Goal: Complete application form

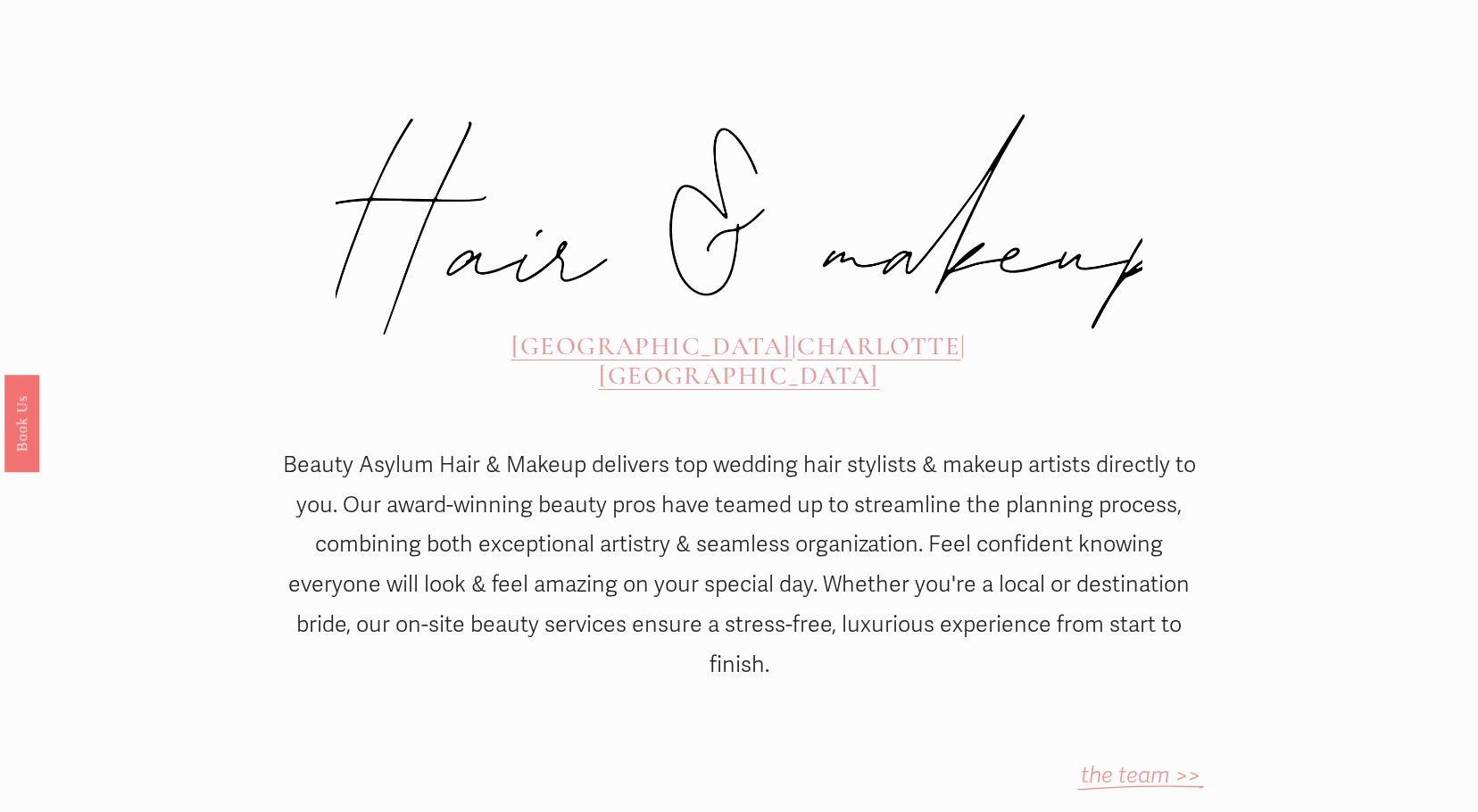
scroll to position [714, 0]
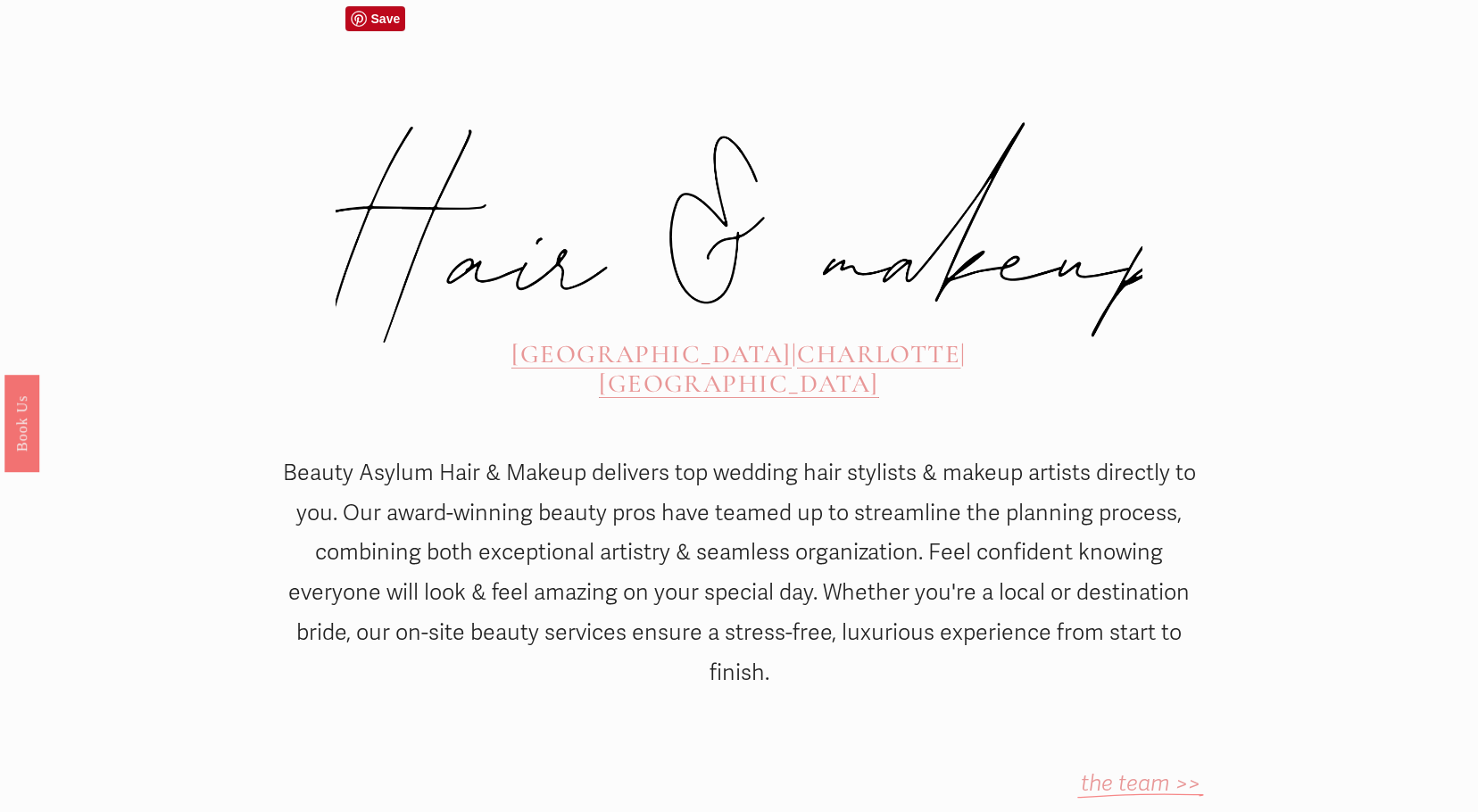
click at [797, 338] on span "CHARLOTTE" at bounding box center [878, 353] width 164 height 31
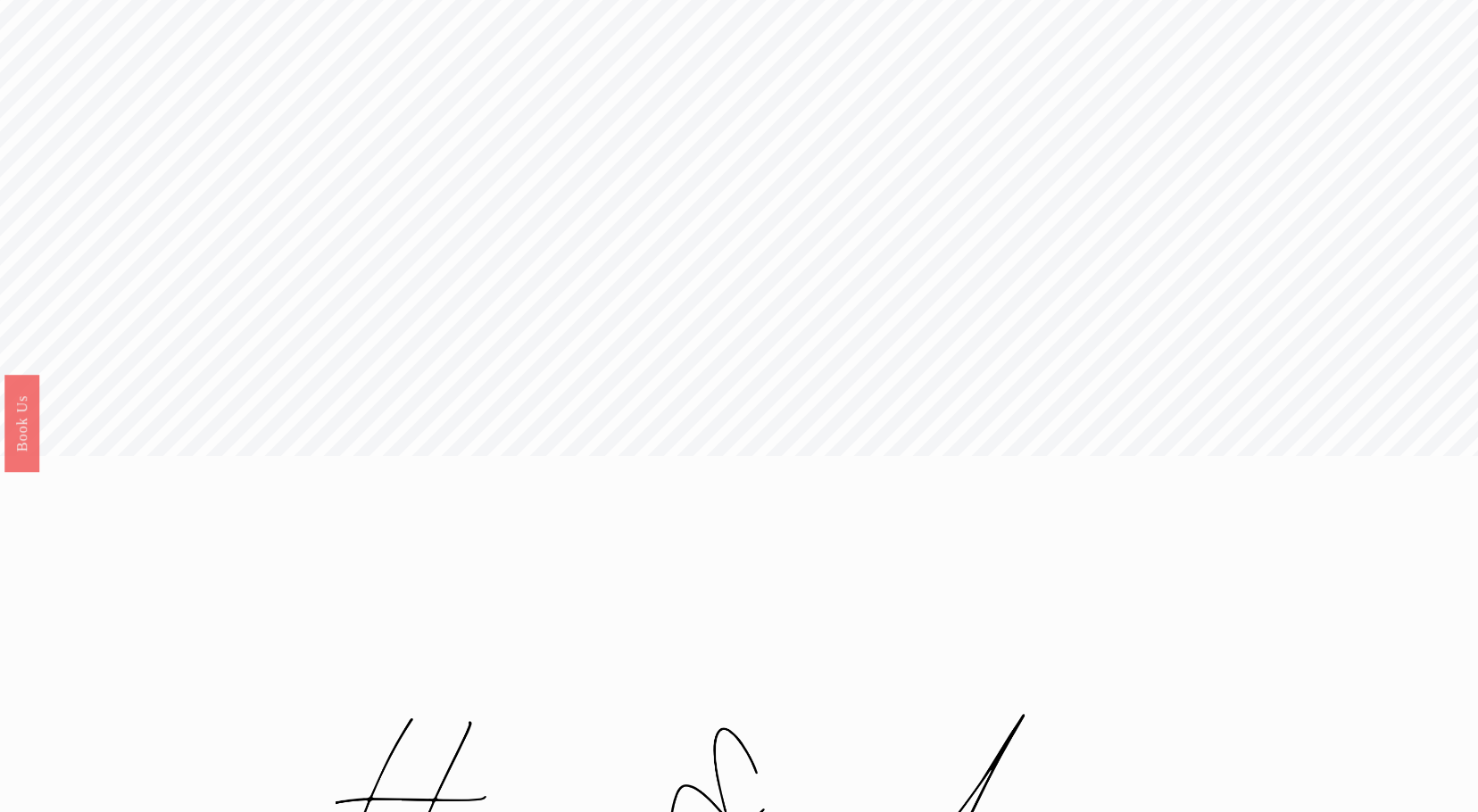
scroll to position [0, 0]
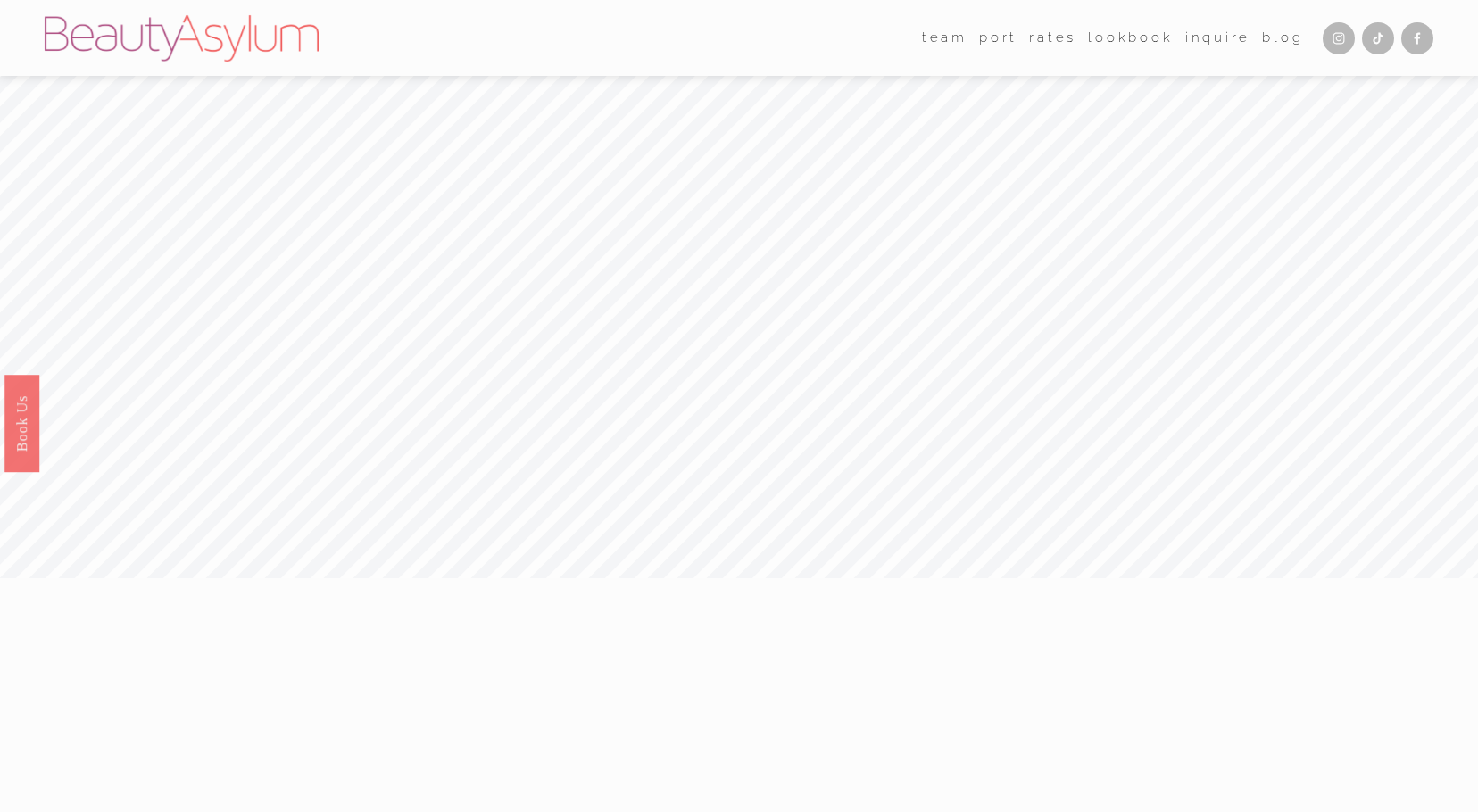
click at [1216, 38] on link "Inquire" at bounding box center [1217, 37] width 65 height 26
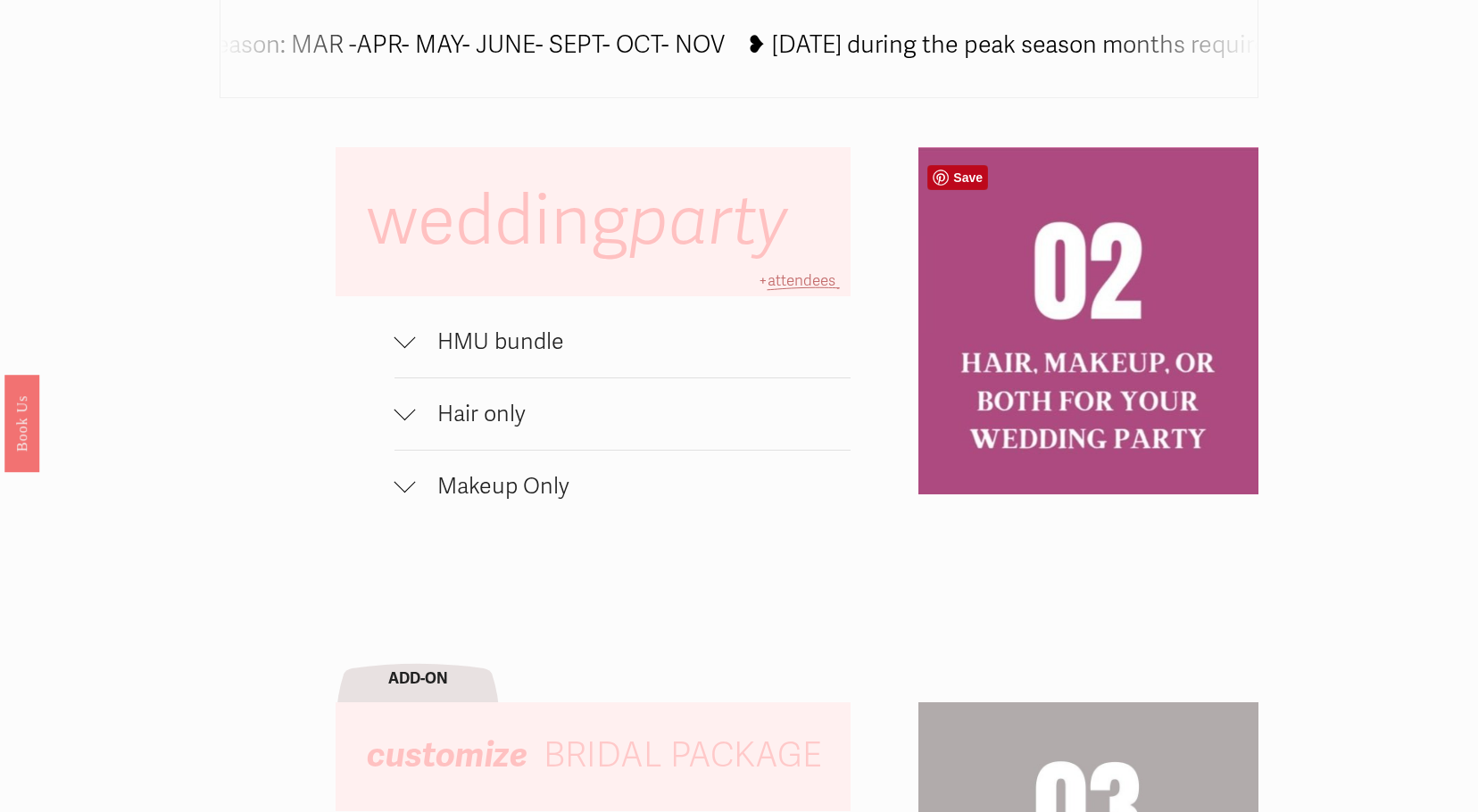
scroll to position [1250, 0]
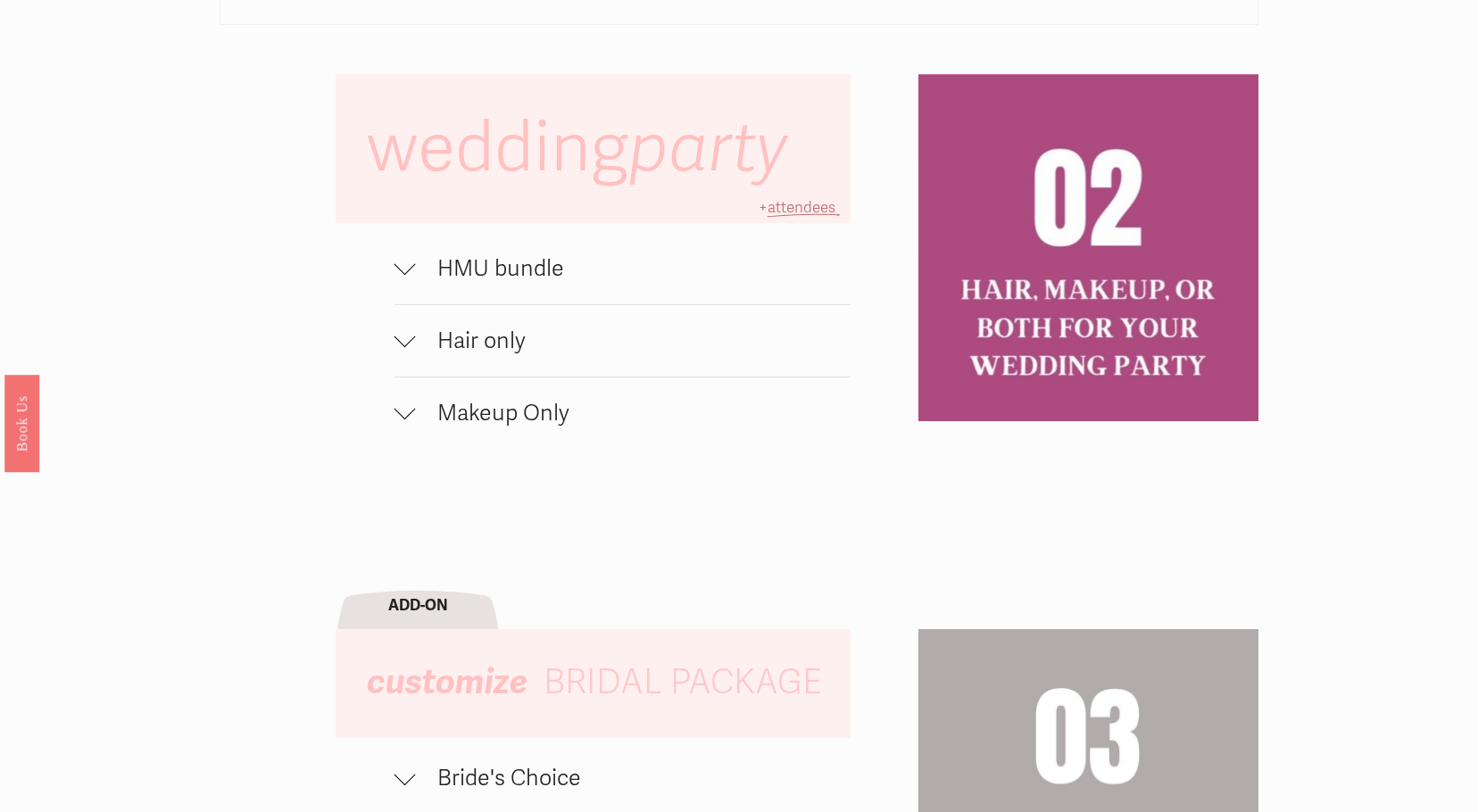
click at [487, 269] on span "HMU bundle" at bounding box center [633, 268] width 436 height 26
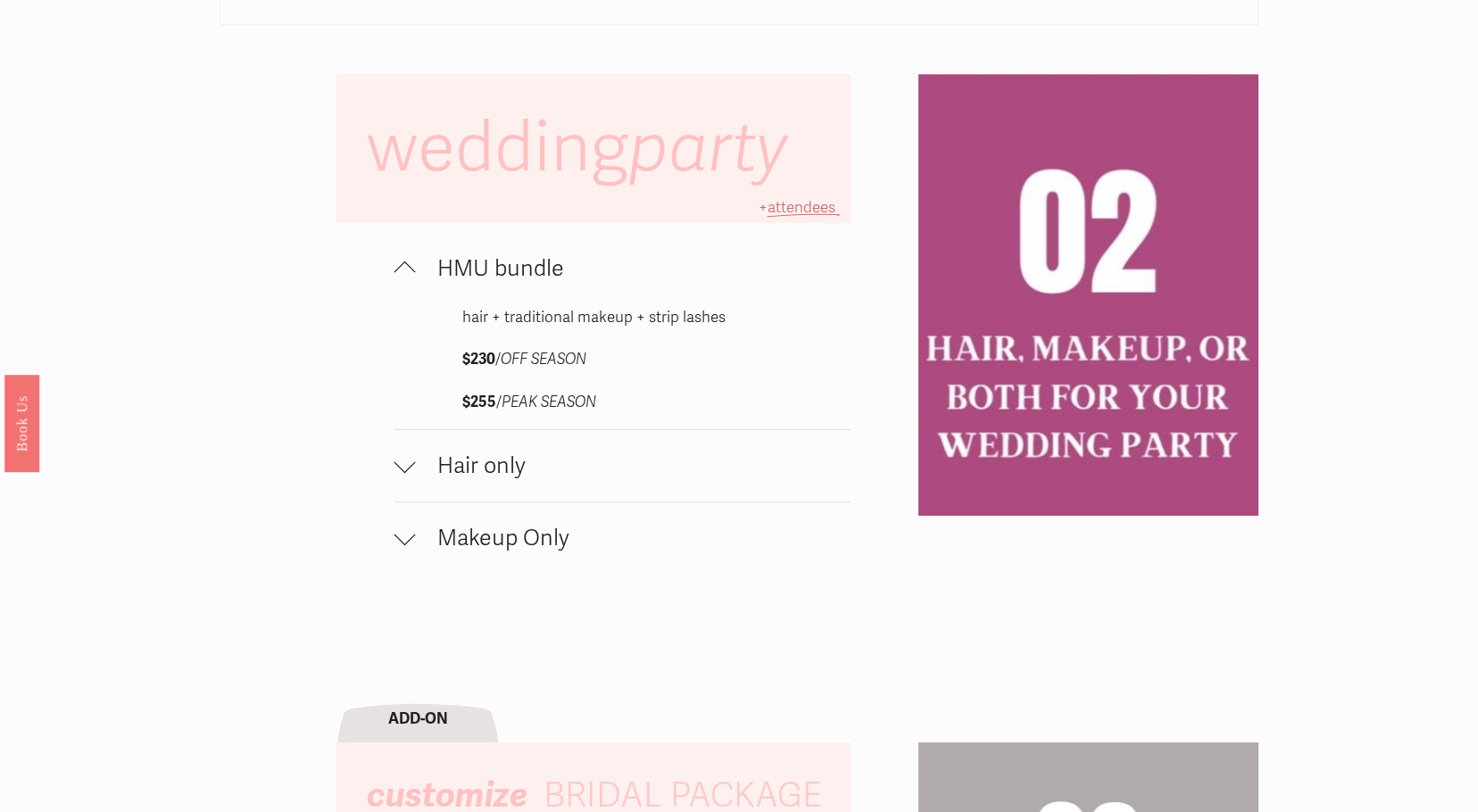
click at [491, 480] on span "Hair only" at bounding box center [633, 465] width 436 height 26
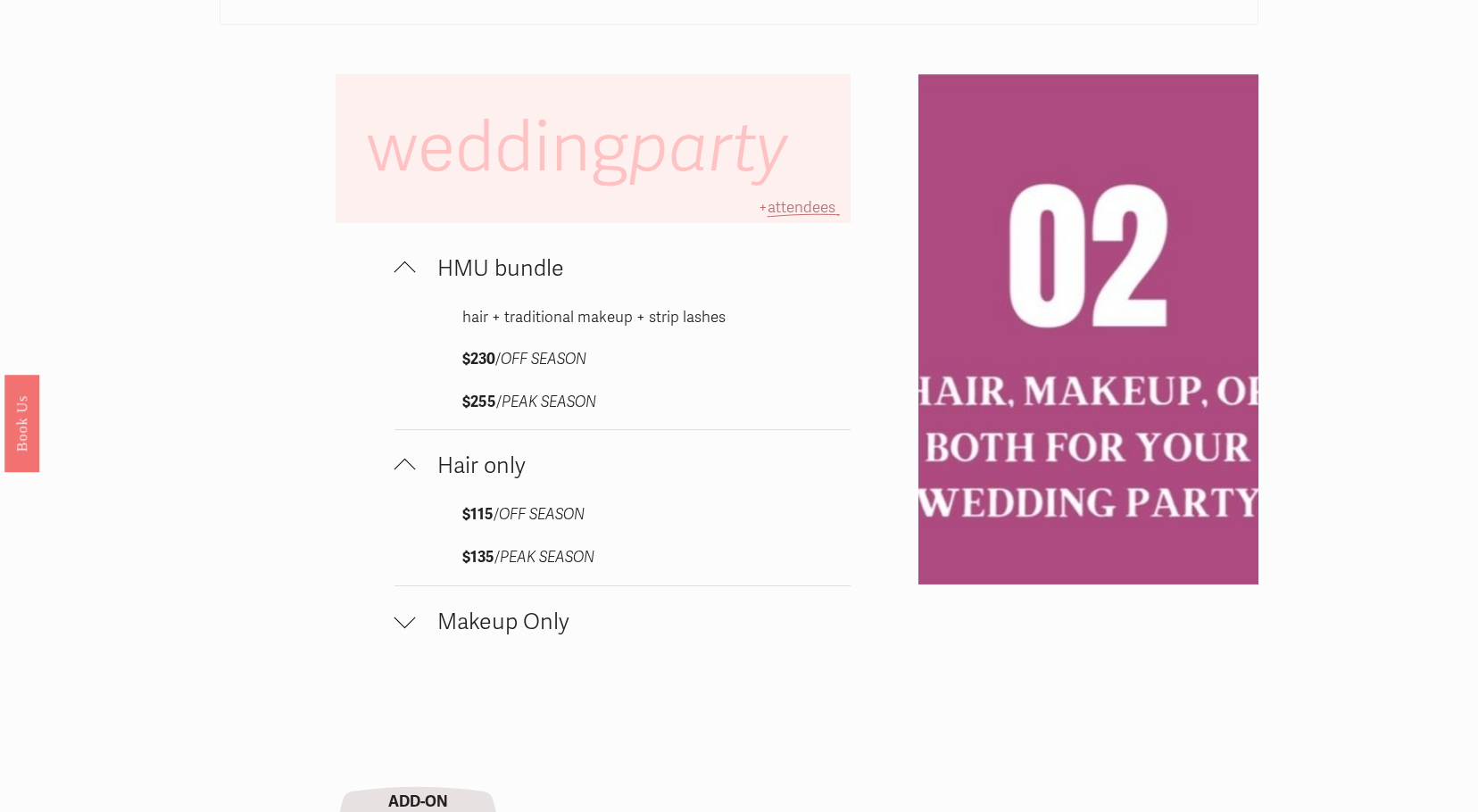
click at [484, 636] on span "Makeup Only" at bounding box center [633, 621] width 436 height 26
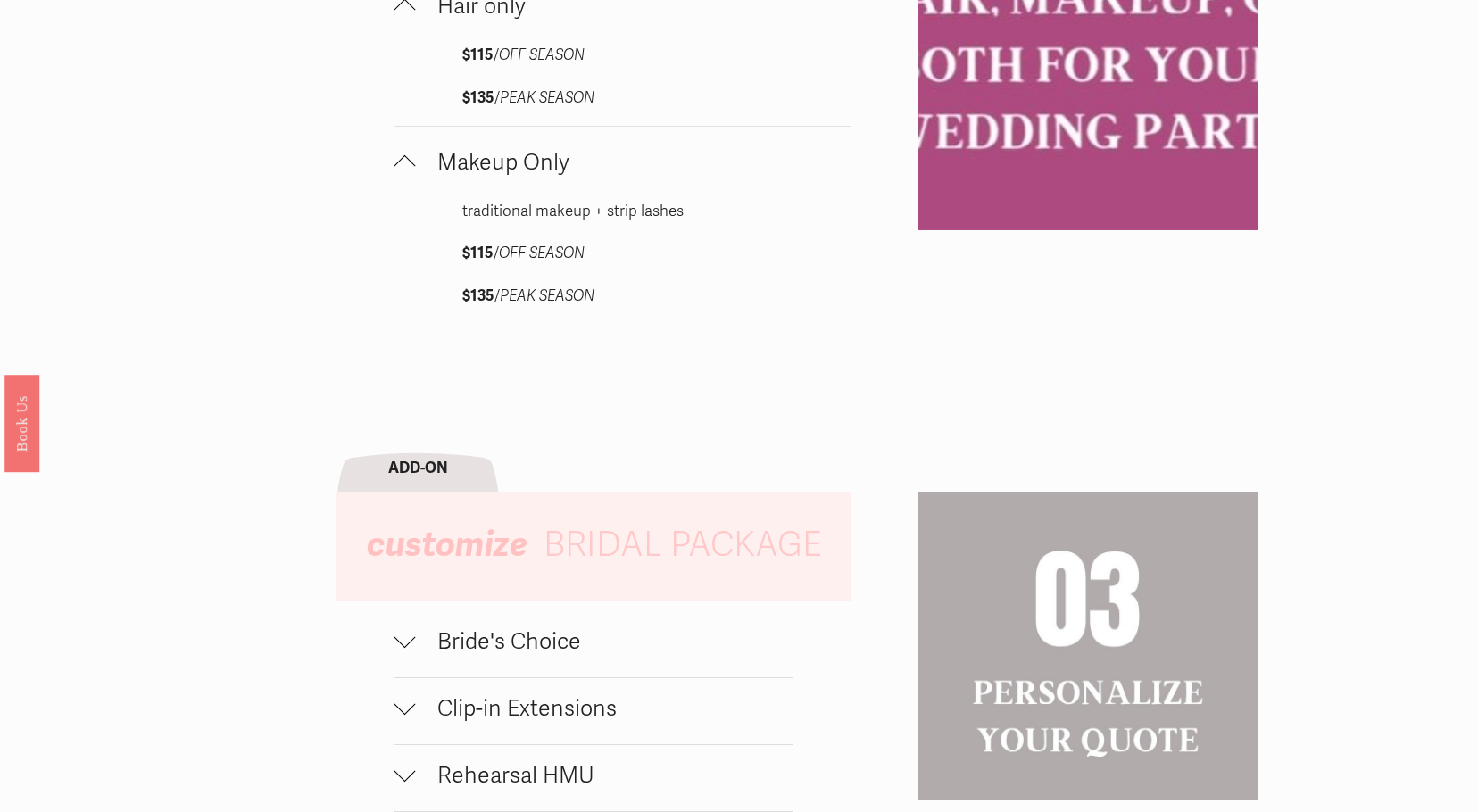
scroll to position [1874, 0]
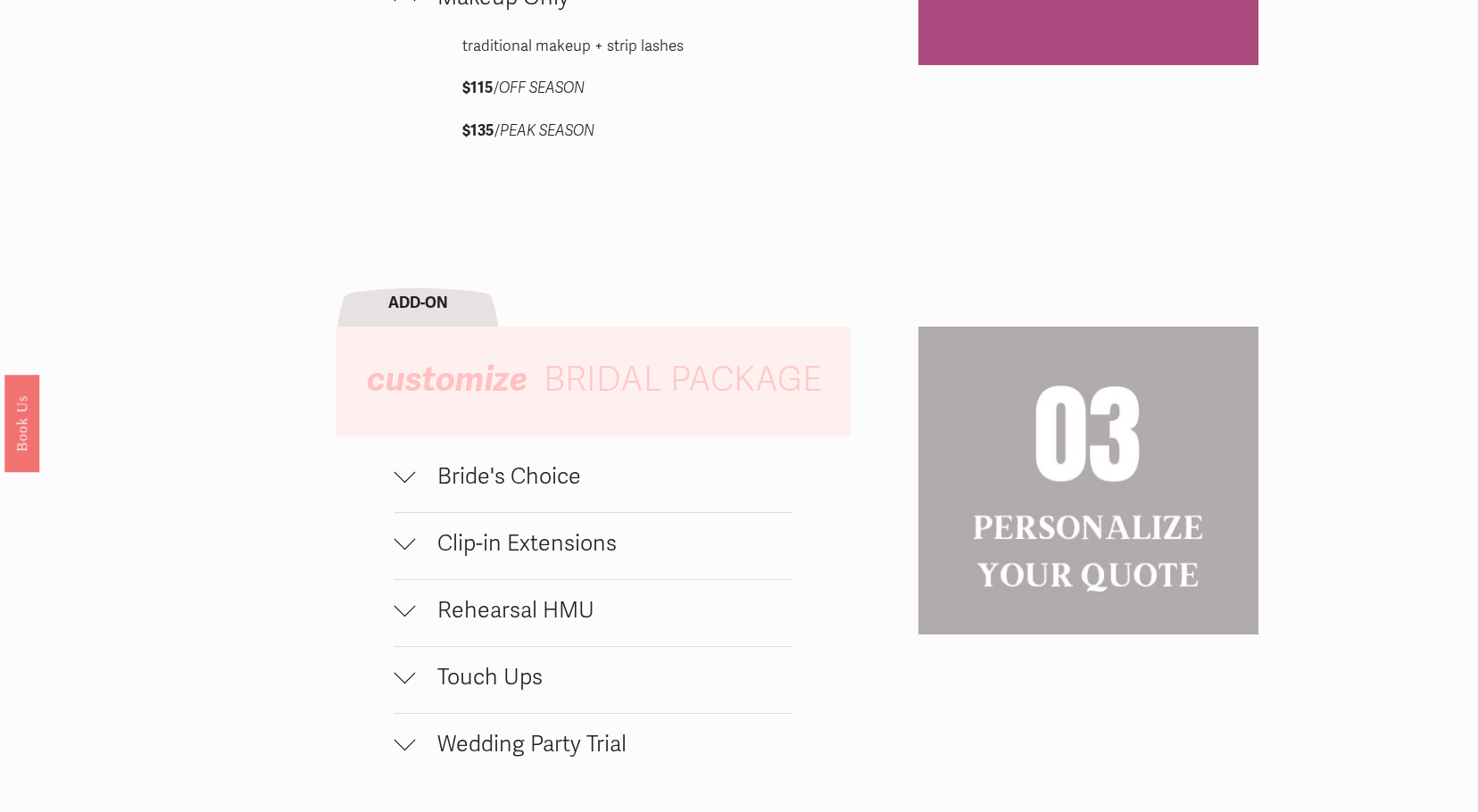
click at [542, 477] on span "Bride's Choice" at bounding box center [604, 476] width 376 height 26
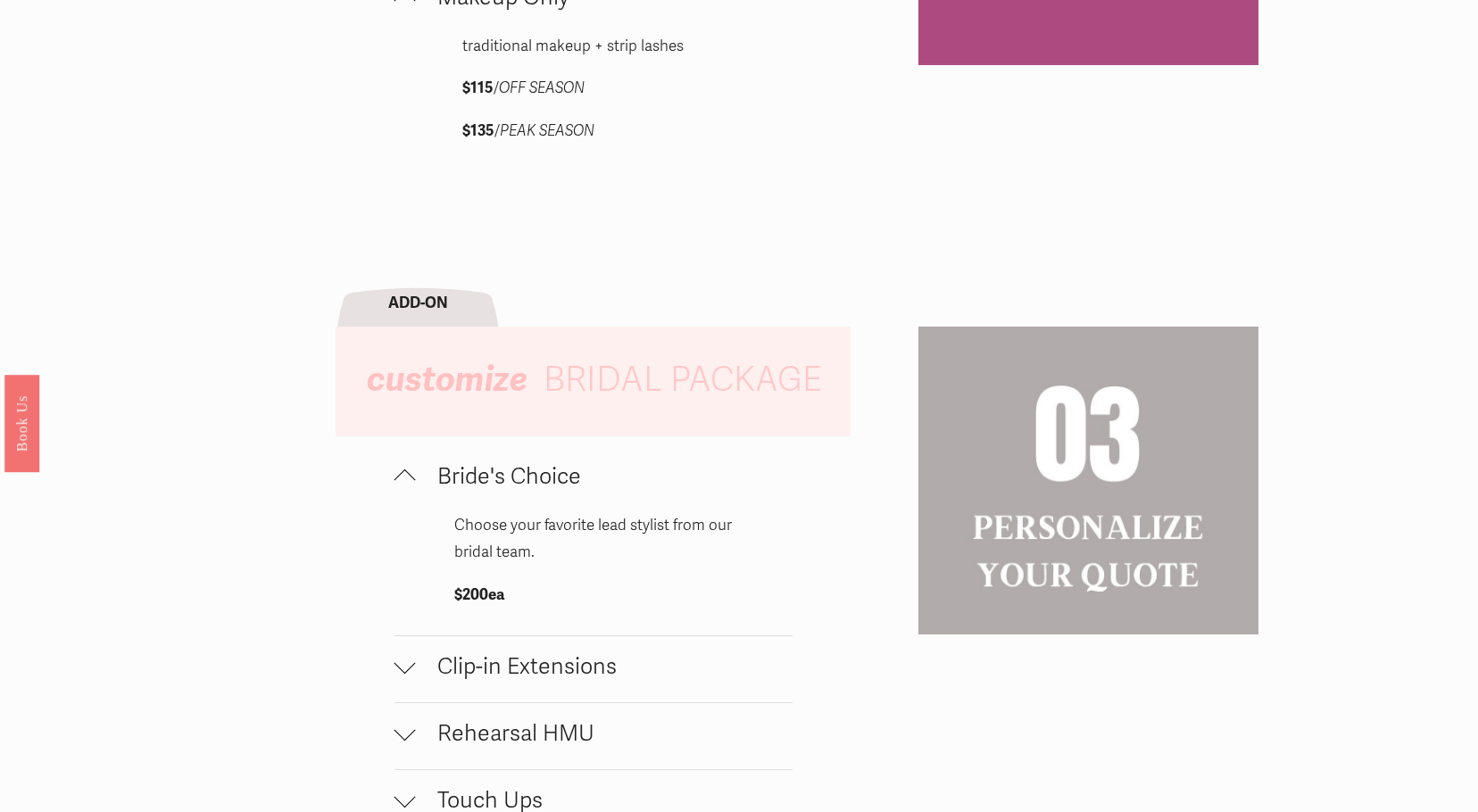
click at [534, 482] on span "Bride's Choice" at bounding box center [604, 476] width 376 height 26
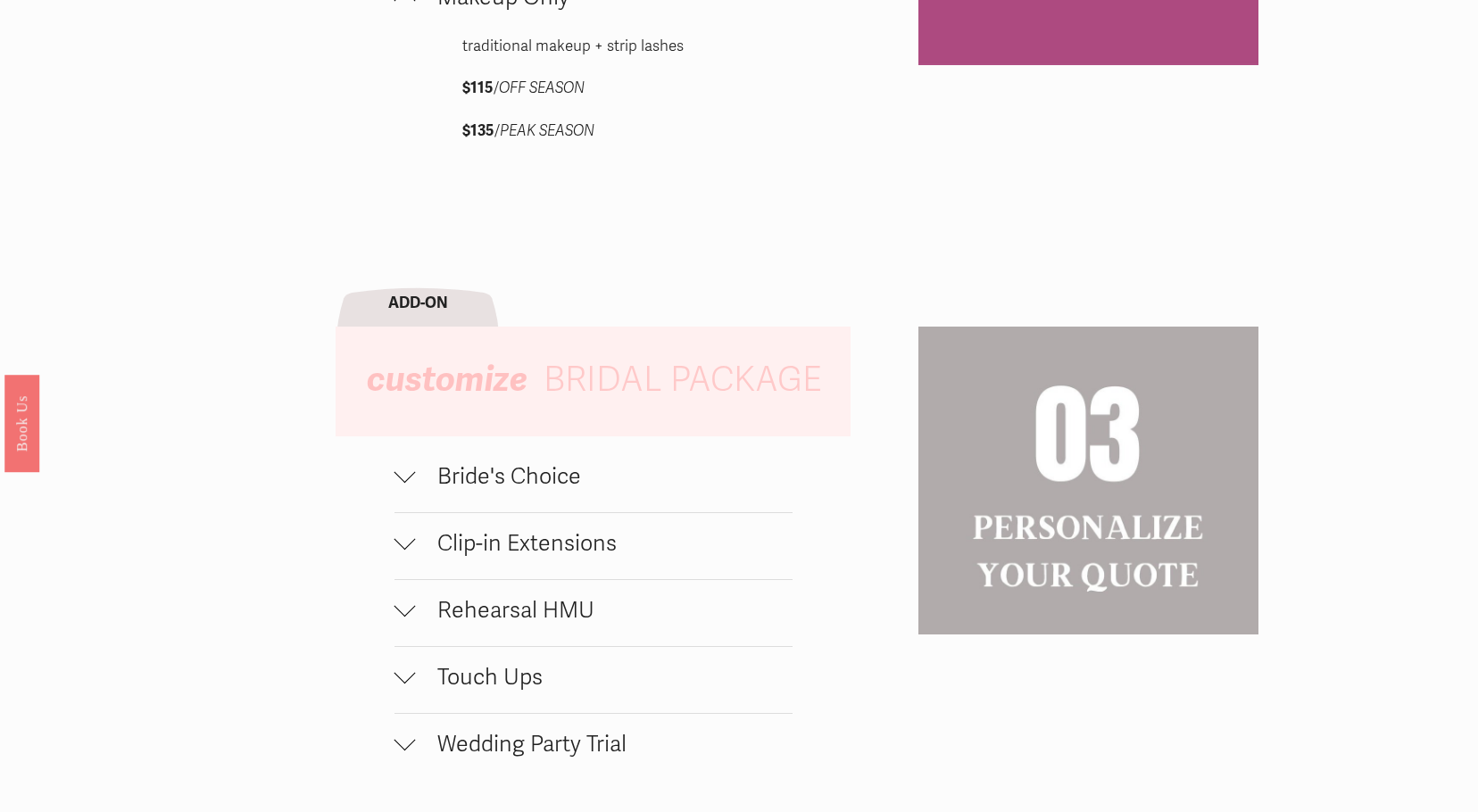
click at [522, 575] on button "Clip-in Extensions" at bounding box center [594, 546] width 398 height 66
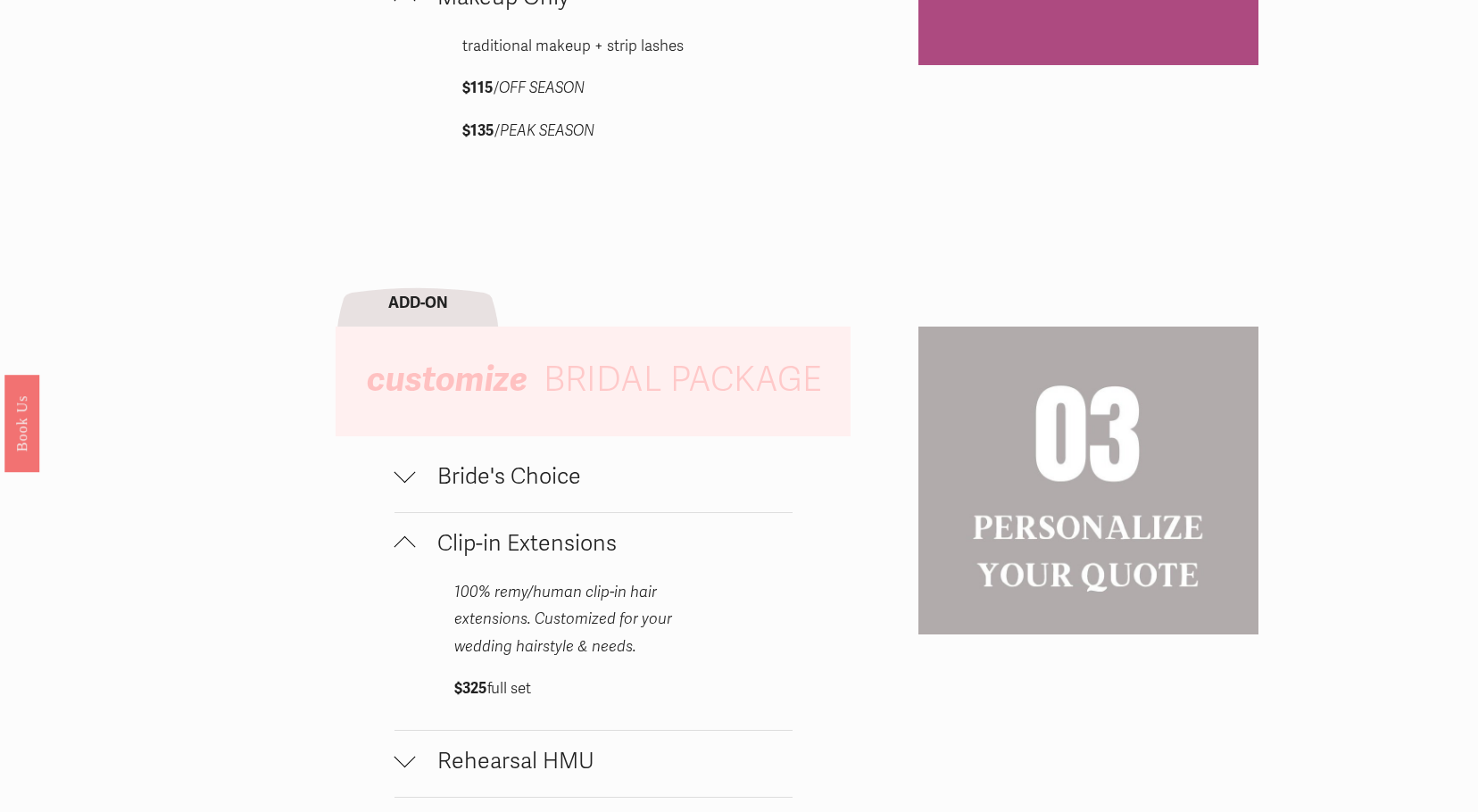
click at [529, 557] on span "Clip-in Extensions" at bounding box center [604, 543] width 376 height 26
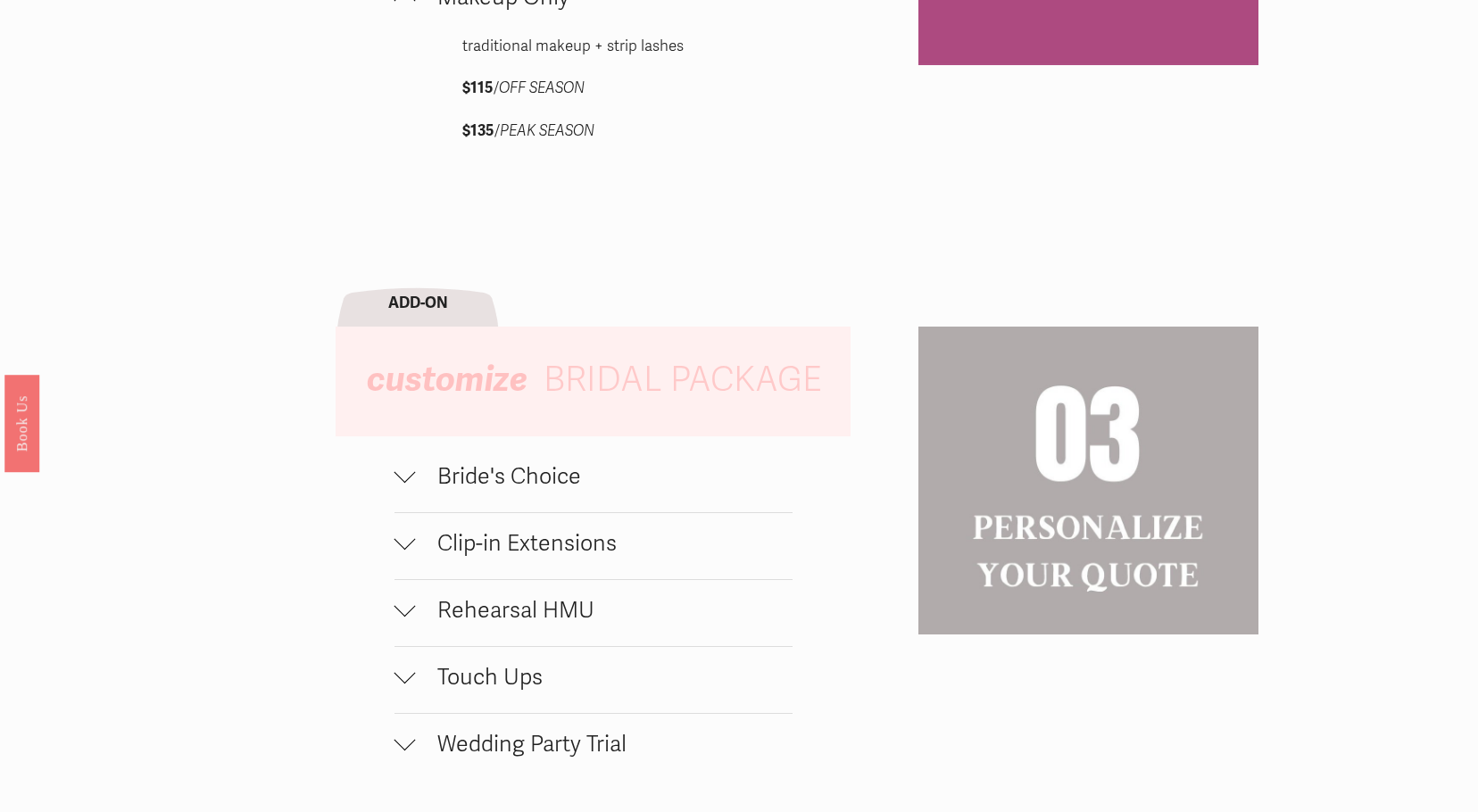
click at [528, 607] on span "Rehearsal HMU" at bounding box center [604, 610] width 376 height 26
click at [513, 609] on span "Rehearsal HMU" at bounding box center [604, 610] width 376 height 26
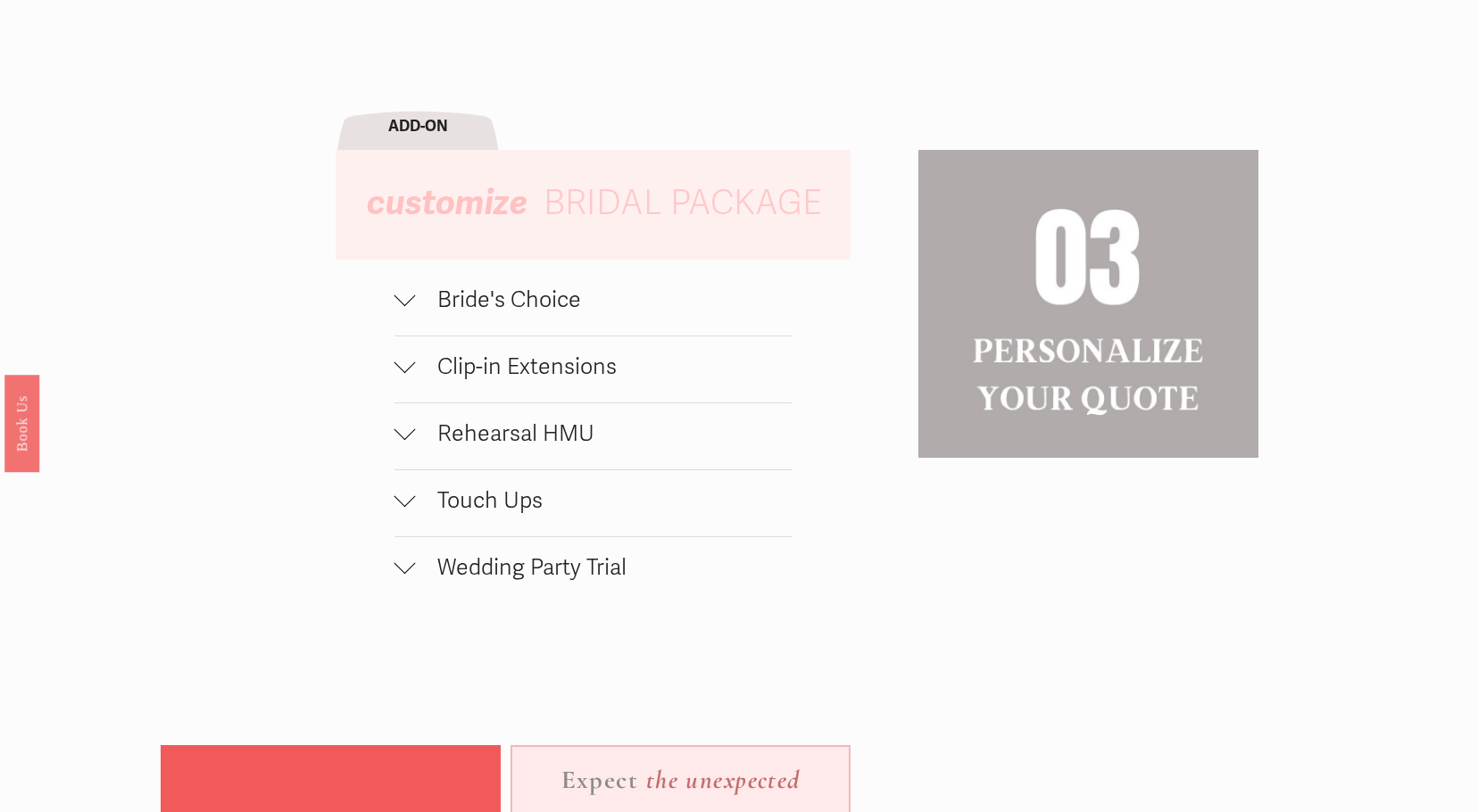
scroll to position [2052, 0]
click at [528, 592] on button "Wedding Party Trial" at bounding box center [594, 568] width 398 height 66
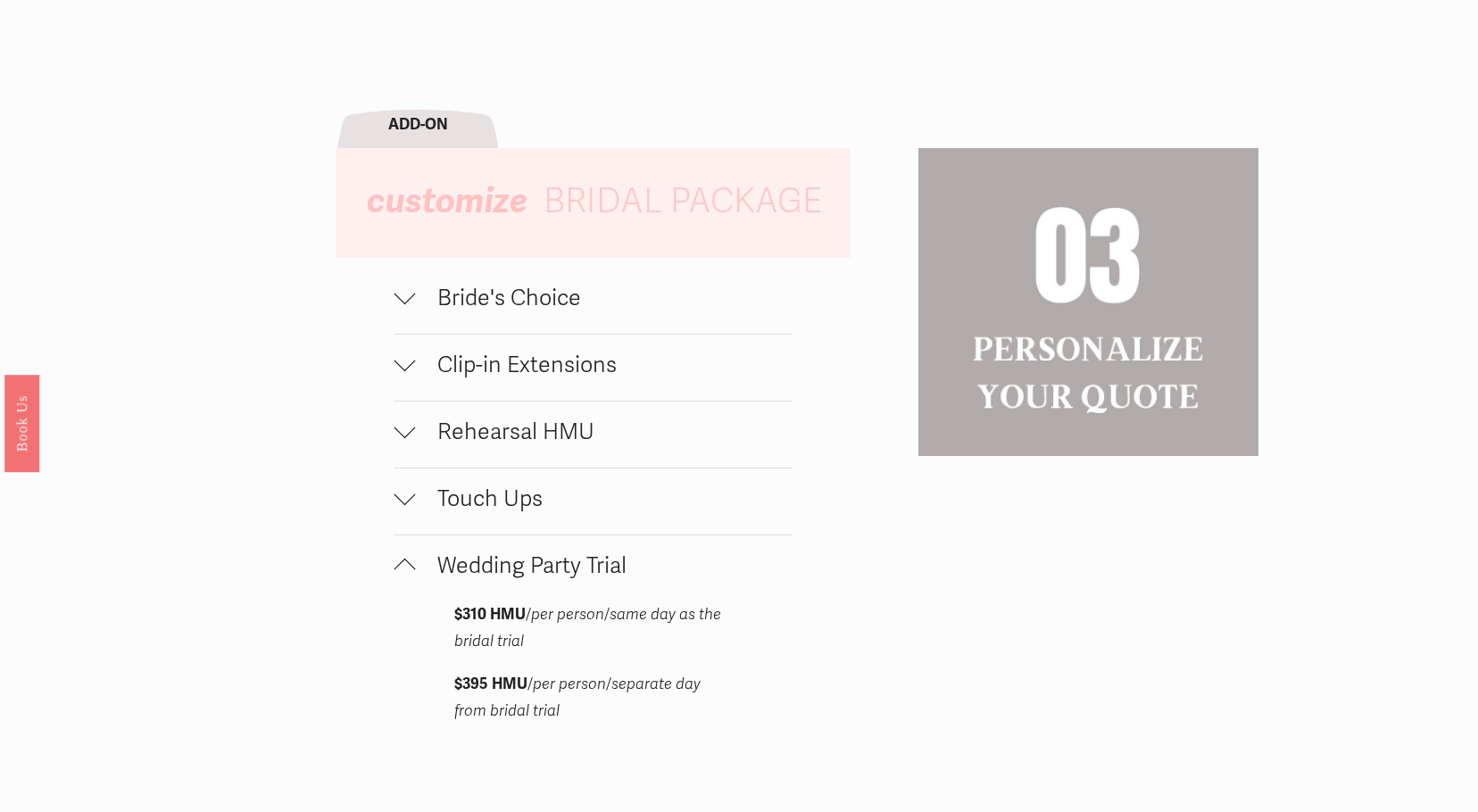
click at [507, 576] on span "Wedding Party Trial" at bounding box center [604, 565] width 376 height 26
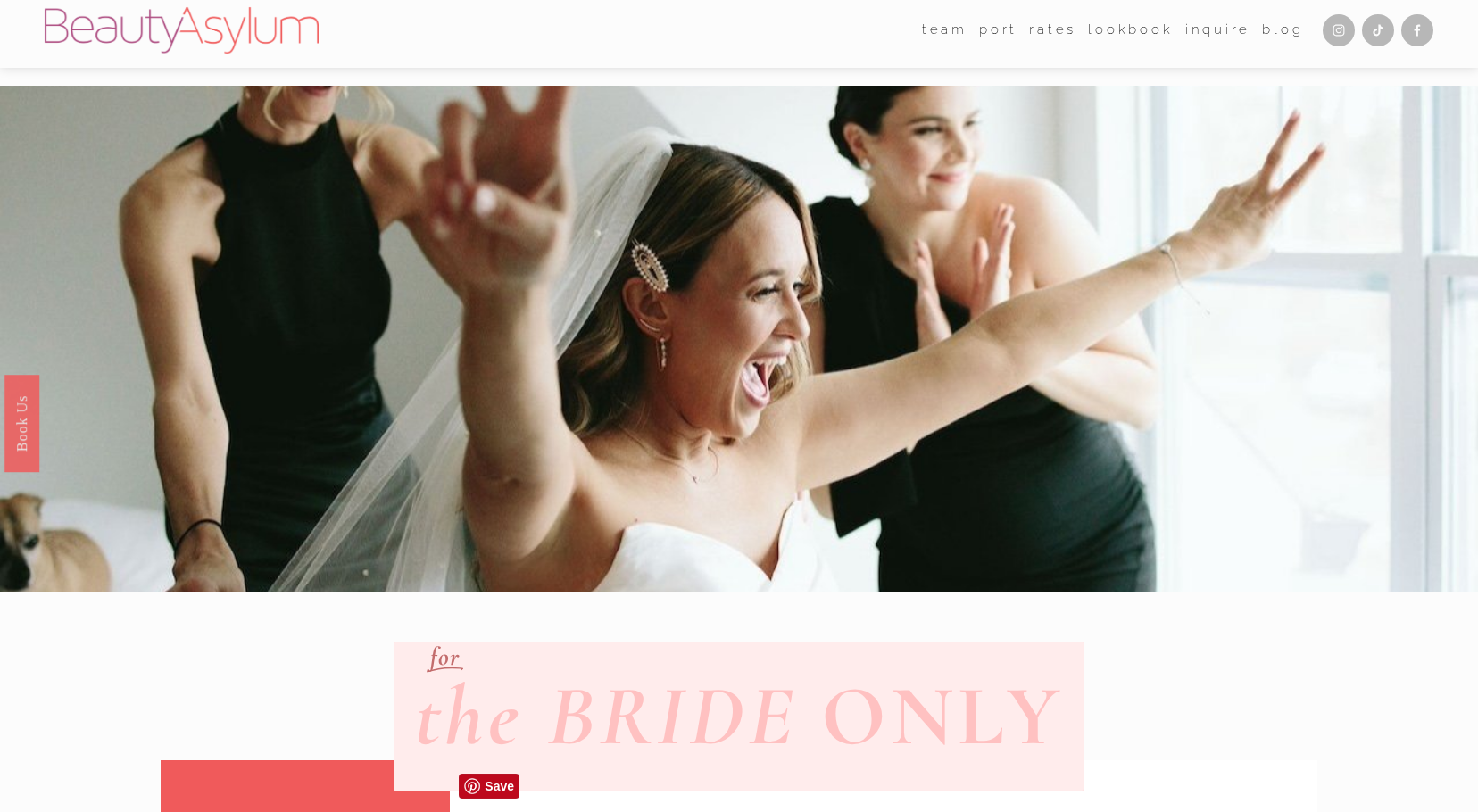
scroll to position [0, 0]
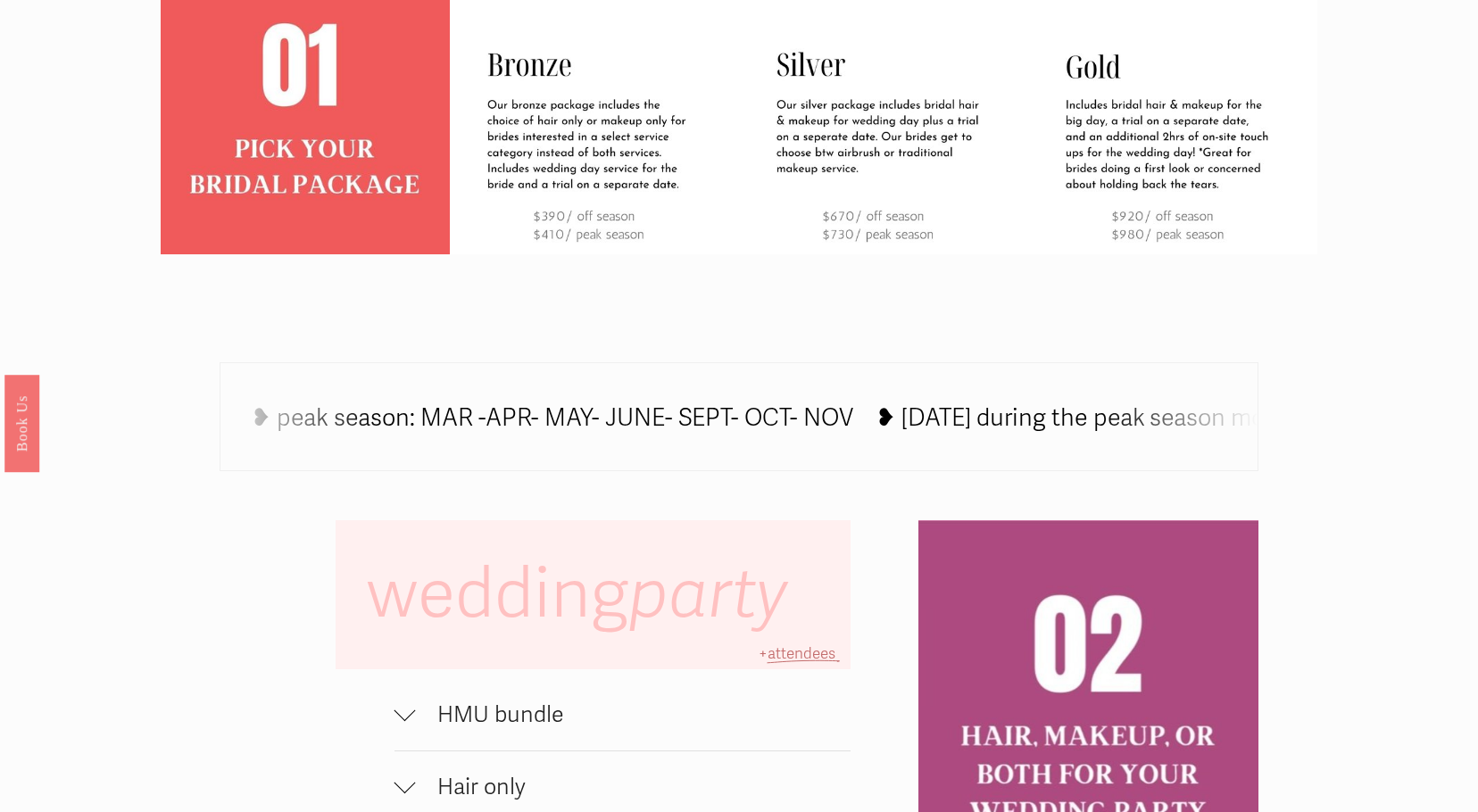
scroll to position [1160, 0]
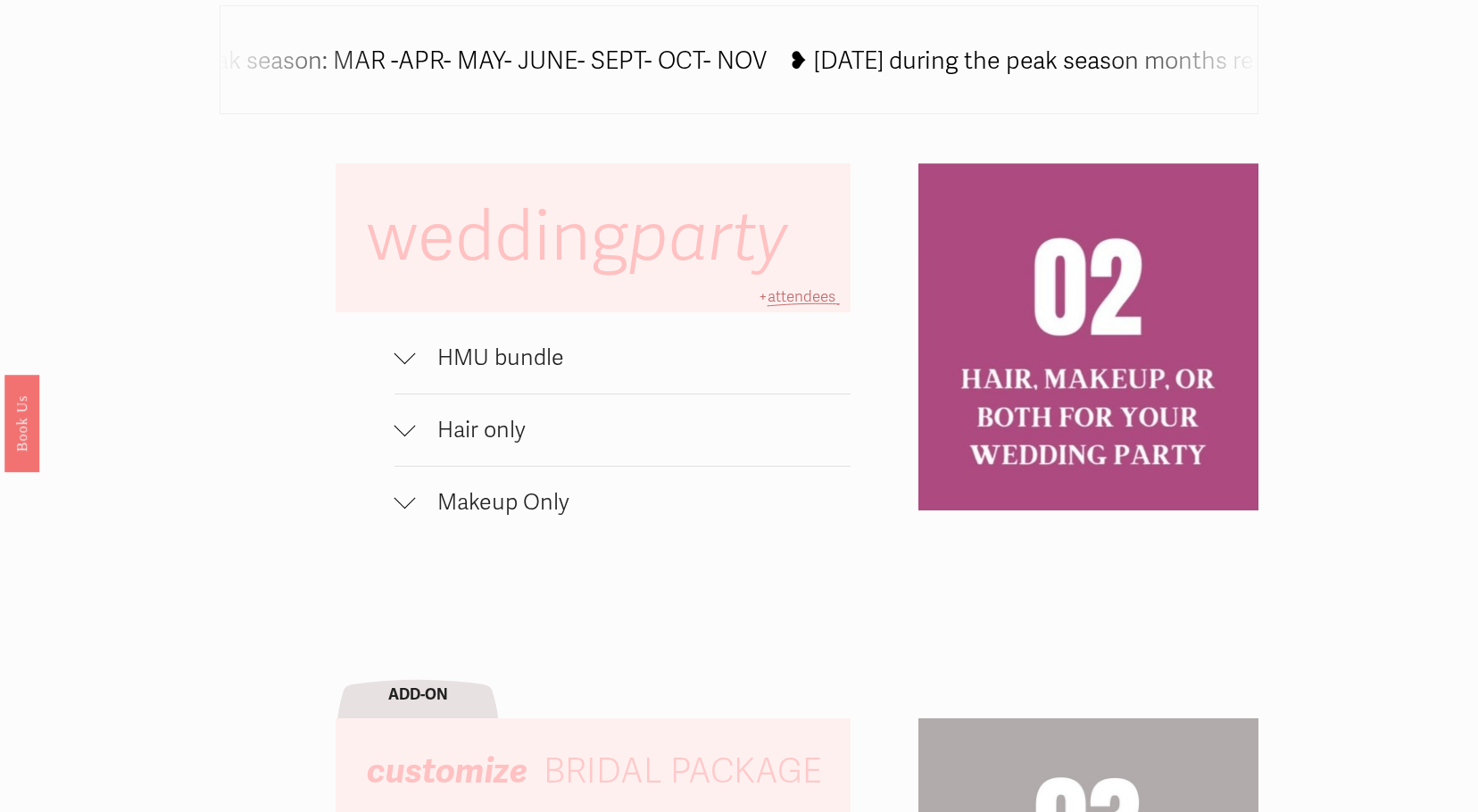
click at [518, 371] on span "HMU bundle" at bounding box center [633, 357] width 436 height 26
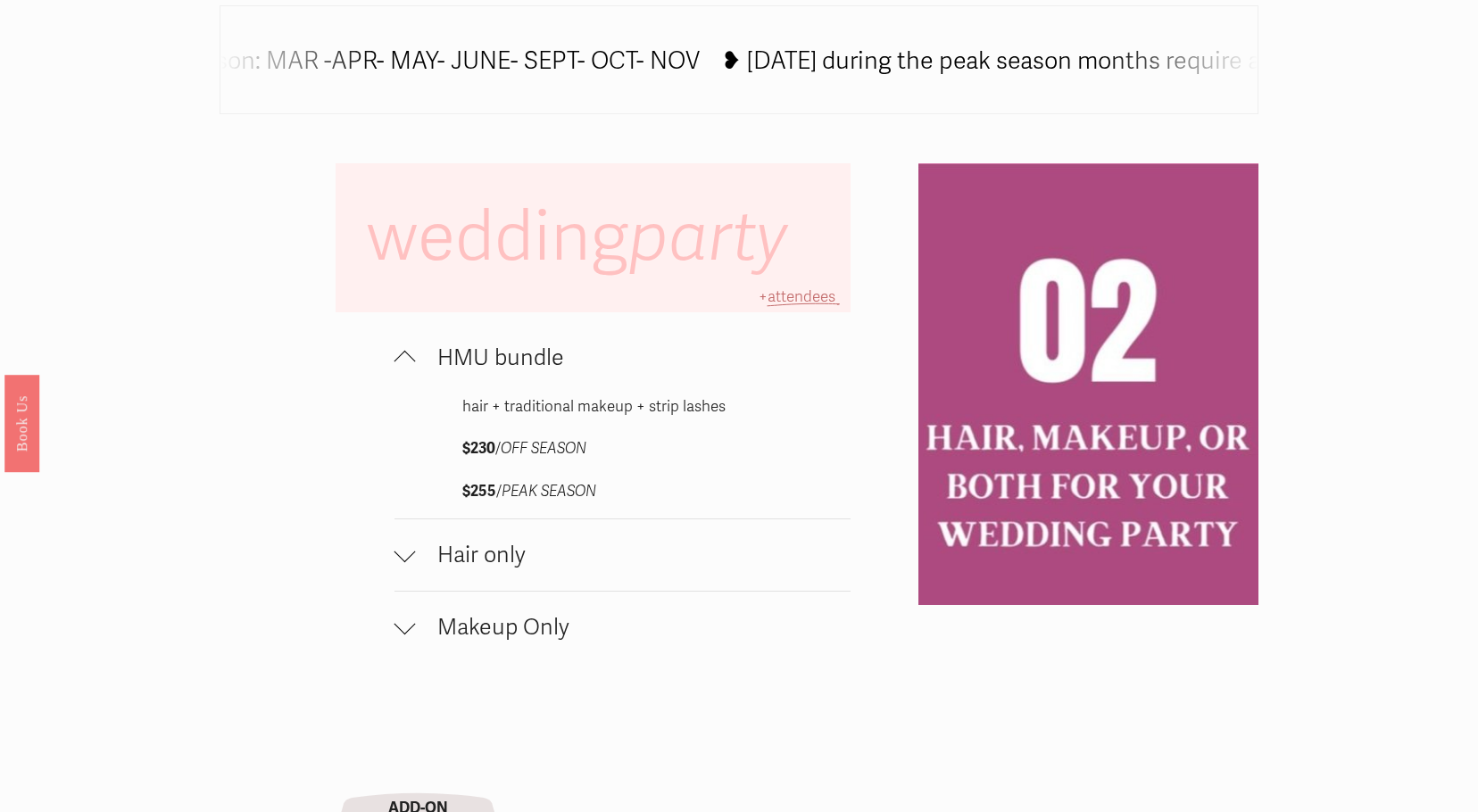
click at [523, 371] on span "HMU bundle" at bounding box center [633, 357] width 436 height 26
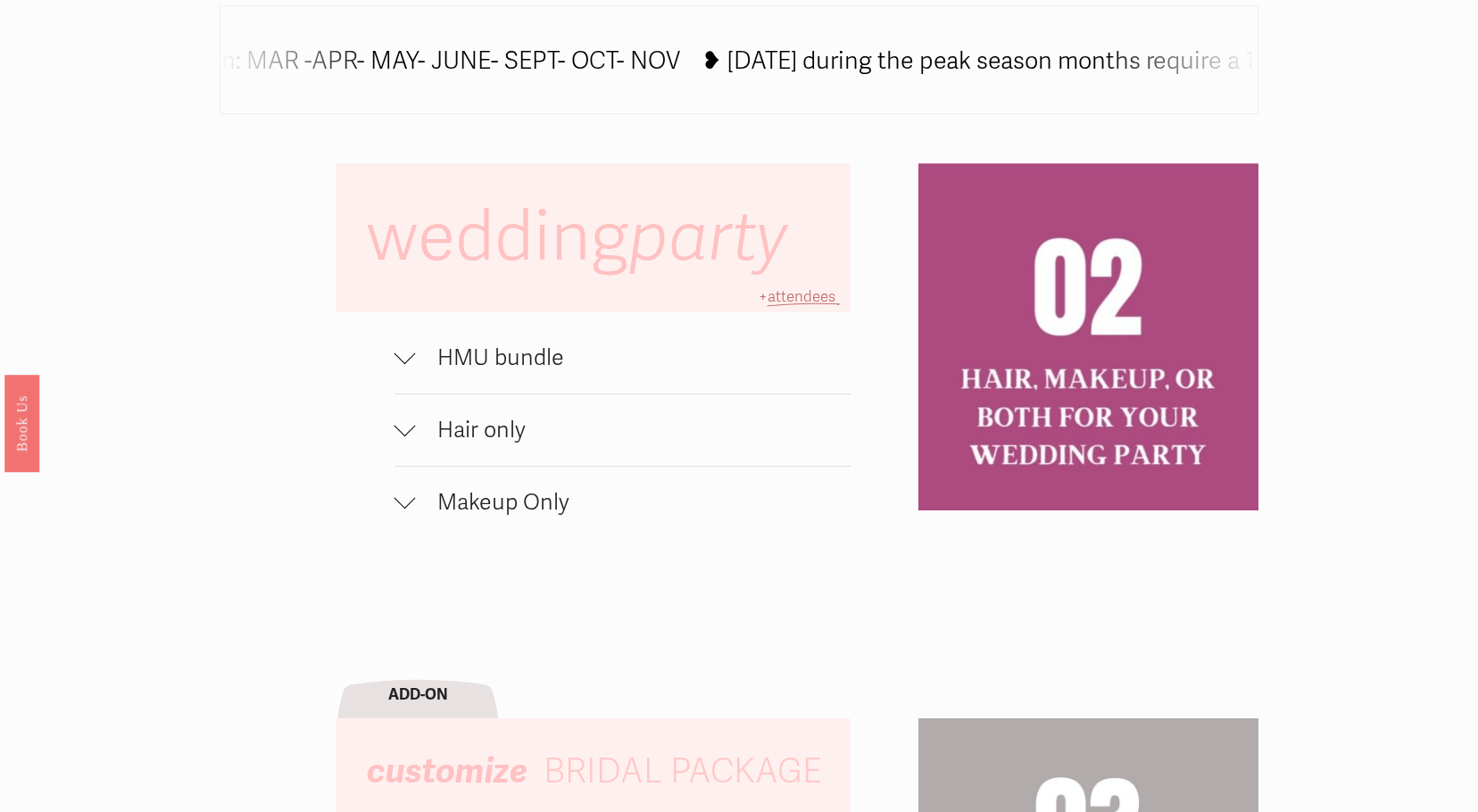
click at [458, 437] on span "Hair only" at bounding box center [633, 429] width 436 height 26
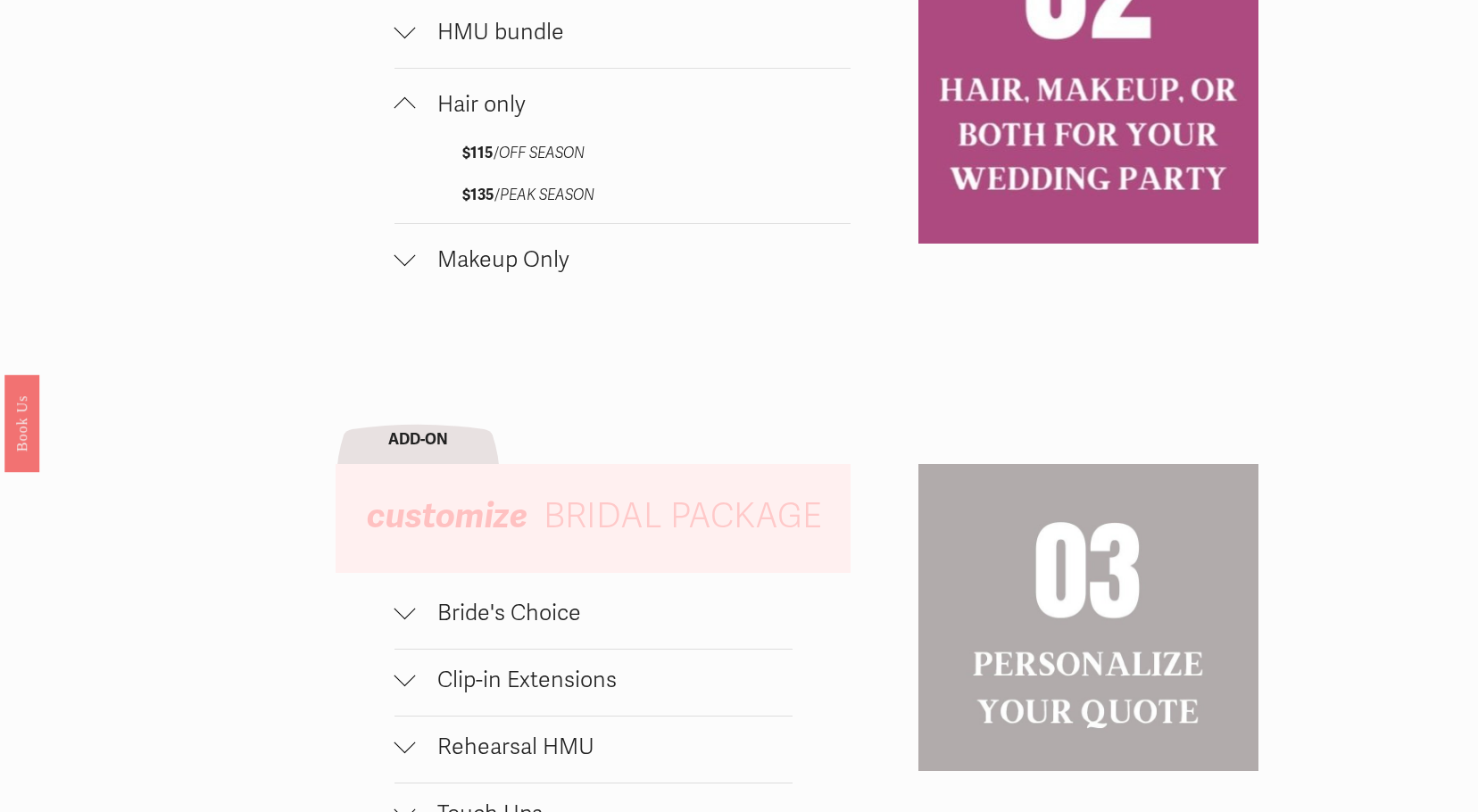
scroll to position [1517, 0]
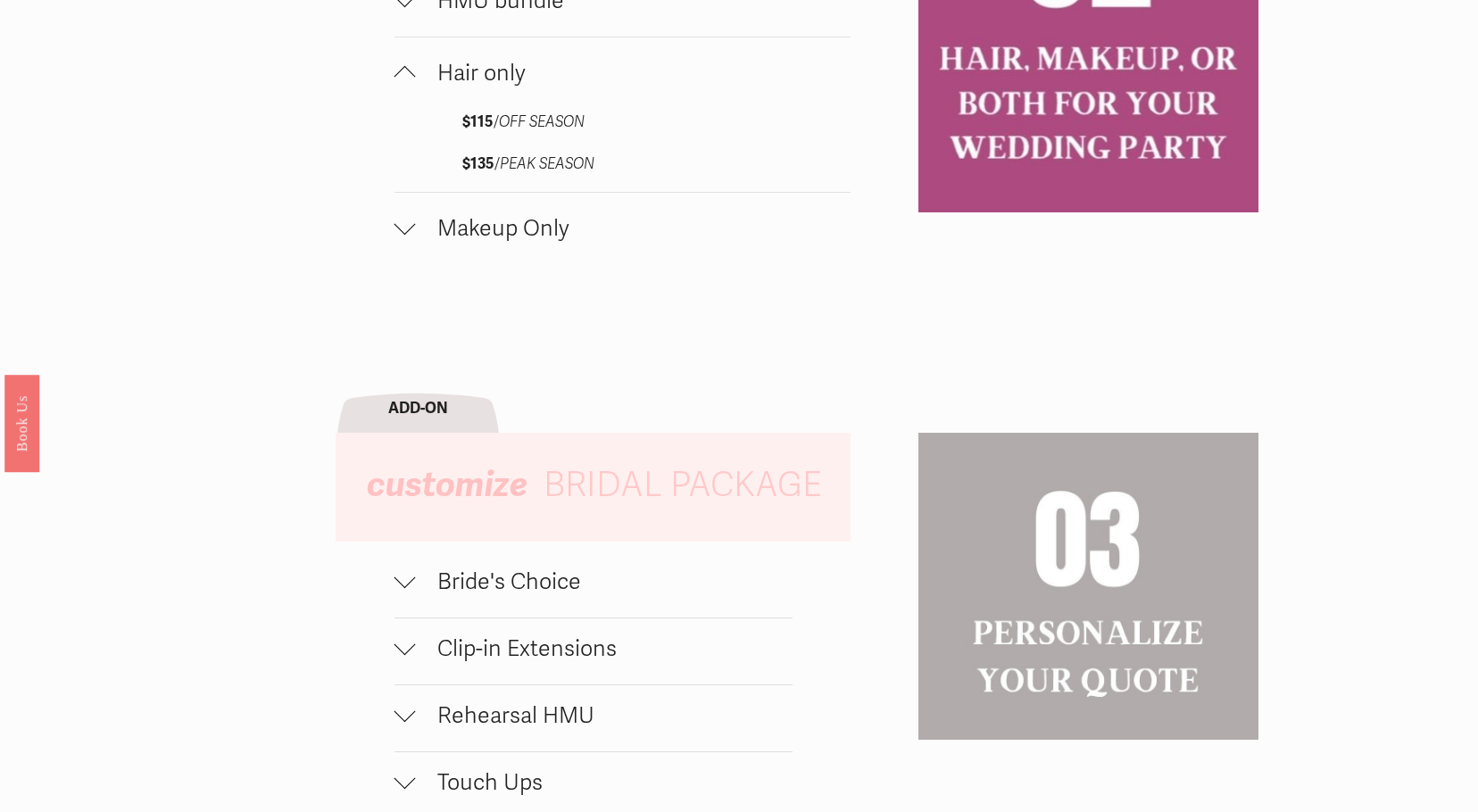
click at [499, 589] on span "Bride's Choice" at bounding box center [604, 581] width 376 height 26
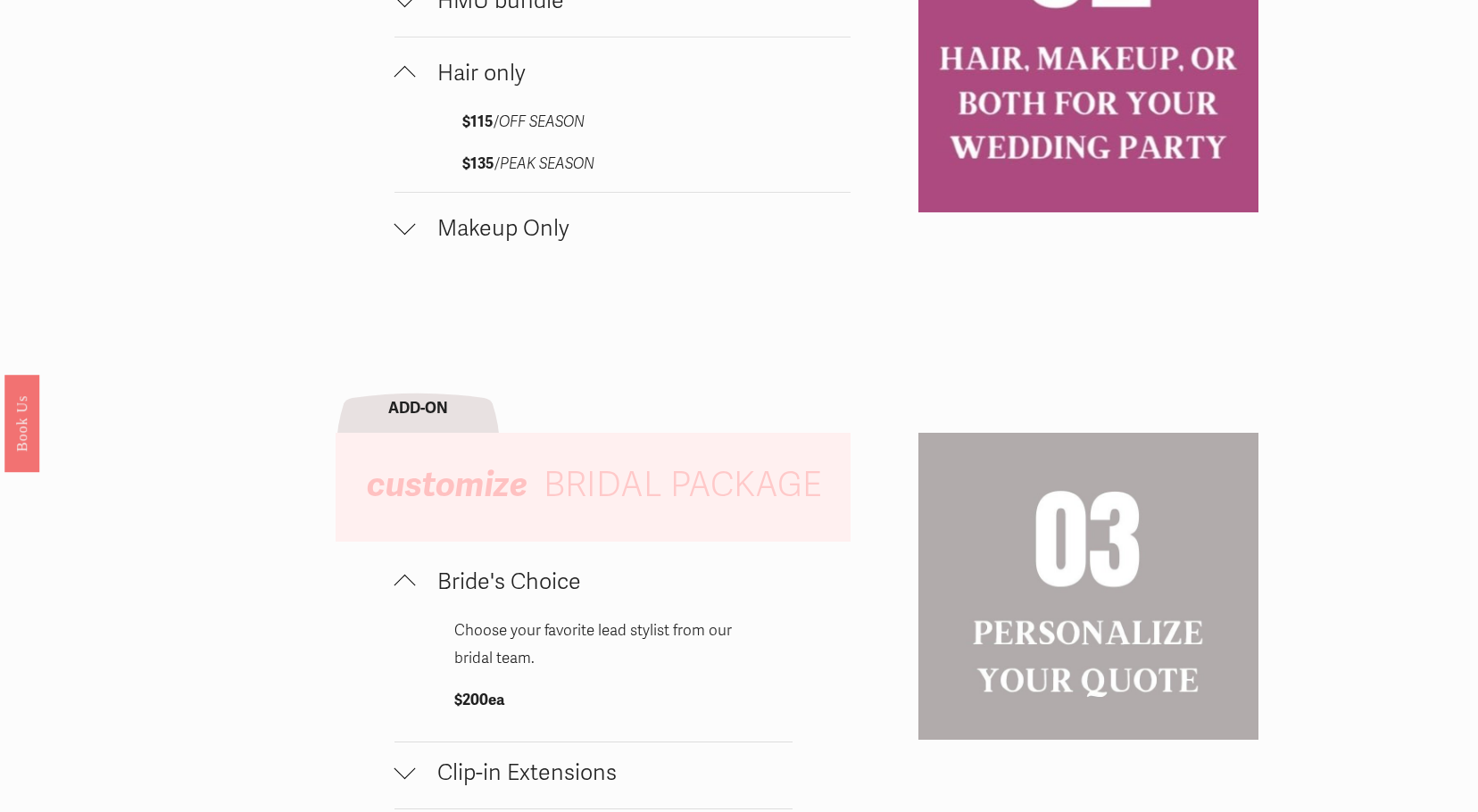
click at [518, 595] on span "Bride's Choice" at bounding box center [604, 581] width 376 height 26
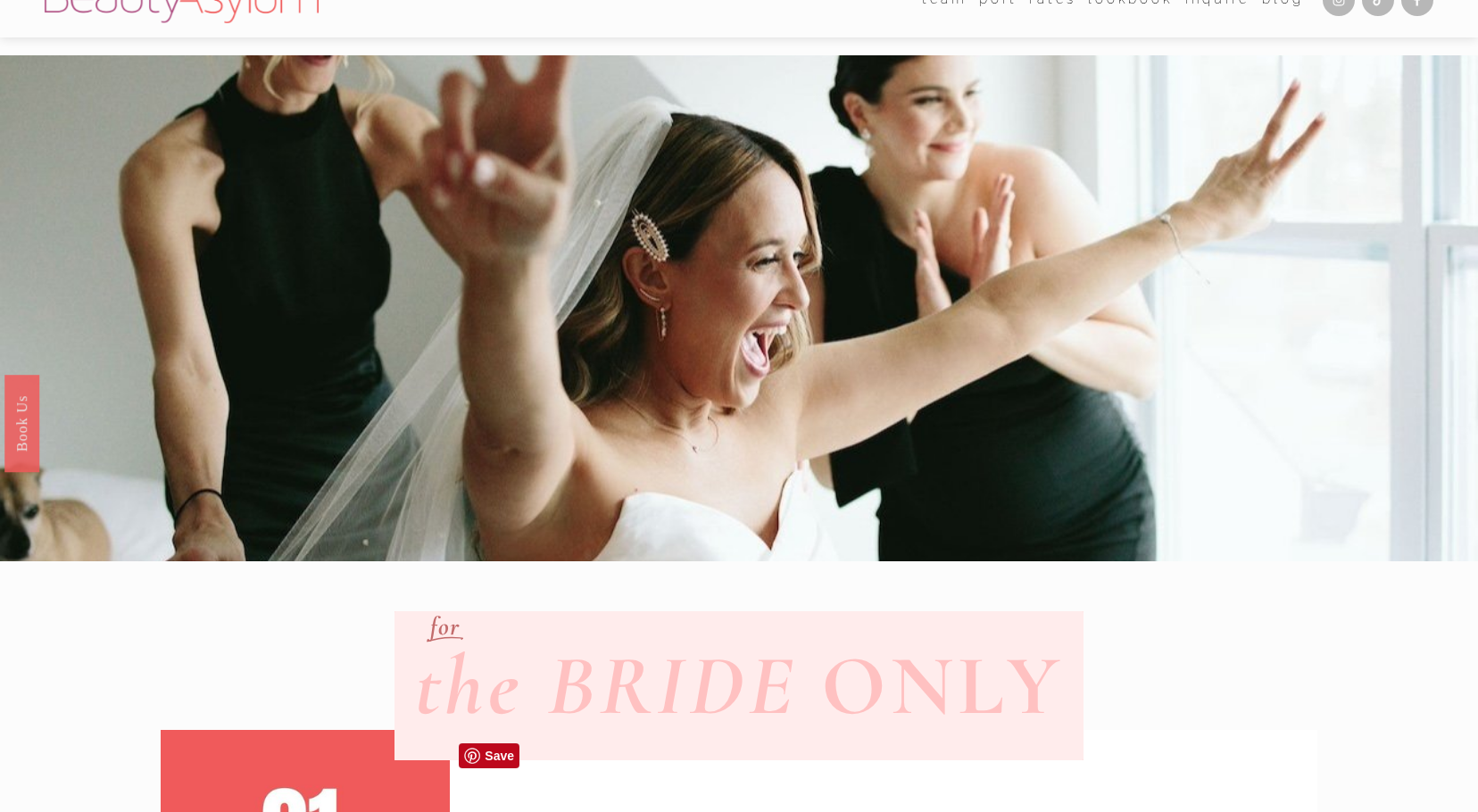
scroll to position [0, 0]
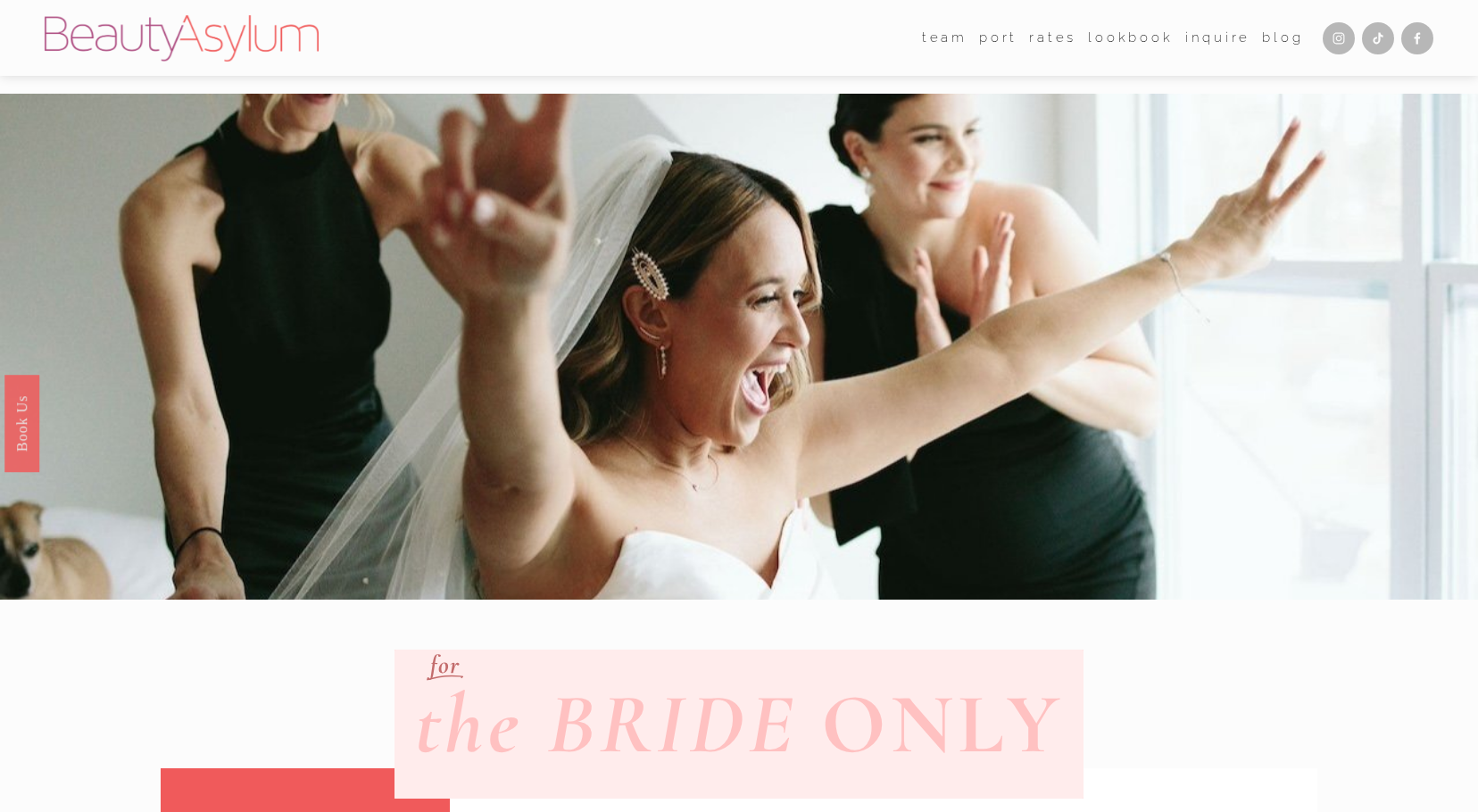
click at [1129, 39] on link "Lookbook" at bounding box center [1130, 37] width 85 height 26
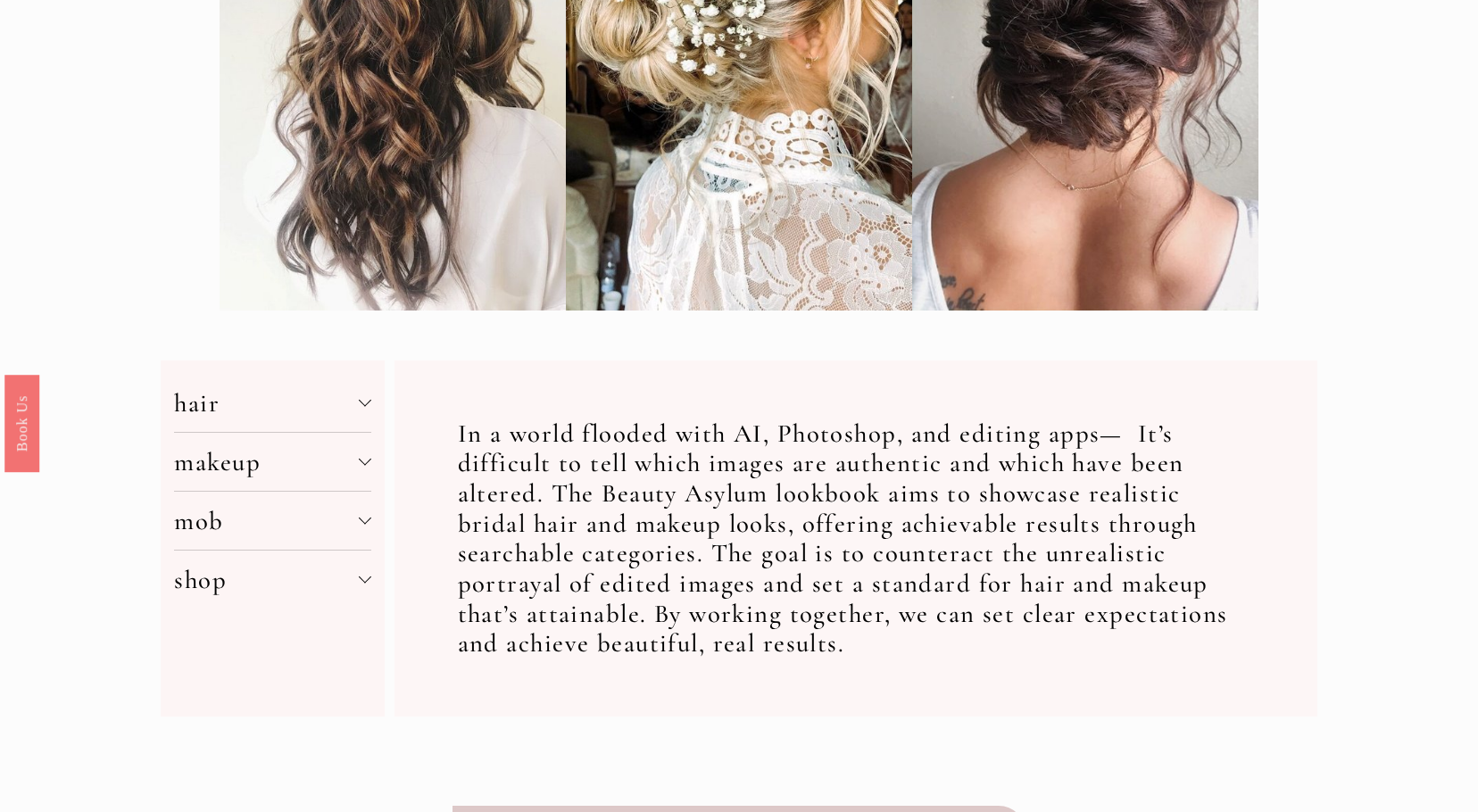
scroll to position [446, 0]
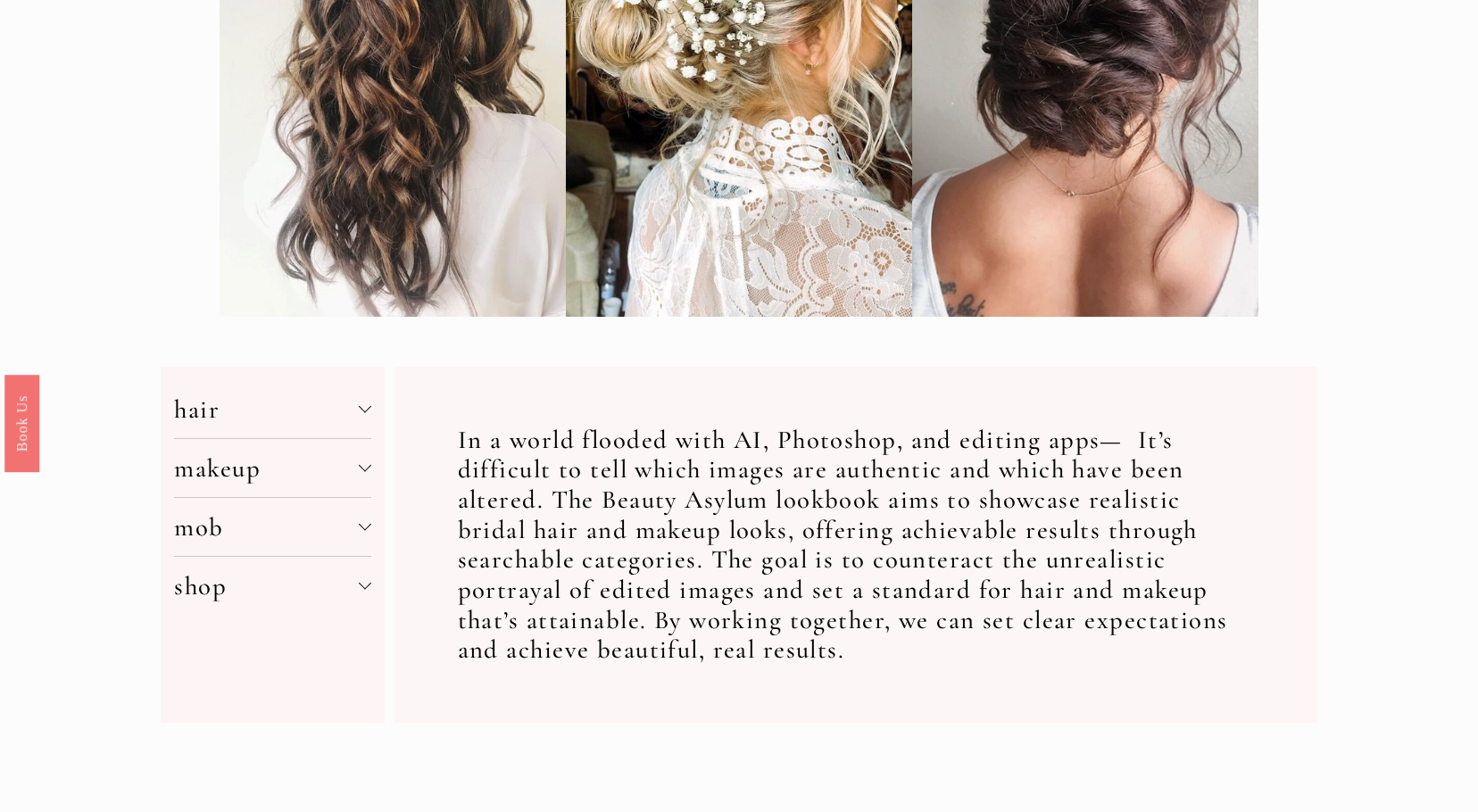
click at [365, 409] on div at bounding box center [365, 407] width 13 height 13
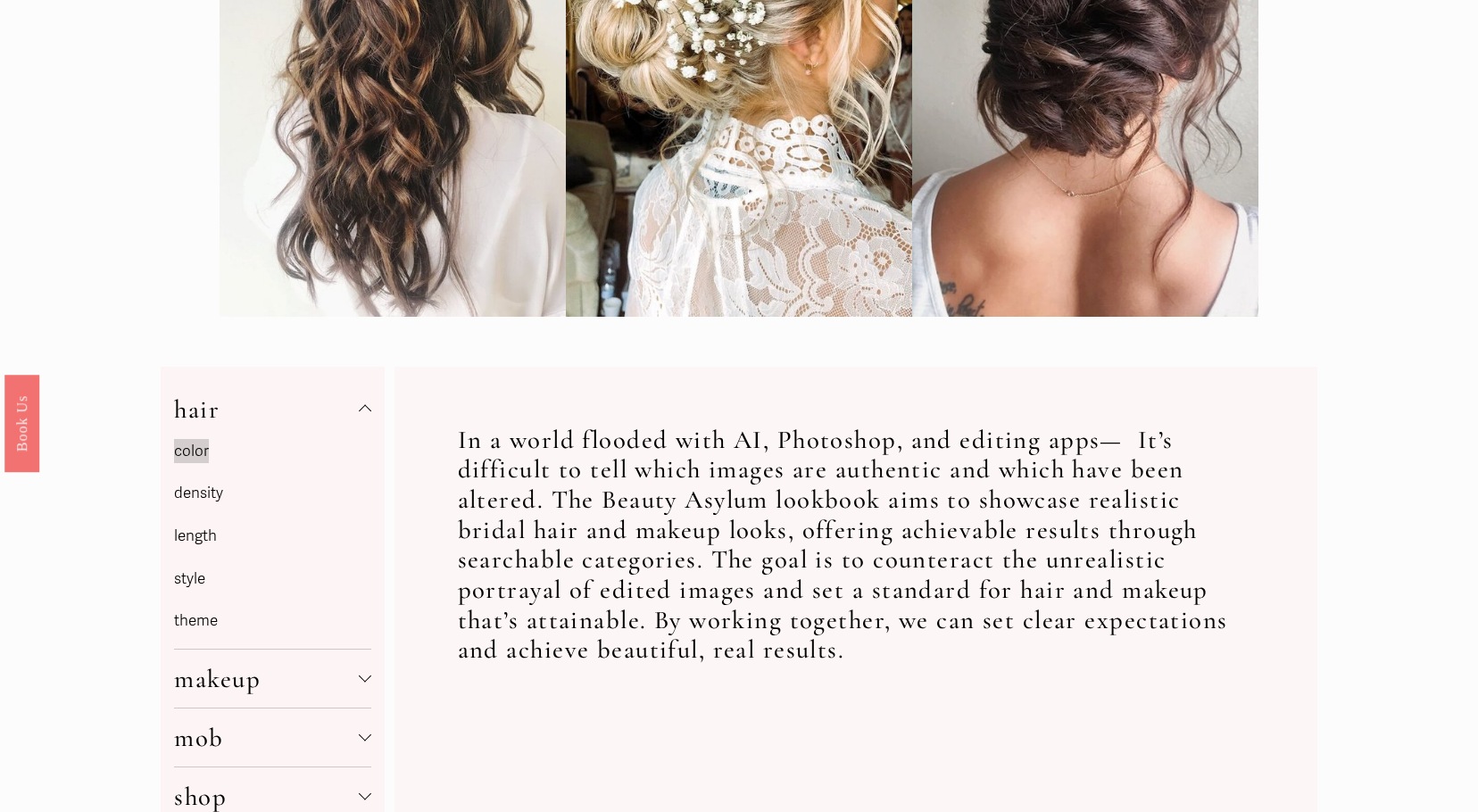
click at [365, 409] on div at bounding box center [365, 412] width 13 height 13
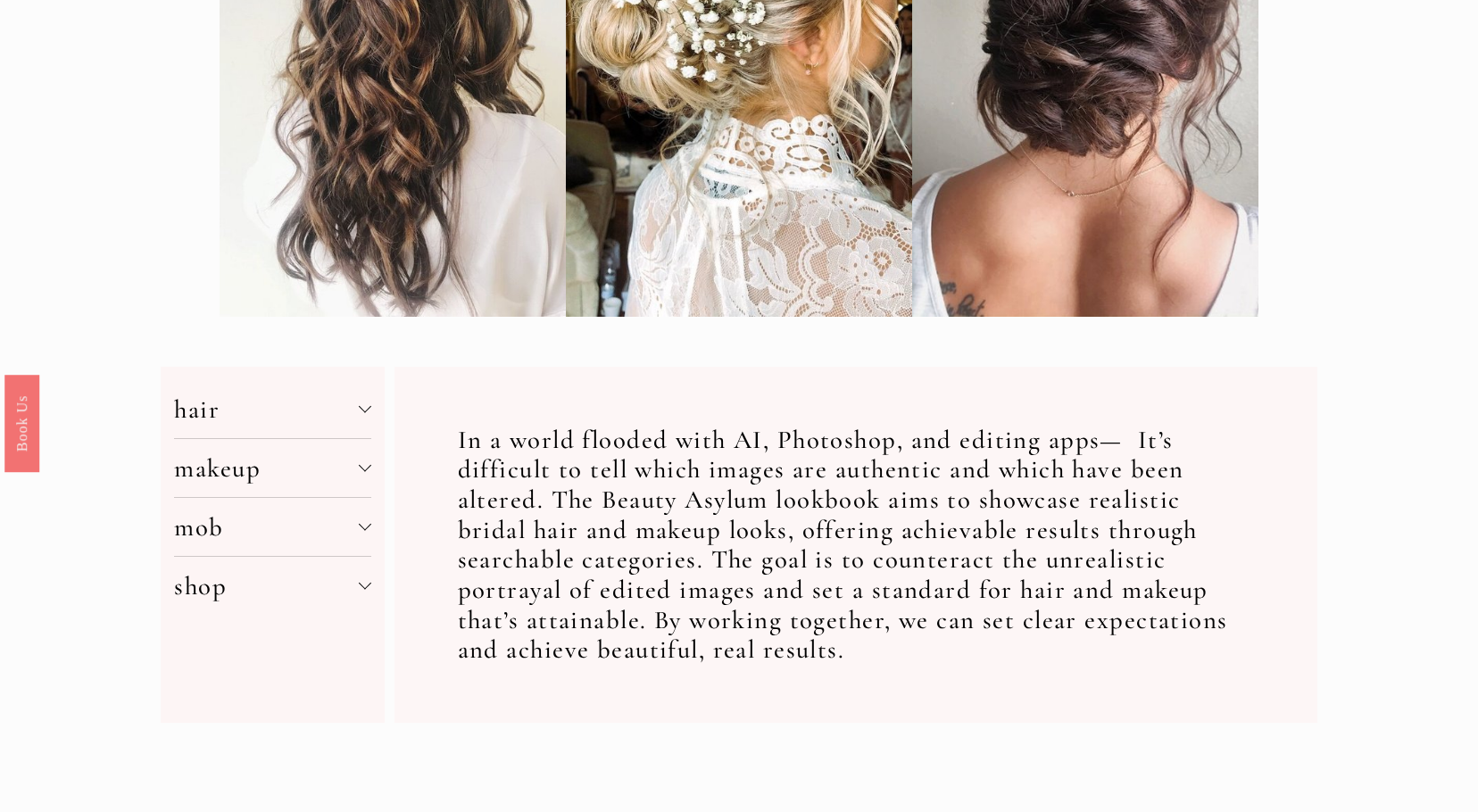
click at [365, 409] on div at bounding box center [365, 407] width 13 height 13
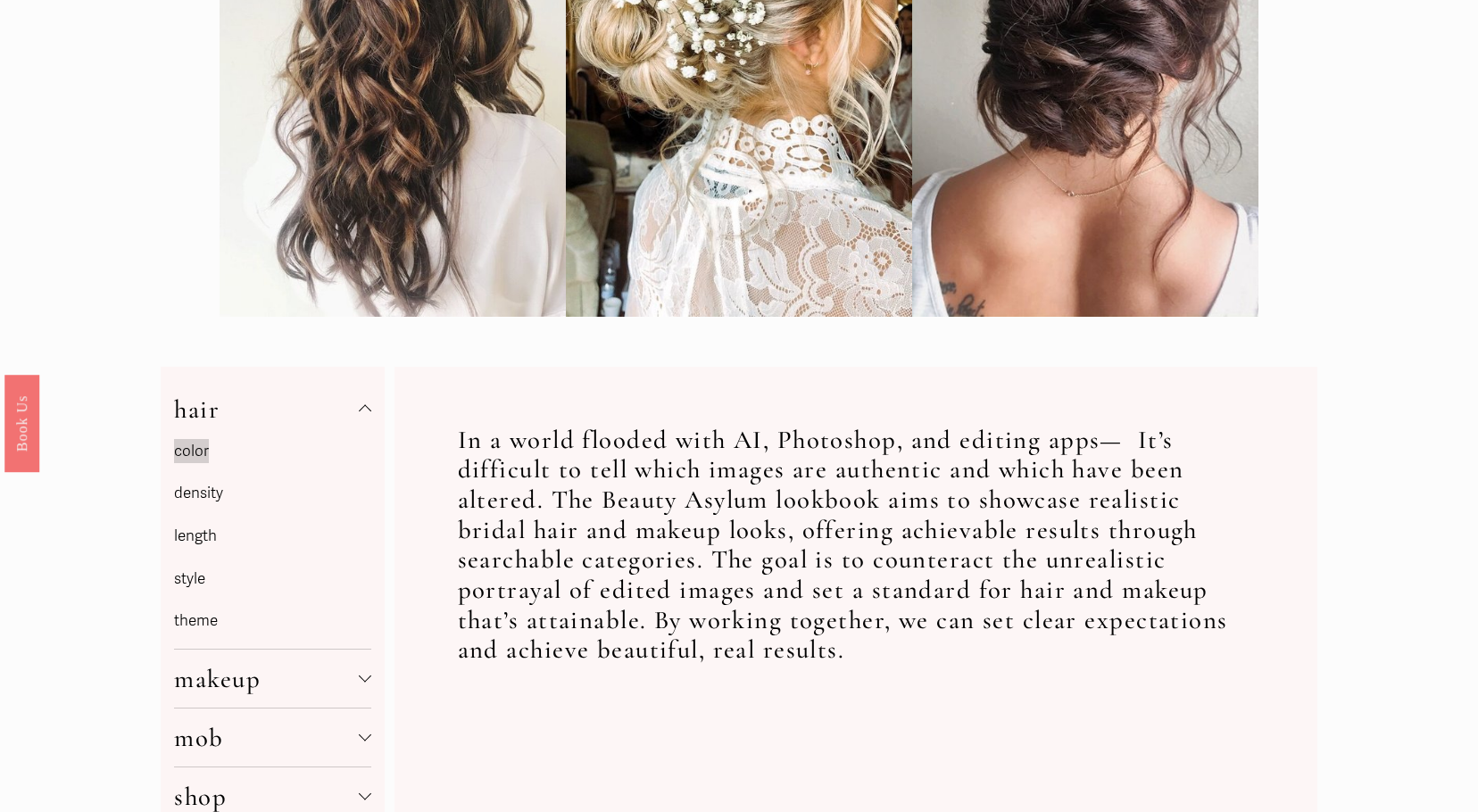
click at [200, 577] on link "style" at bounding box center [190, 578] width 31 height 19
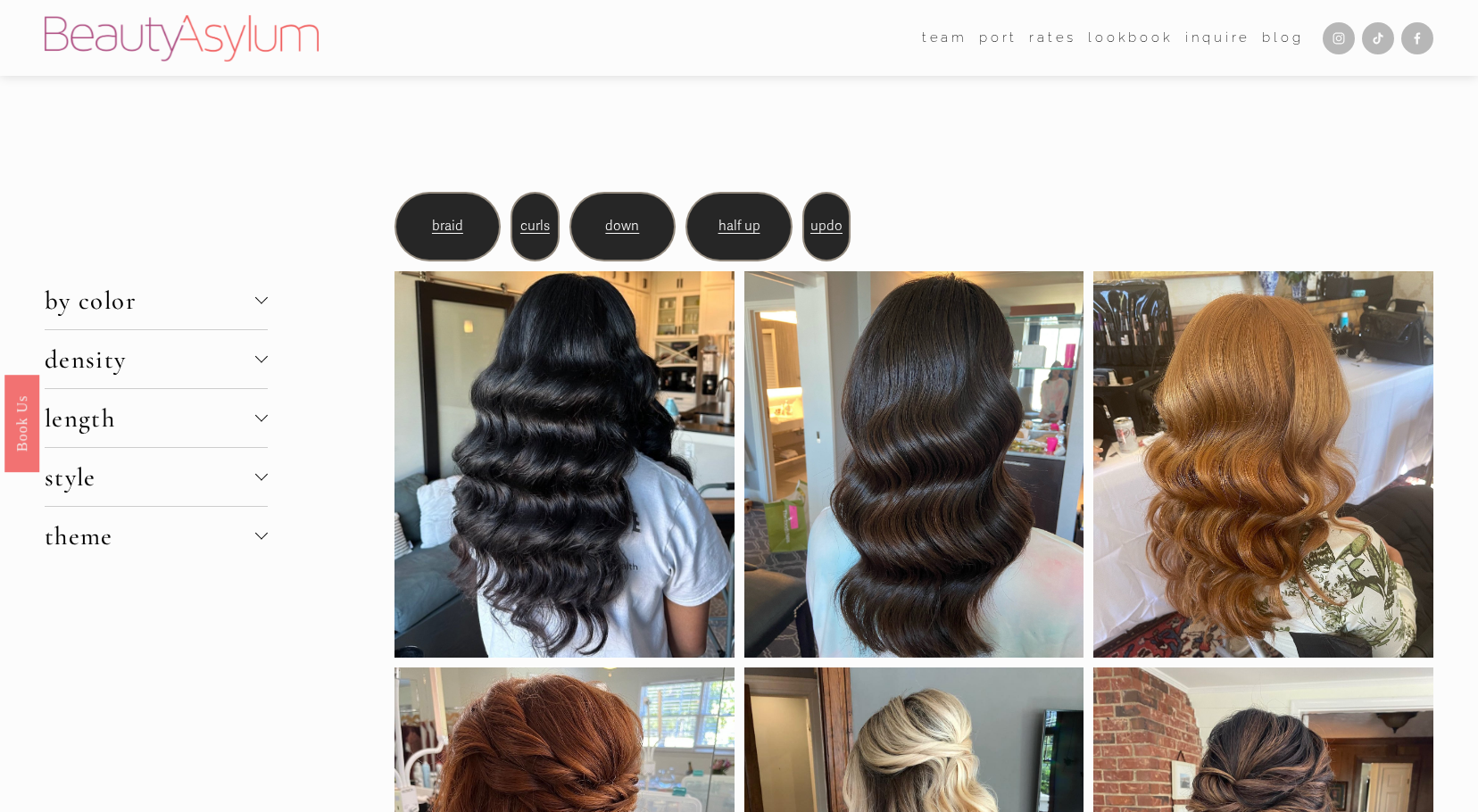
click at [731, 229] on span "half up" at bounding box center [739, 226] width 42 height 16
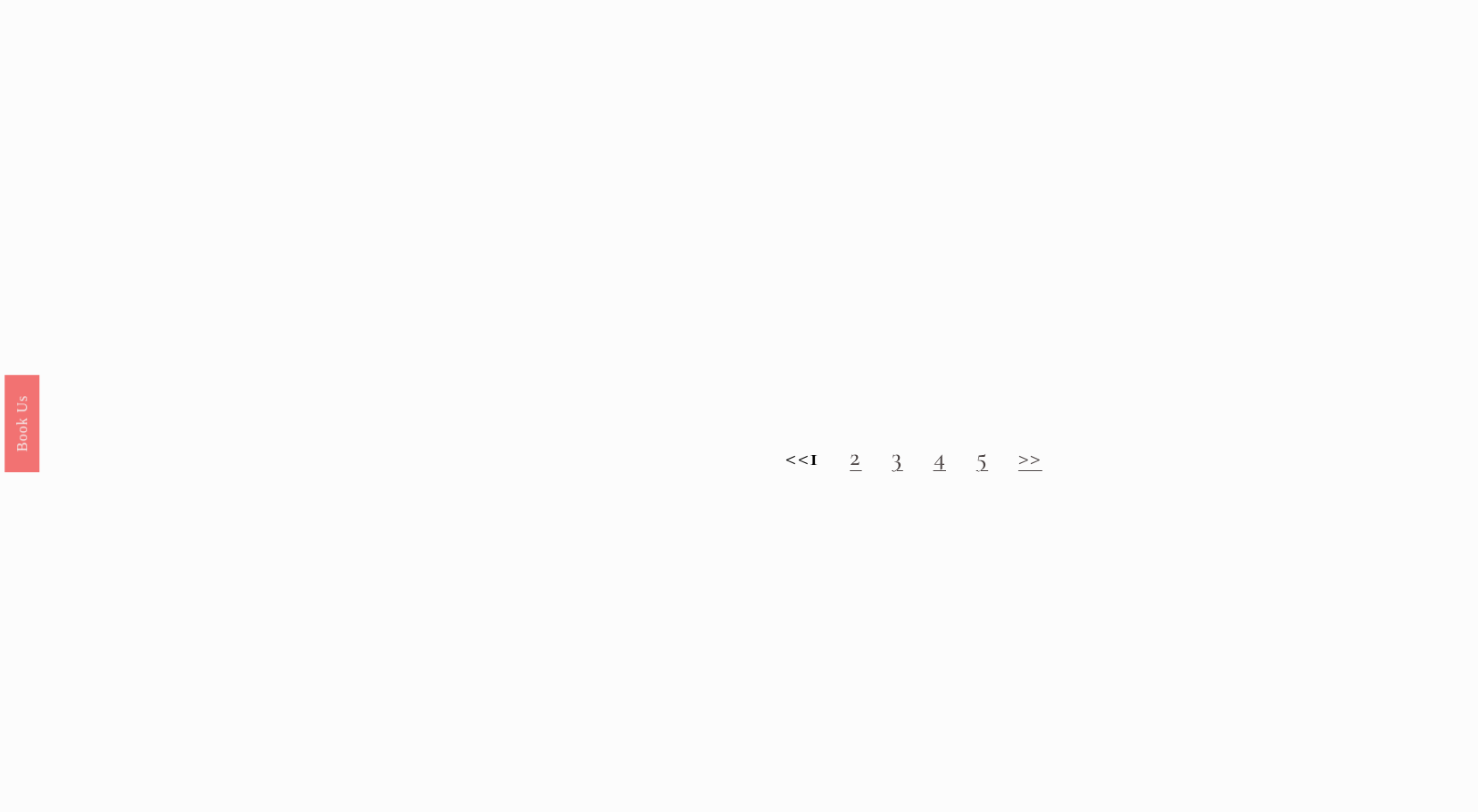
scroll to position [1785, 0]
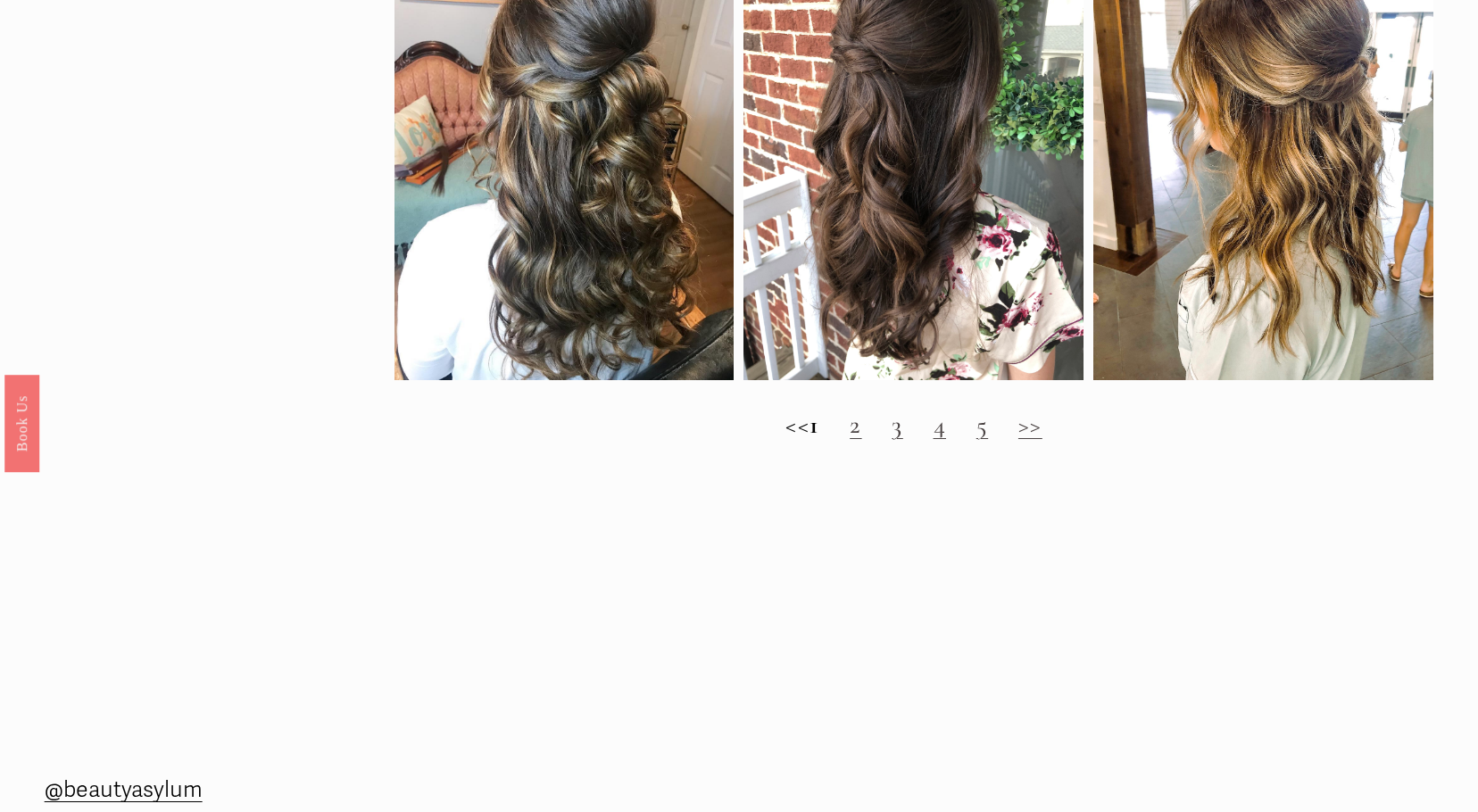
click at [861, 440] on link "2" at bounding box center [855, 424] width 12 height 31
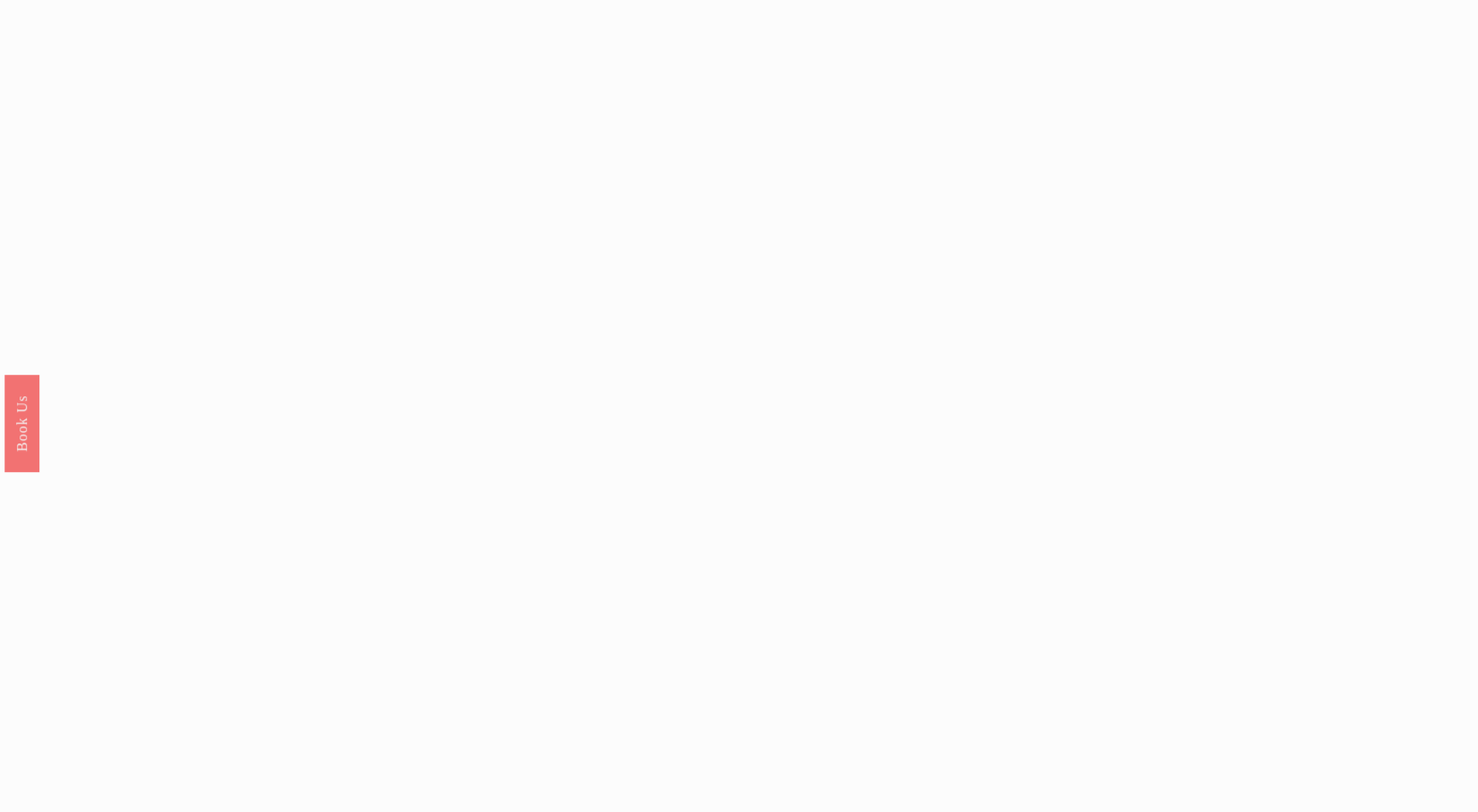
scroll to position [1695, 0]
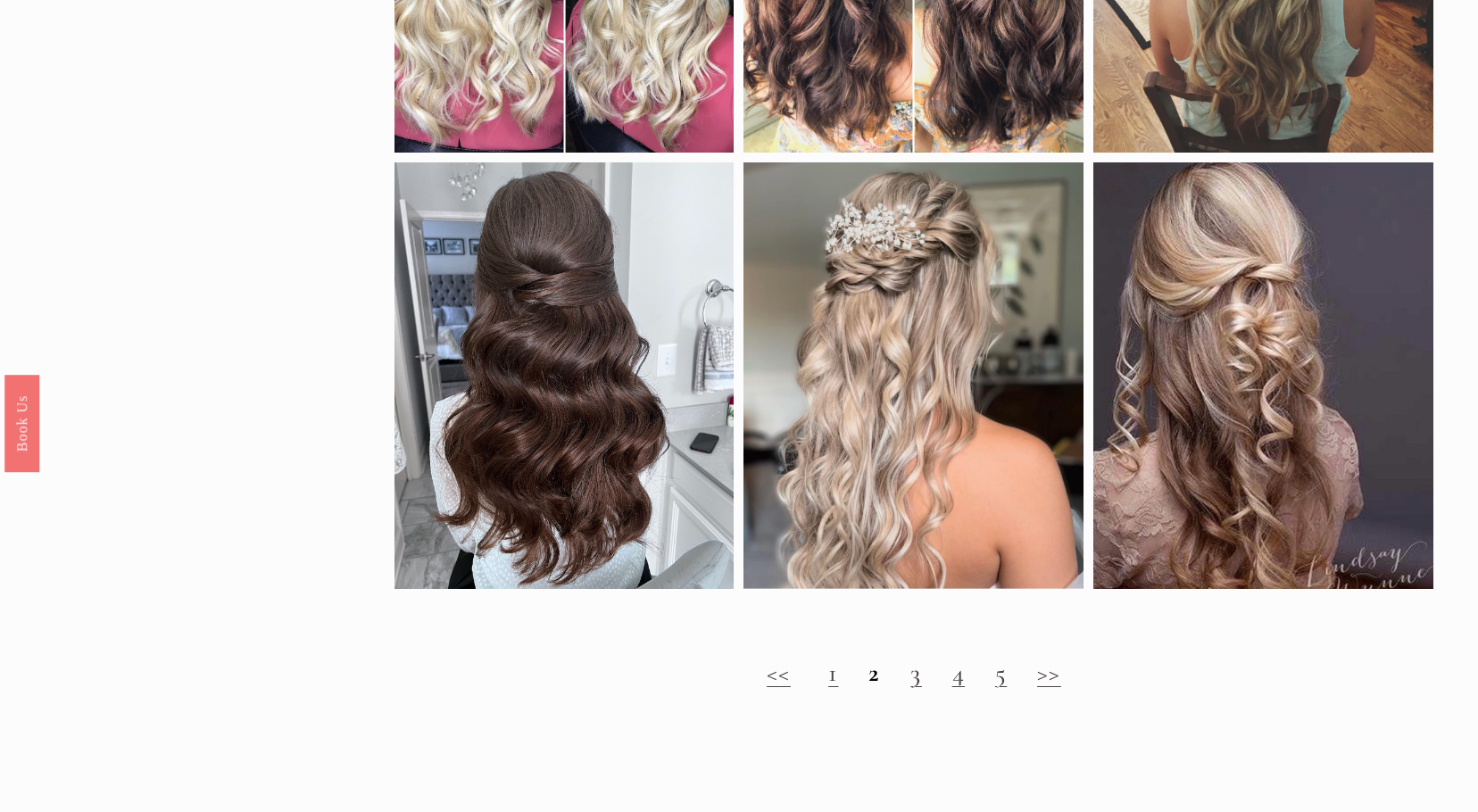
click at [913, 688] on link "3" at bounding box center [916, 672] width 11 height 31
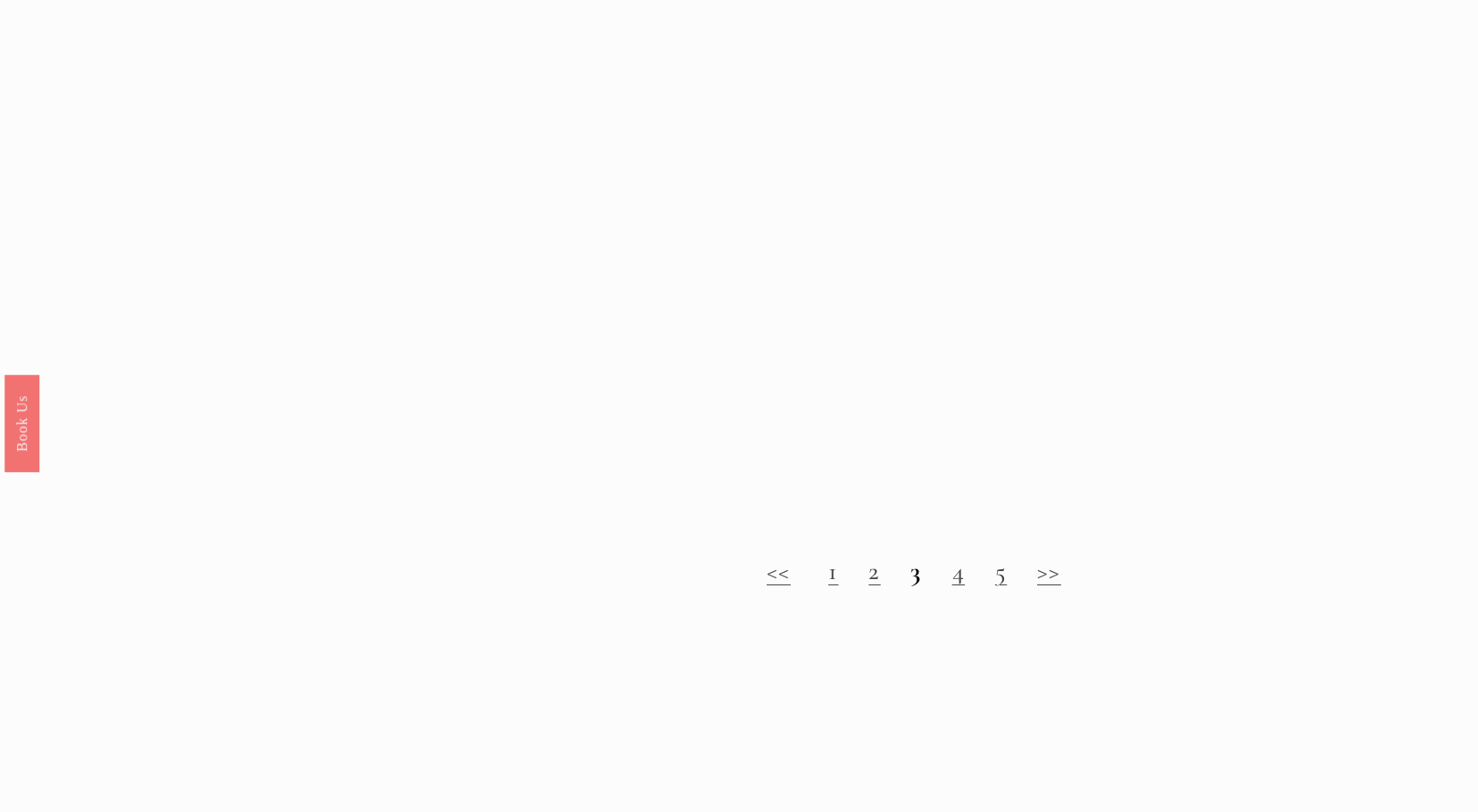
scroll to position [2052, 0]
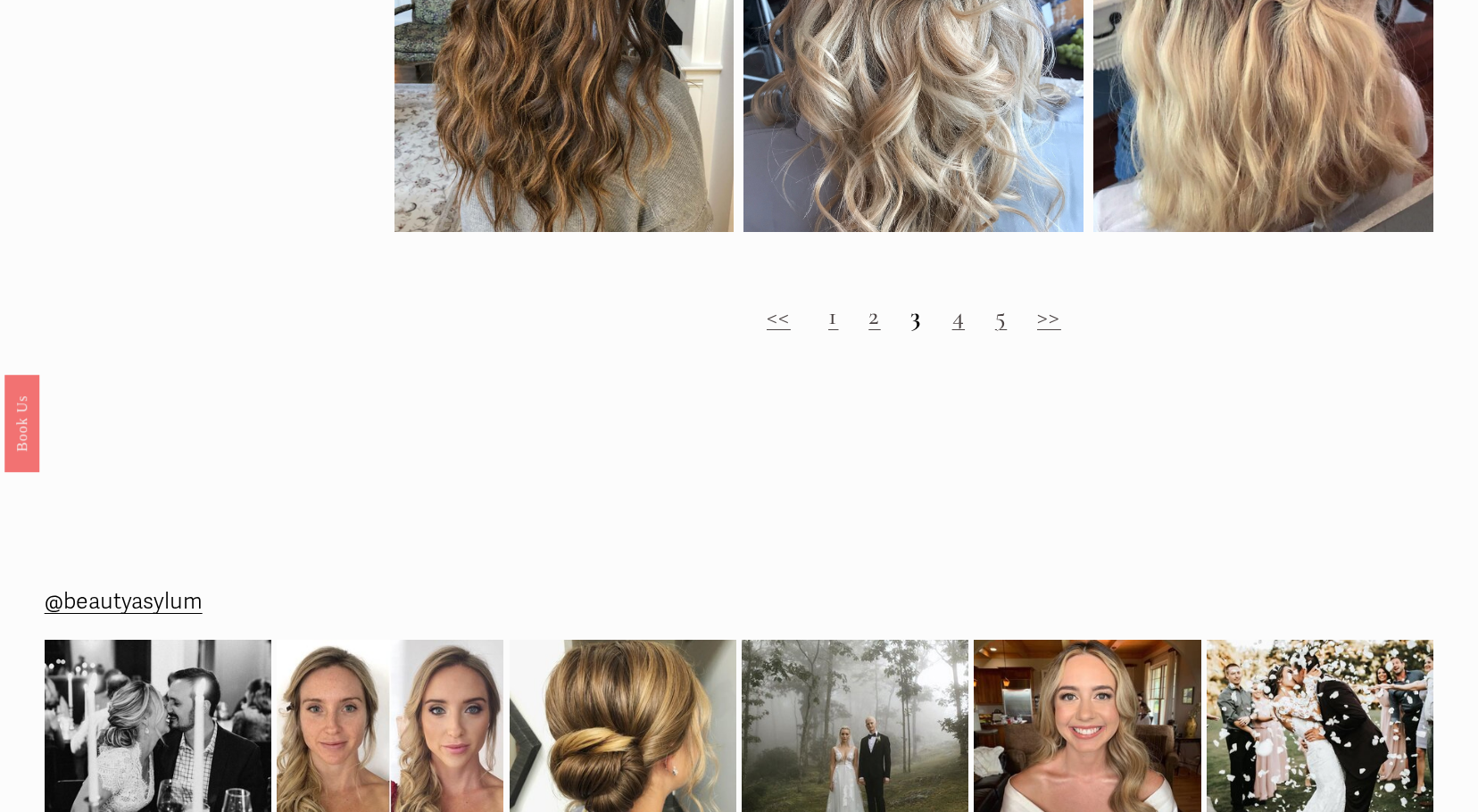
click at [960, 331] on link "4" at bounding box center [958, 315] width 13 height 31
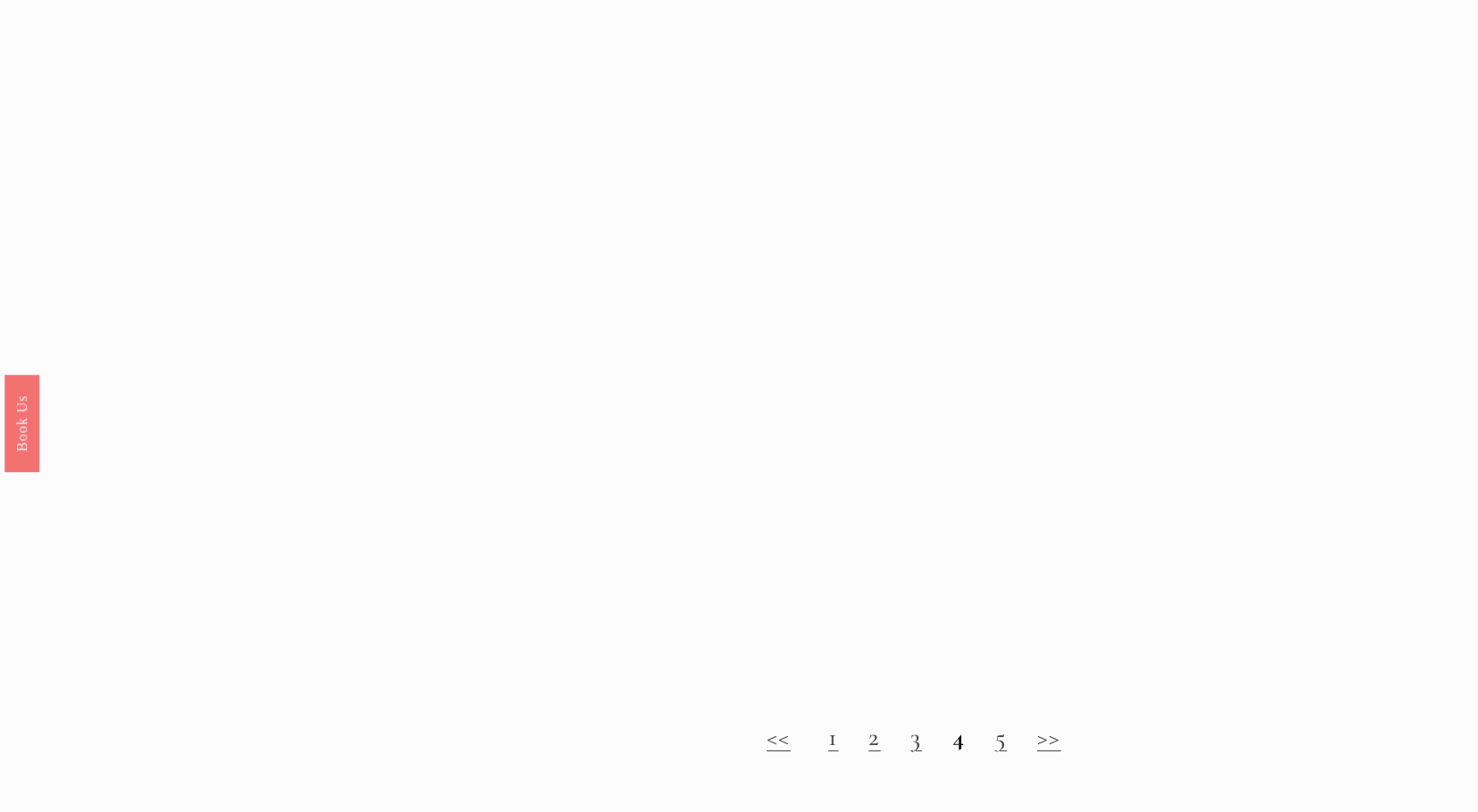
scroll to position [1695, 0]
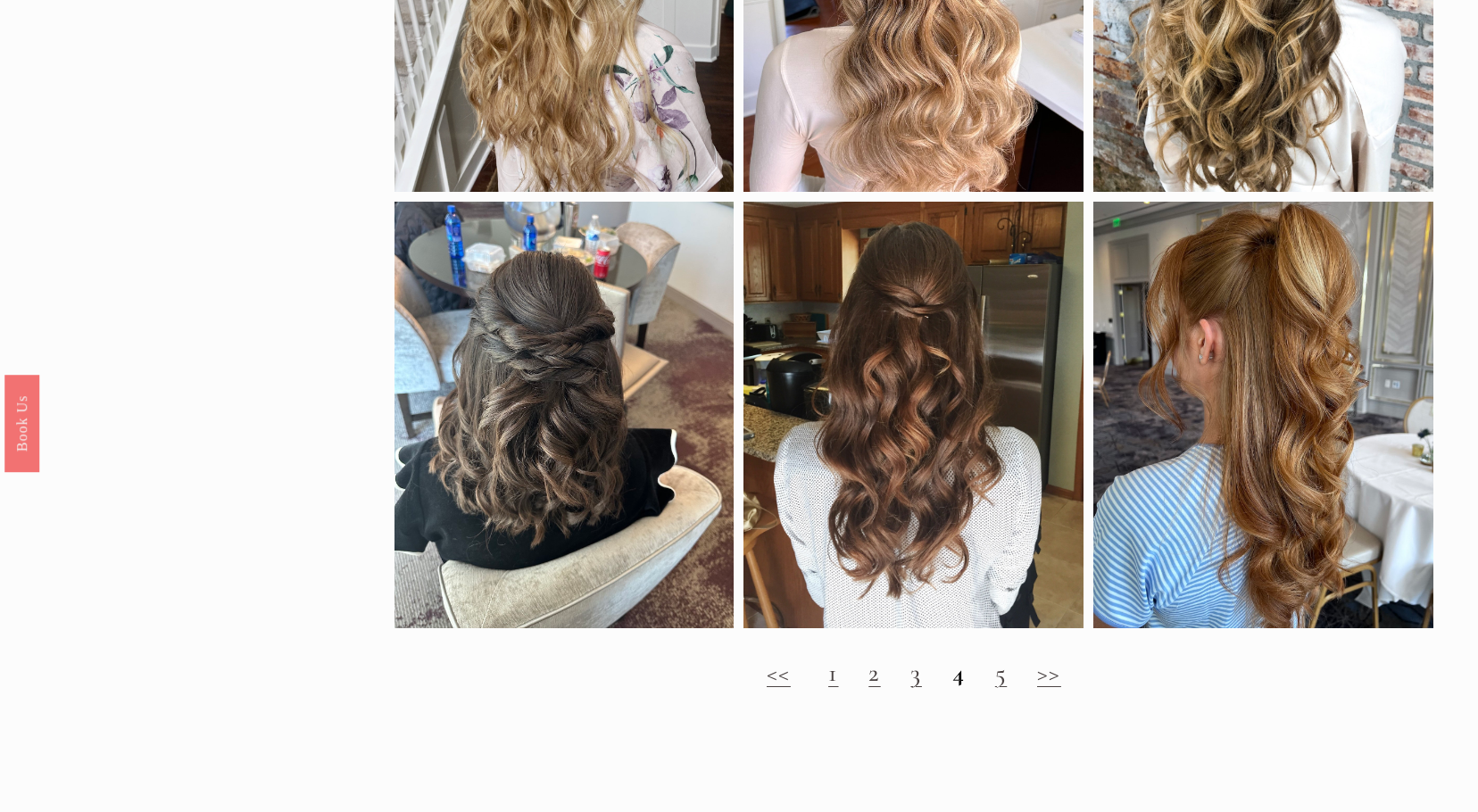
click at [999, 688] on link "5" at bounding box center [1000, 672] width 12 height 31
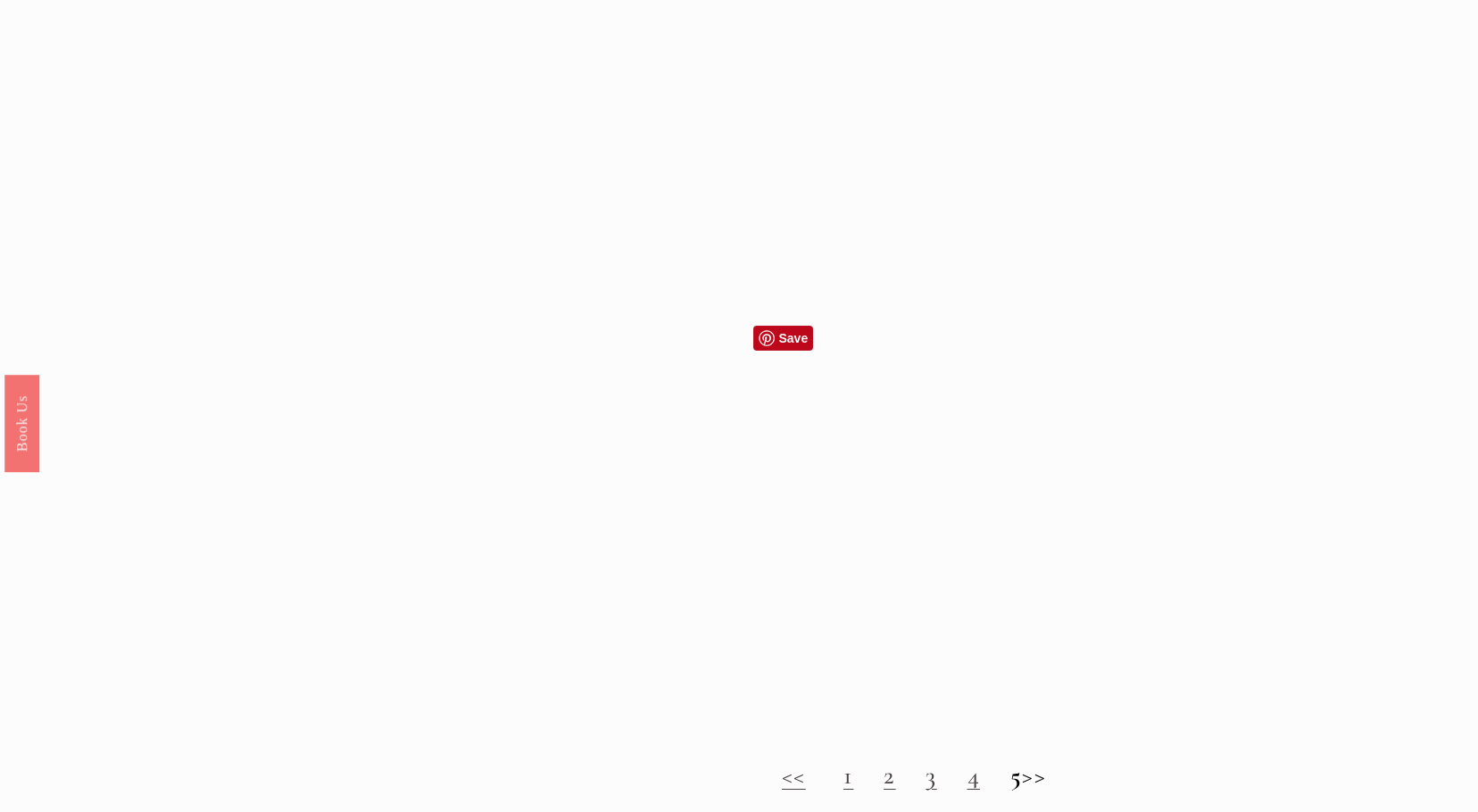
scroll to position [1695, 0]
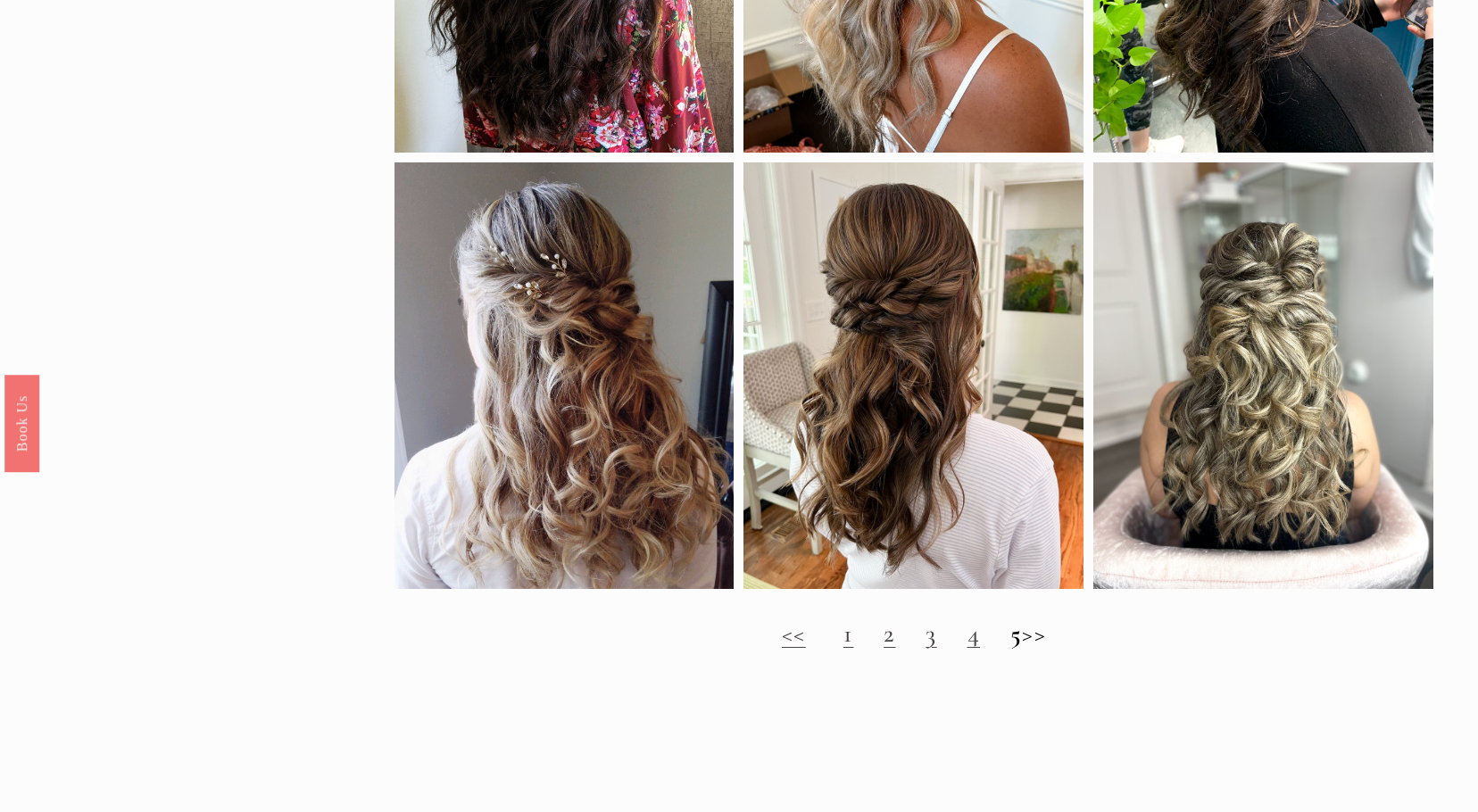
click at [1040, 649] on h2 "<< 1 2 3 4 5 >>" at bounding box center [914, 633] width 1040 height 30
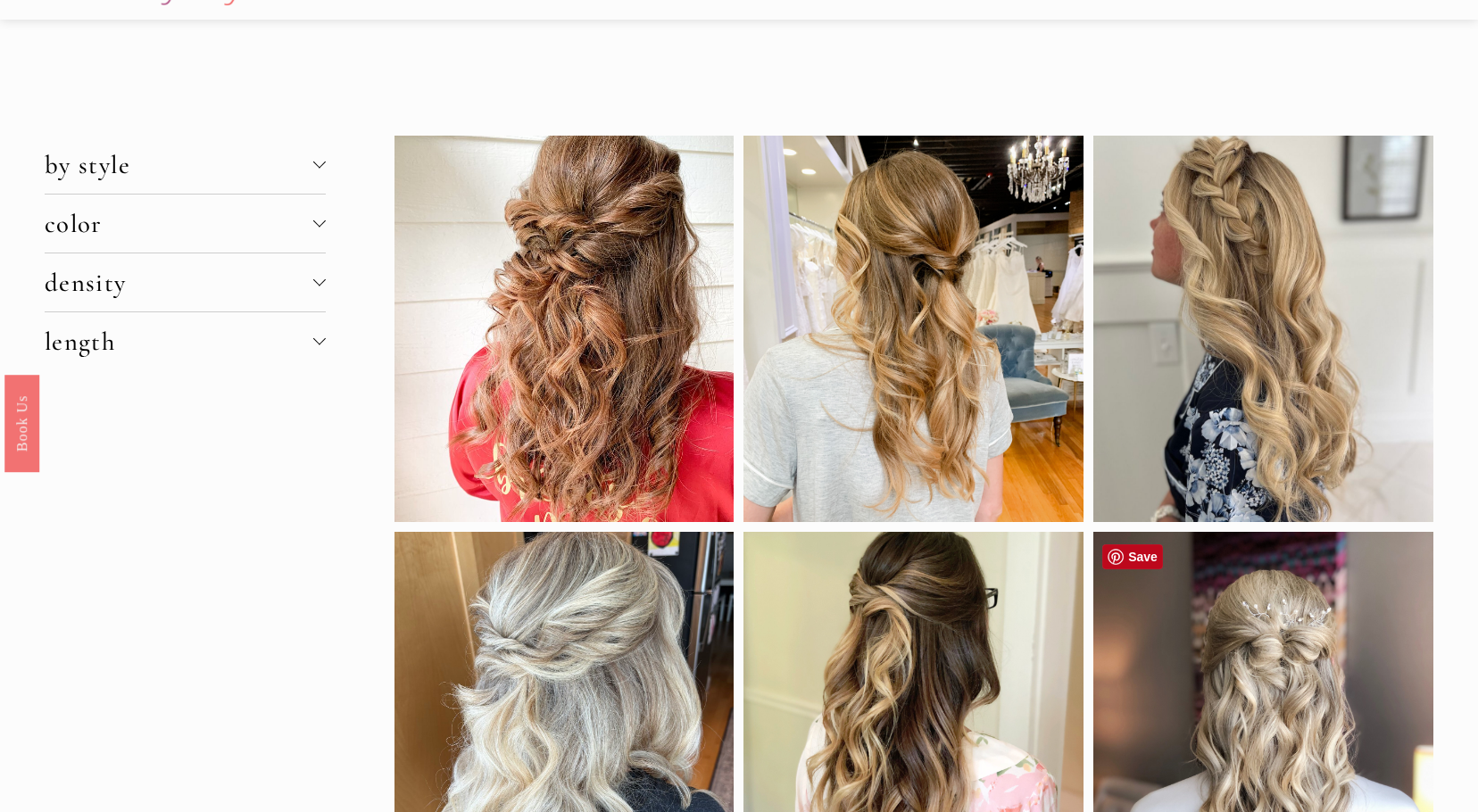
scroll to position [0, 0]
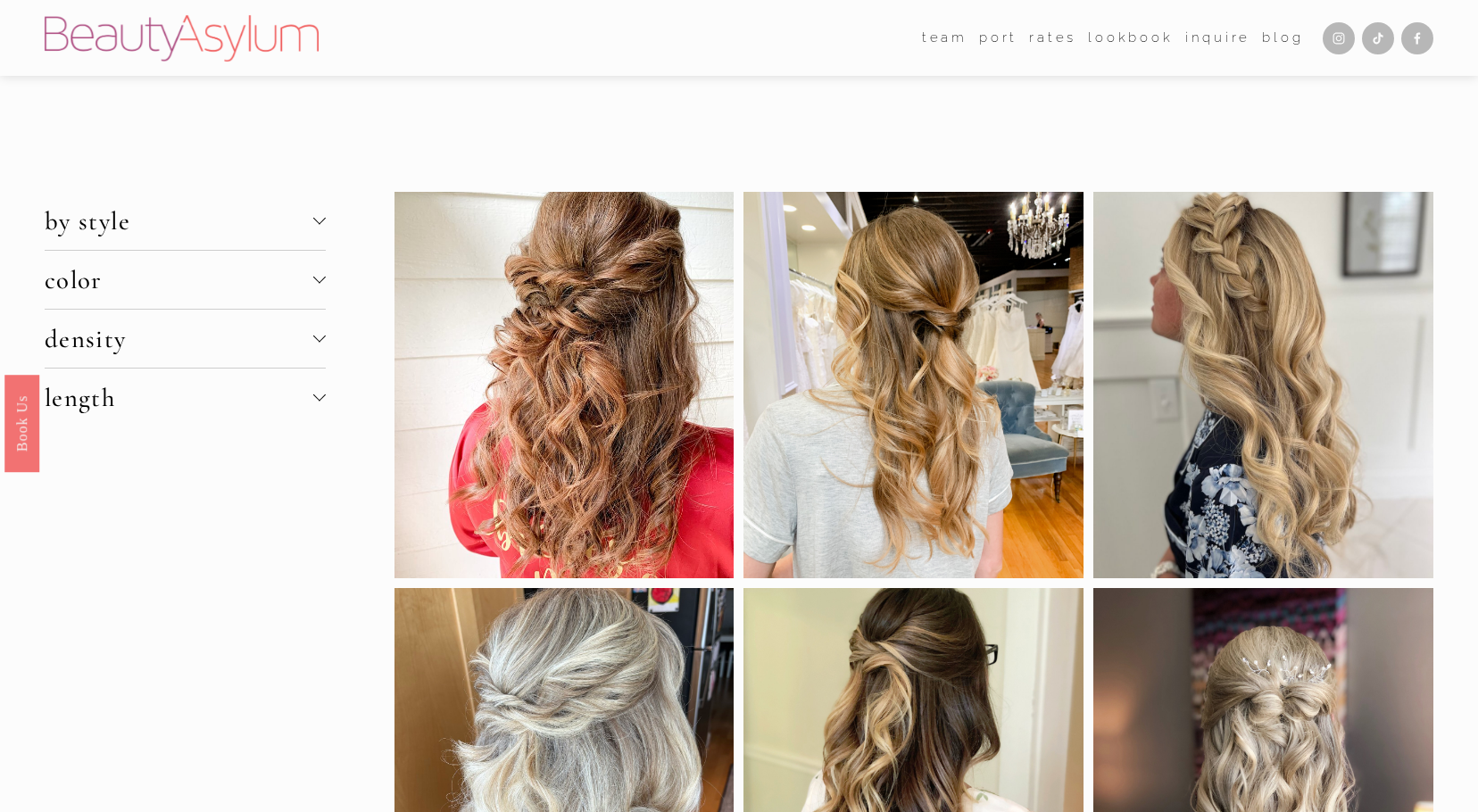
click at [318, 214] on div at bounding box center [320, 219] width 13 height 13
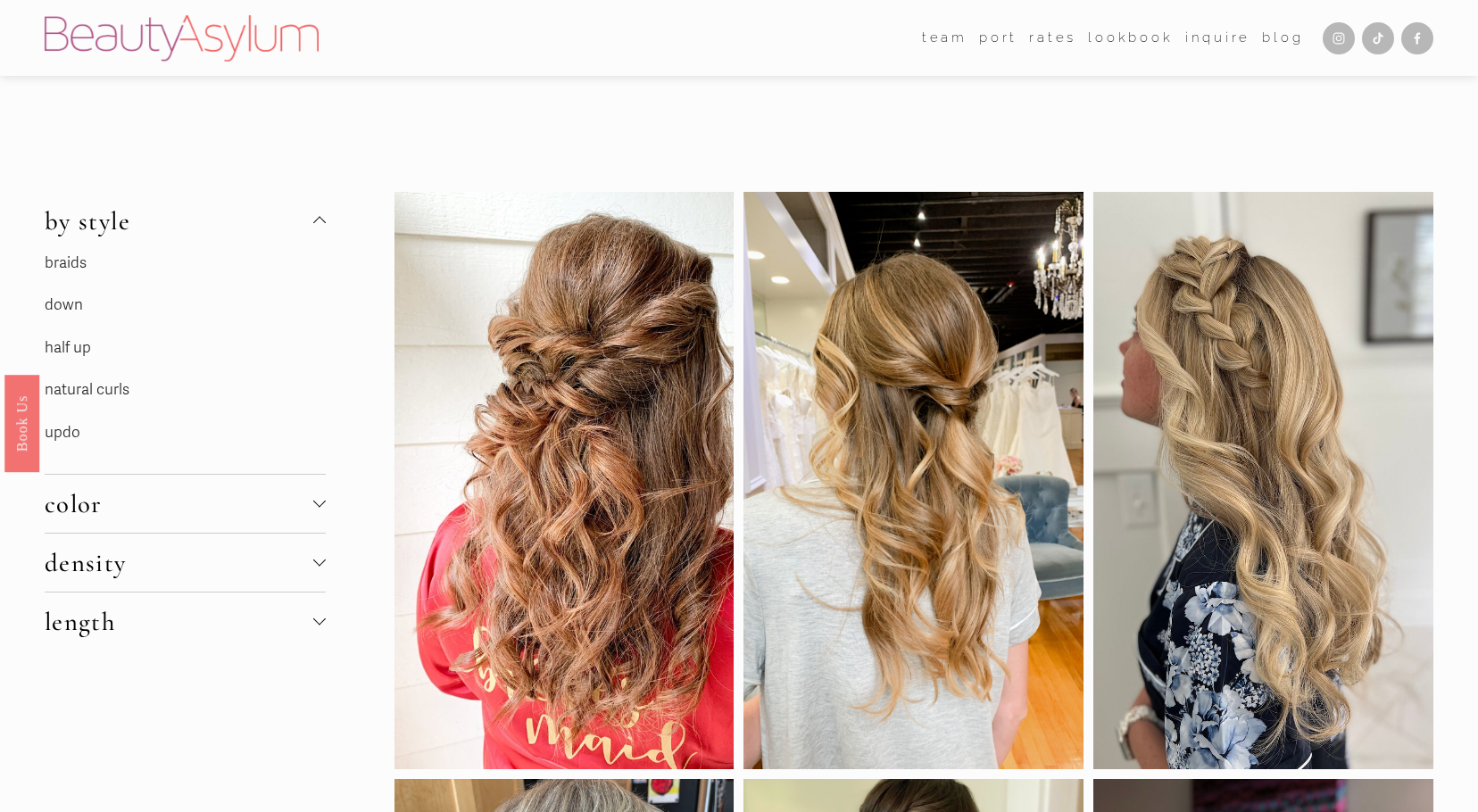
click at [59, 301] on link "down" at bounding box center [64, 304] width 38 height 19
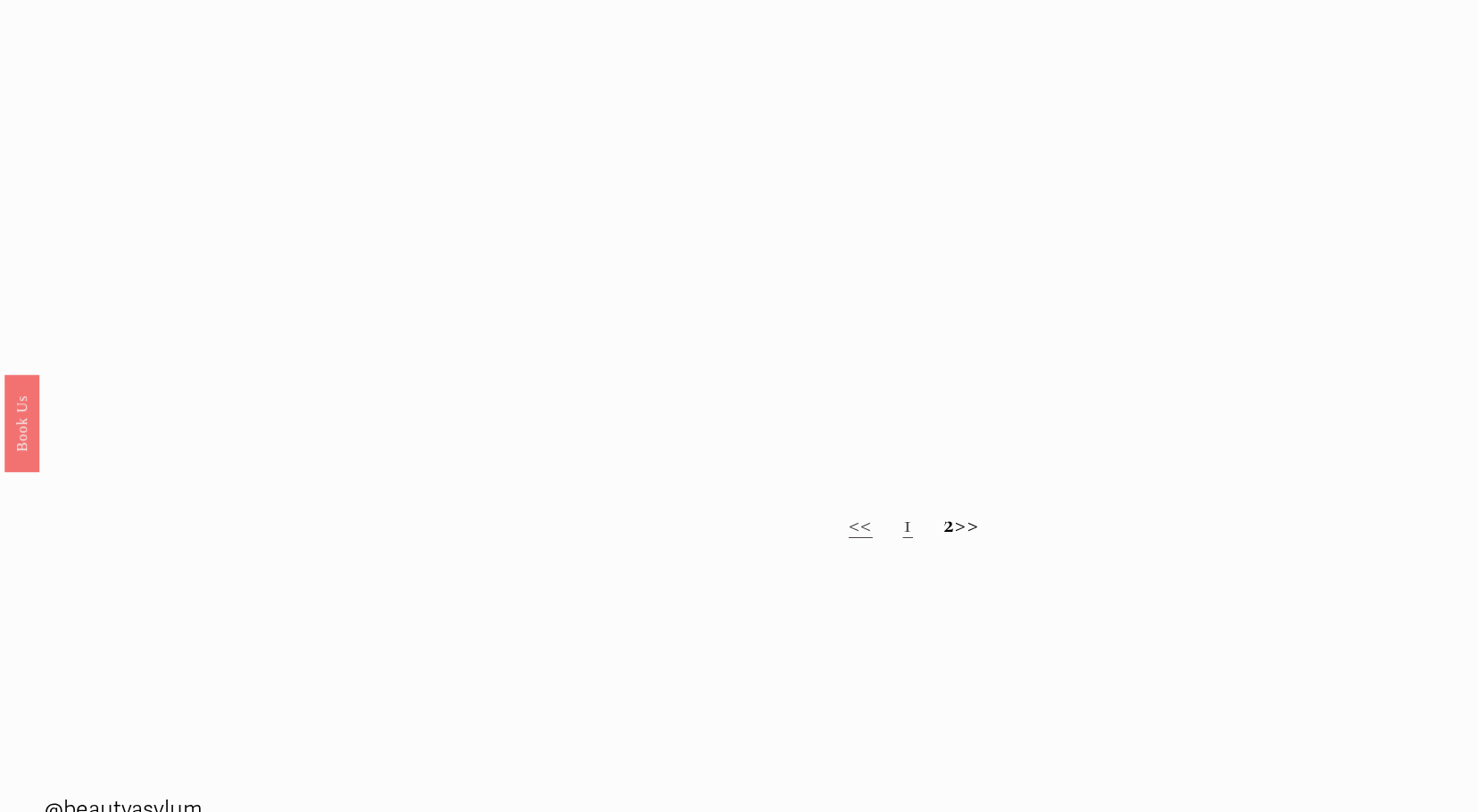
scroll to position [1963, 0]
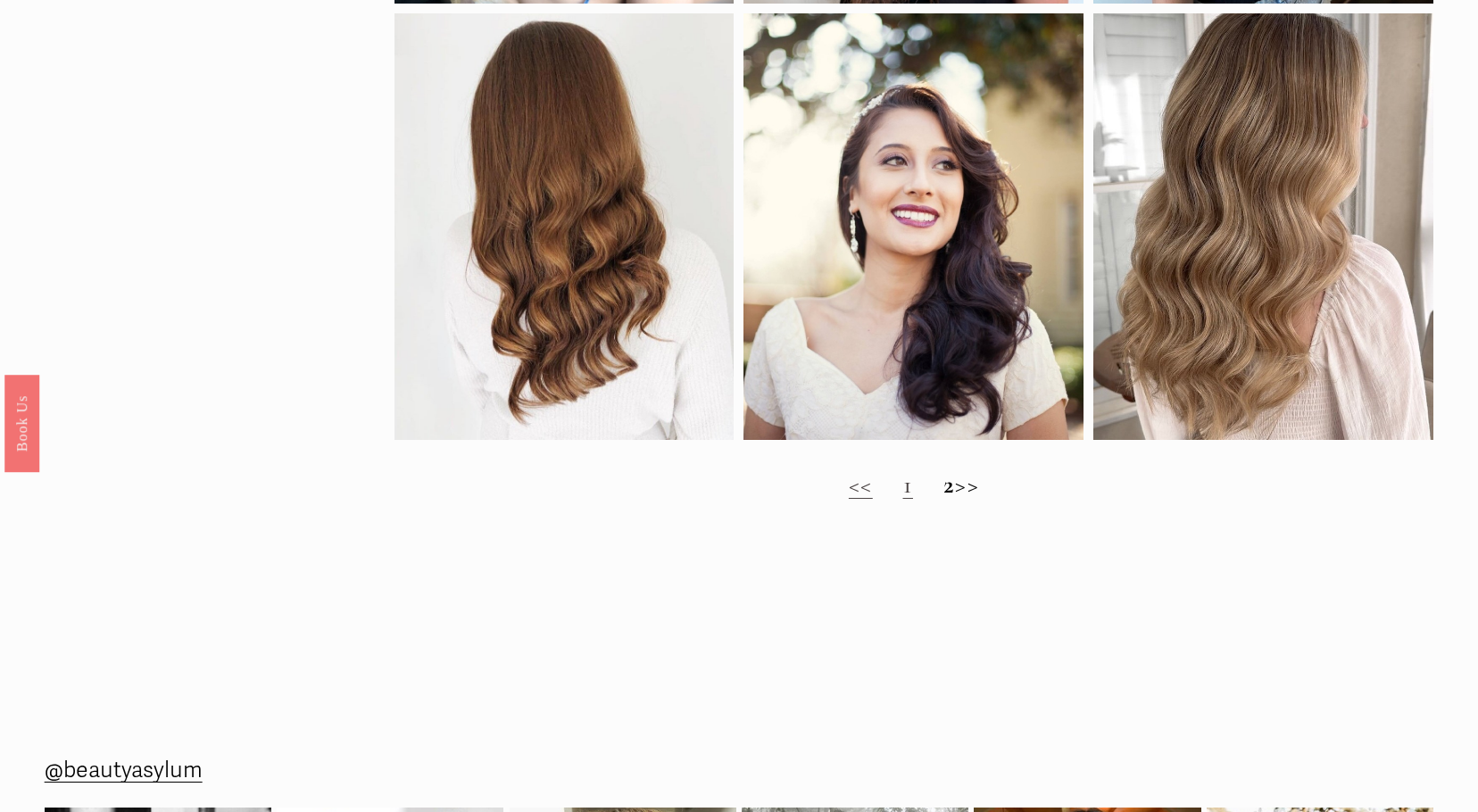
click at [944, 500] on strong "2" at bounding box center [949, 484] width 12 height 31
click at [899, 500] on h2 "<< 1 2 >>" at bounding box center [914, 484] width 1040 height 30
click at [897, 500] on h2 "<< 1 2 >>" at bounding box center [914, 484] width 1040 height 30
click at [956, 499] on h2 "<< 1 2 >>" at bounding box center [914, 484] width 1040 height 30
click at [977, 499] on h2 "<< 1 2 >>" at bounding box center [914, 484] width 1040 height 30
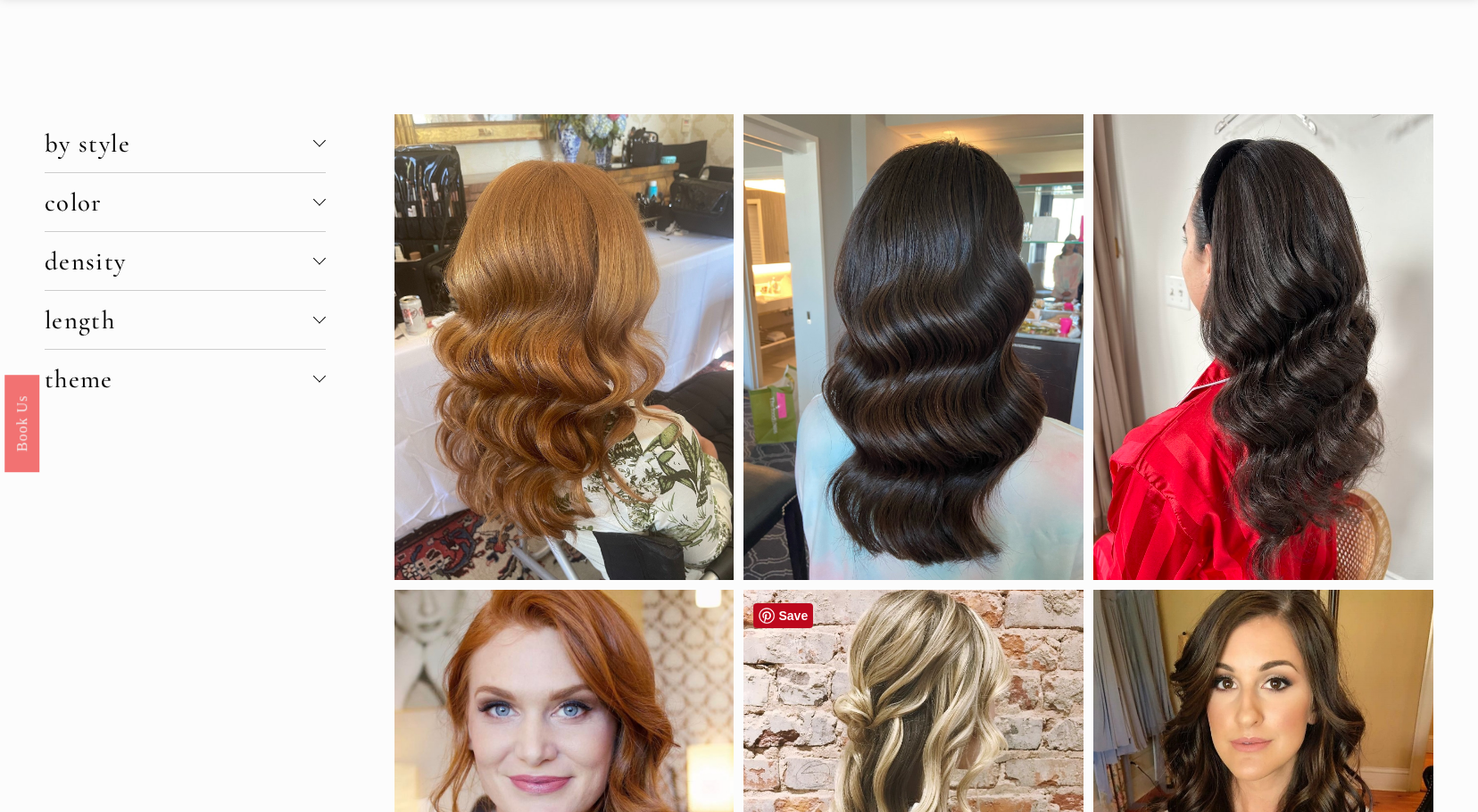
scroll to position [0, 0]
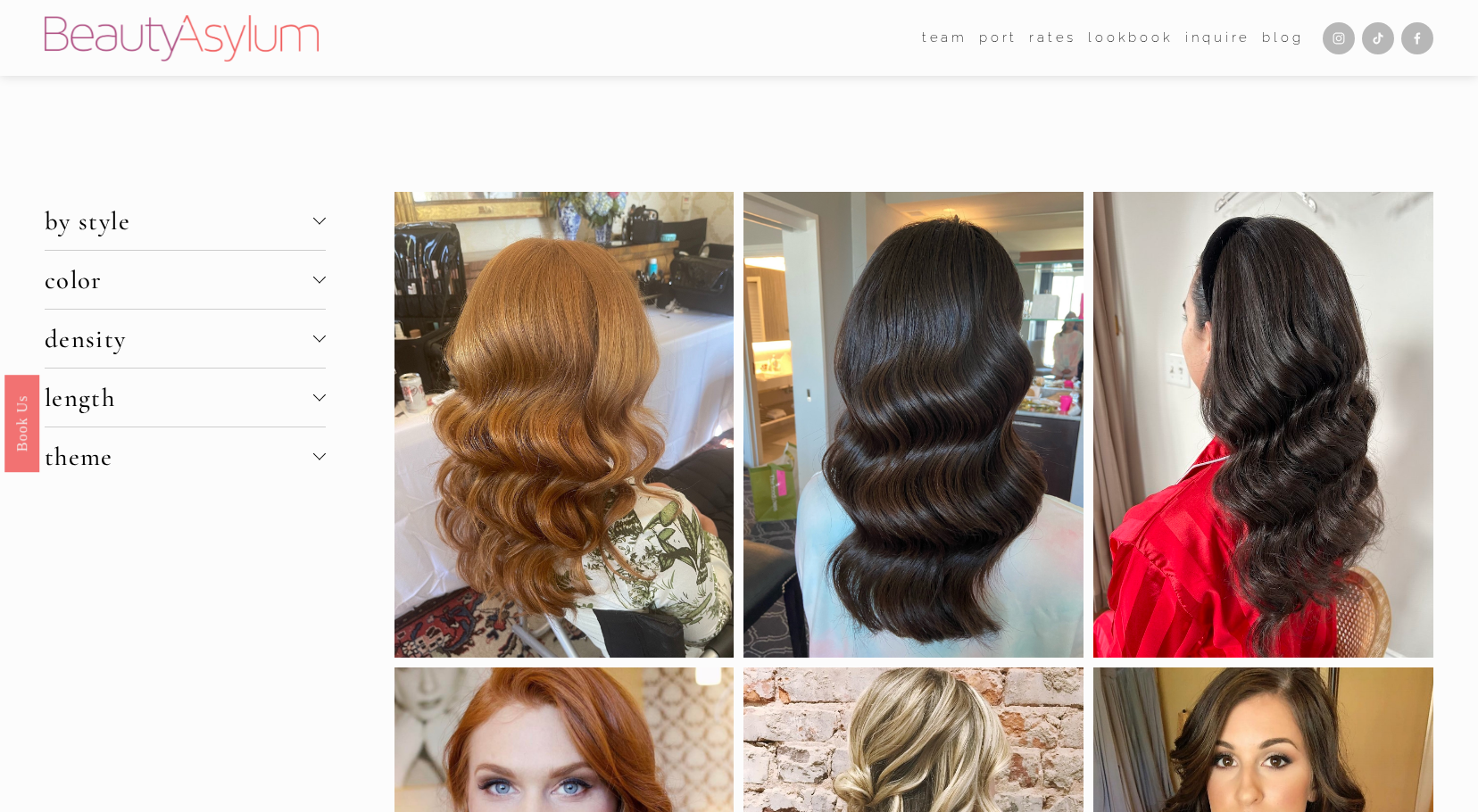
click at [273, 217] on span "by style" at bounding box center [179, 221] width 269 height 31
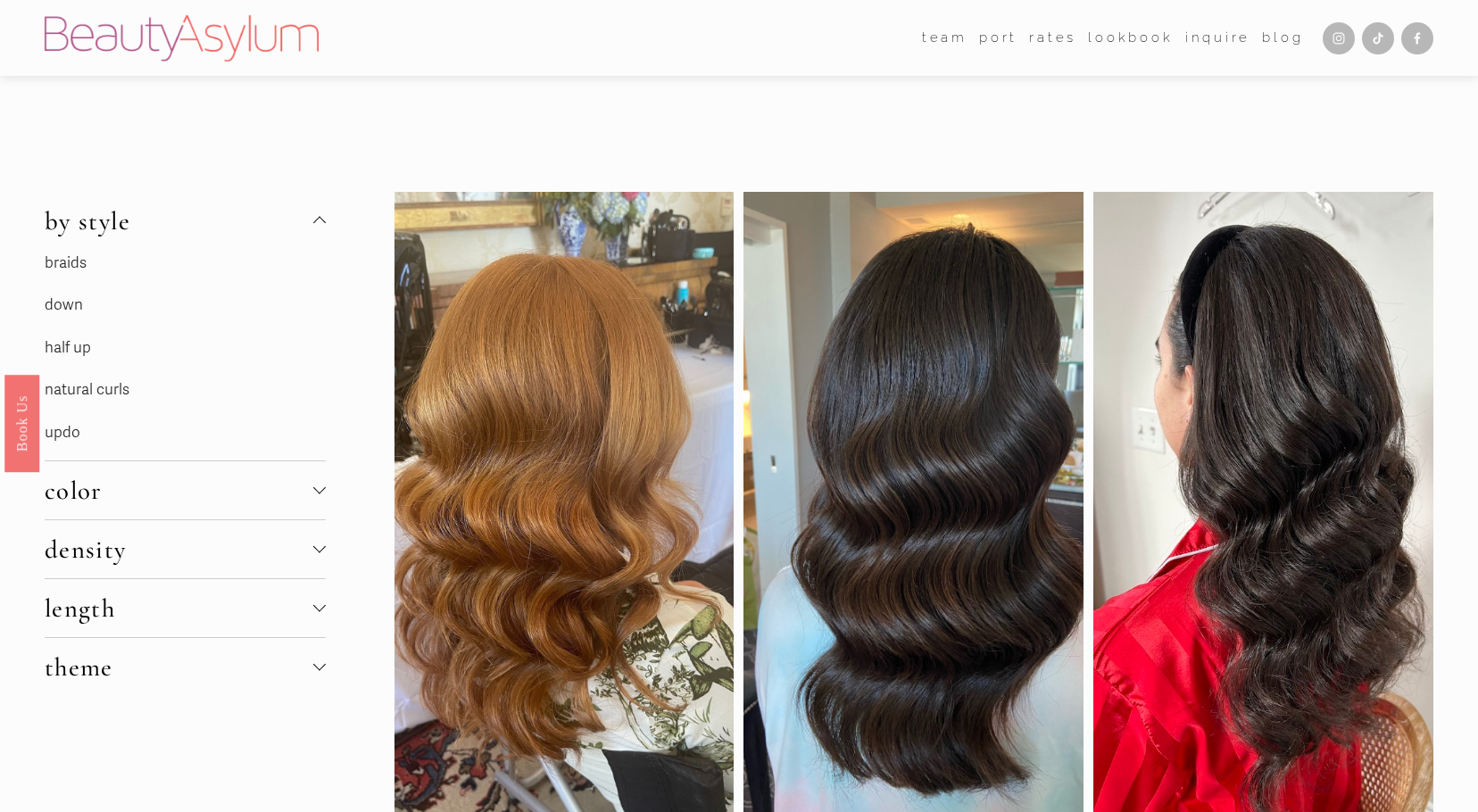
click at [79, 386] on link "natural curls" at bounding box center [87, 389] width 85 height 19
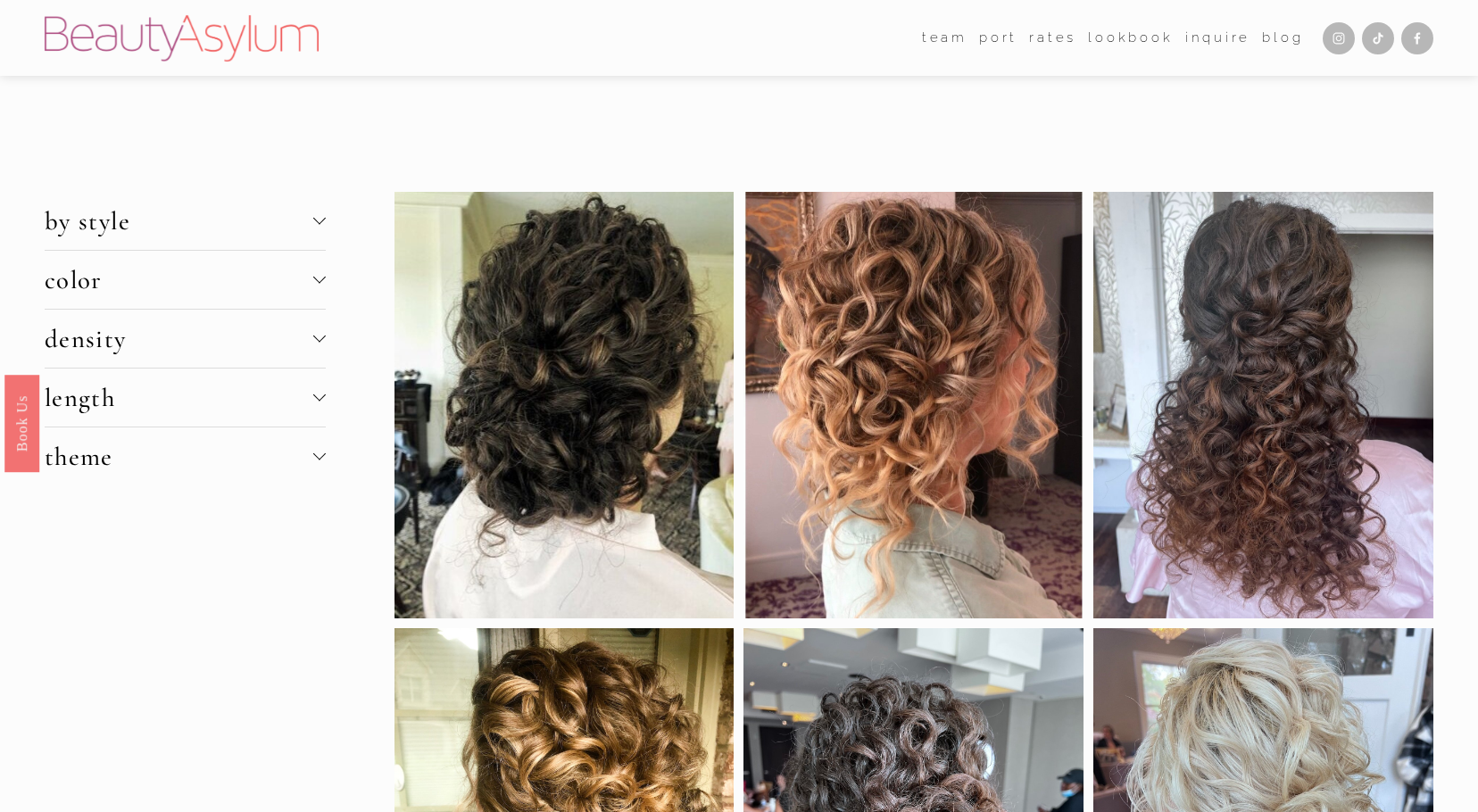
click at [322, 461] on div at bounding box center [320, 456] width 13 height 13
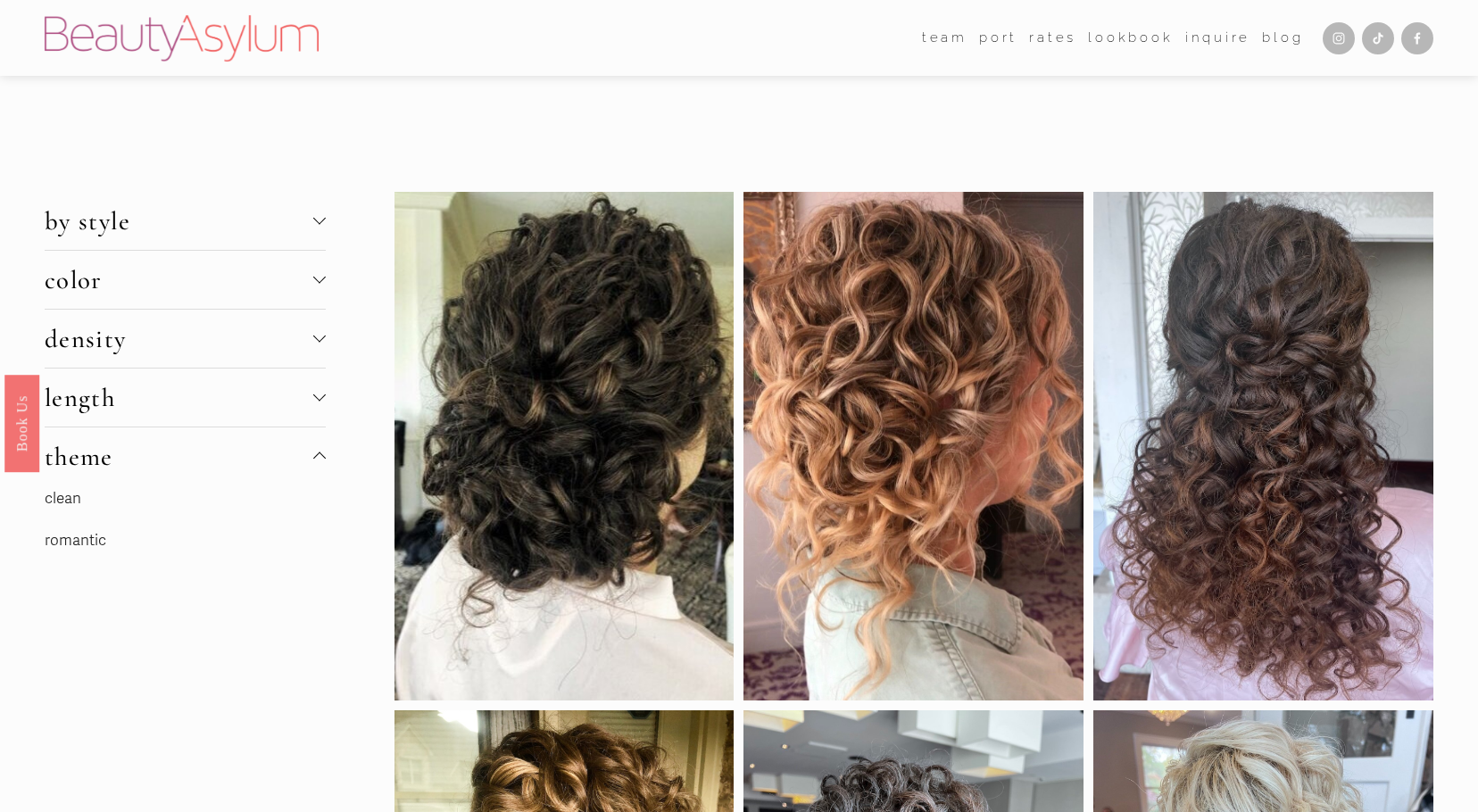
click at [82, 541] on link "romantic" at bounding box center [75, 540] width 61 height 19
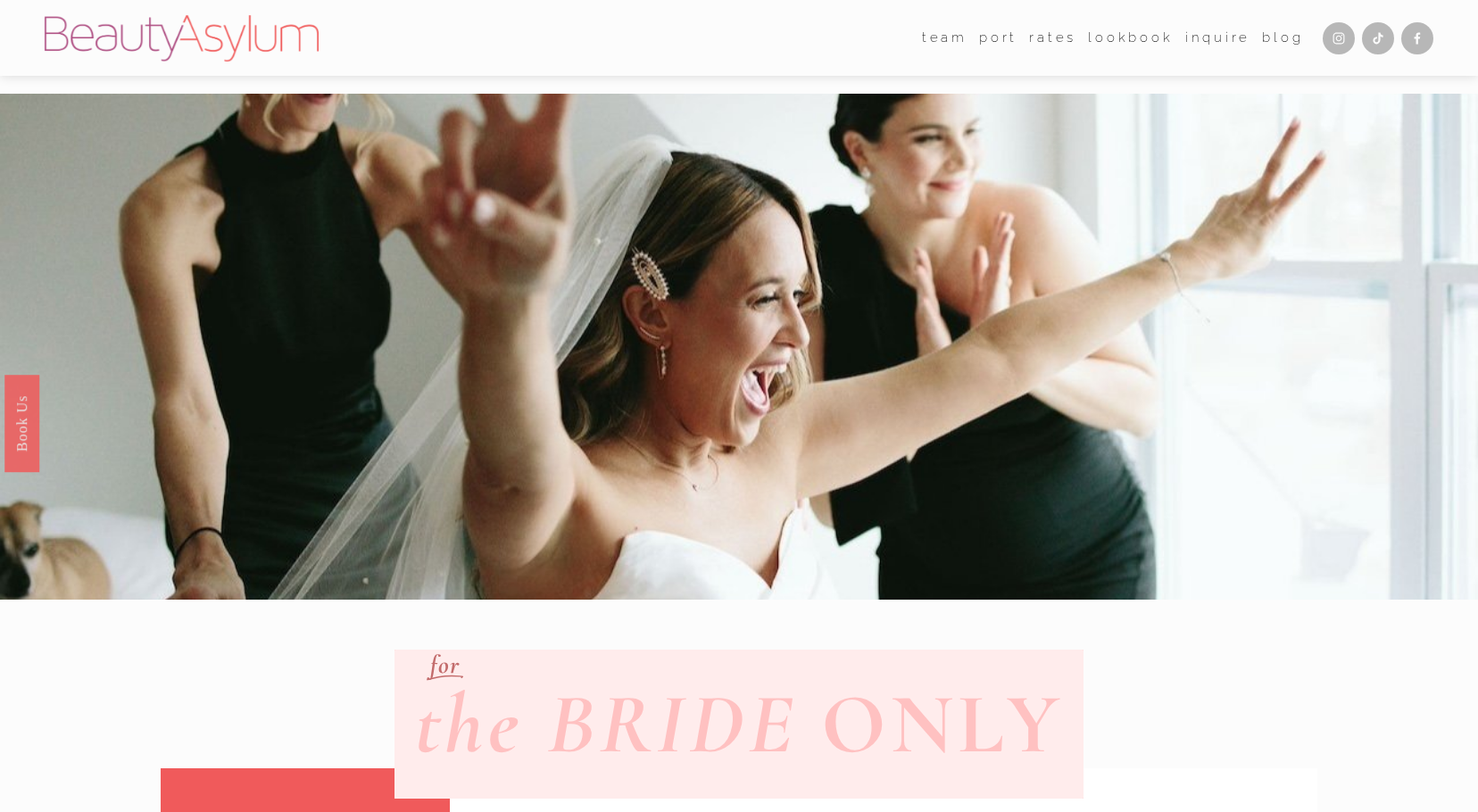
click at [1144, 33] on link "Lookbook" at bounding box center [1130, 37] width 85 height 26
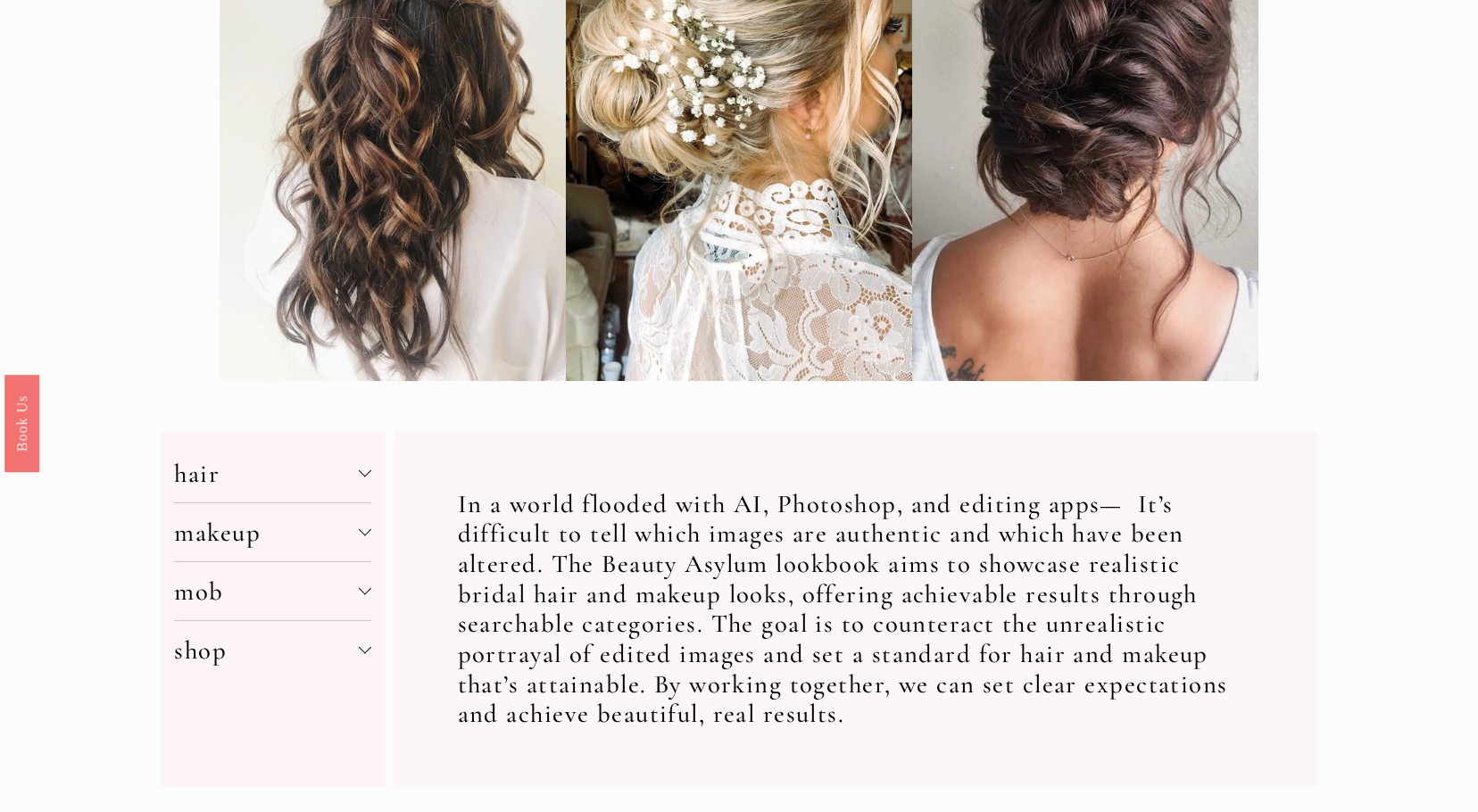
scroll to position [714, 0]
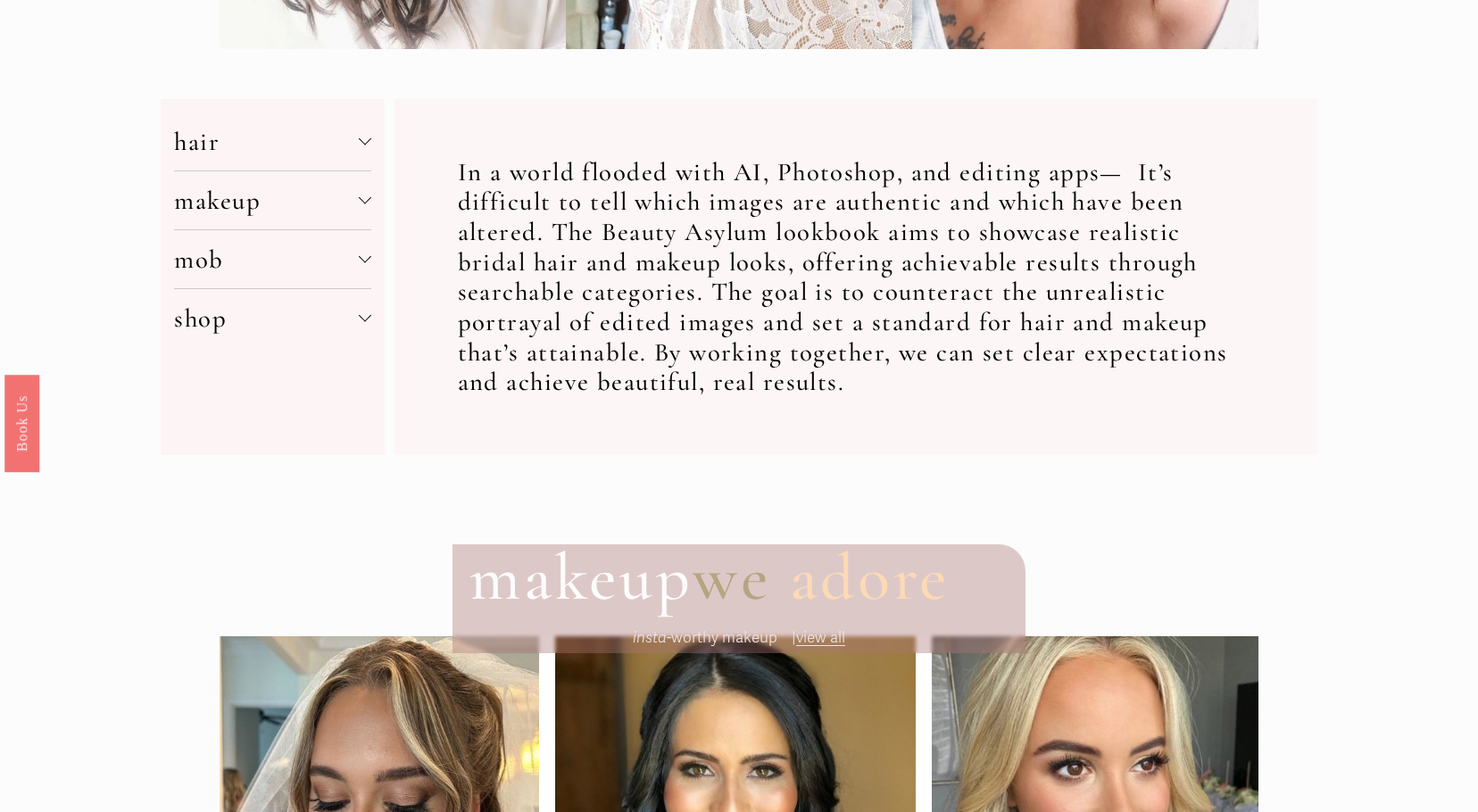
click at [359, 204] on div at bounding box center [365, 198] width 13 height 13
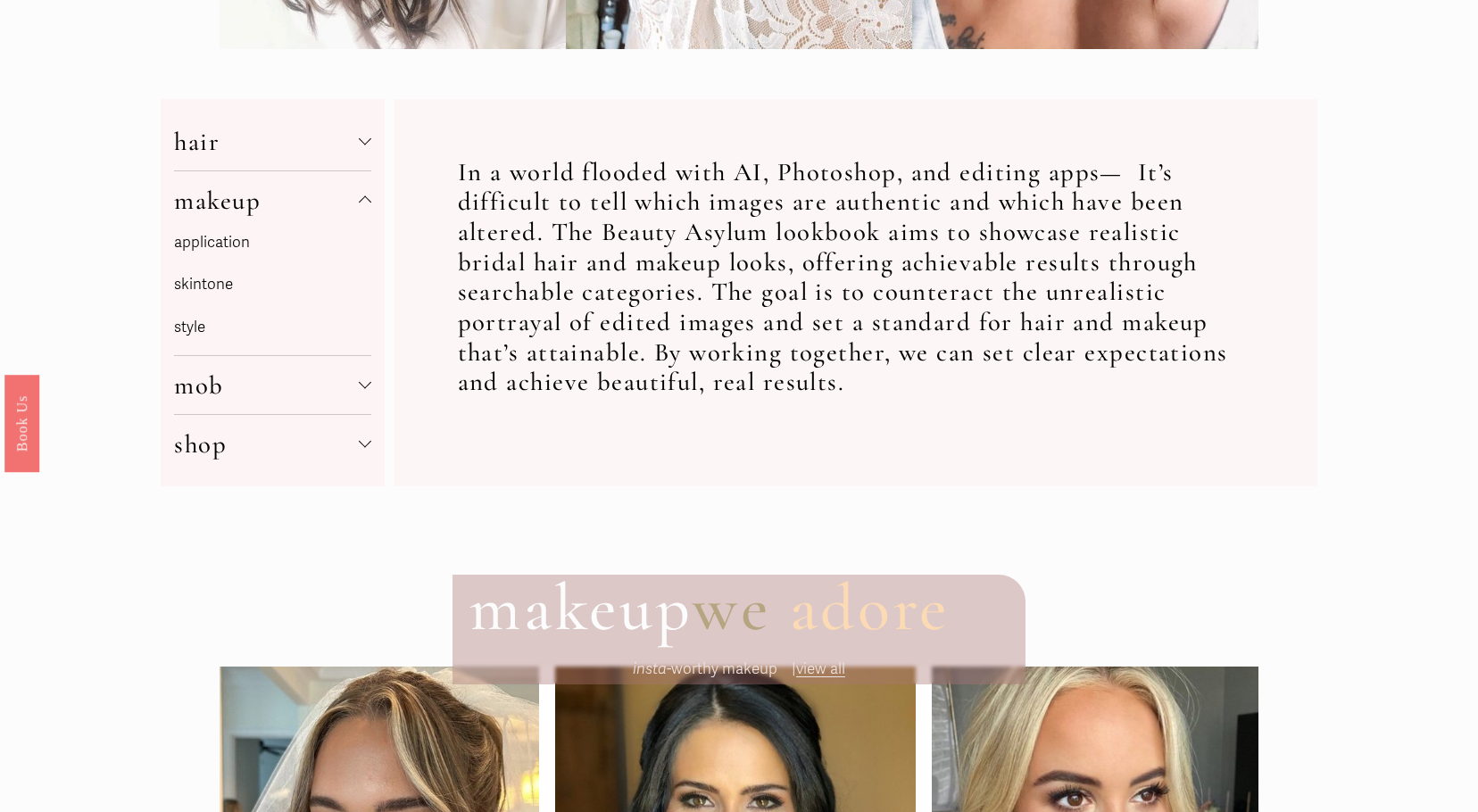
click at [236, 244] on link "application" at bounding box center [212, 242] width 76 height 19
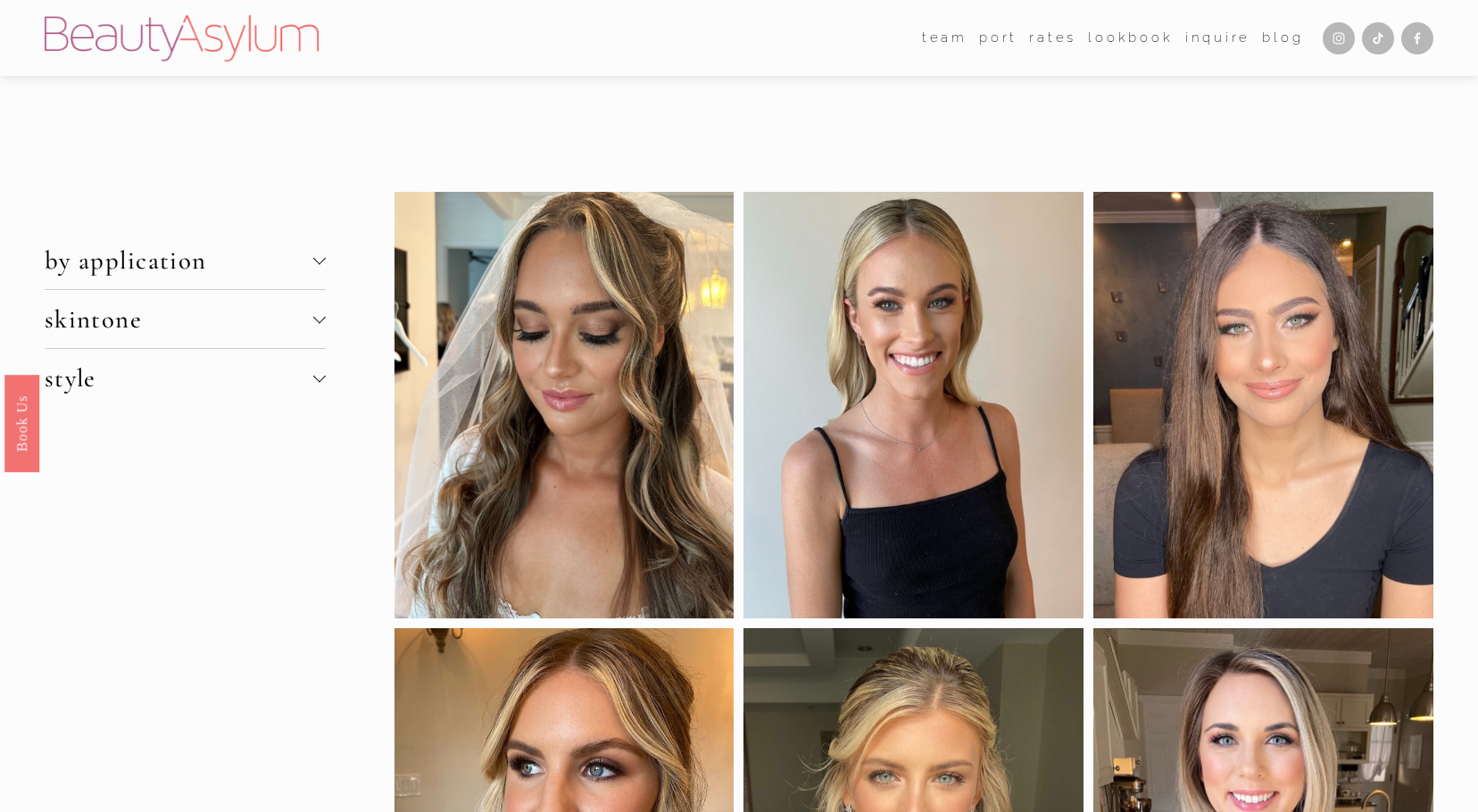
click at [305, 250] on span "by application" at bounding box center [179, 260] width 269 height 31
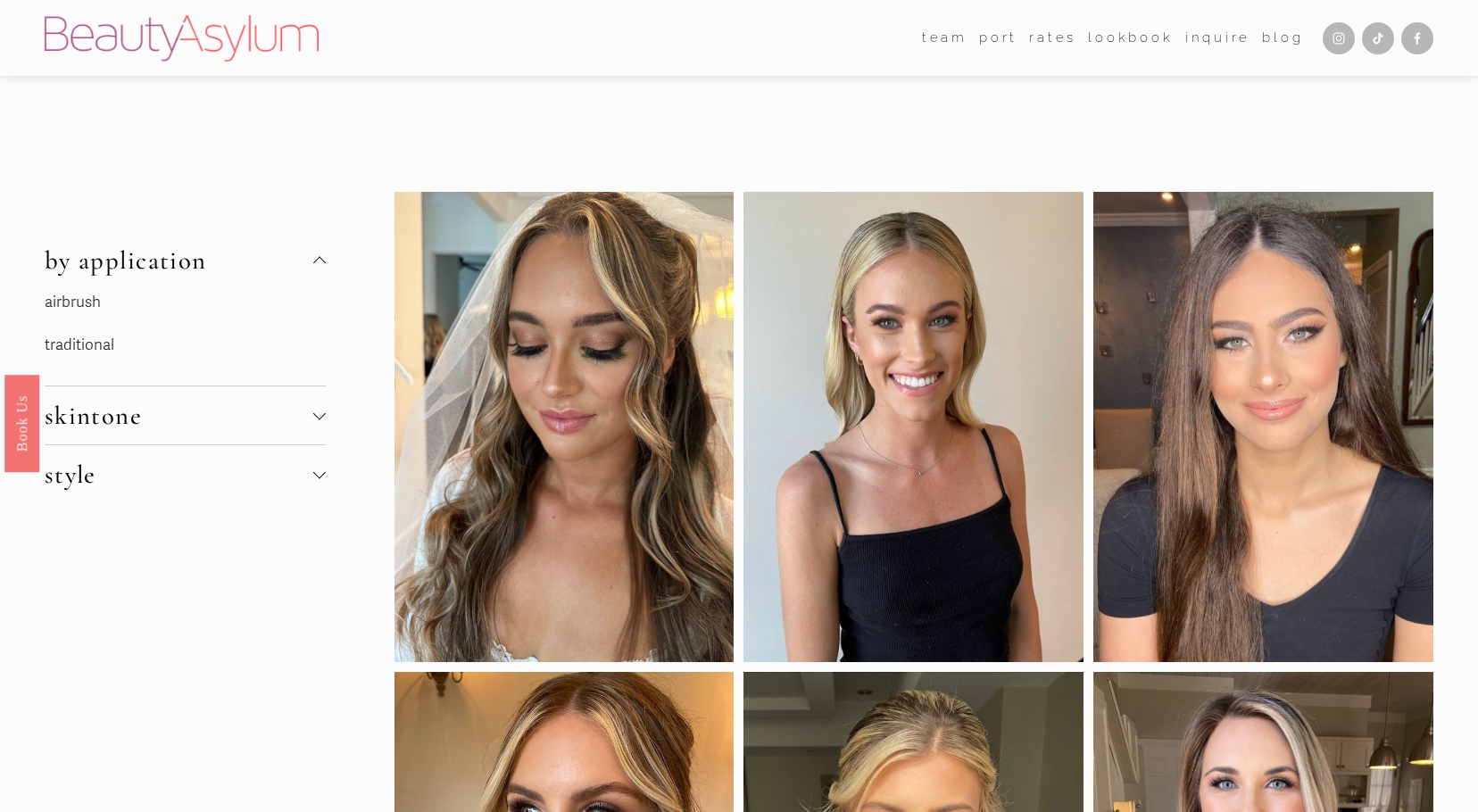
click at [305, 250] on span "by application" at bounding box center [179, 260] width 269 height 31
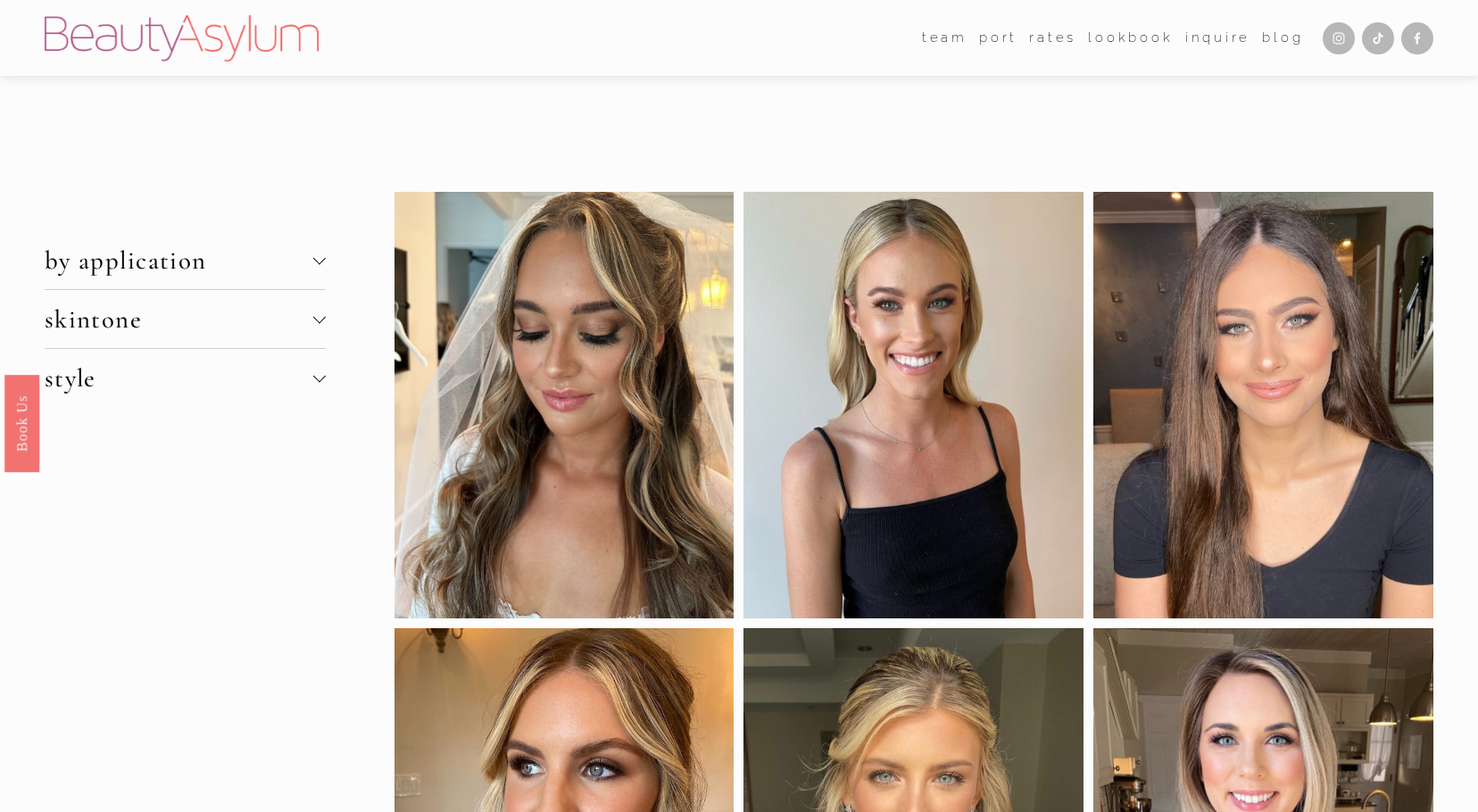
click at [317, 312] on button "skintone" at bounding box center [185, 320] width 282 height 58
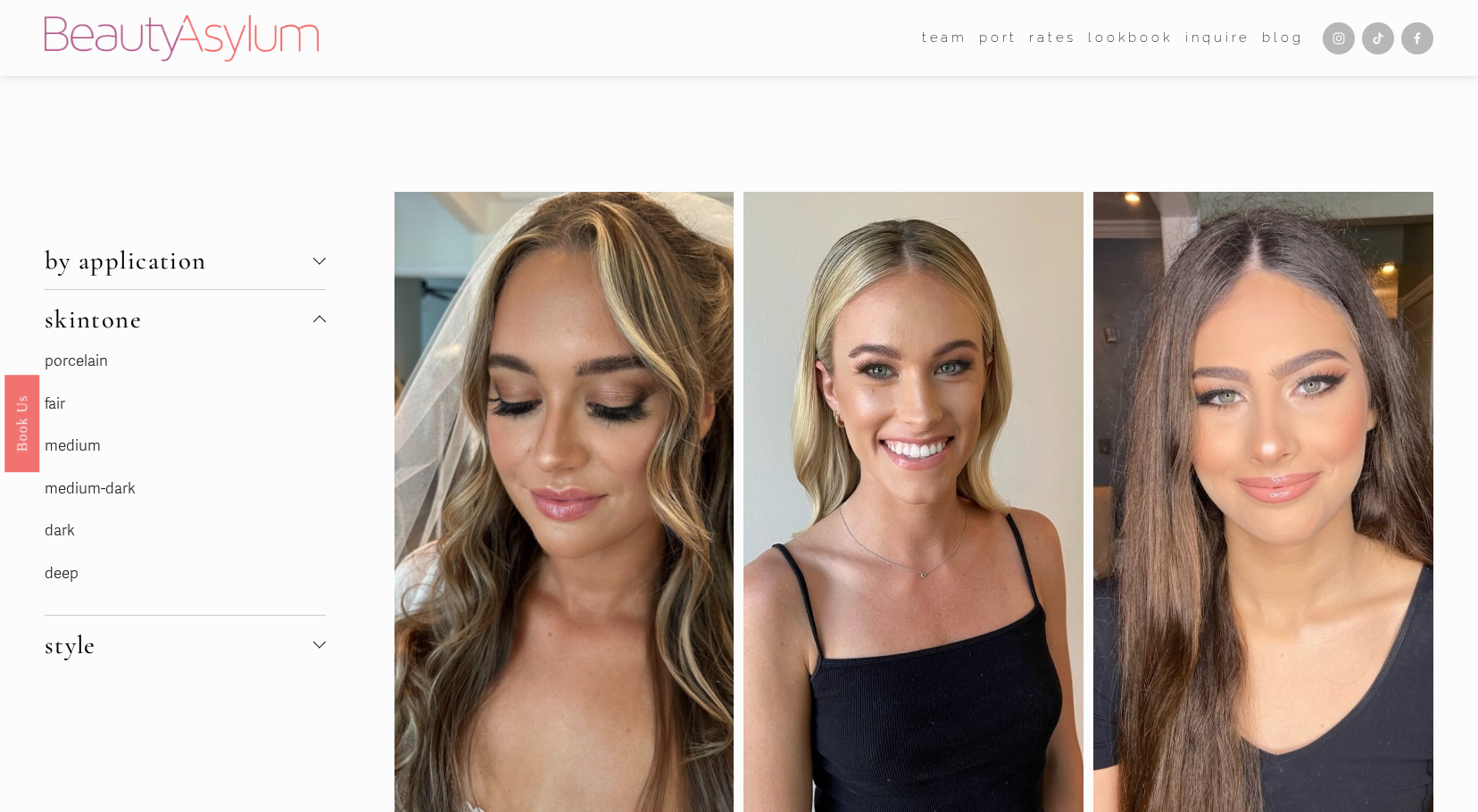
click at [58, 406] on link "fair" at bounding box center [55, 404] width 20 height 19
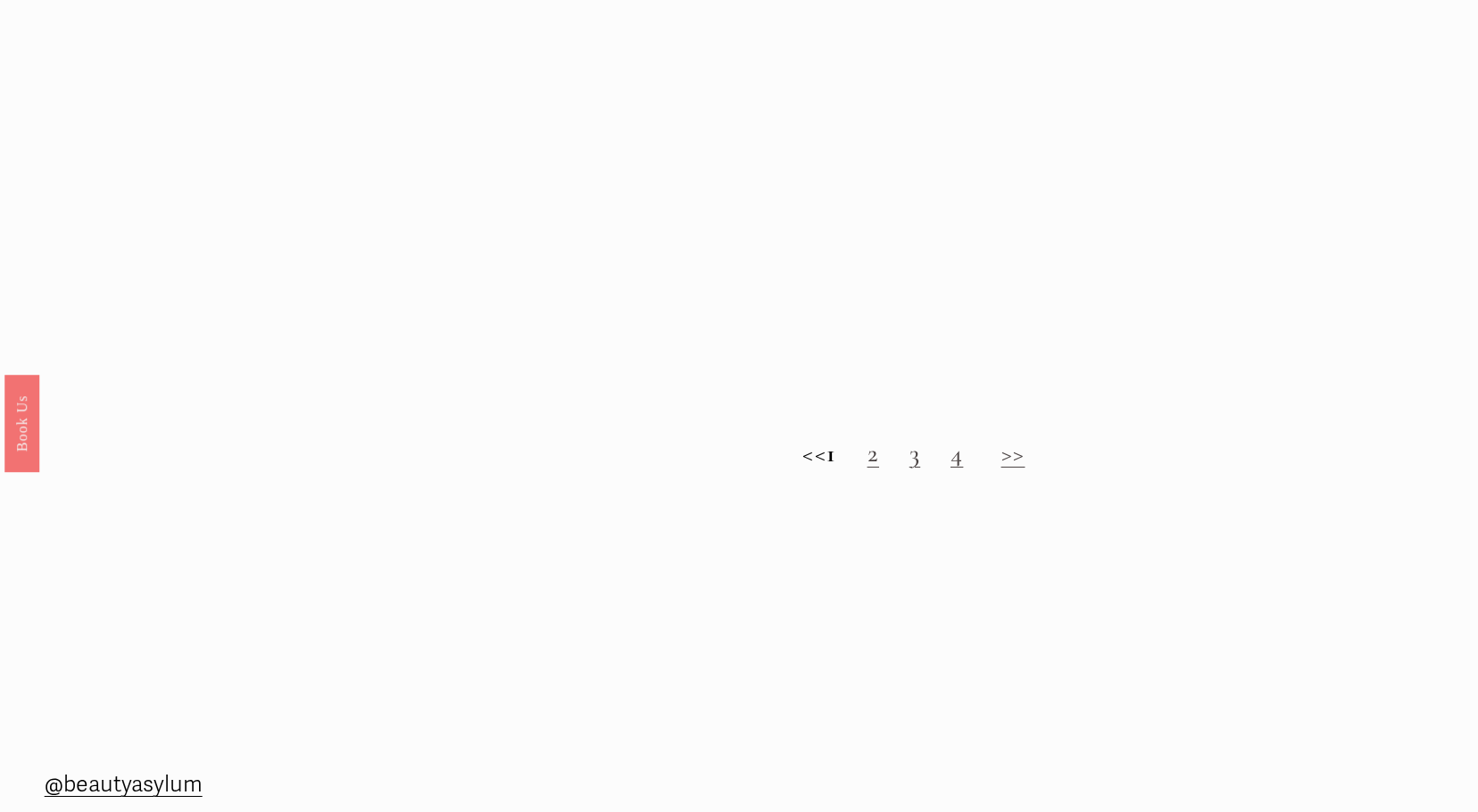
scroll to position [1874, 0]
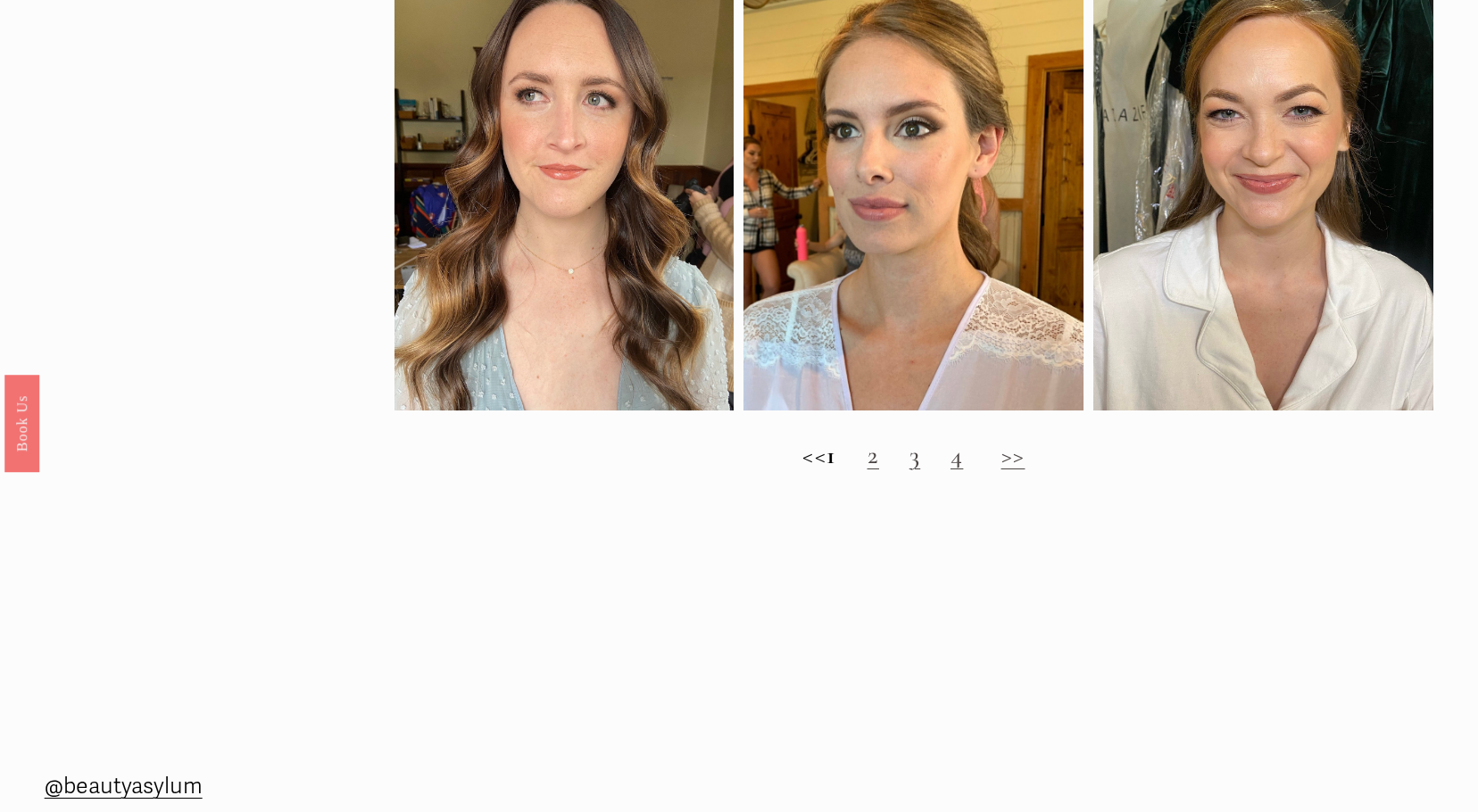
click at [1016, 470] on link ">>" at bounding box center [1013, 455] width 24 height 31
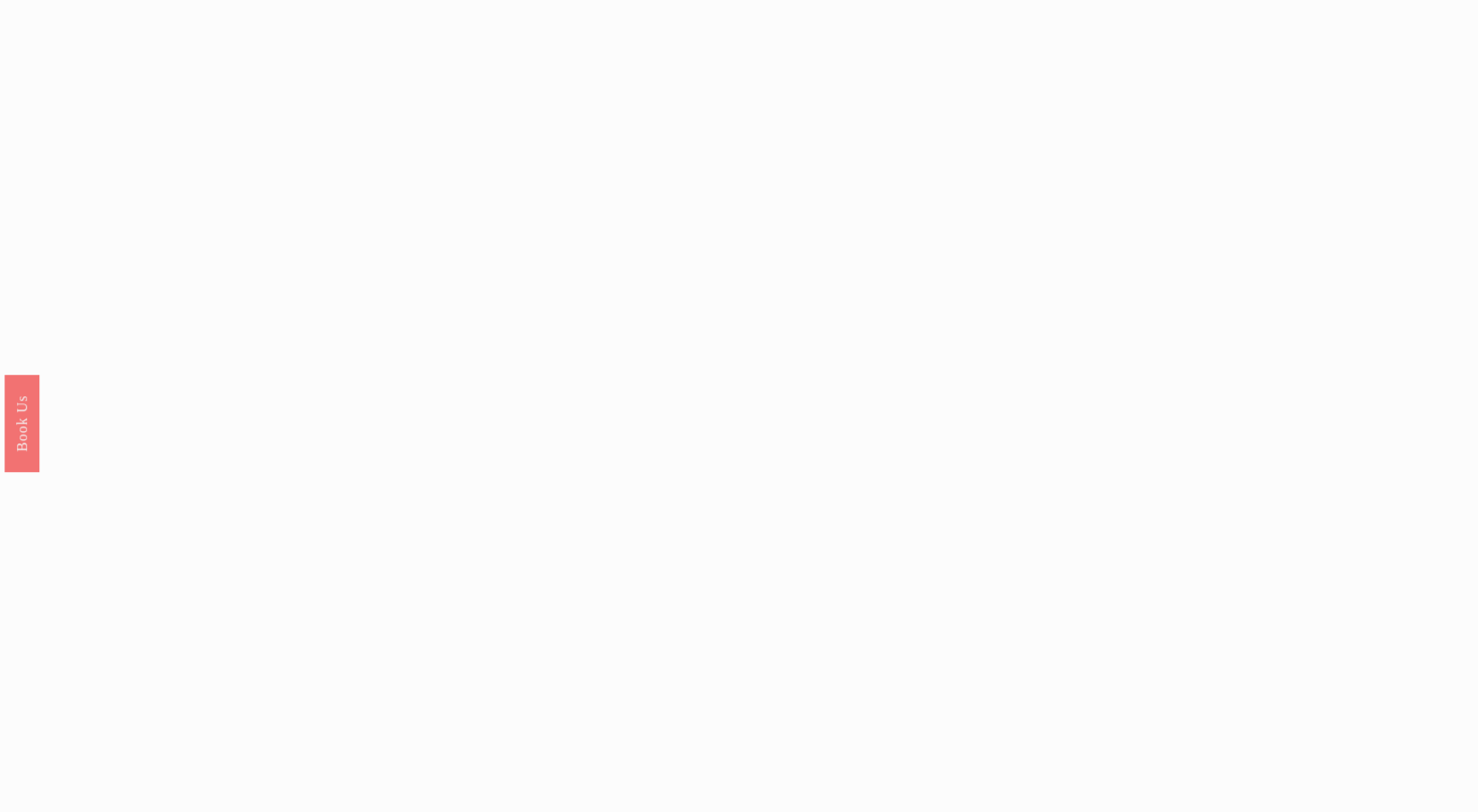
scroll to position [1695, 0]
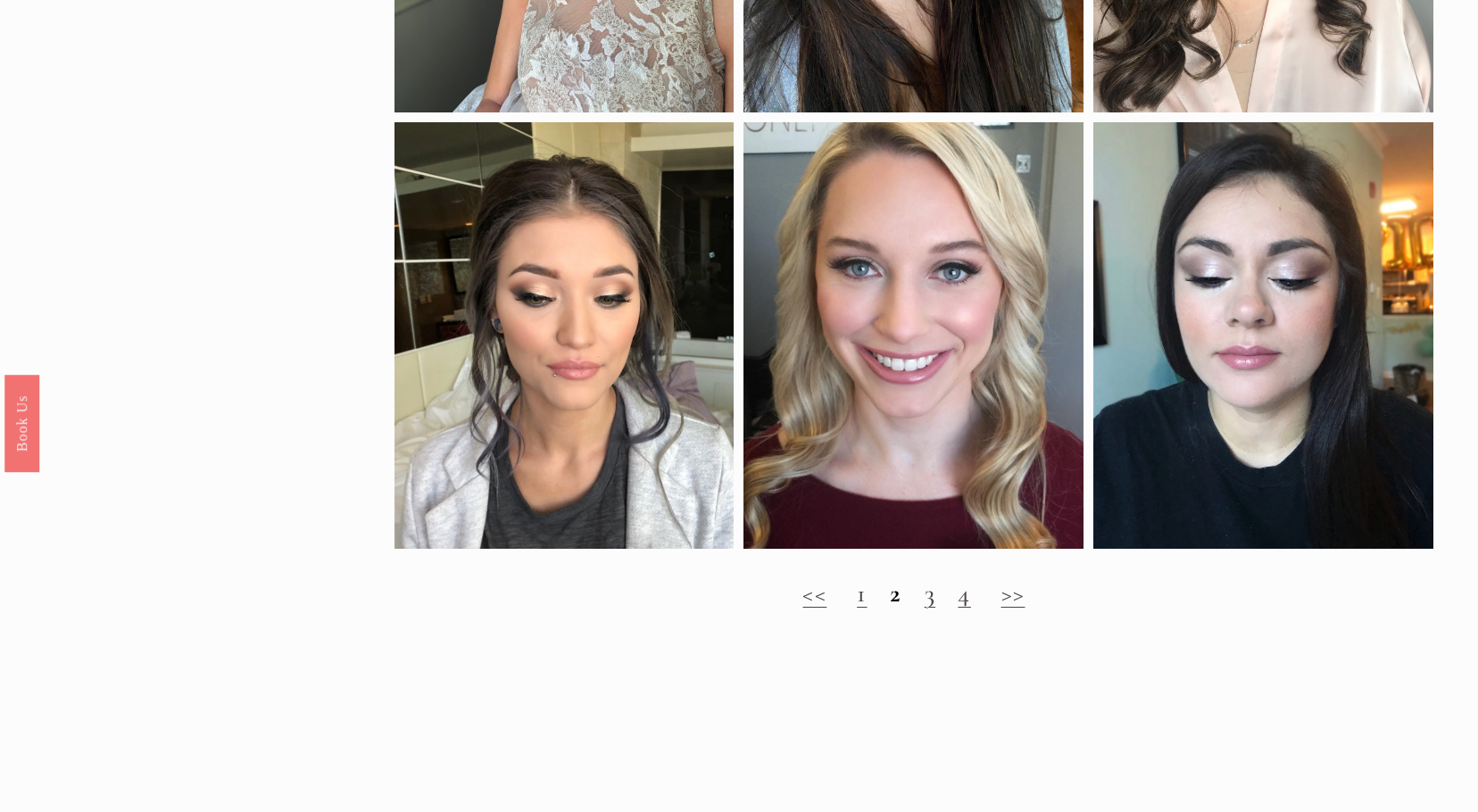
click at [1002, 608] on link ">>" at bounding box center [1013, 593] width 24 height 31
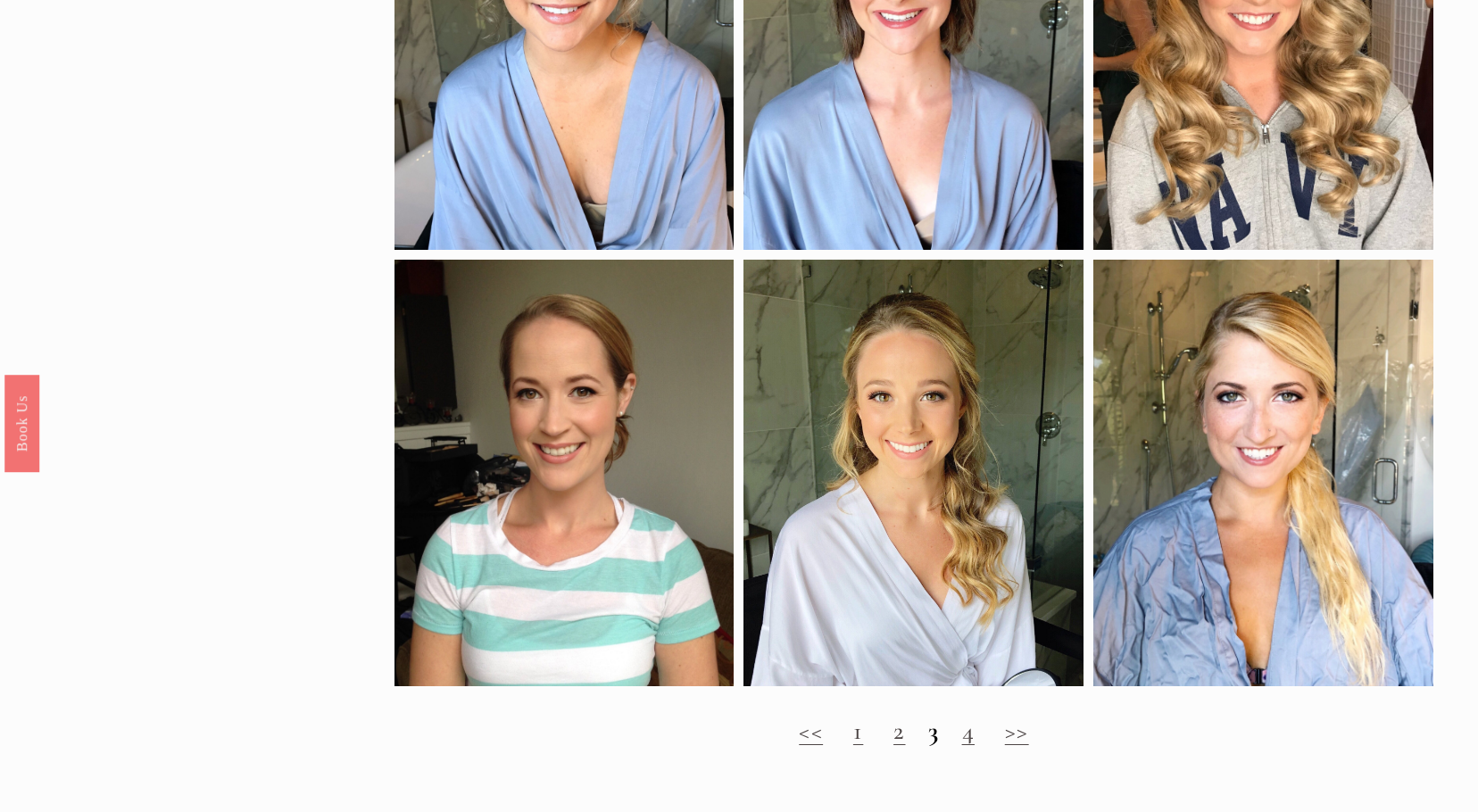
scroll to position [1695, 0]
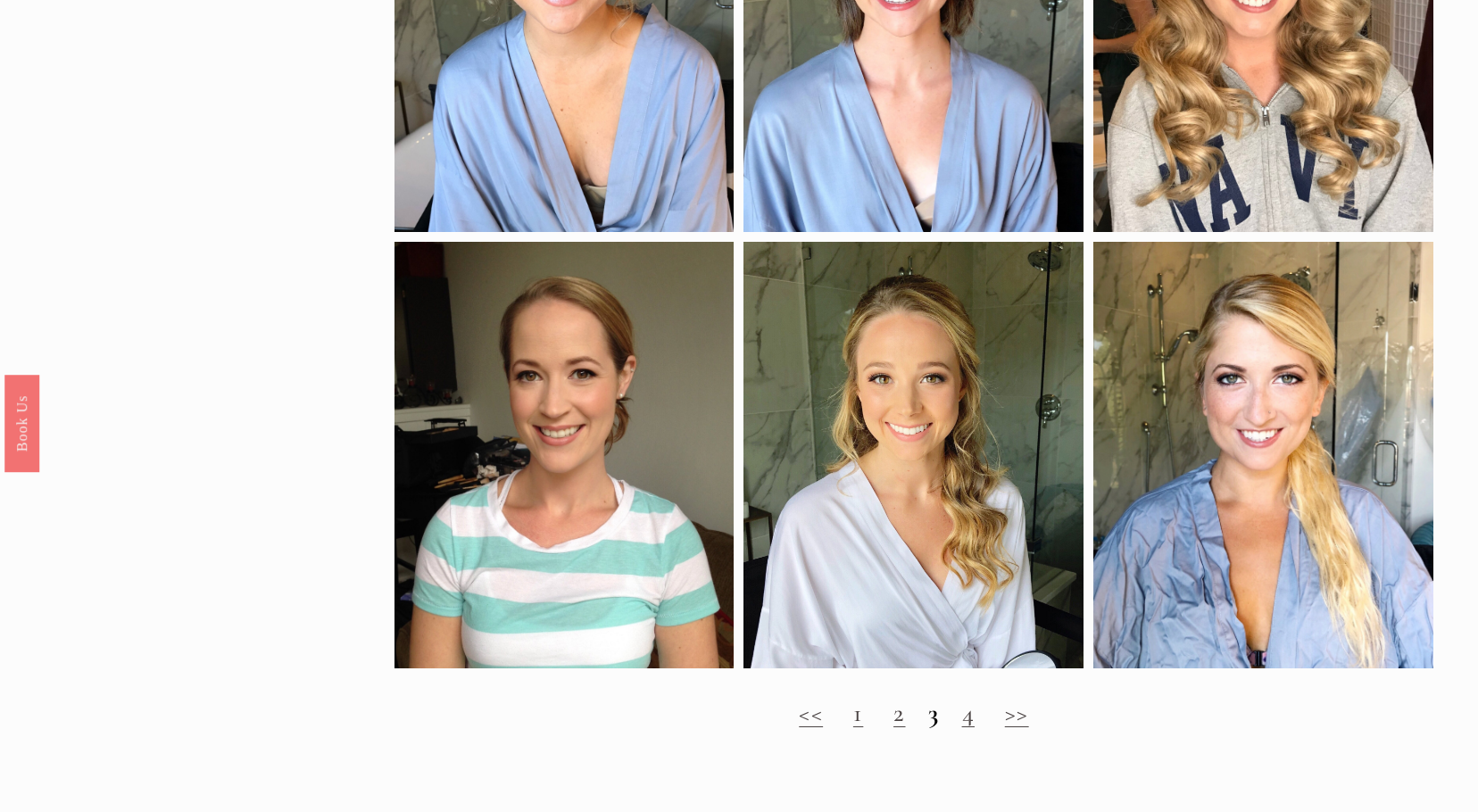
click at [1017, 728] on link ">>" at bounding box center [1017, 712] width 24 height 31
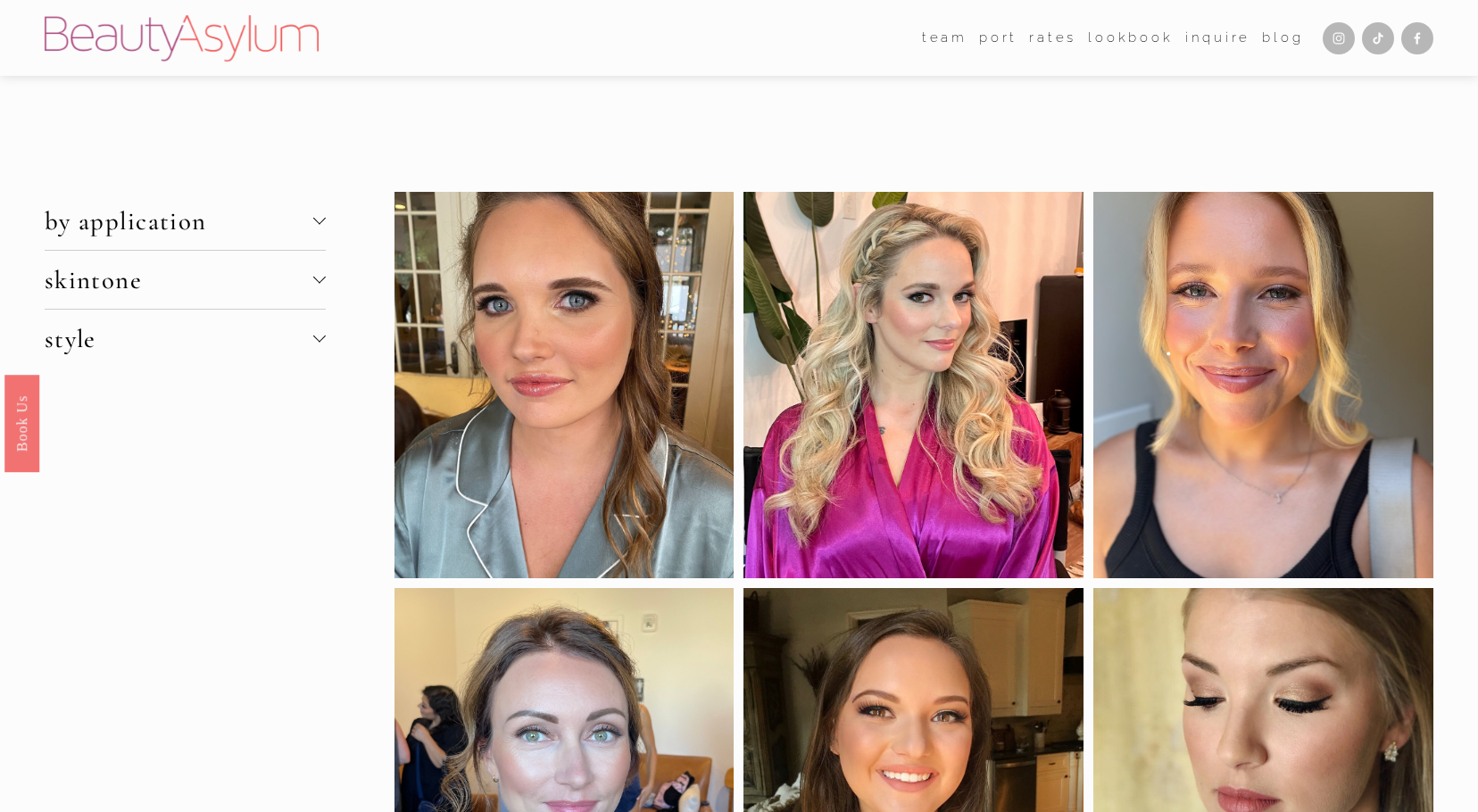
click at [317, 223] on div at bounding box center [320, 220] width 13 height 13
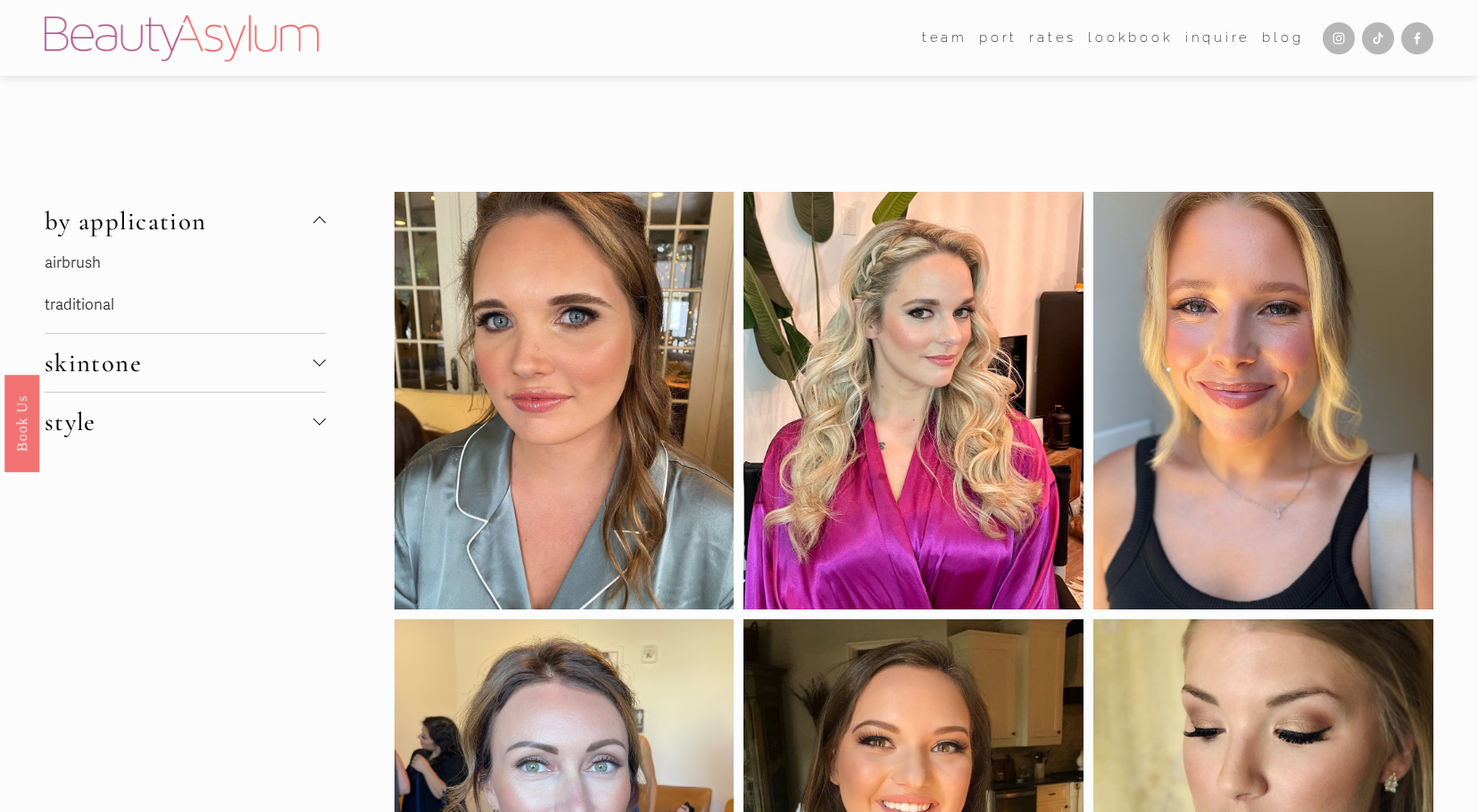
click at [75, 262] on link "airbrush" at bounding box center [73, 262] width 57 height 19
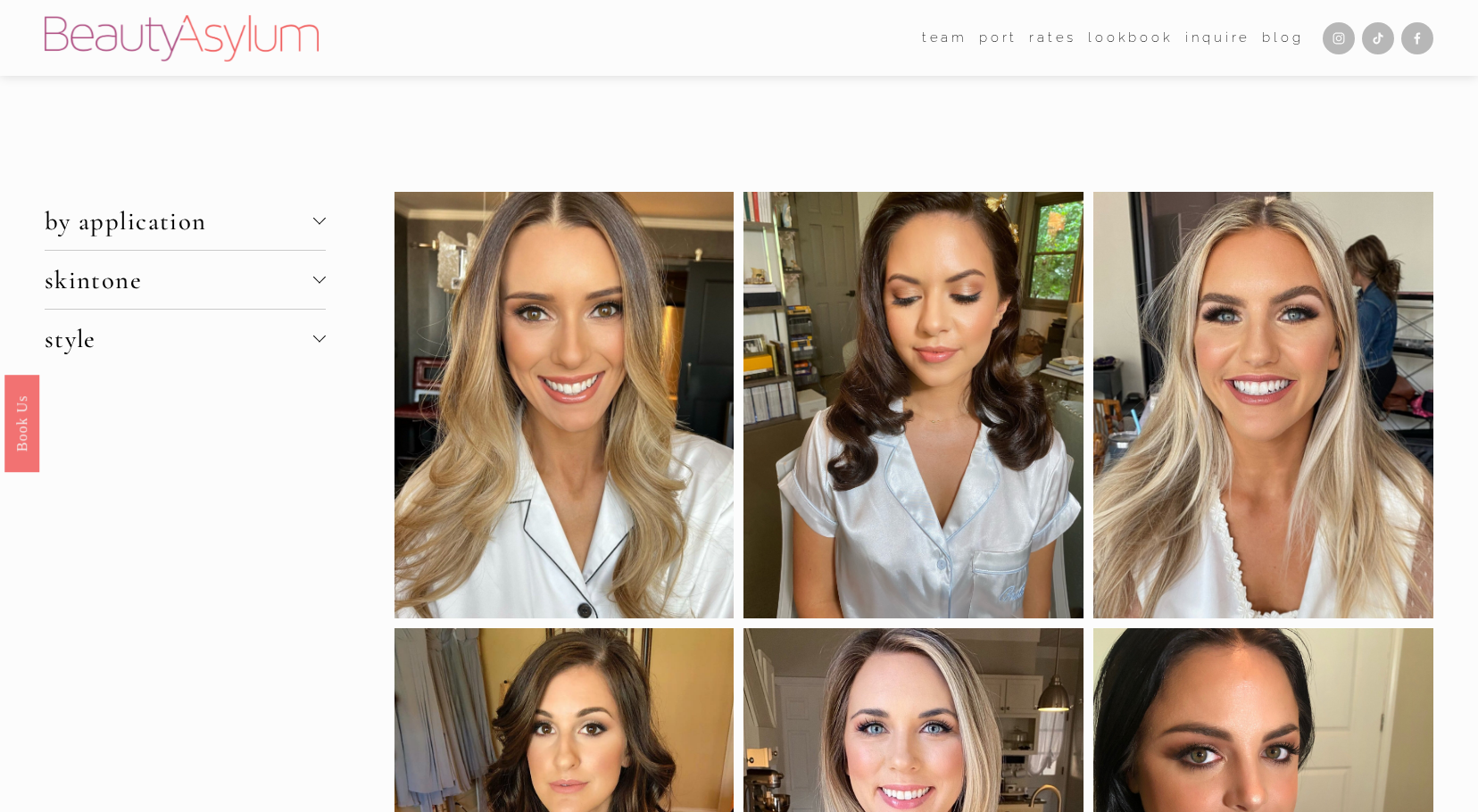
click at [244, 329] on span "style" at bounding box center [179, 339] width 269 height 31
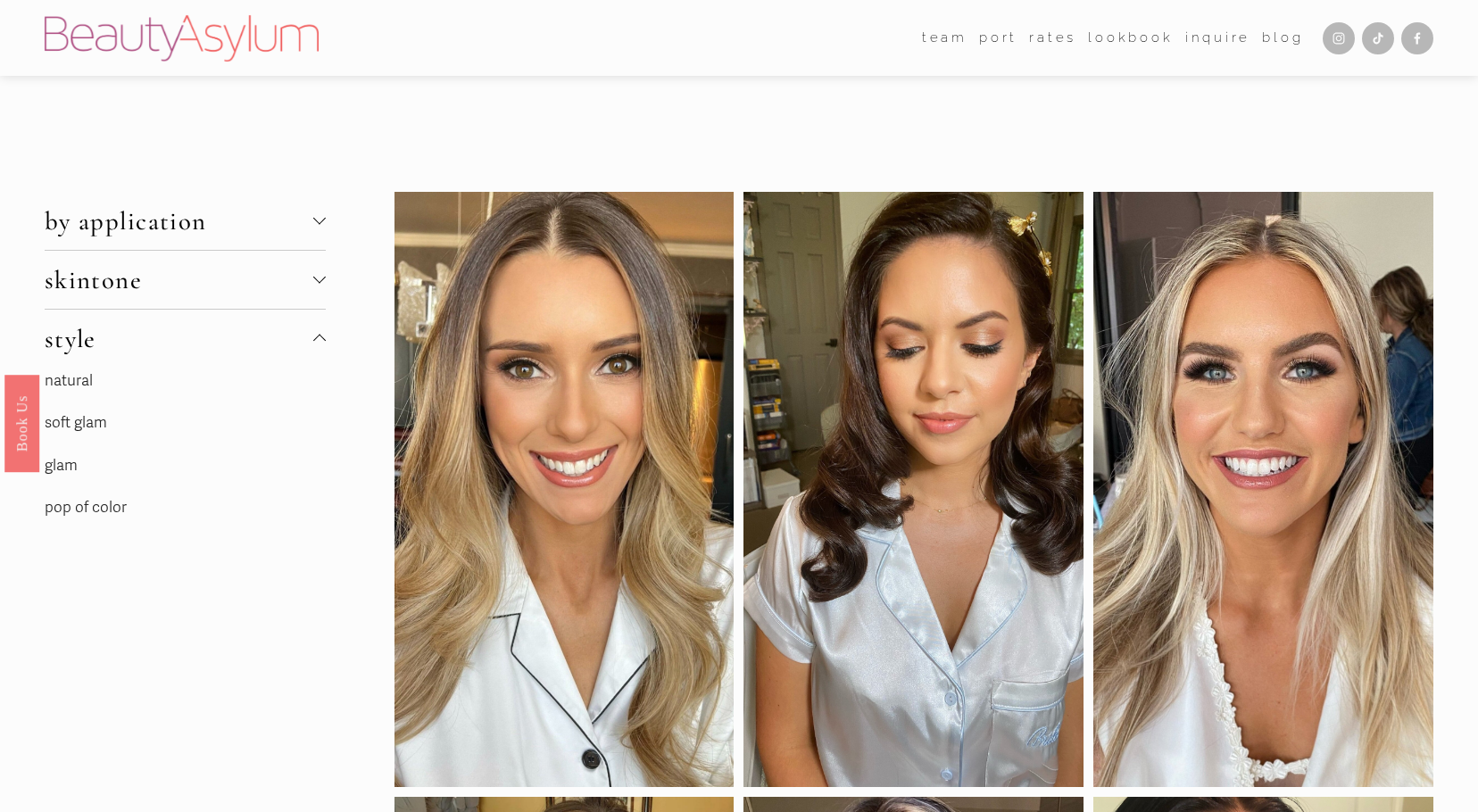
click at [80, 389] on link "natural" at bounding box center [69, 380] width 48 height 19
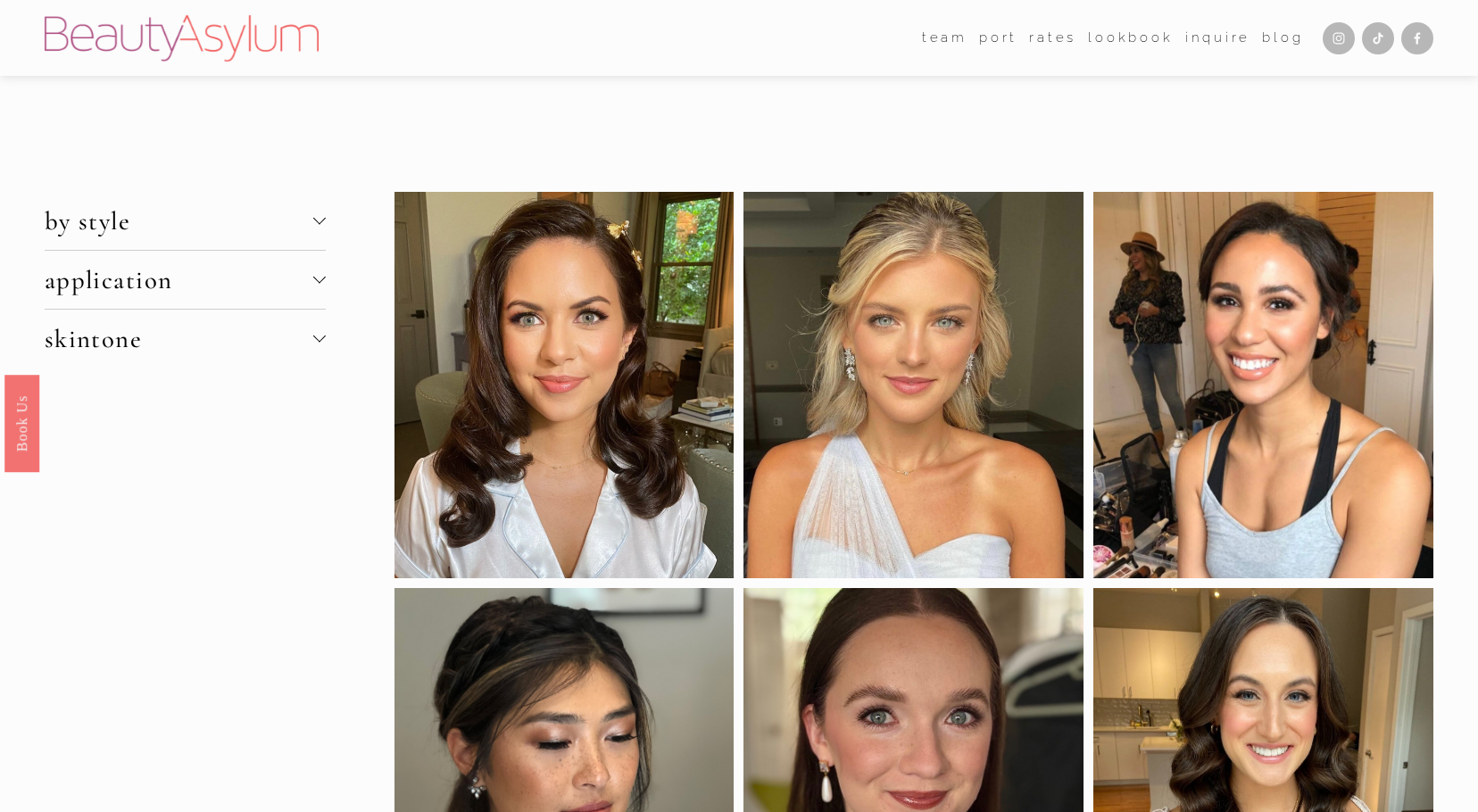
click at [173, 204] on button "by style" at bounding box center [185, 221] width 282 height 58
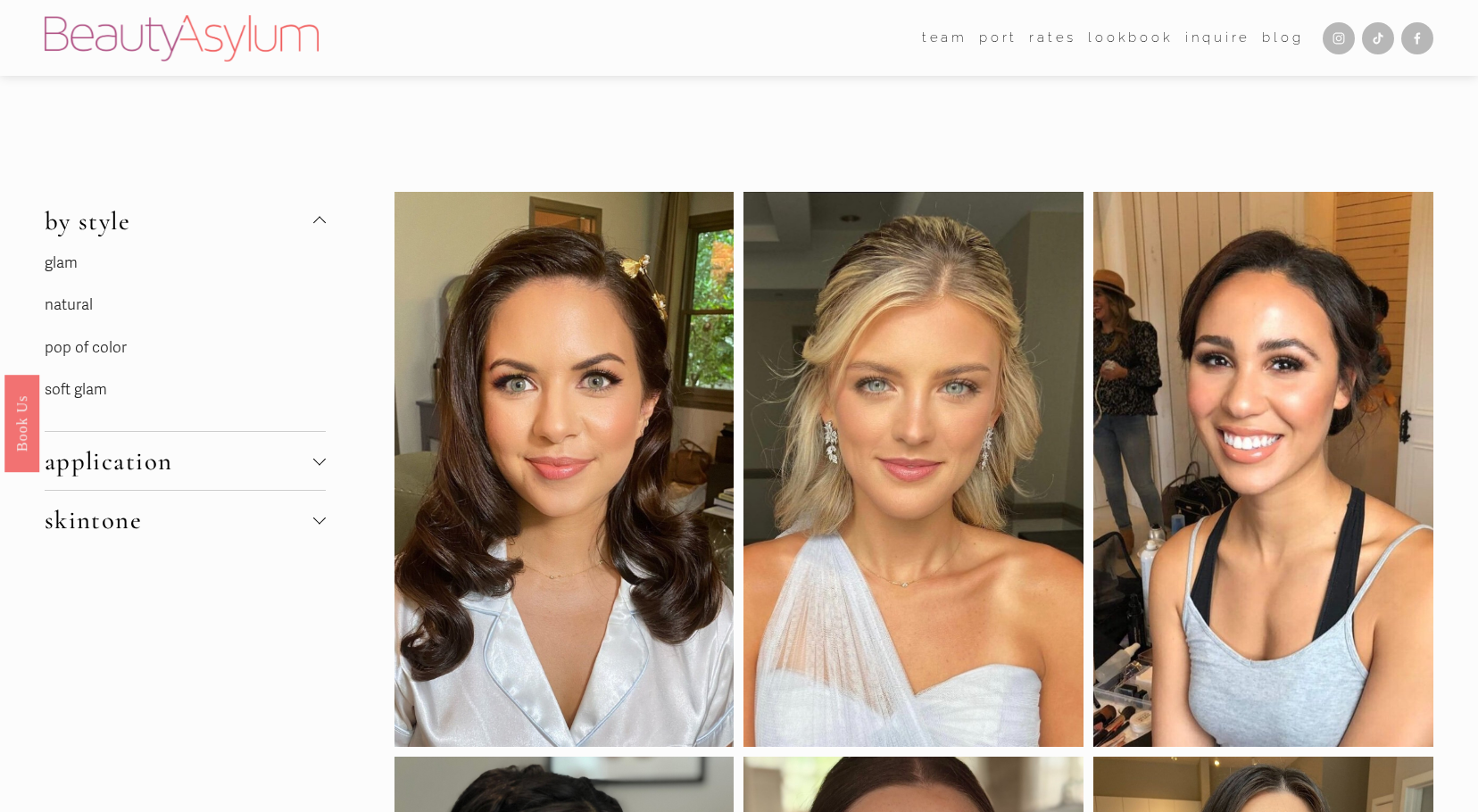
click at [76, 310] on link "natural" at bounding box center [69, 304] width 48 height 19
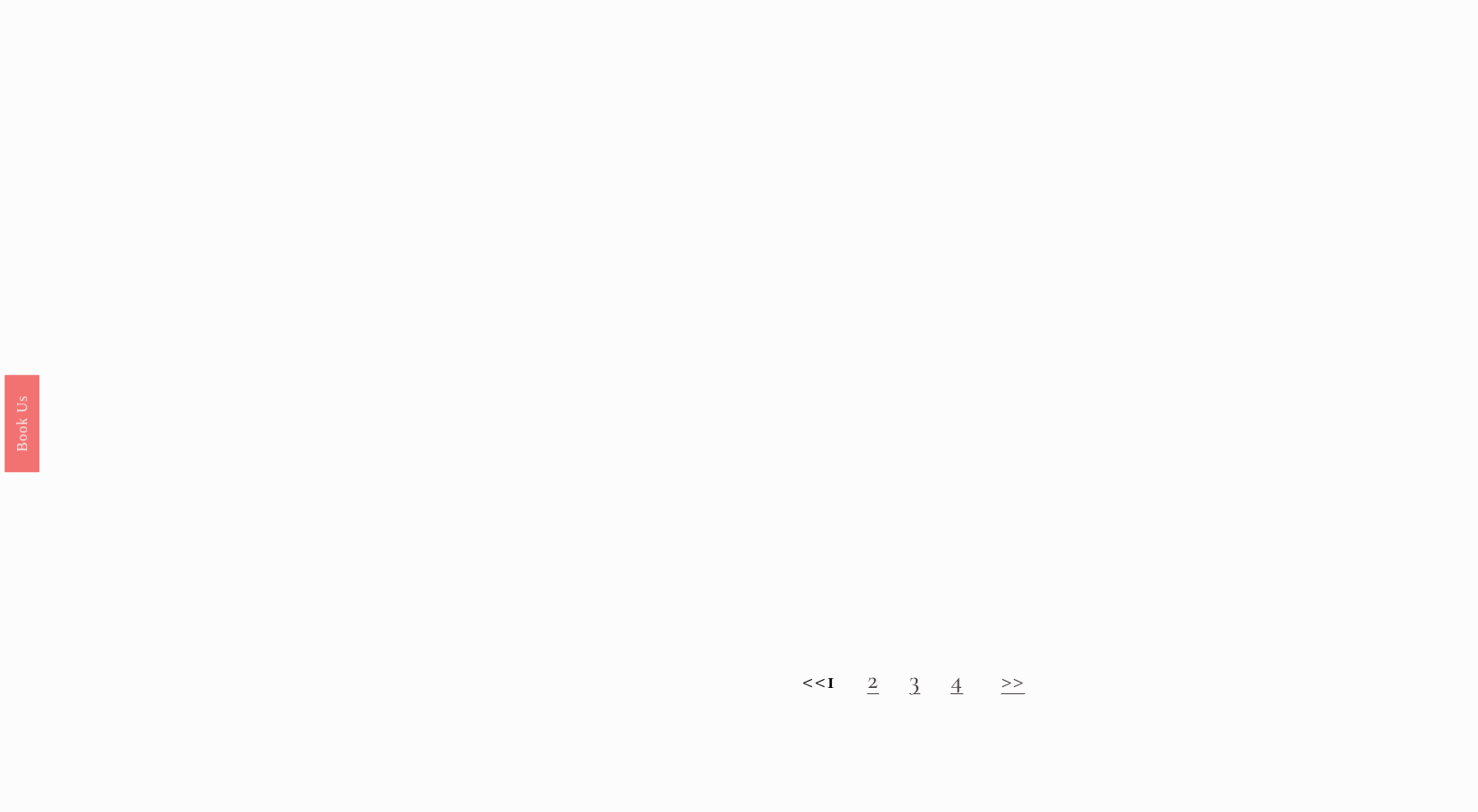
scroll to position [1695, 0]
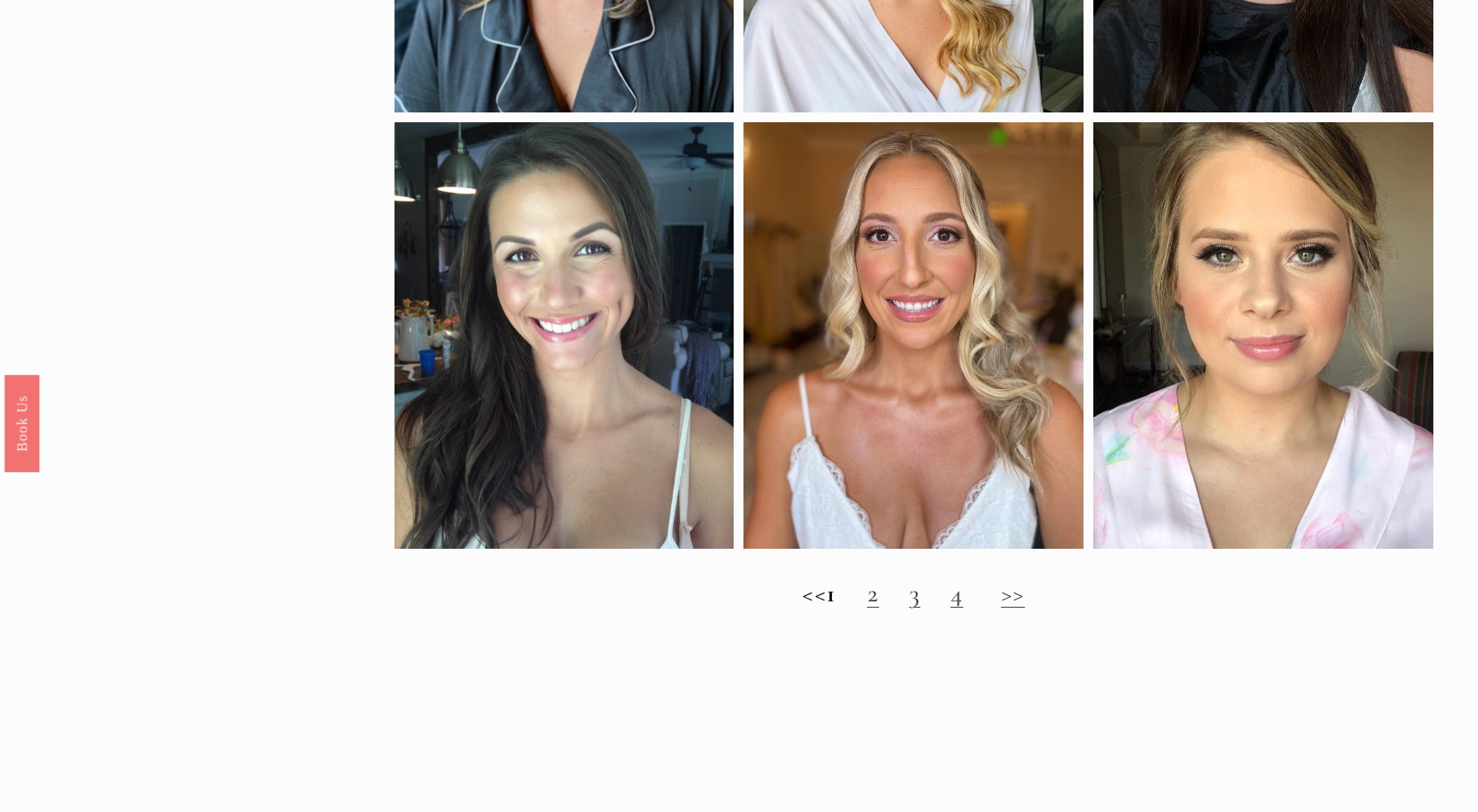
click at [1021, 608] on link ">>" at bounding box center [1013, 593] width 24 height 31
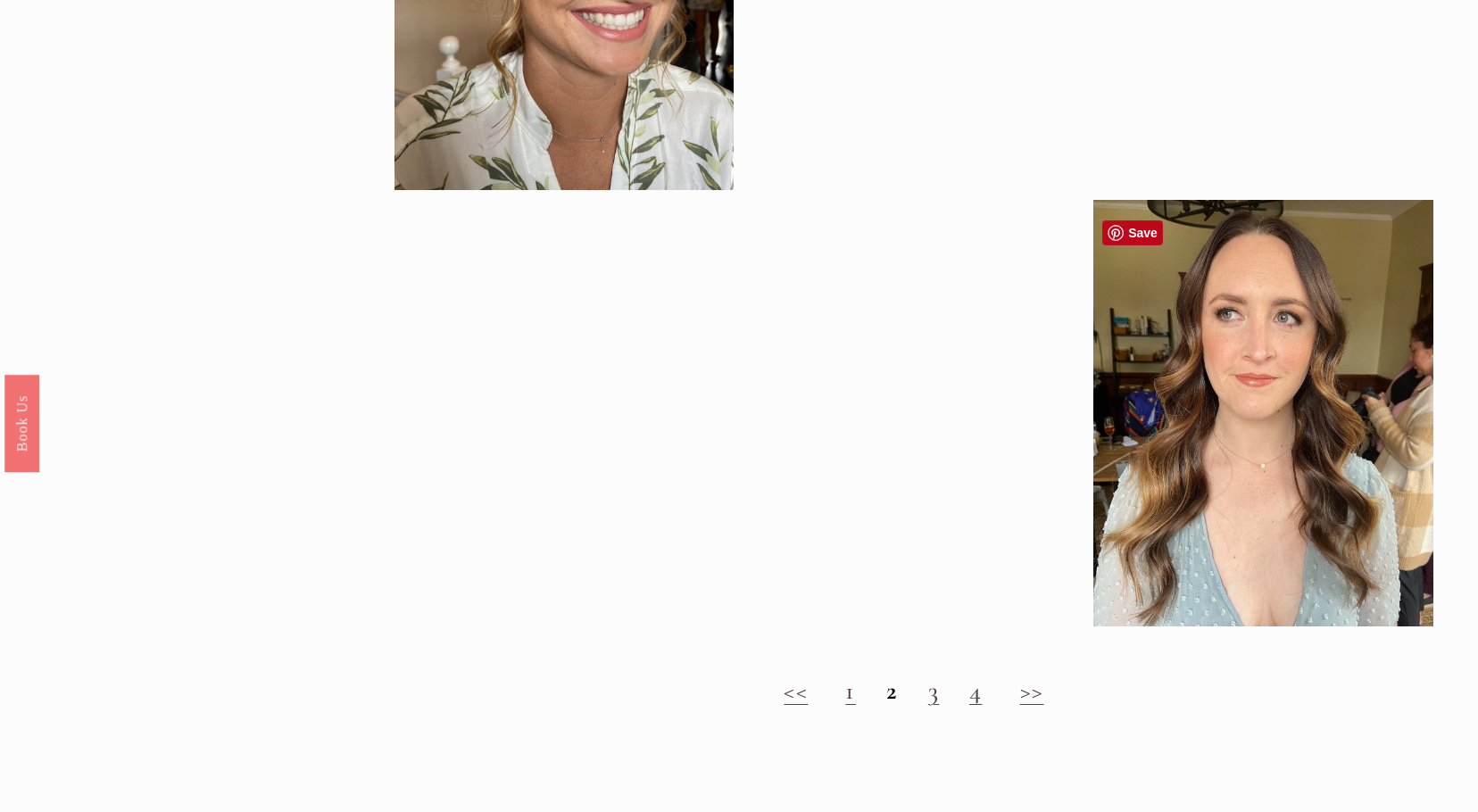
scroll to position [1607, 0]
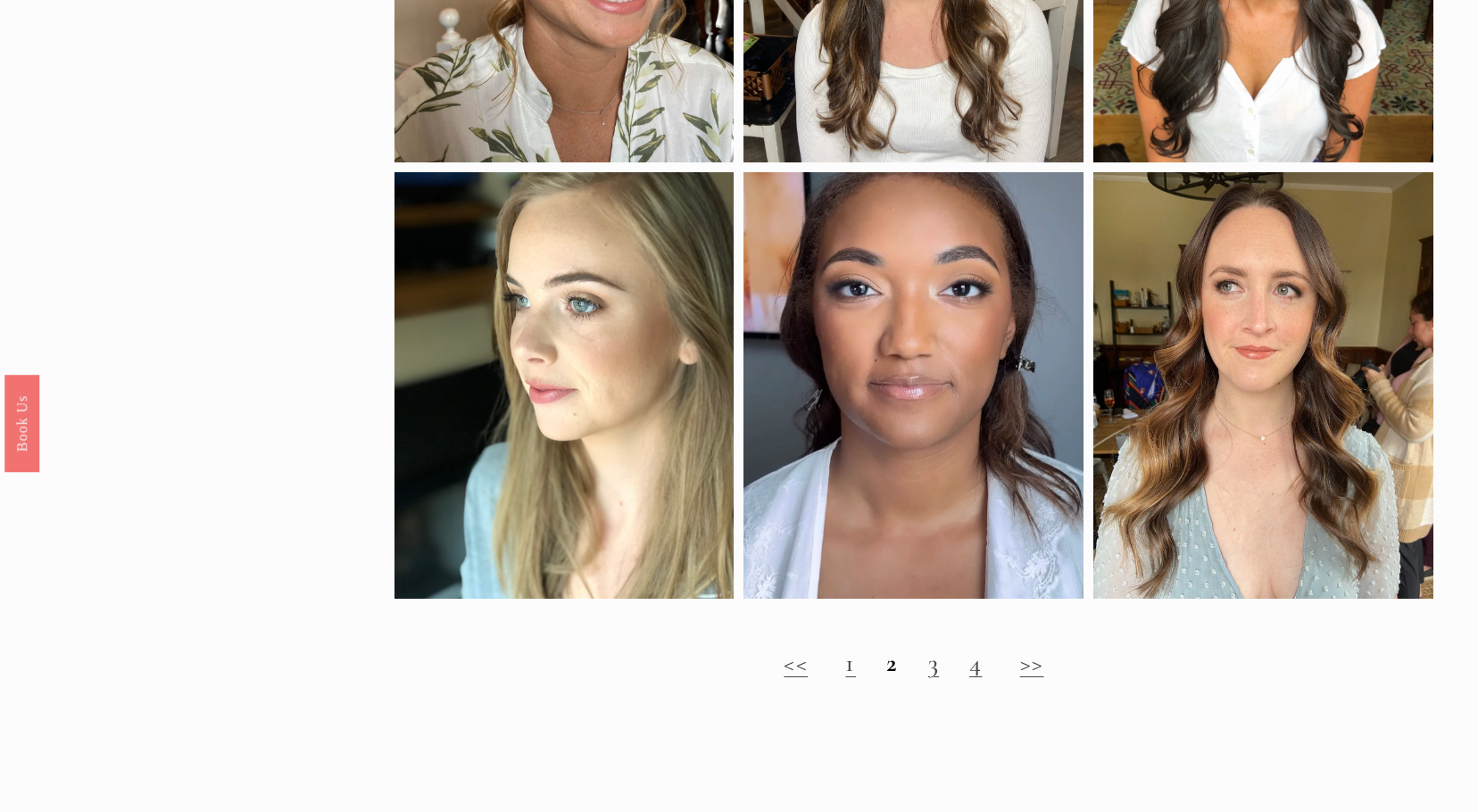
click at [1034, 678] on link ">>" at bounding box center [1032, 662] width 24 height 31
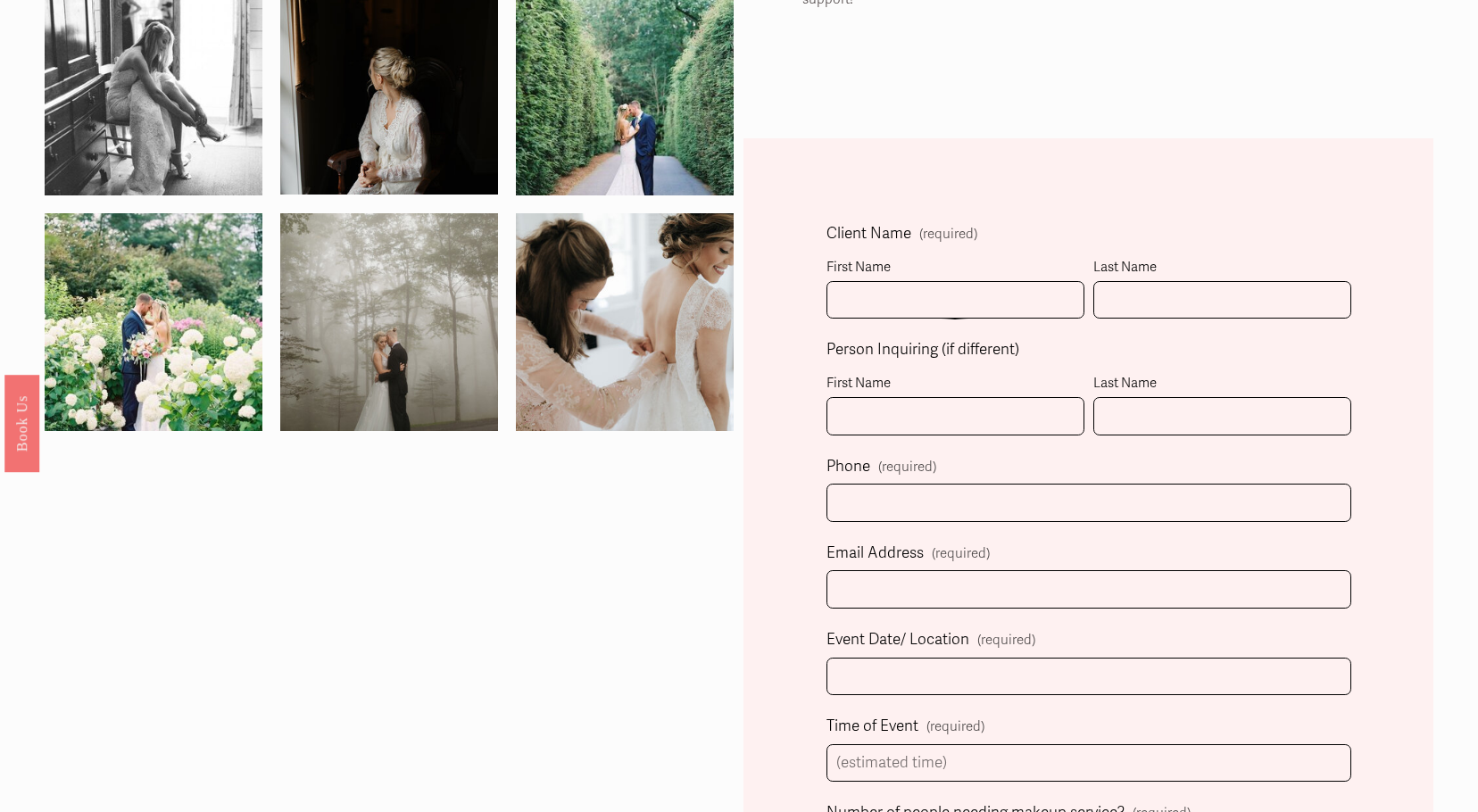
scroll to position [178, 0]
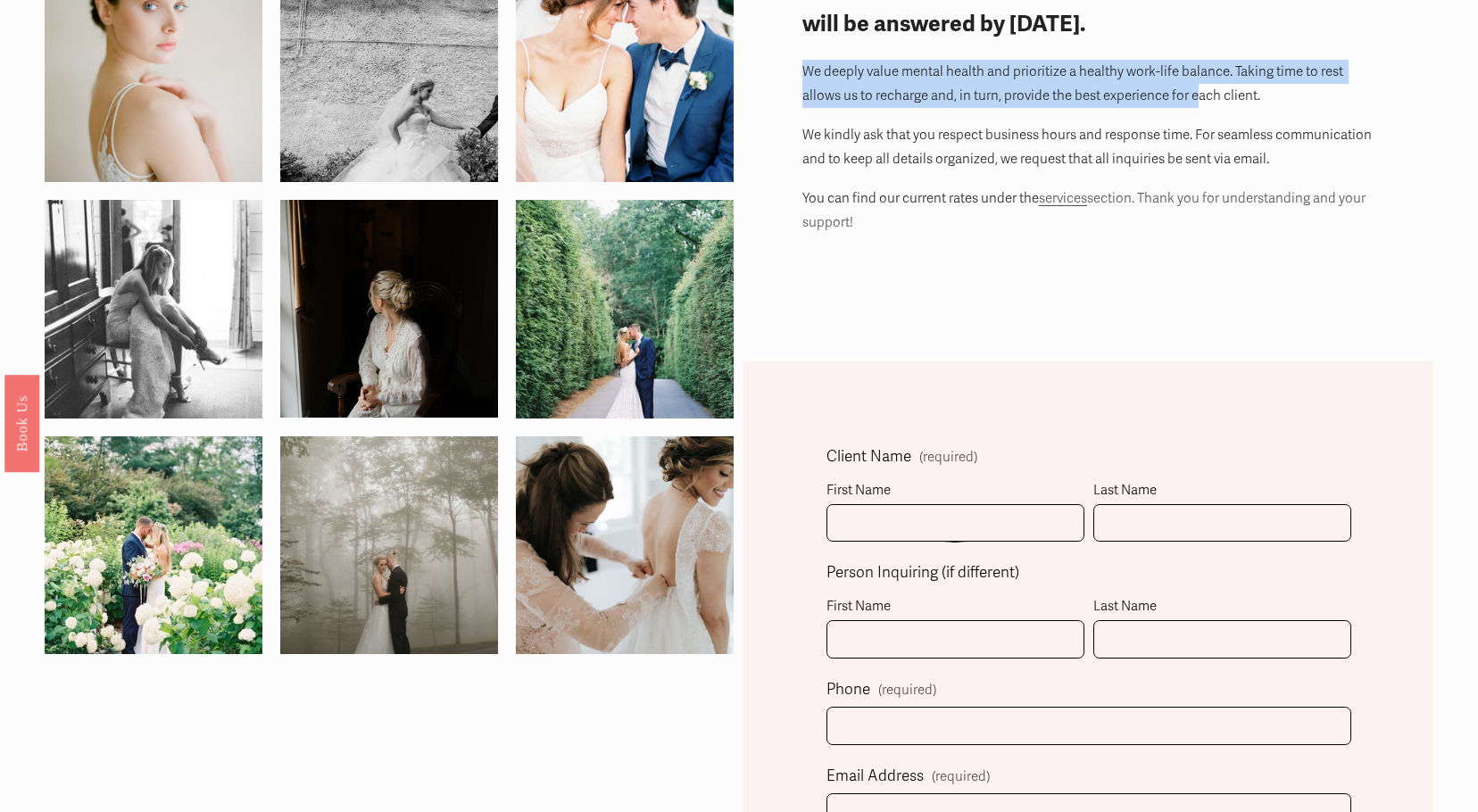
drag, startPoint x: 802, startPoint y: 68, endPoint x: 1199, endPoint y: 94, distance: 397.9
click at [1199, 94] on p "We deeply value mental health and prioritize a healthy work-life balance. Takin…" at bounding box center [1088, 83] width 573 height 48
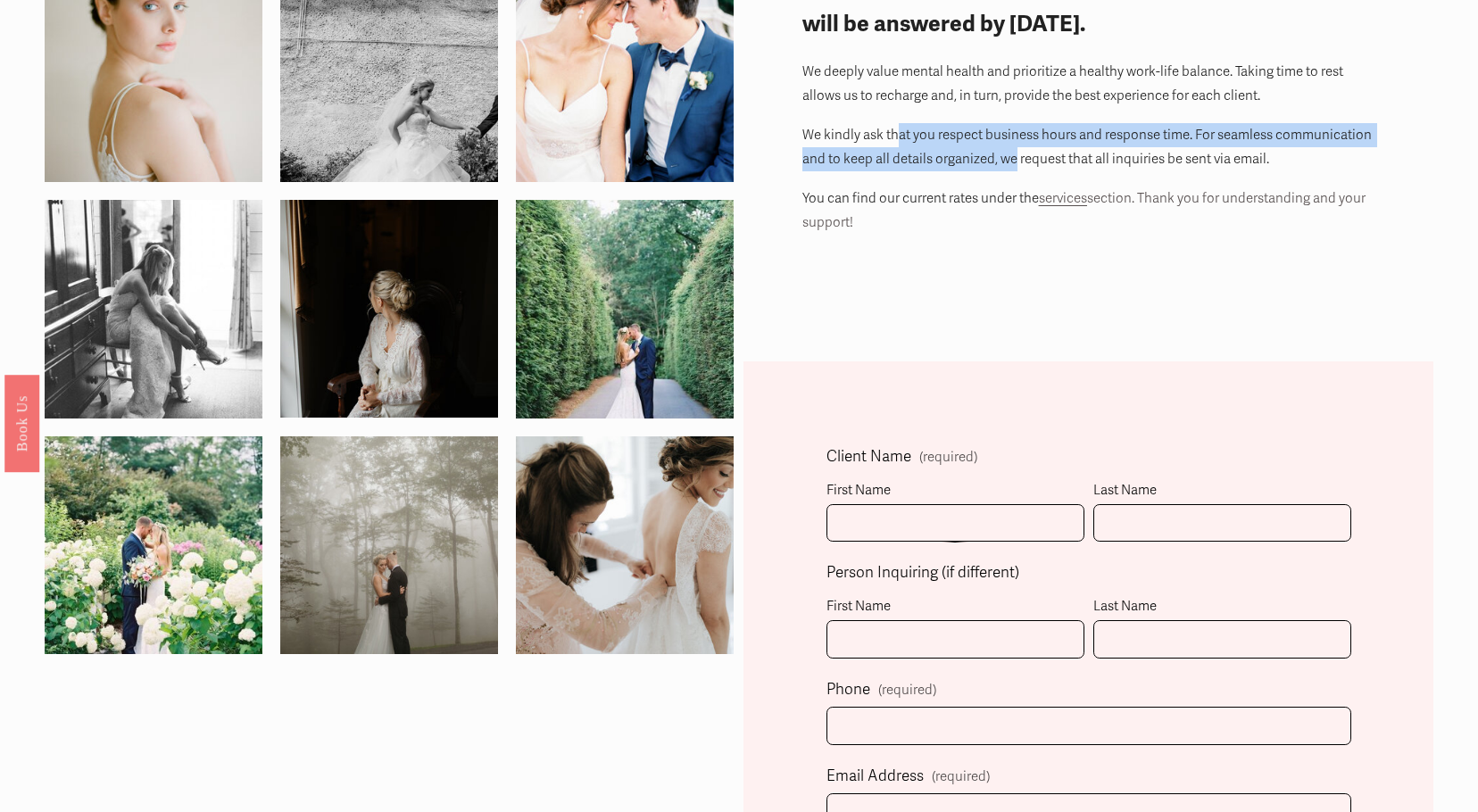
drag, startPoint x: 955, startPoint y: 149, endPoint x: 1018, endPoint y: 154, distance: 63.2
click at [1018, 154] on p "We kindly ask that you respect business hours and response time. For seamless c…" at bounding box center [1088, 147] width 573 height 48
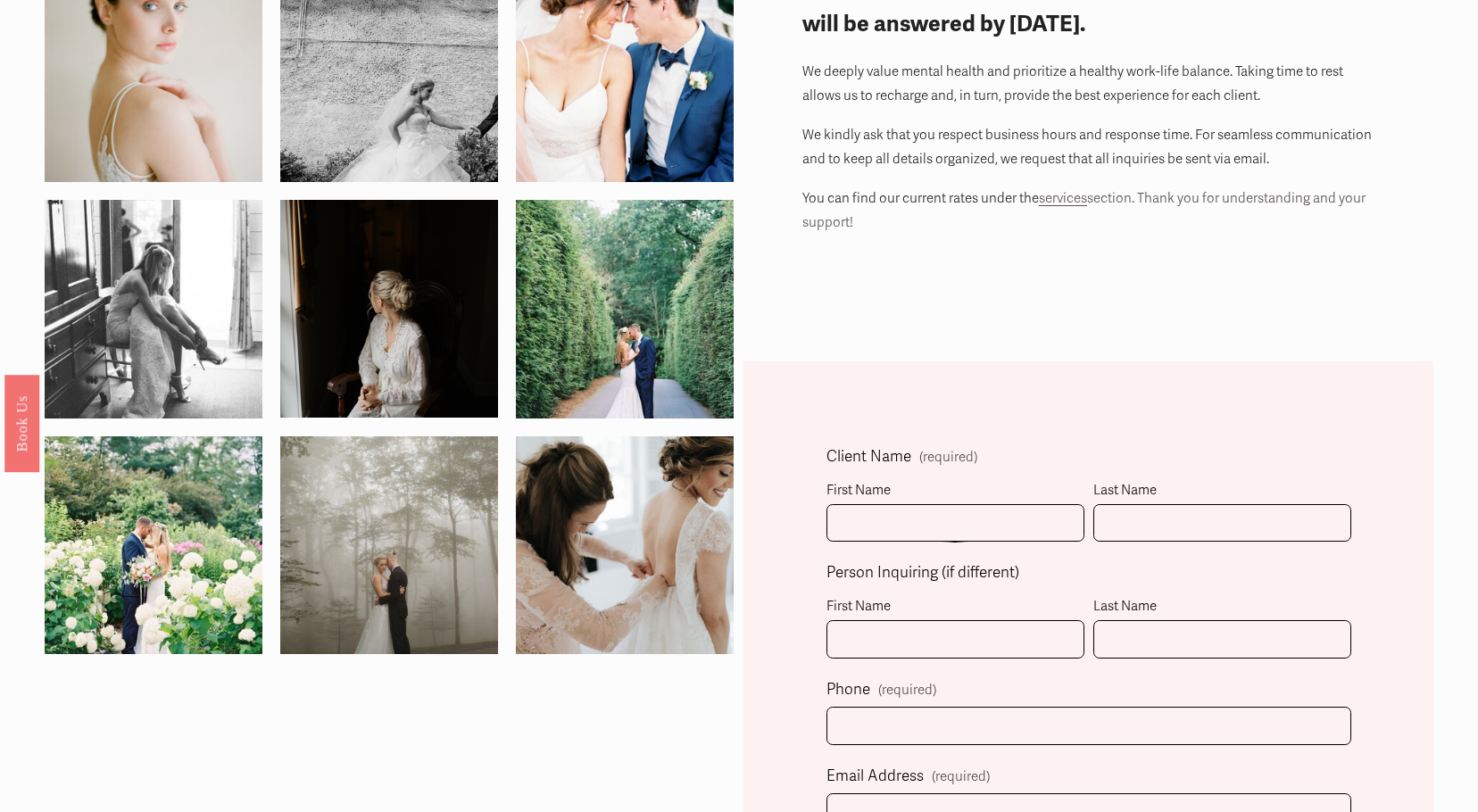
click at [1198, 187] on div "We aim to respond within 48hrs. Inquiries sent Fri-Sun, will be answered by Mon…" at bounding box center [1088, 100] width 573 height 270
click at [968, 533] on input "First Name" at bounding box center [955, 523] width 258 height 38
type input "Stephanie"
type input "Erickson"
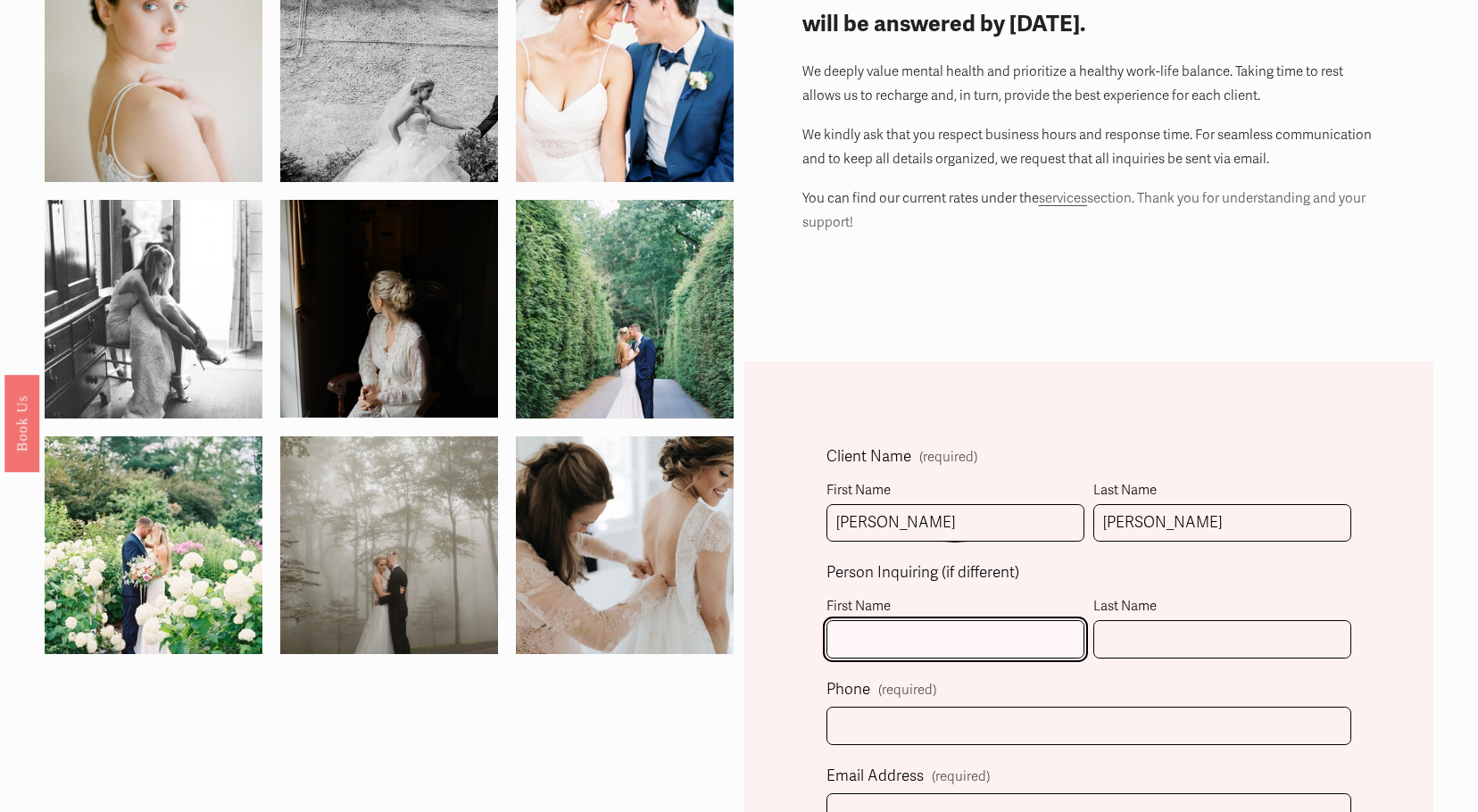
type input "Stephanie"
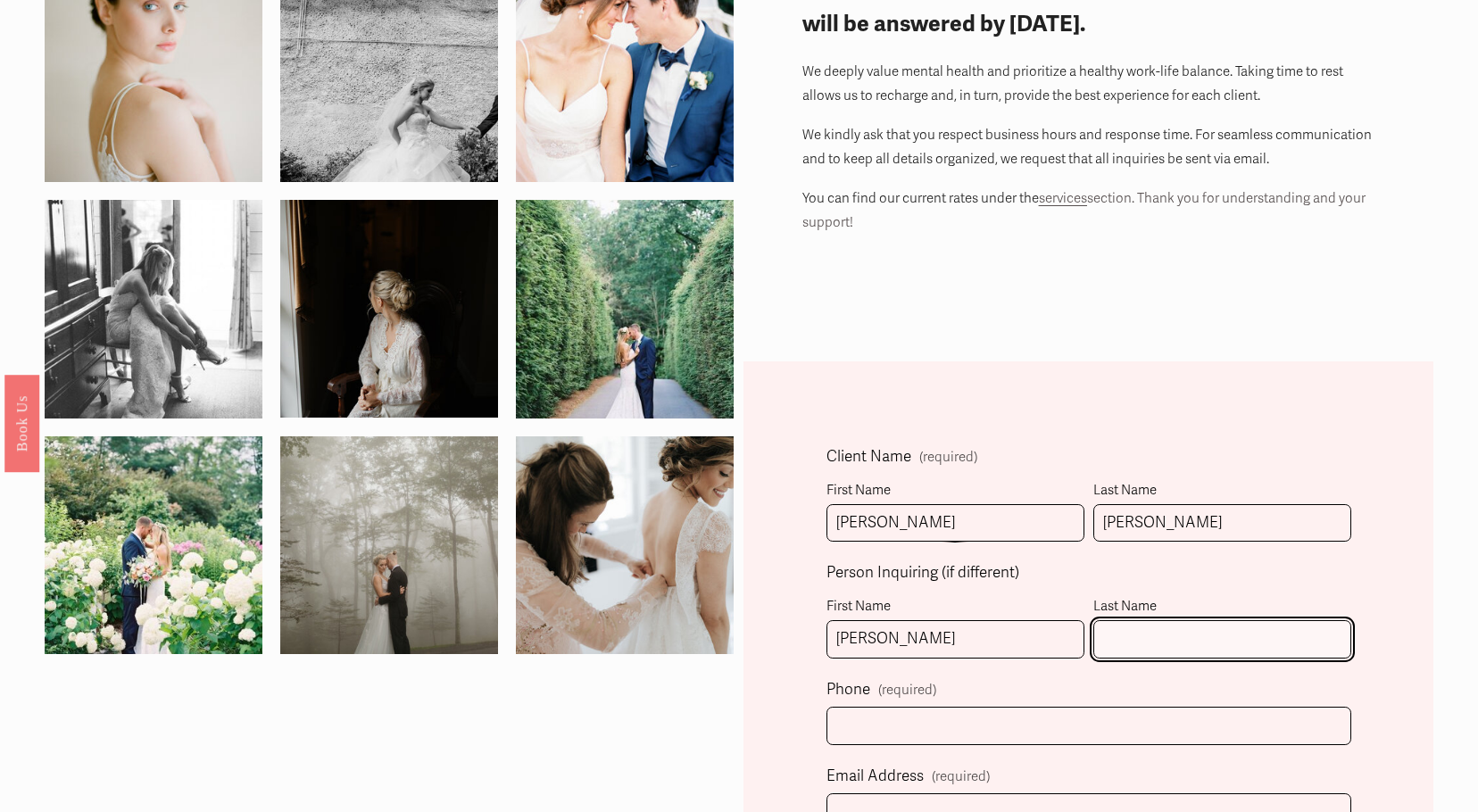
type input "Erickson"
select select "Charlotte, NC"
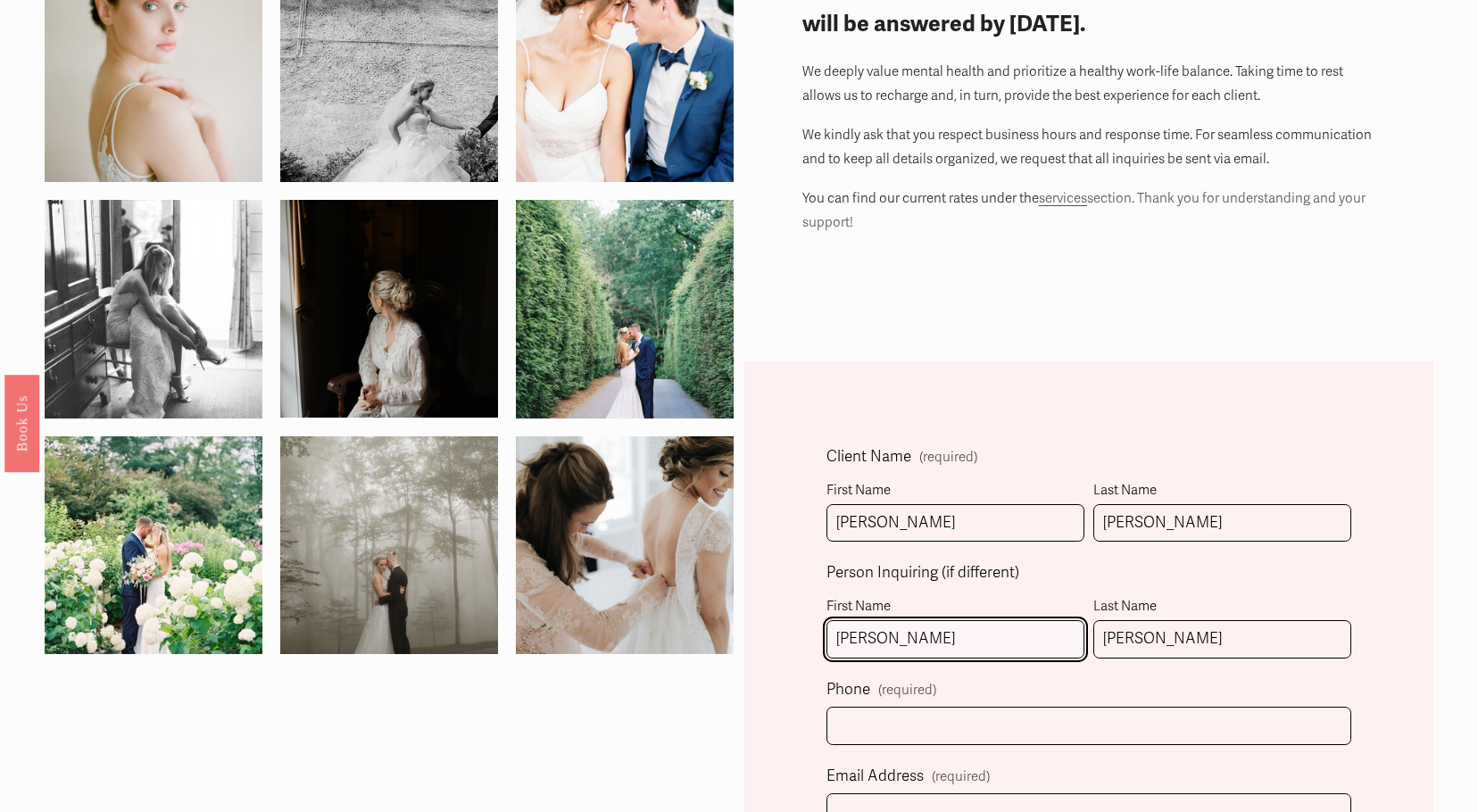
drag, startPoint x: 994, startPoint y: 645, endPoint x: 842, endPoint y: 658, distance: 152.6
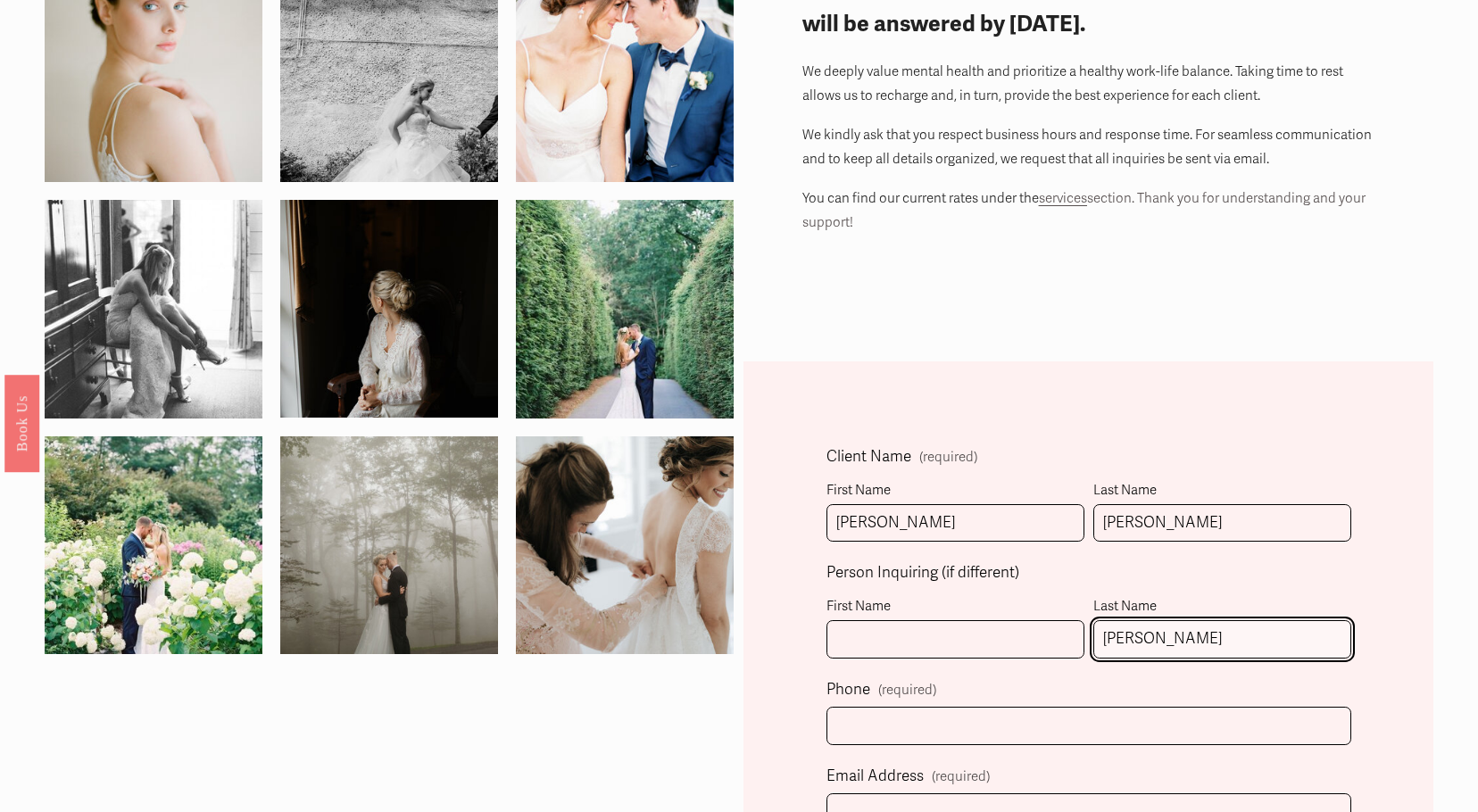
drag, startPoint x: 1196, startPoint y: 644, endPoint x: 1000, endPoint y: 646, distance: 196.0
click at [1007, 644] on fieldset "Person Inquiring (if different) First Name Last Name Erickson" at bounding box center [1088, 617] width 523 height 116
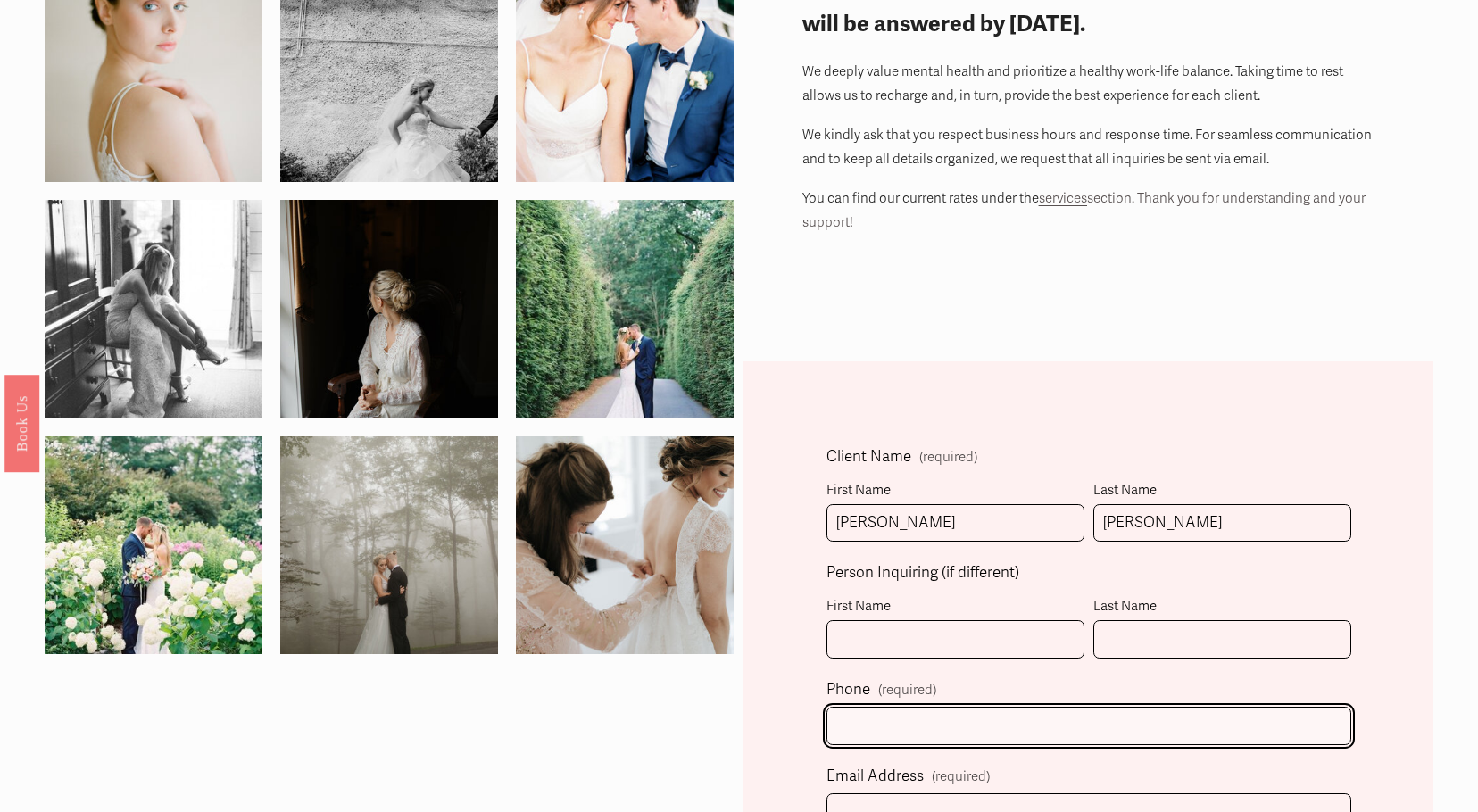
click at [856, 741] on input "text" at bounding box center [1088, 726] width 523 height 38
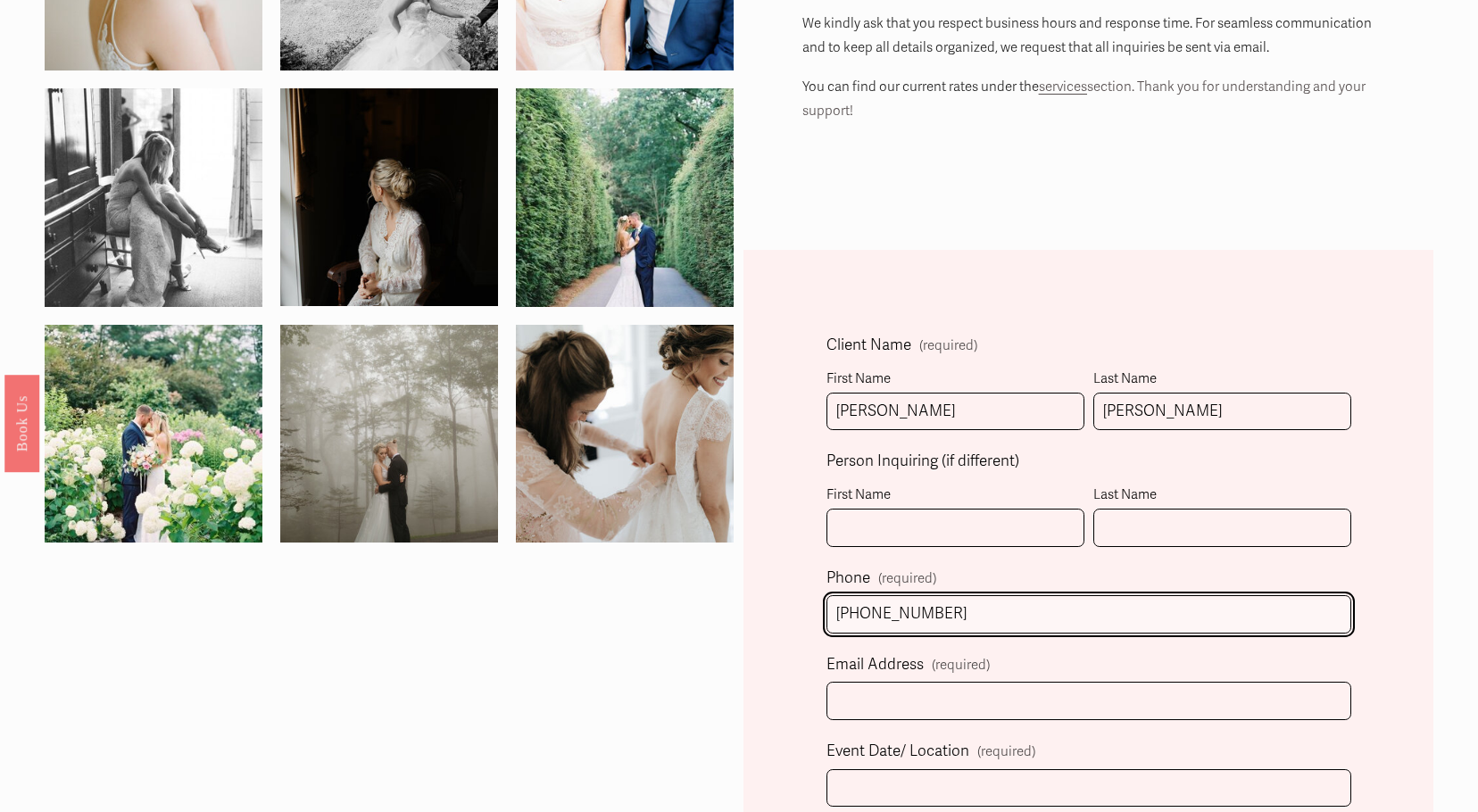
scroll to position [535, 0]
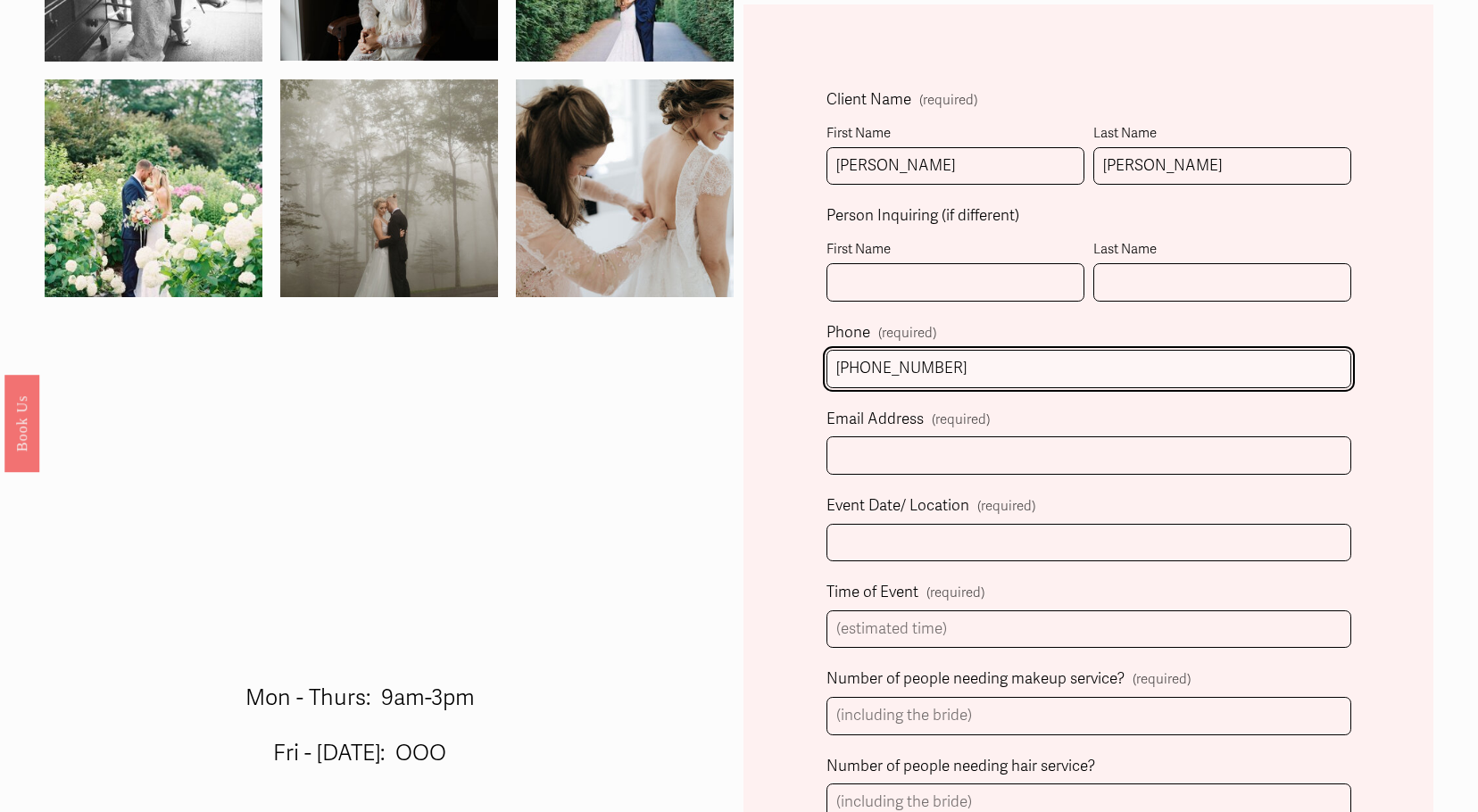
type input "(303) 621-6049"
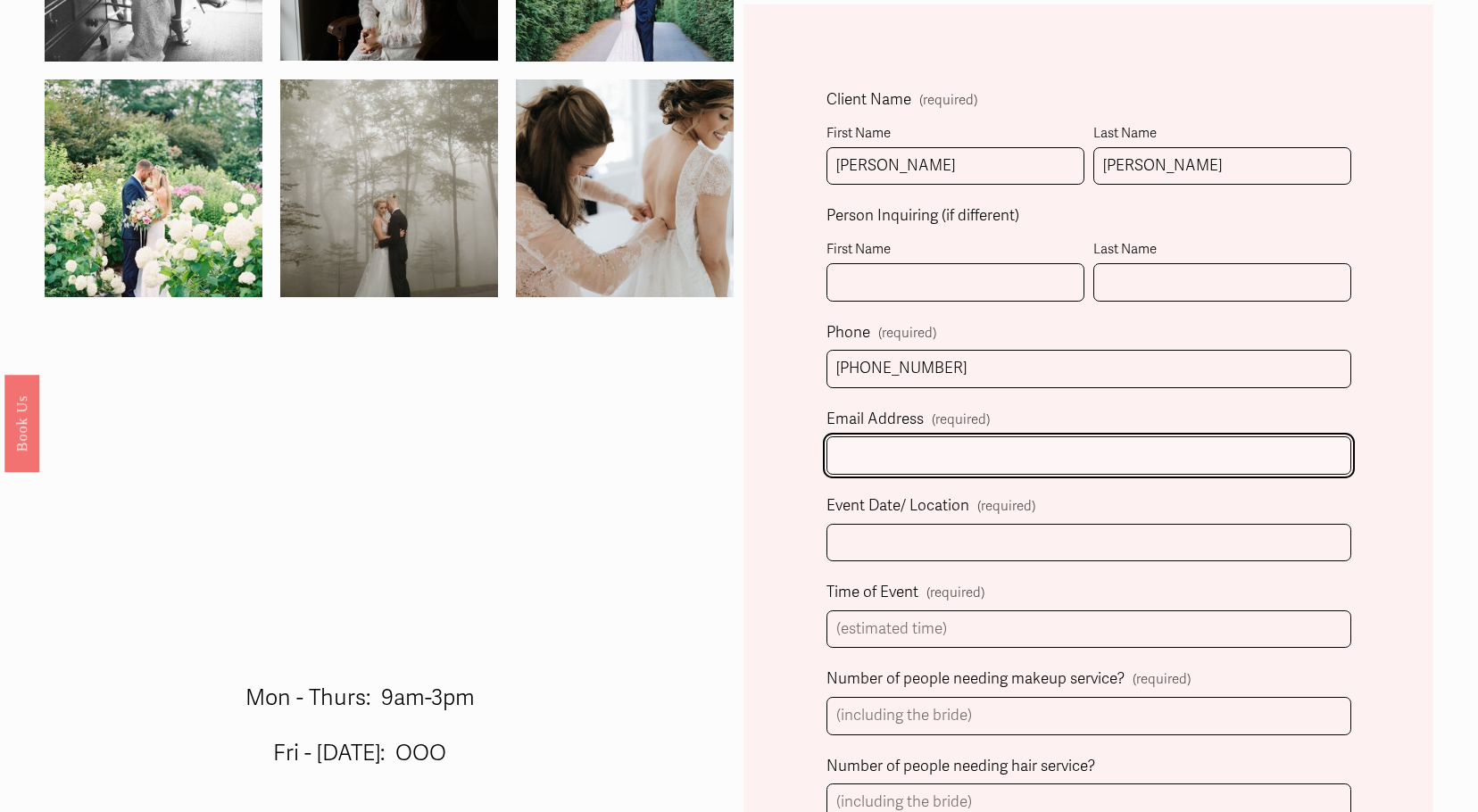
click at [871, 455] on input "Email Address (required)" at bounding box center [1088, 456] width 523 height 38
type input "stephanie@kne.org"
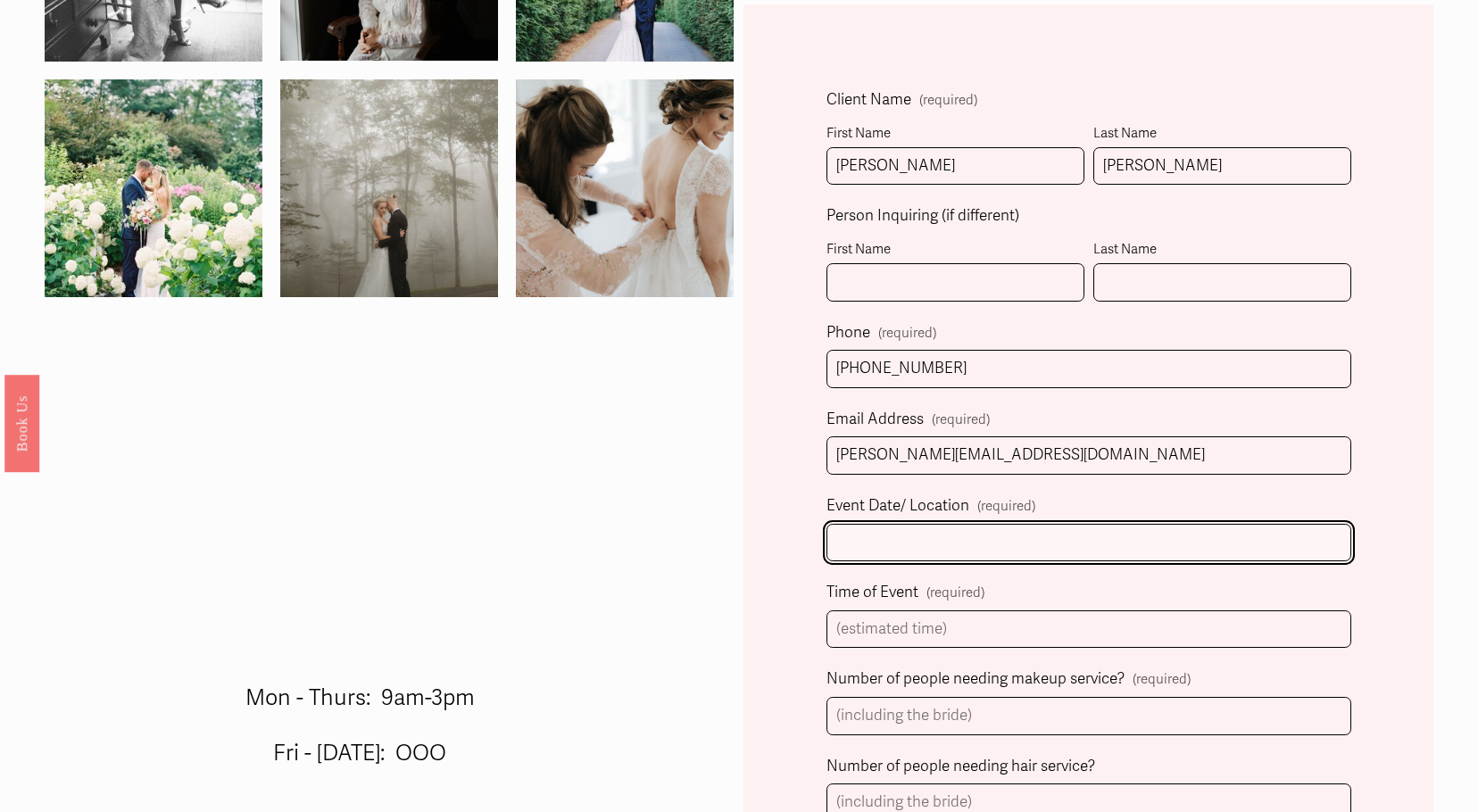
click at [912, 562] on input "Event Date/ Location (required)" at bounding box center [1088, 543] width 523 height 38
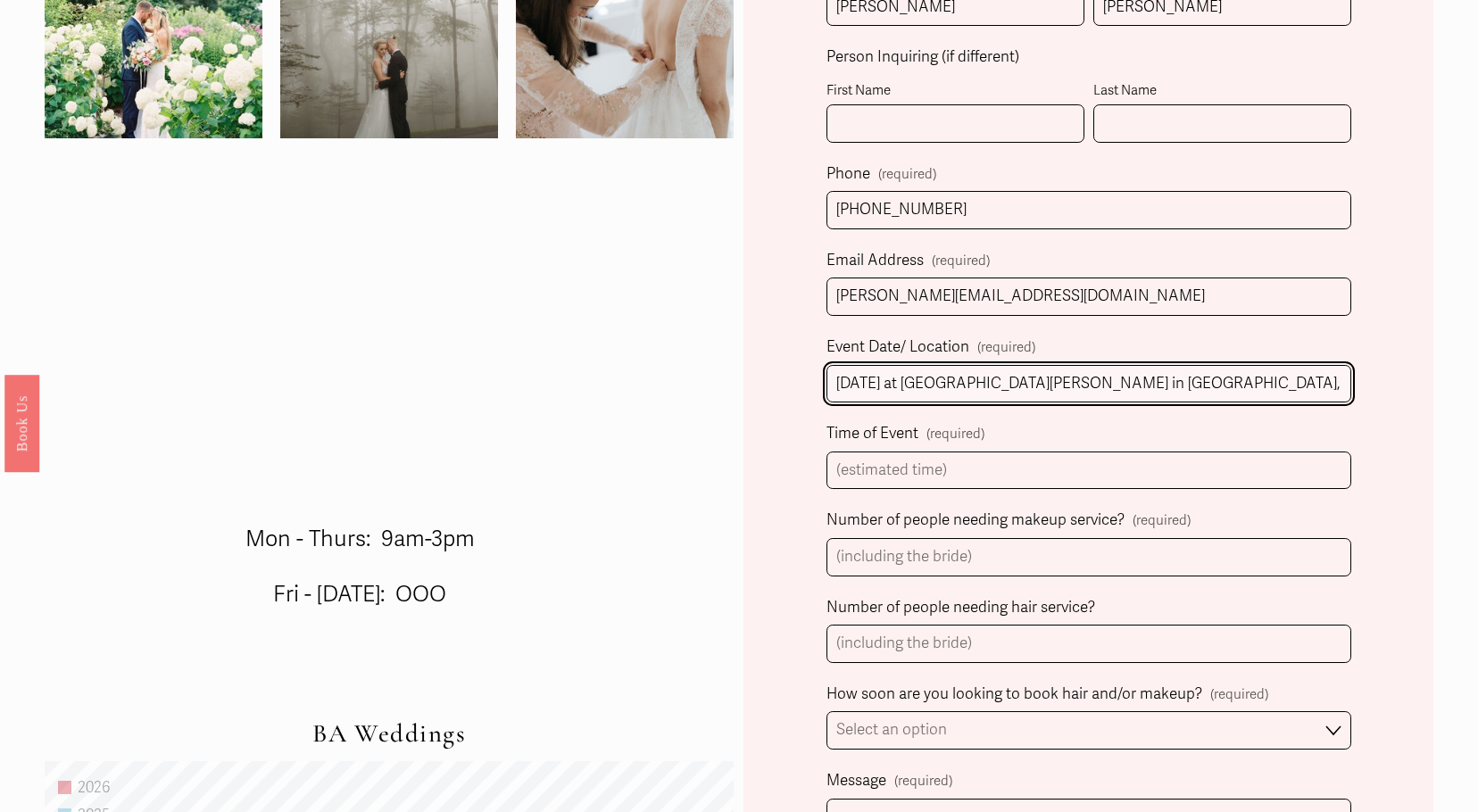
scroll to position [714, 0]
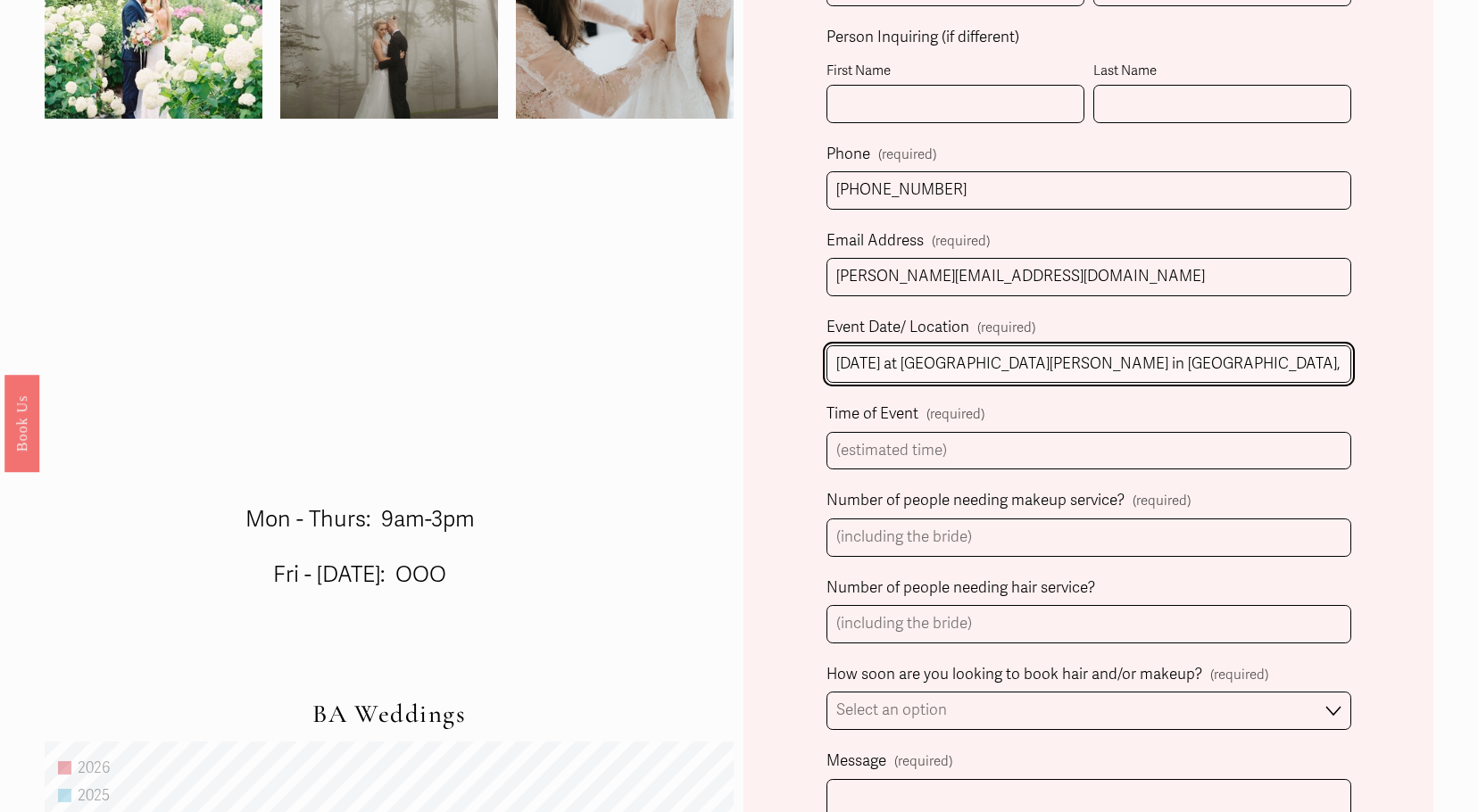
type input "4/4/2026 at The Morehead Inn in Charlotte, NC"
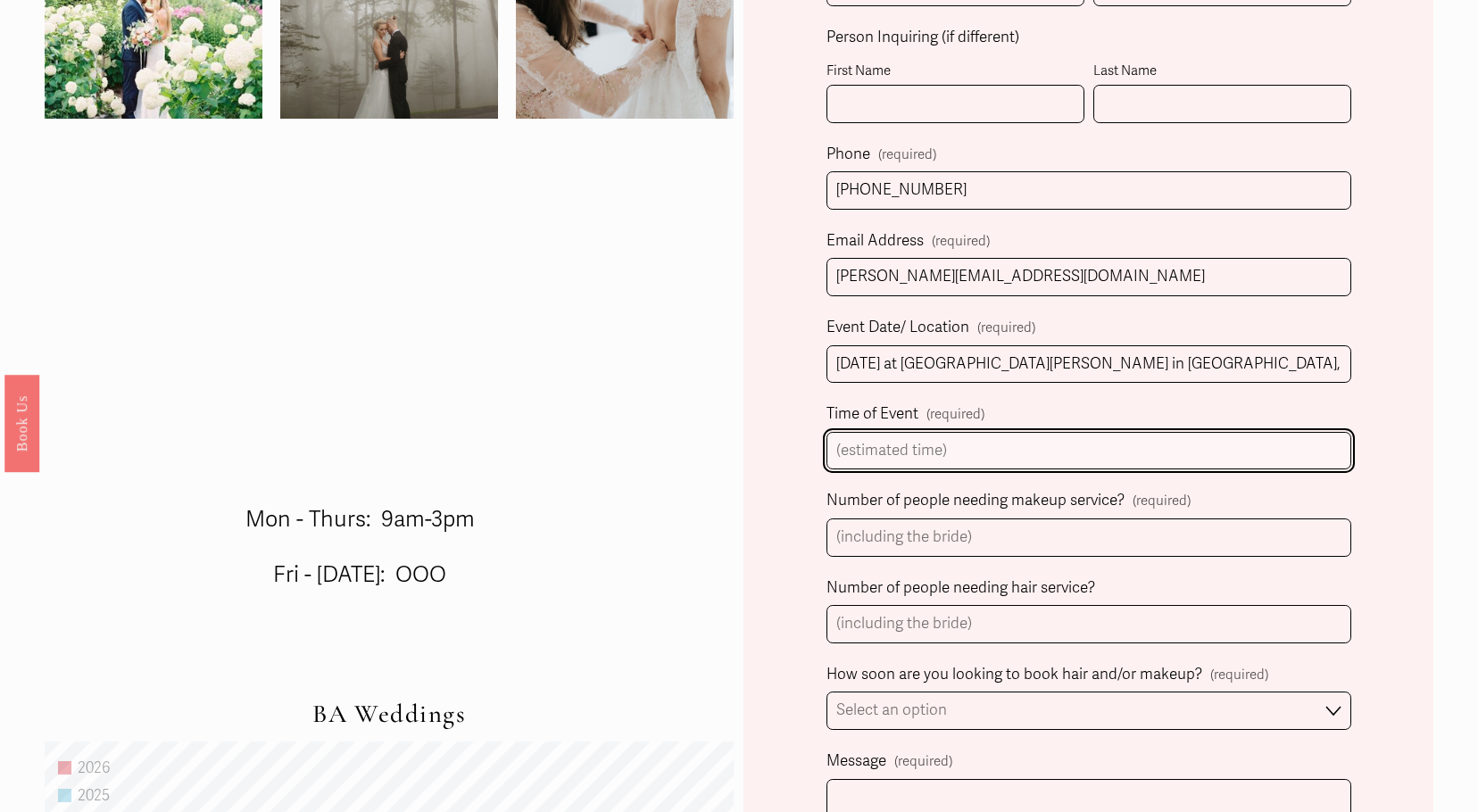
click at [998, 448] on input "Time of Event (required)" at bounding box center [1088, 451] width 523 height 38
type input "5pm ceremony"
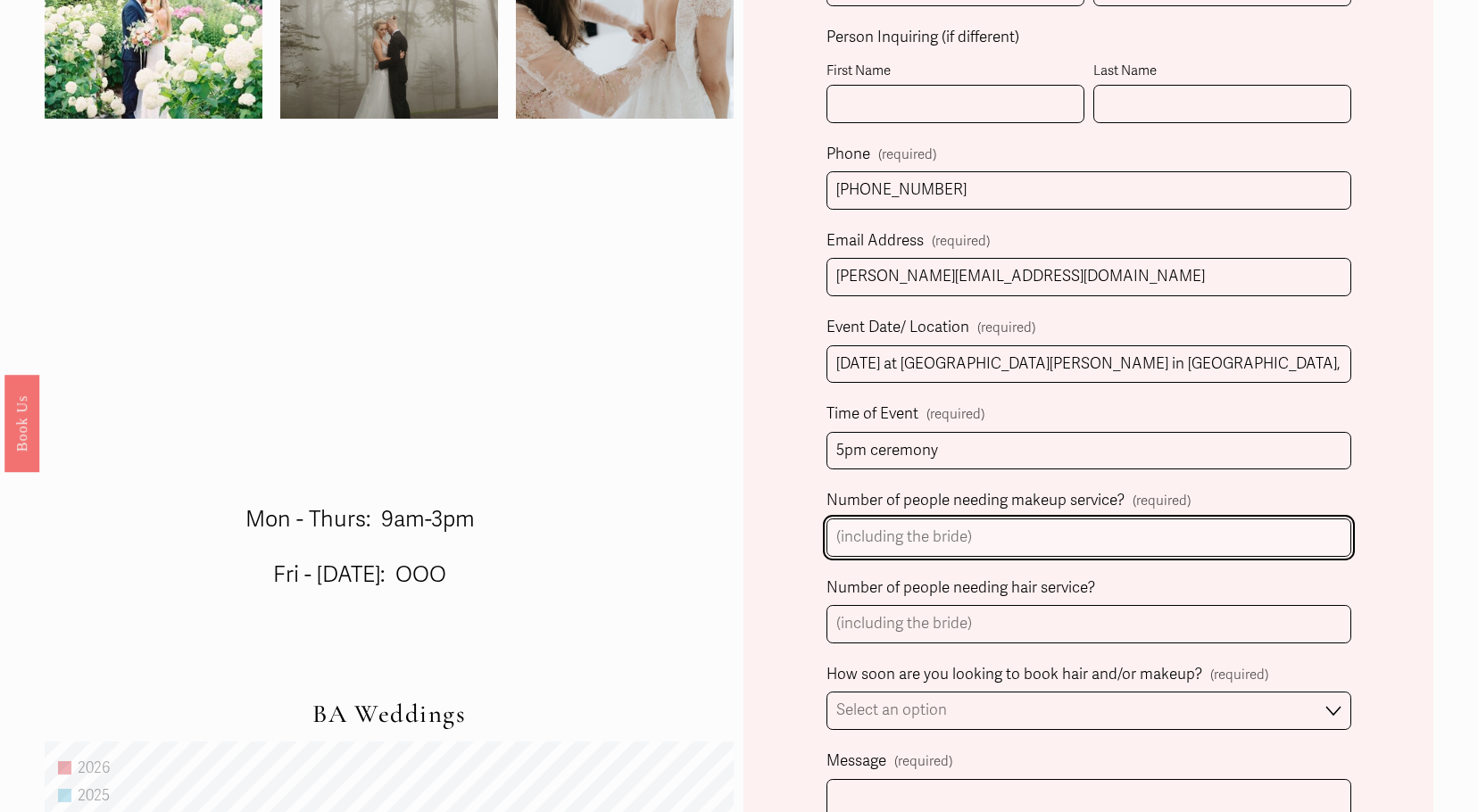
click at [1010, 544] on input "Number of people needing makeup service? (required)" at bounding box center [1088, 538] width 523 height 38
type input "4"
click at [958, 531] on input "4" at bounding box center [1088, 538] width 523 height 38
type input "-"
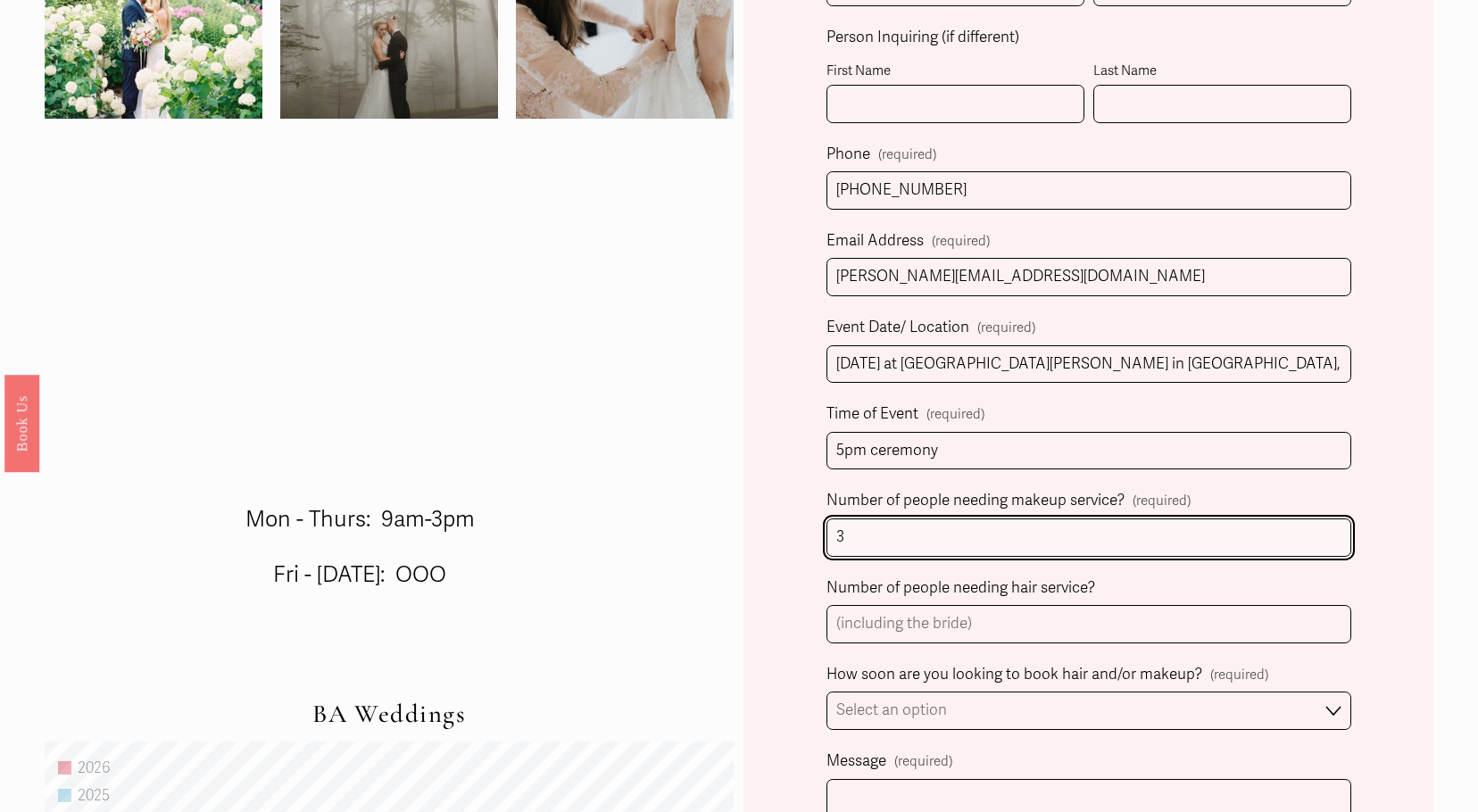
type input "3"
type input "4"
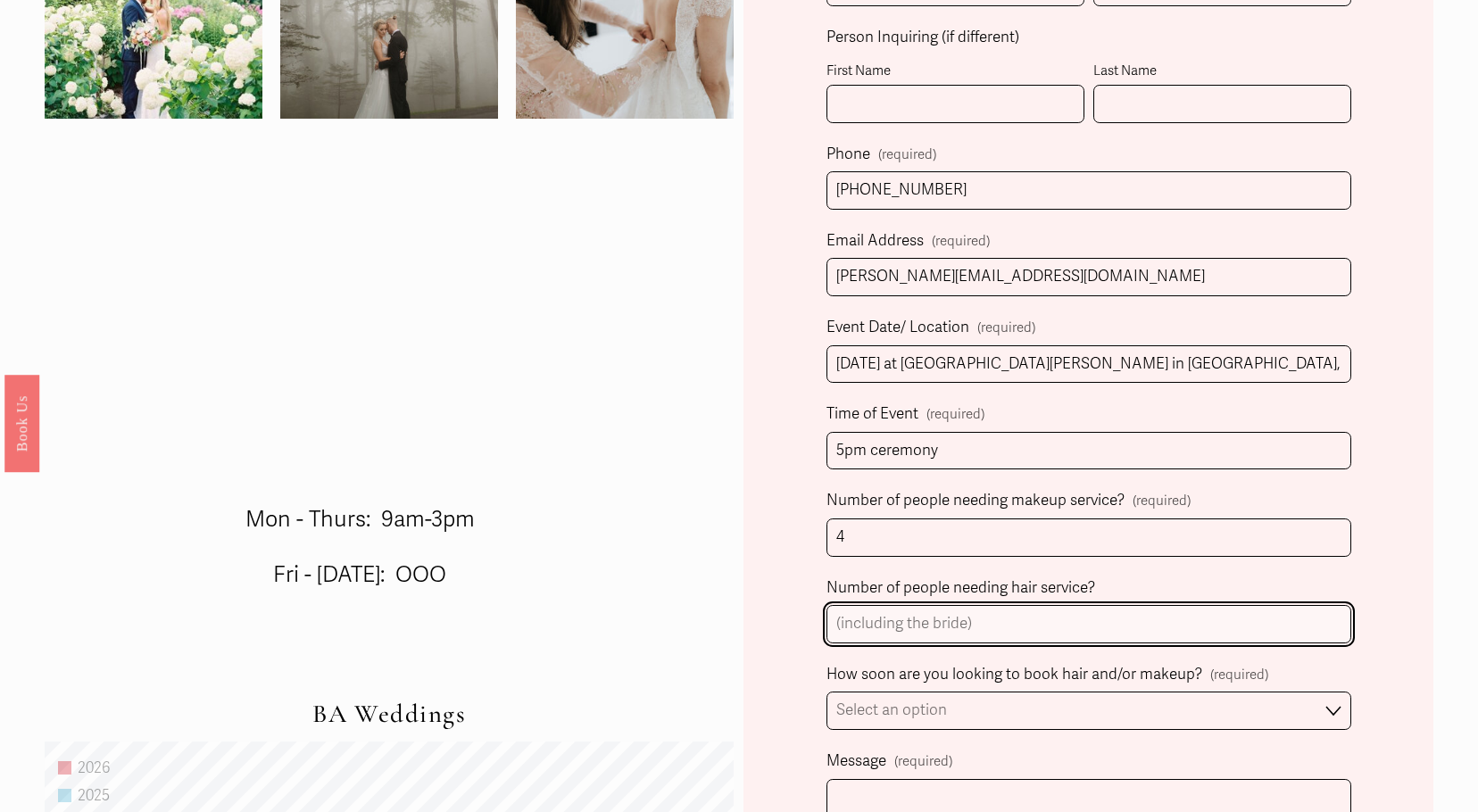
click at [903, 637] on input "Number of people needing hair service?" at bounding box center [1088, 624] width 523 height 38
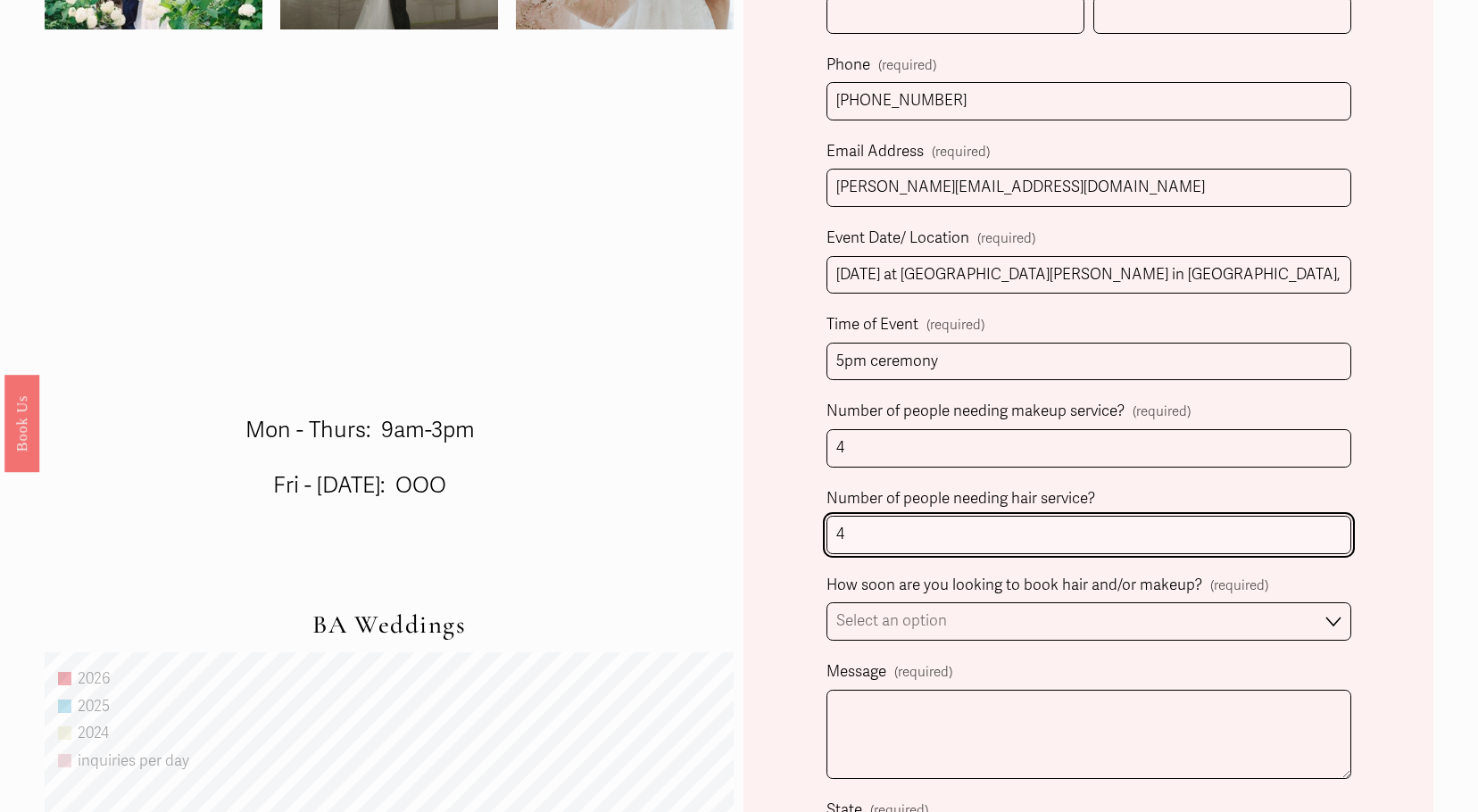
type input "4"
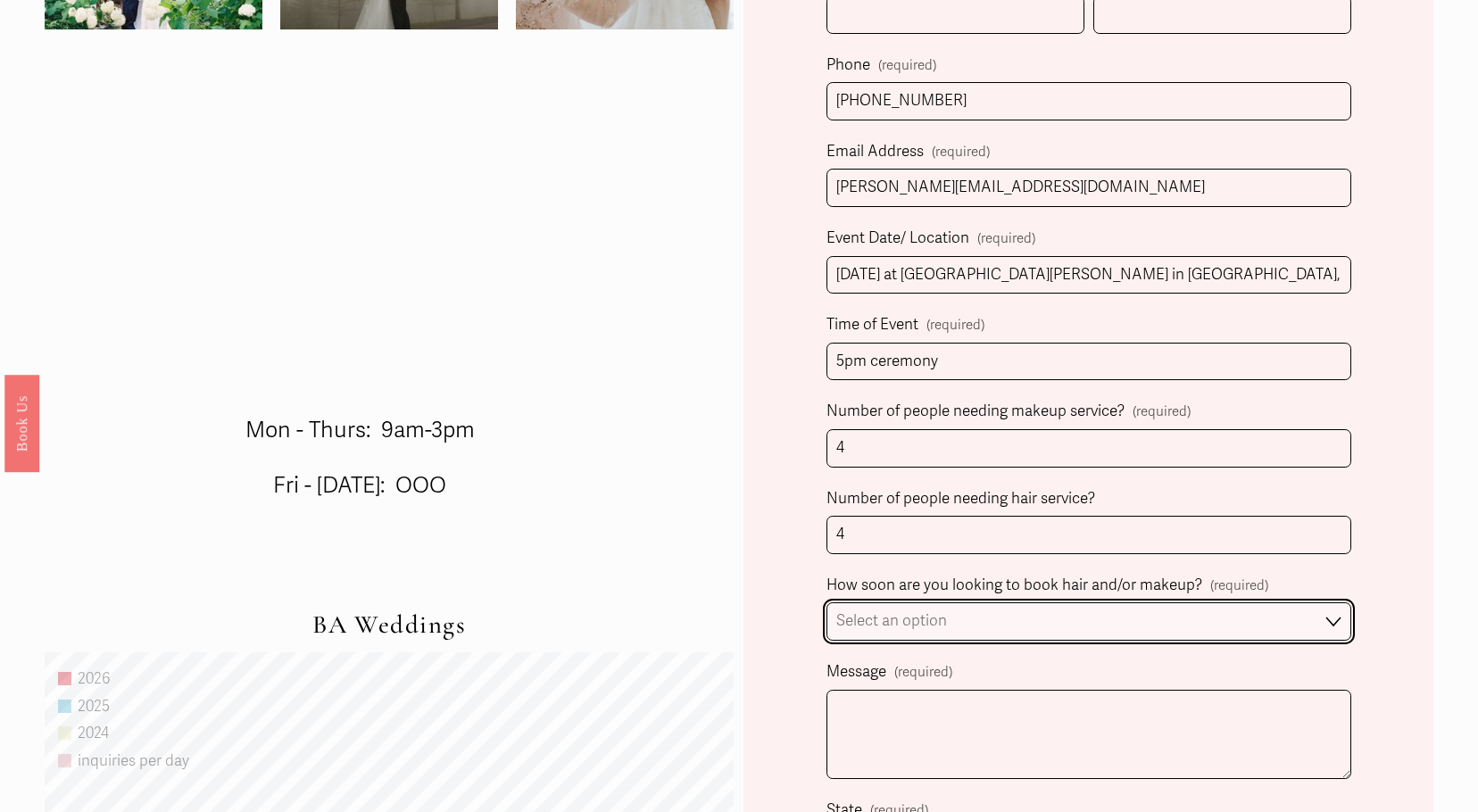
click at [940, 630] on select "Select an option Immediately 1-2 weeks I'm looking for information & not ready …" at bounding box center [1088, 621] width 523 height 38
select select "I'm looking for information & not ready to book just yet"
click at [827, 605] on select "Select an option Immediately 1-2 weeks I'm looking for information & not ready …" at bounding box center [1088, 621] width 523 height 38
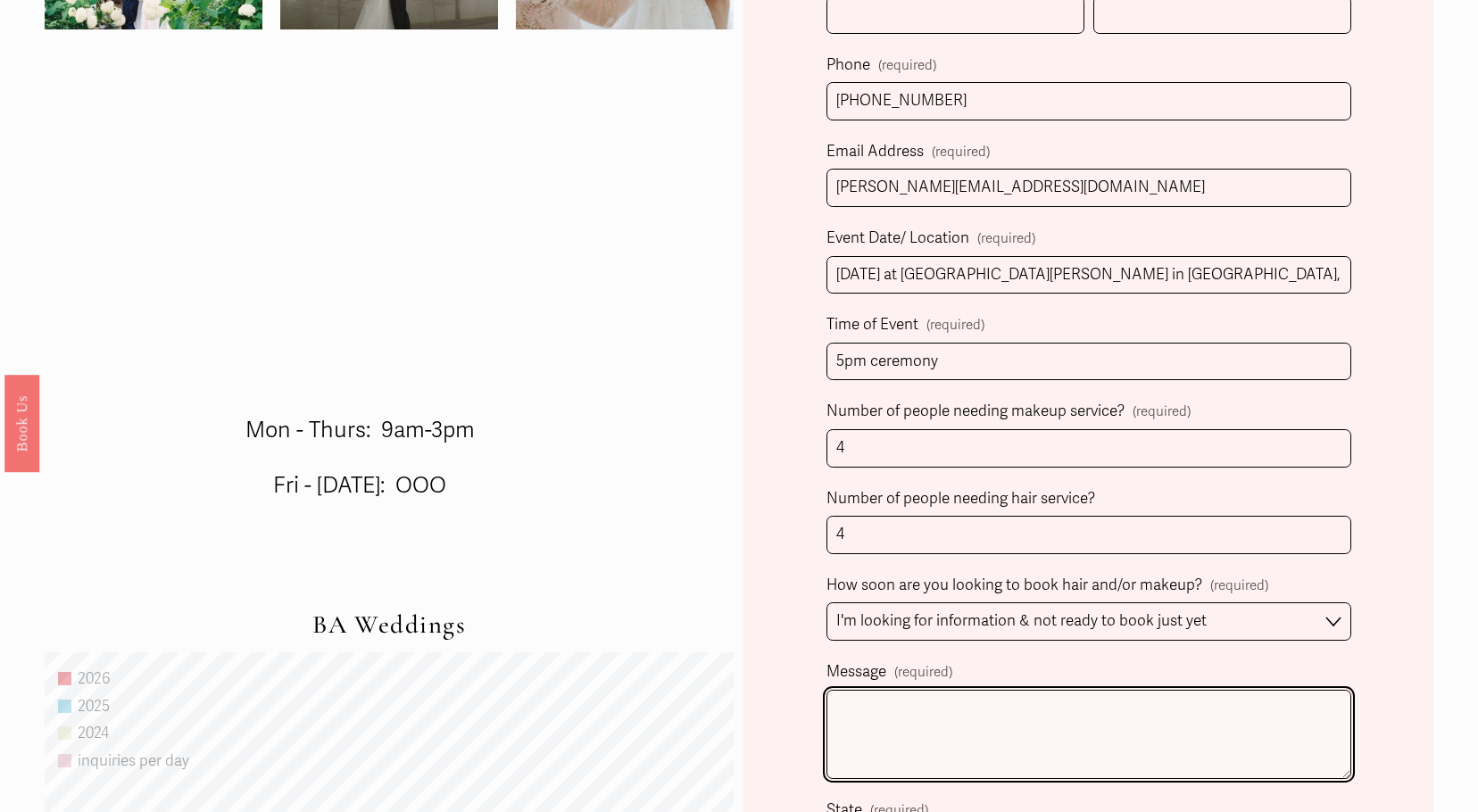
click at [1025, 712] on textarea "Message (required)" at bounding box center [1088, 734] width 523 height 90
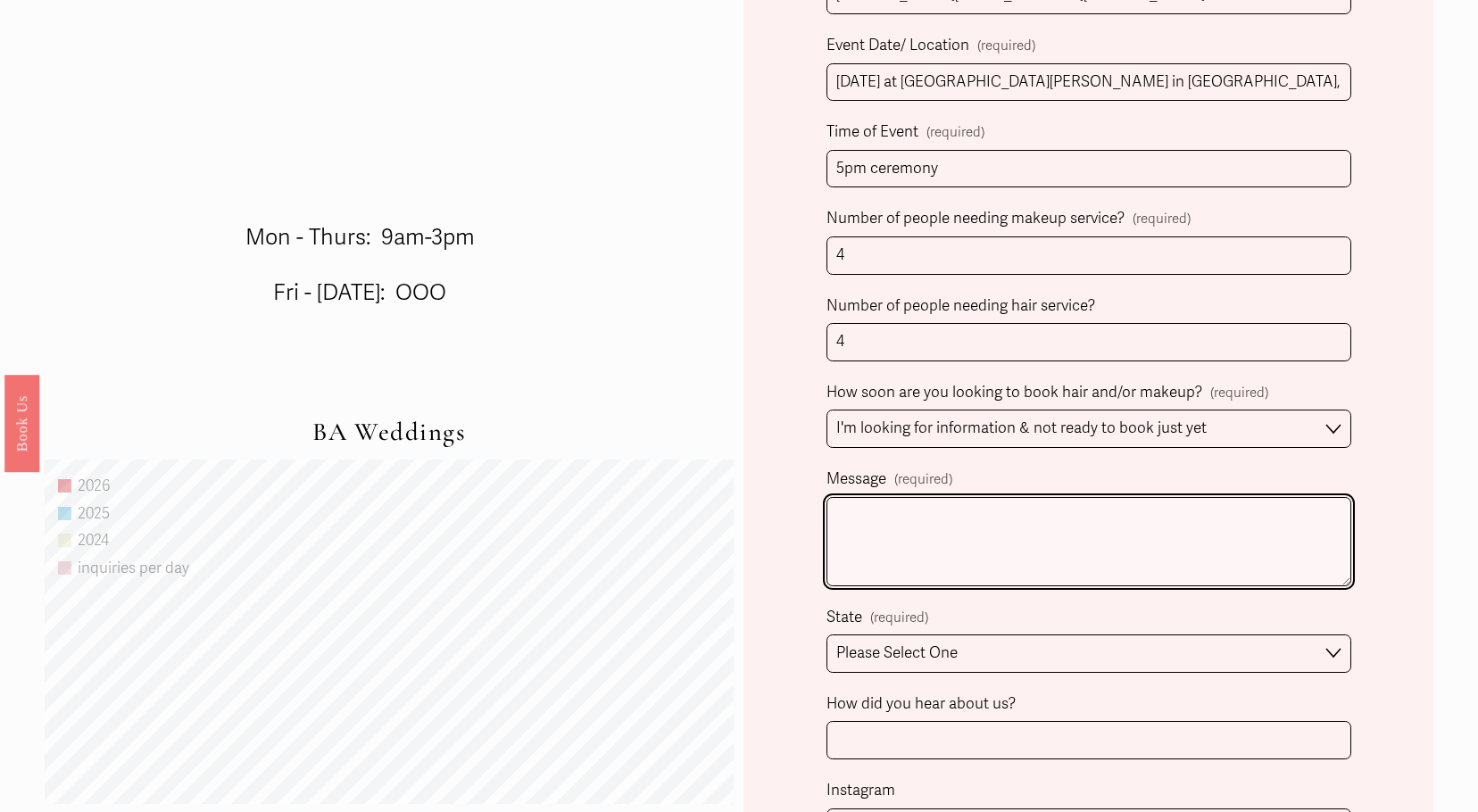
scroll to position [1160, 0]
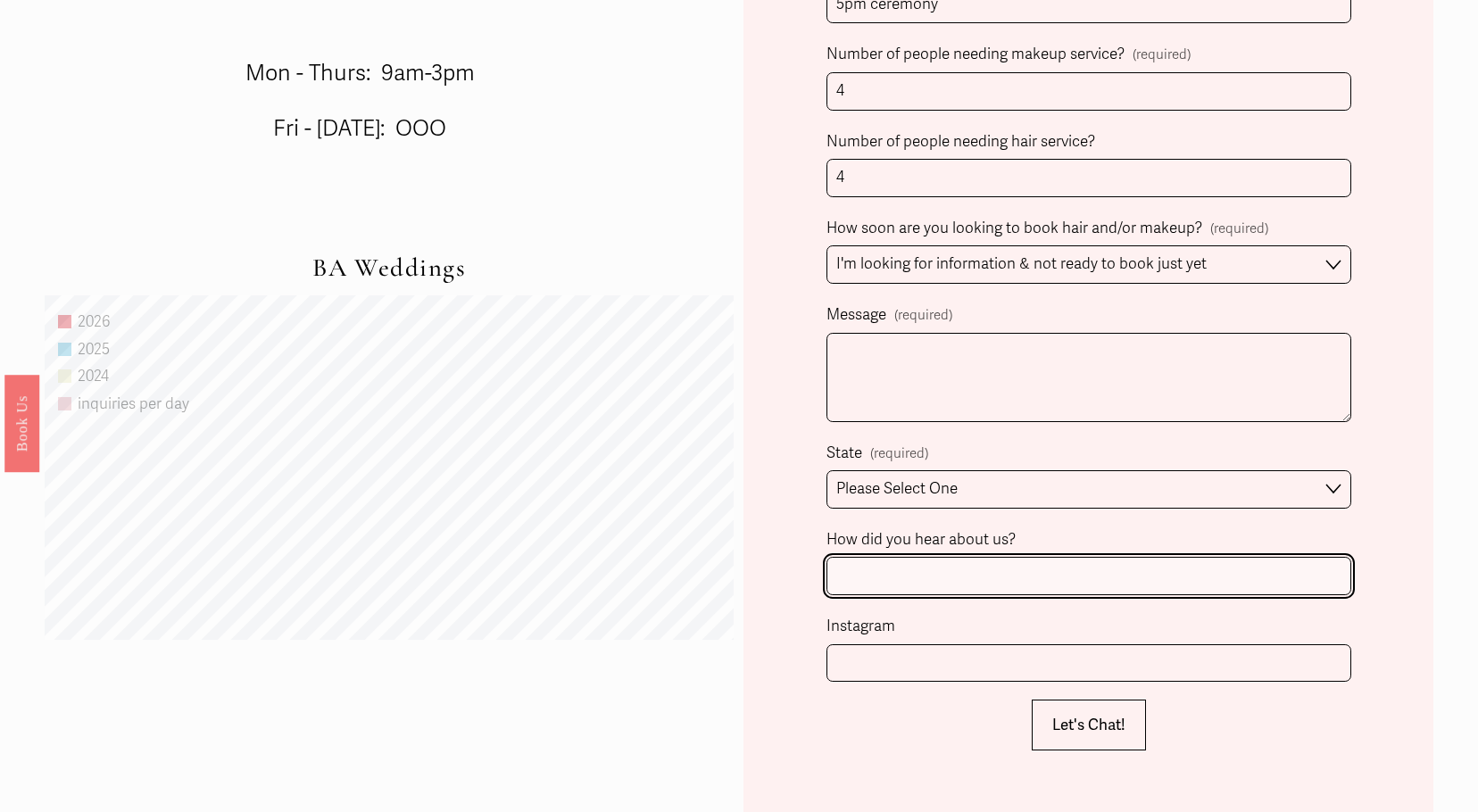
click at [1070, 572] on input "How did you hear about us?" at bounding box center [1088, 576] width 523 height 38
type input "Google"
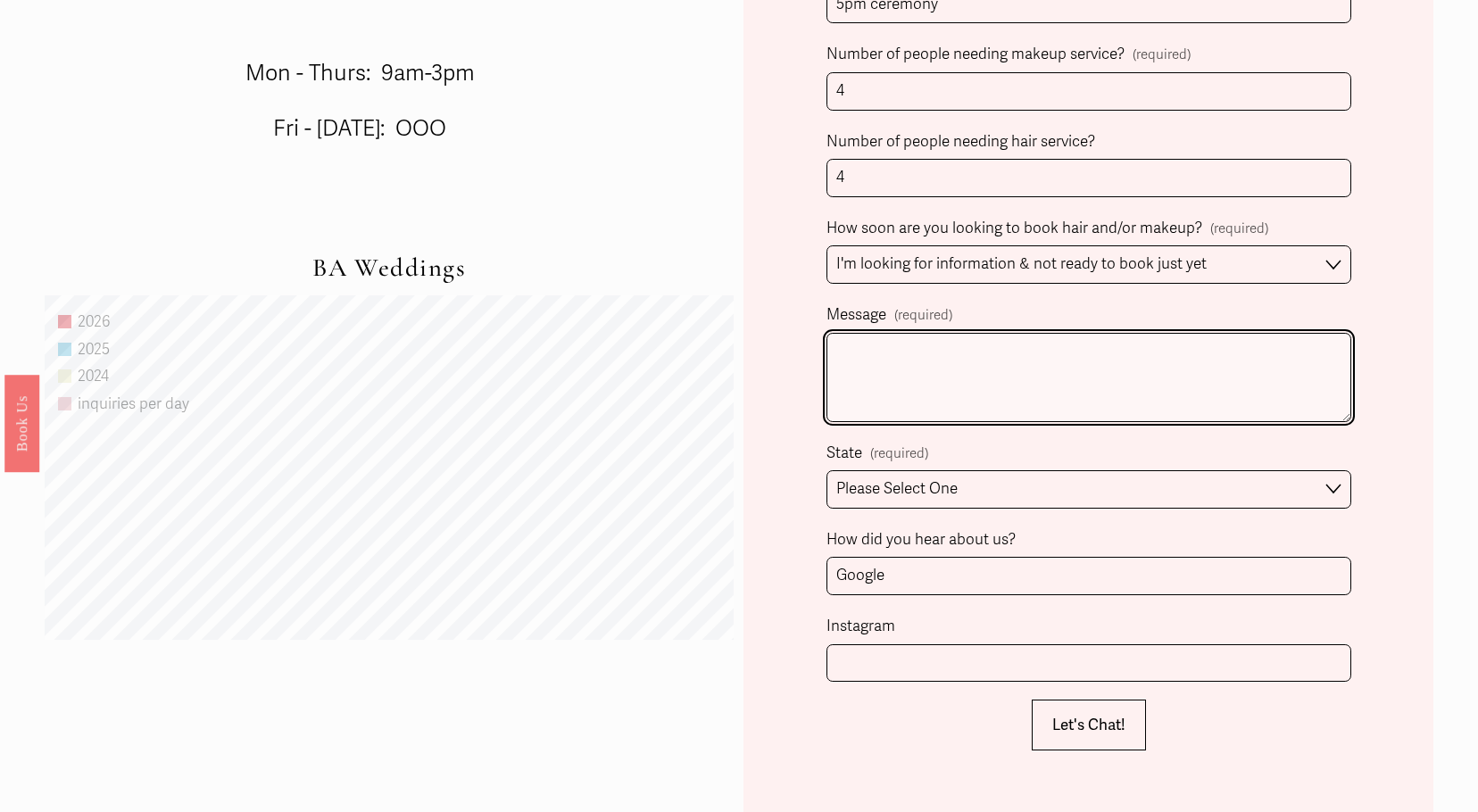
click at [1029, 372] on textarea "Message (required)" at bounding box center [1088, 377] width 523 height 90
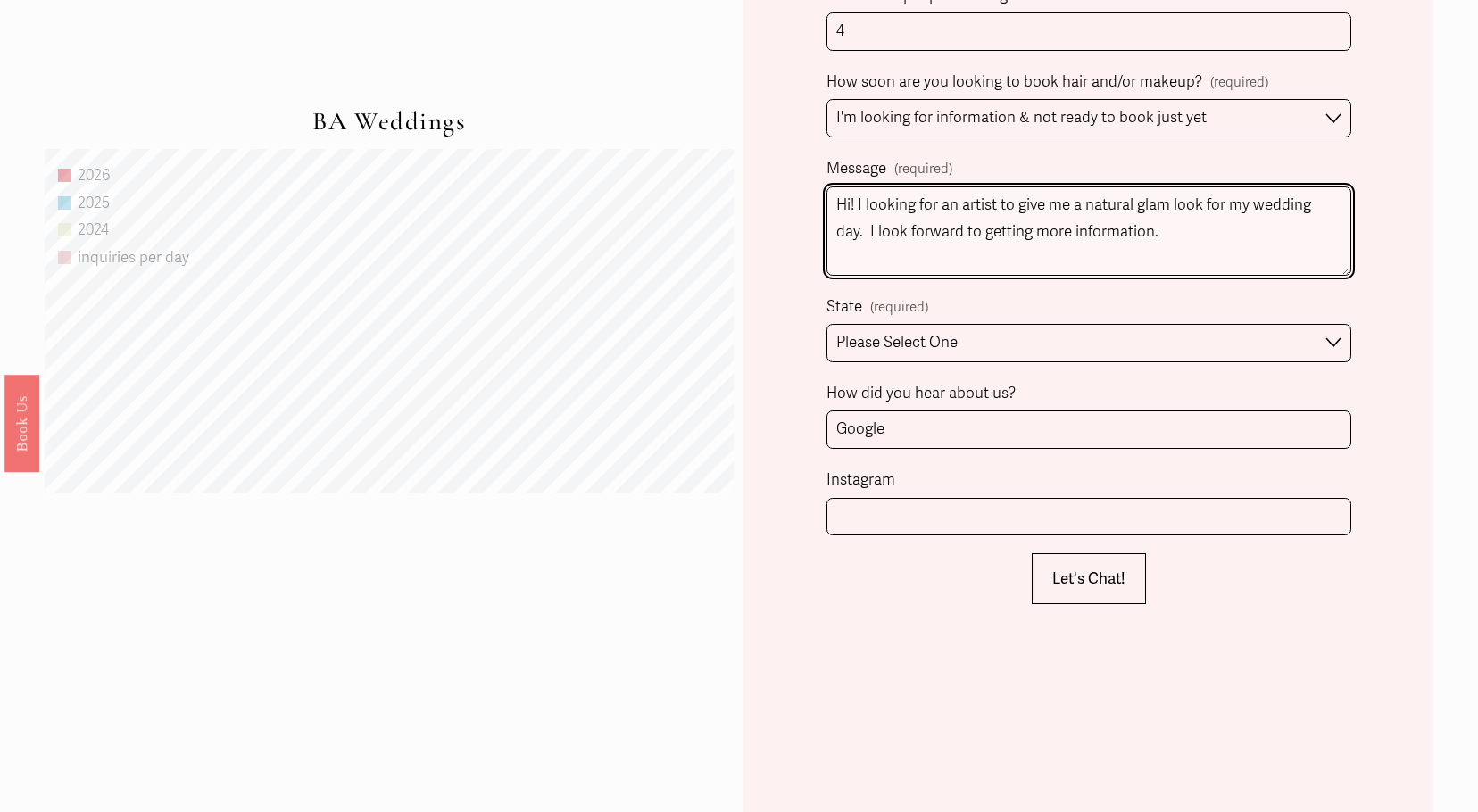
scroll to position [1517, 0]
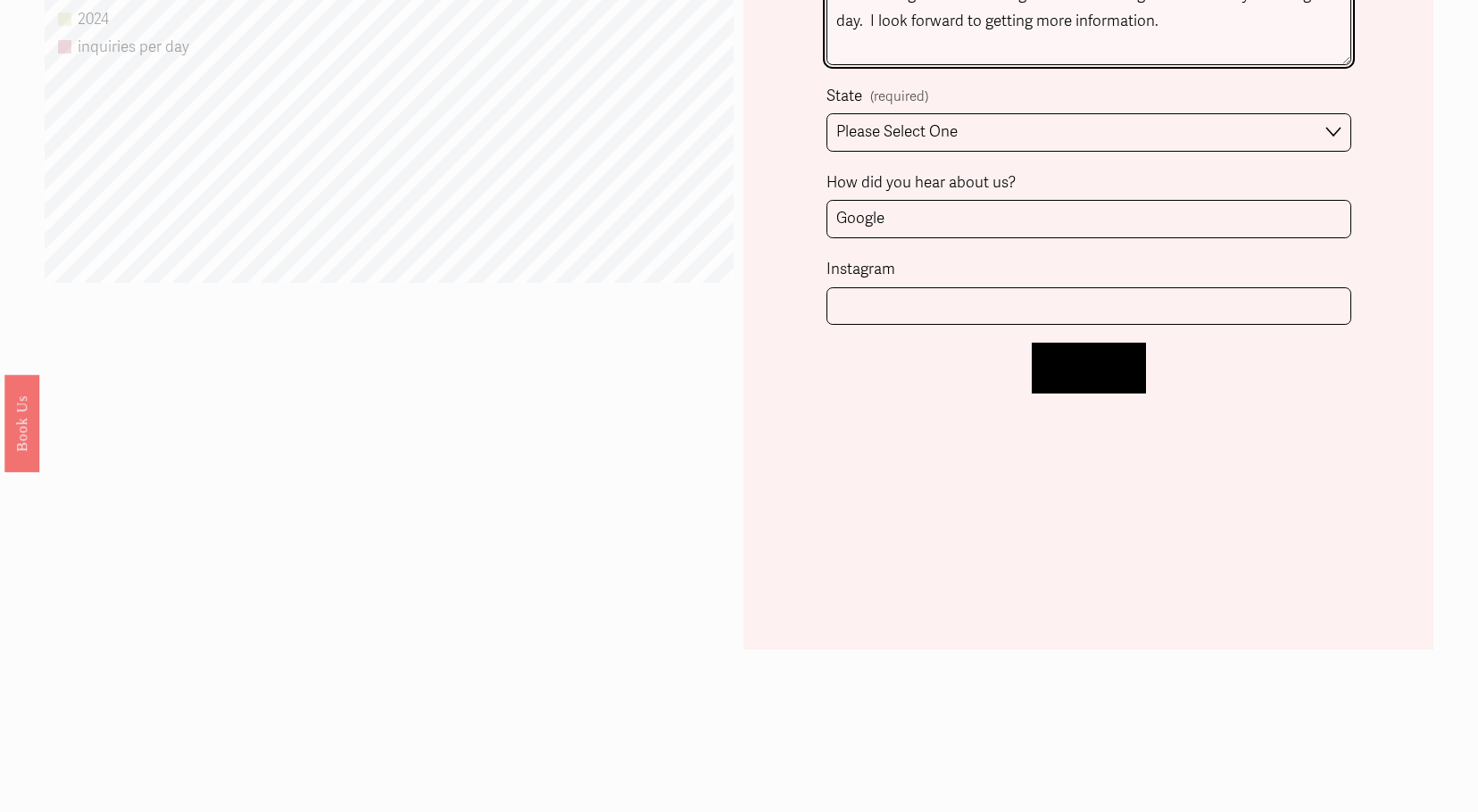
type textarea "Hi! I looking for an artist to give me a natural glam look for my wedding day. …"
click at [1108, 364] on span "Let's Chat!" at bounding box center [1089, 368] width 73 height 19
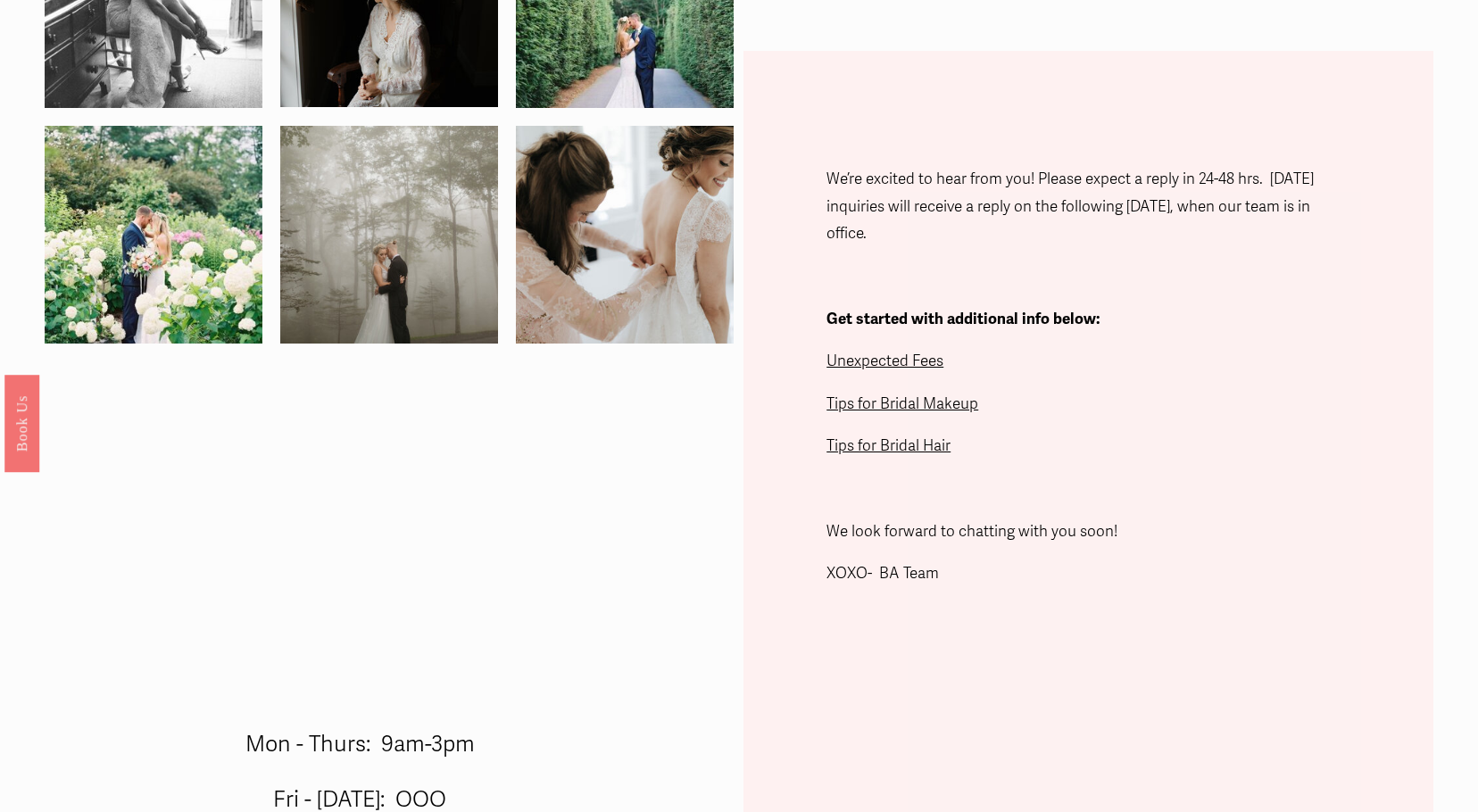
scroll to position [471, 0]
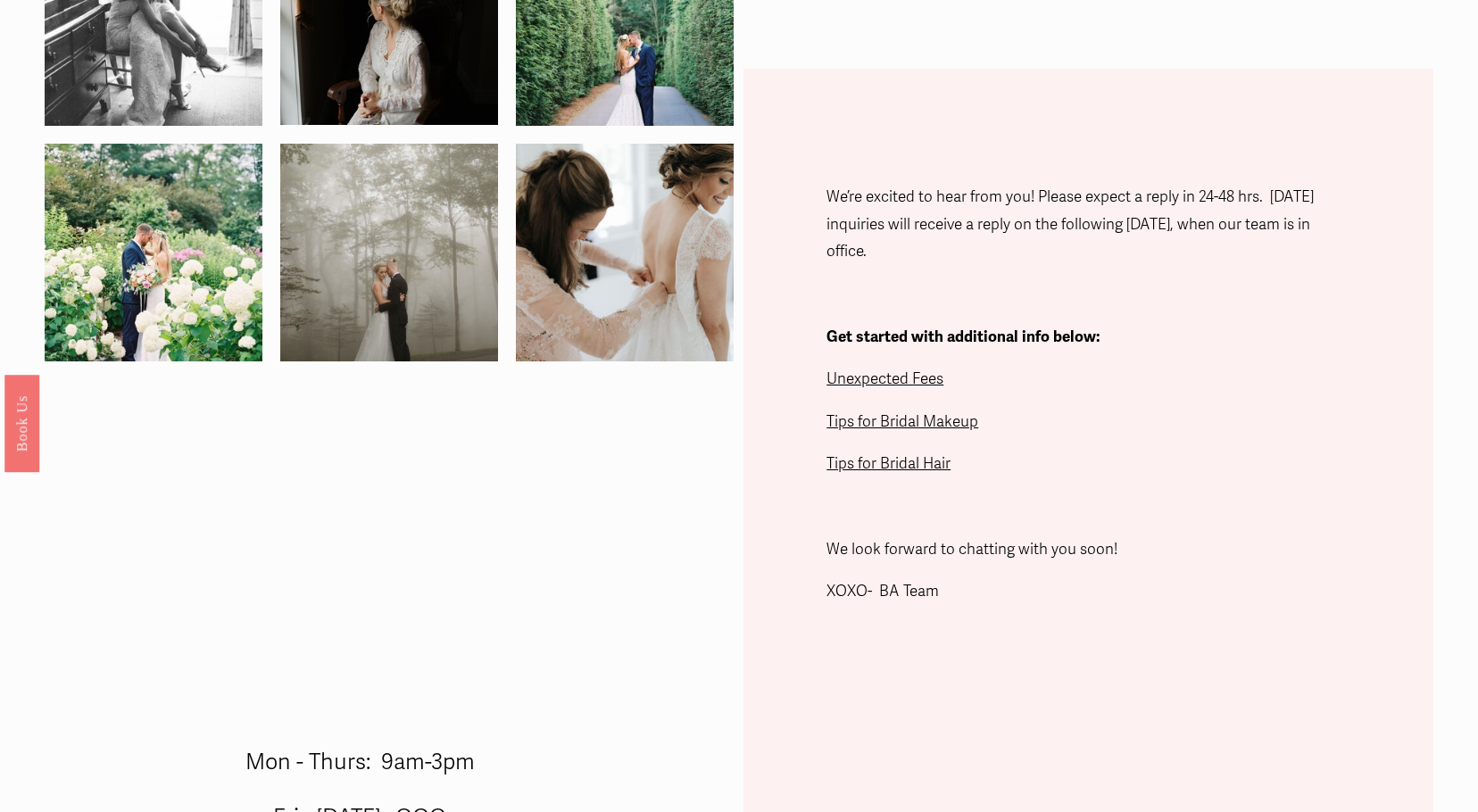
drag, startPoint x: 892, startPoint y: 429, endPoint x: 911, endPoint y: 436, distance: 20.2
click at [911, 436] on p "Tips for Bridal Makeup" at bounding box center [1088, 422] width 523 height 27
drag, startPoint x: 908, startPoint y: 408, endPoint x: 873, endPoint y: 416, distance: 35.9
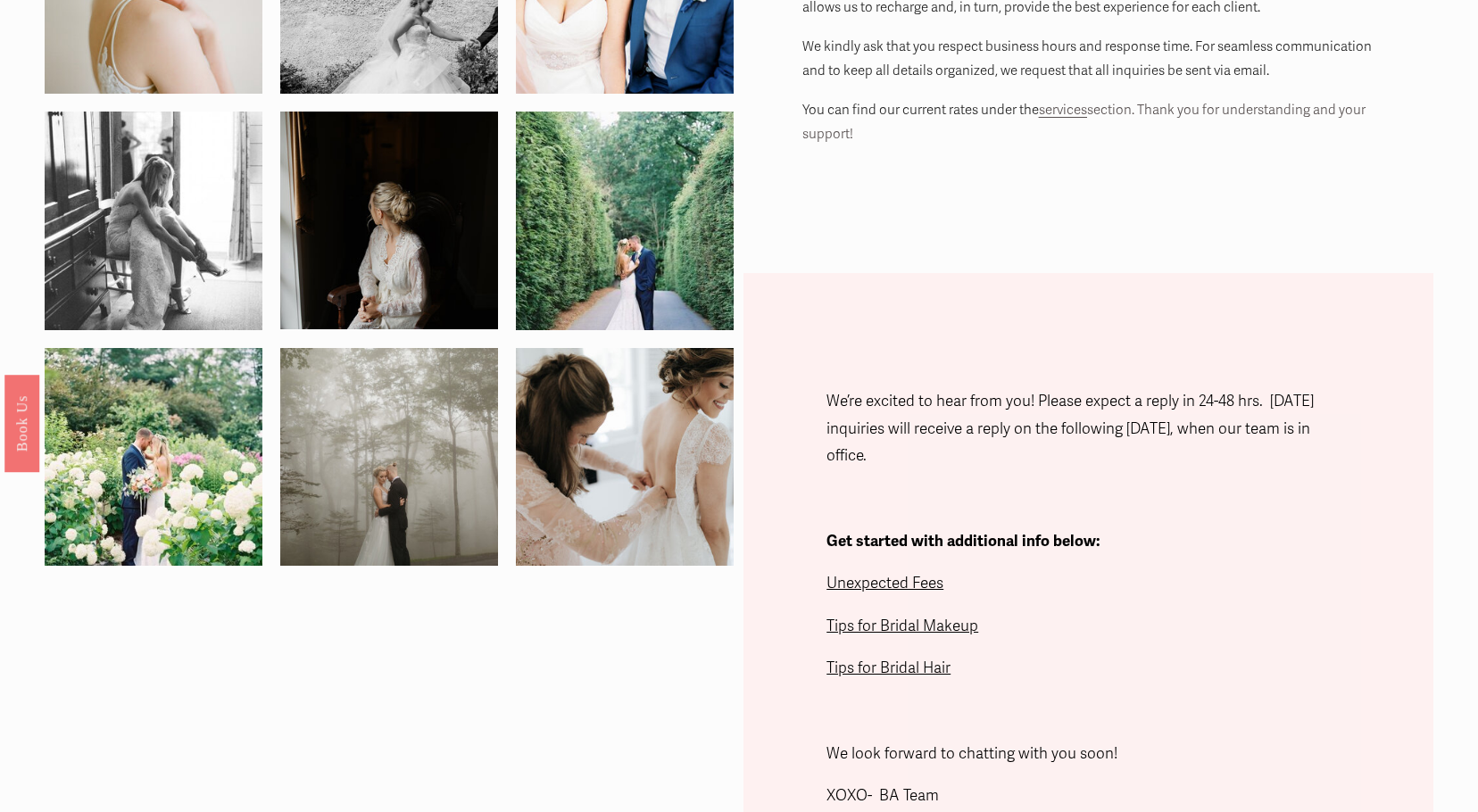
scroll to position [0, 0]
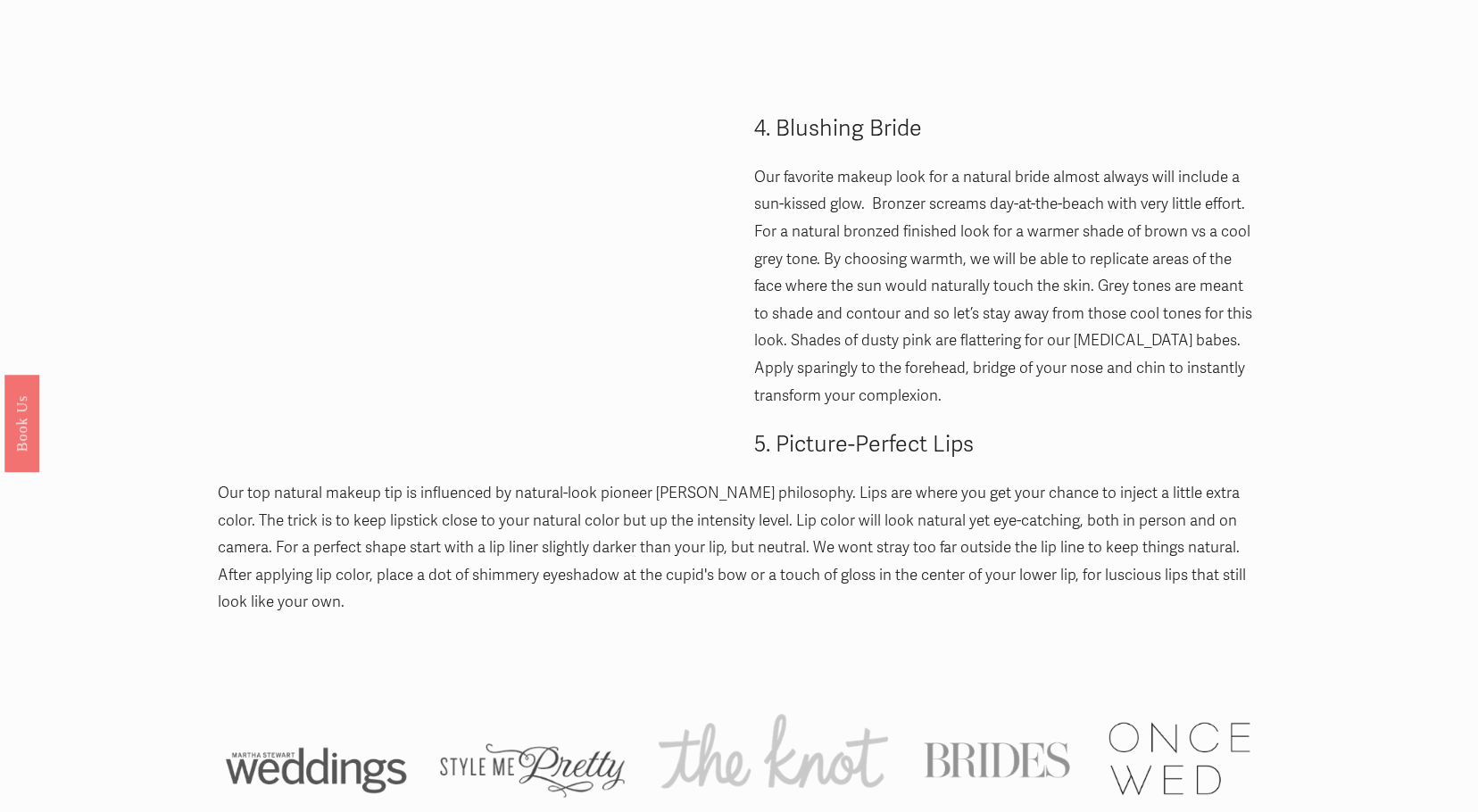
scroll to position [1607, 0]
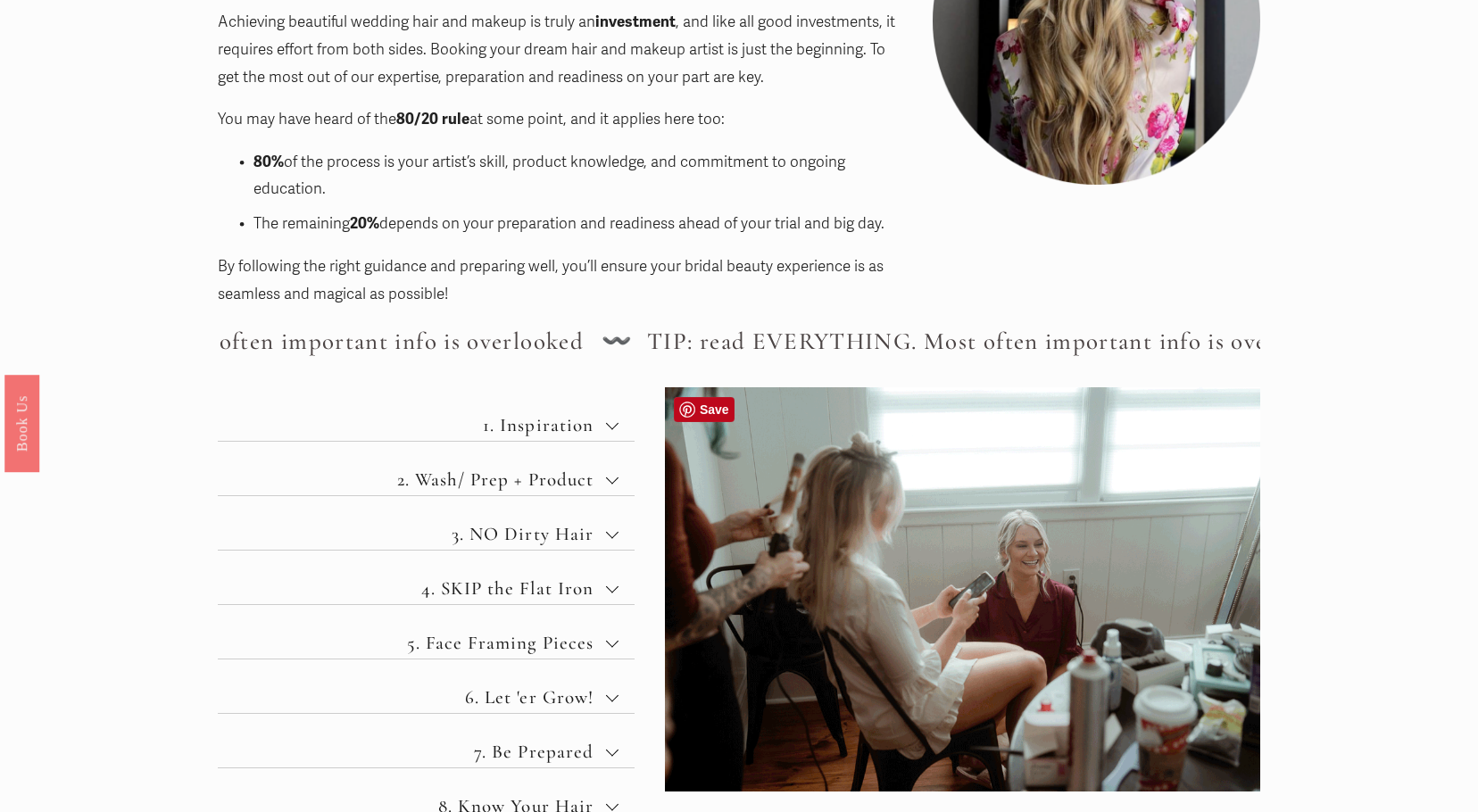
scroll to position [446, 0]
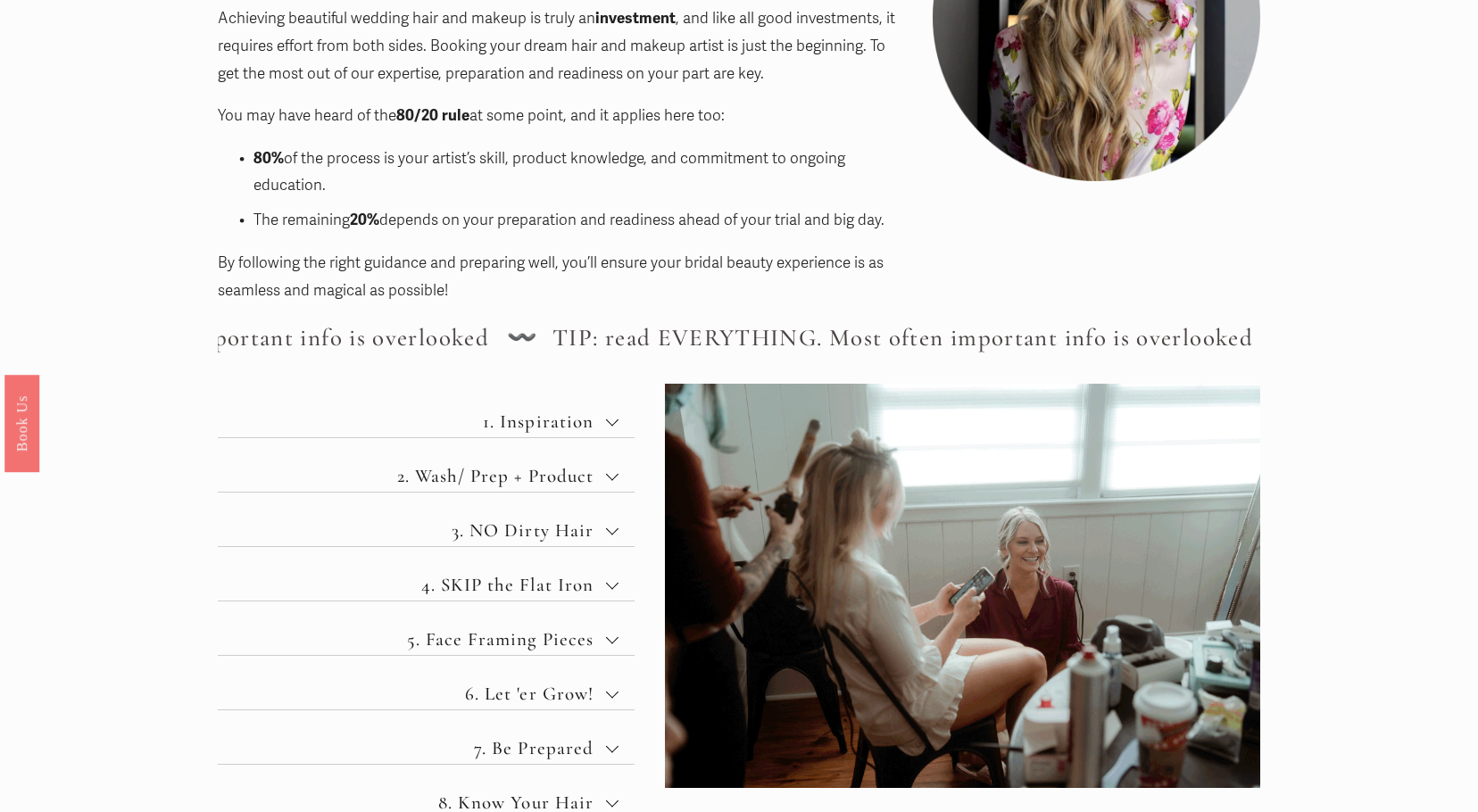
click at [596, 472] on span "2. Wash/ Prep + Product" at bounding box center [432, 476] width 346 height 22
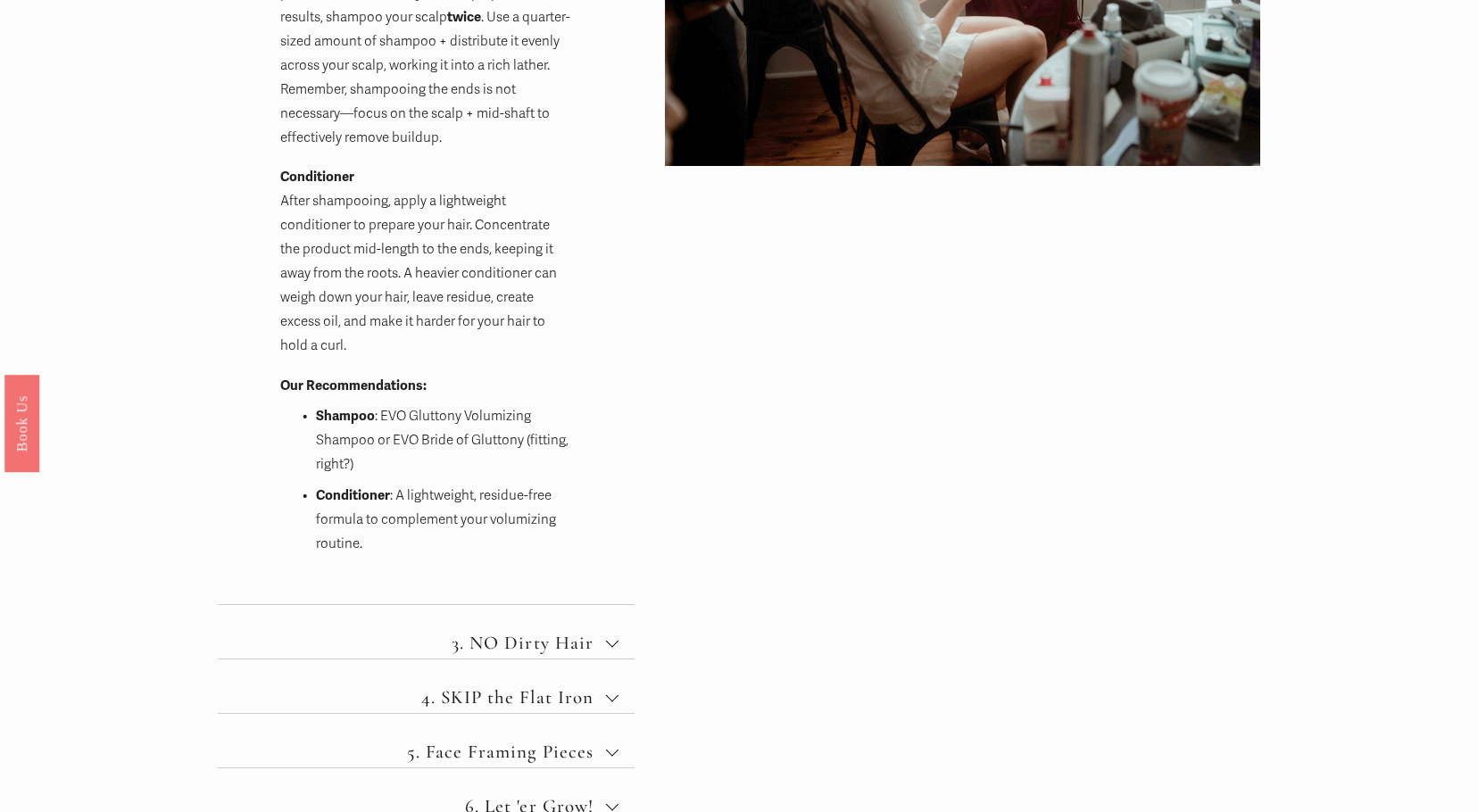
scroll to position [1070, 0]
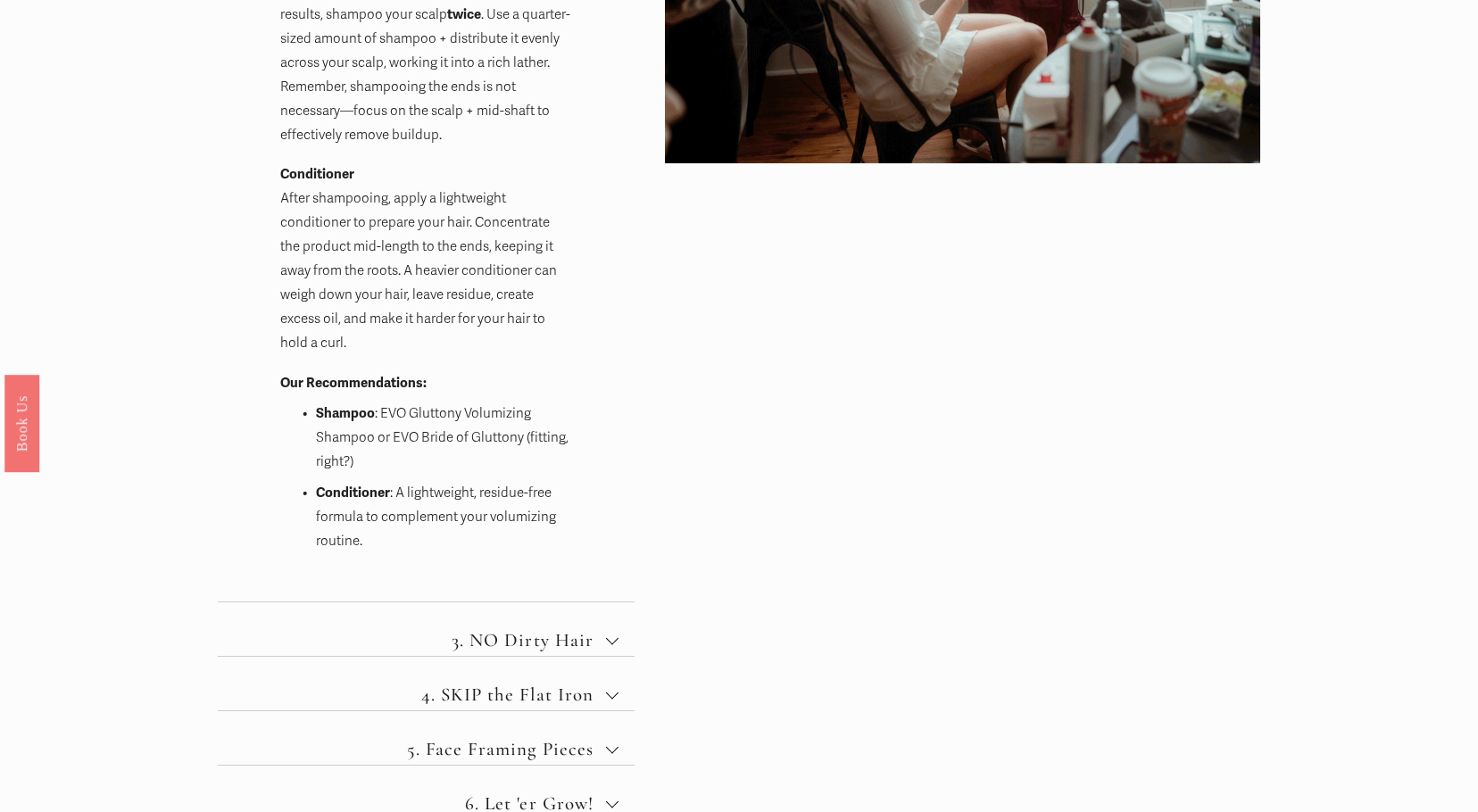
click at [606, 639] on div at bounding box center [612, 641] width 13 height 13
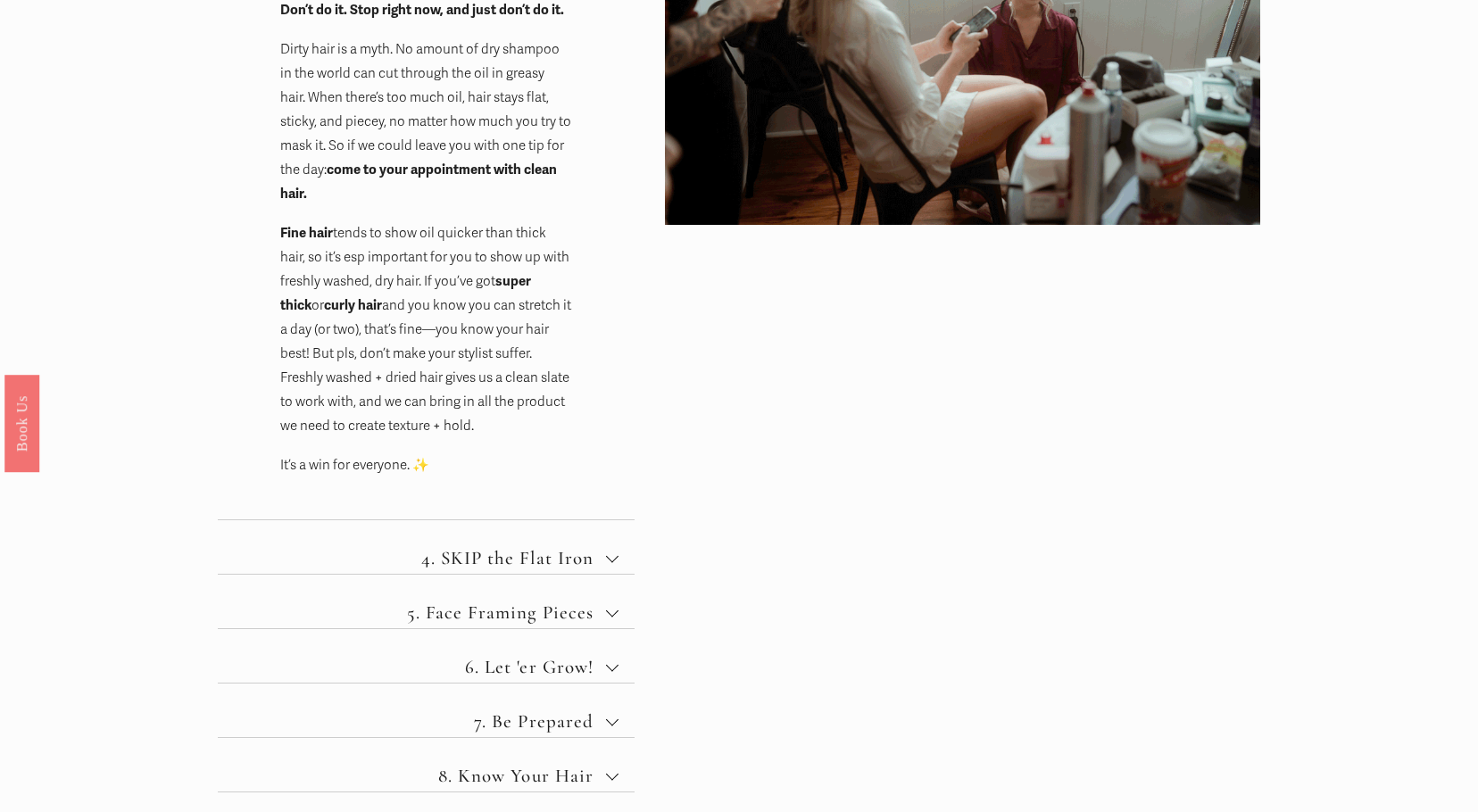
scroll to position [1160, 0]
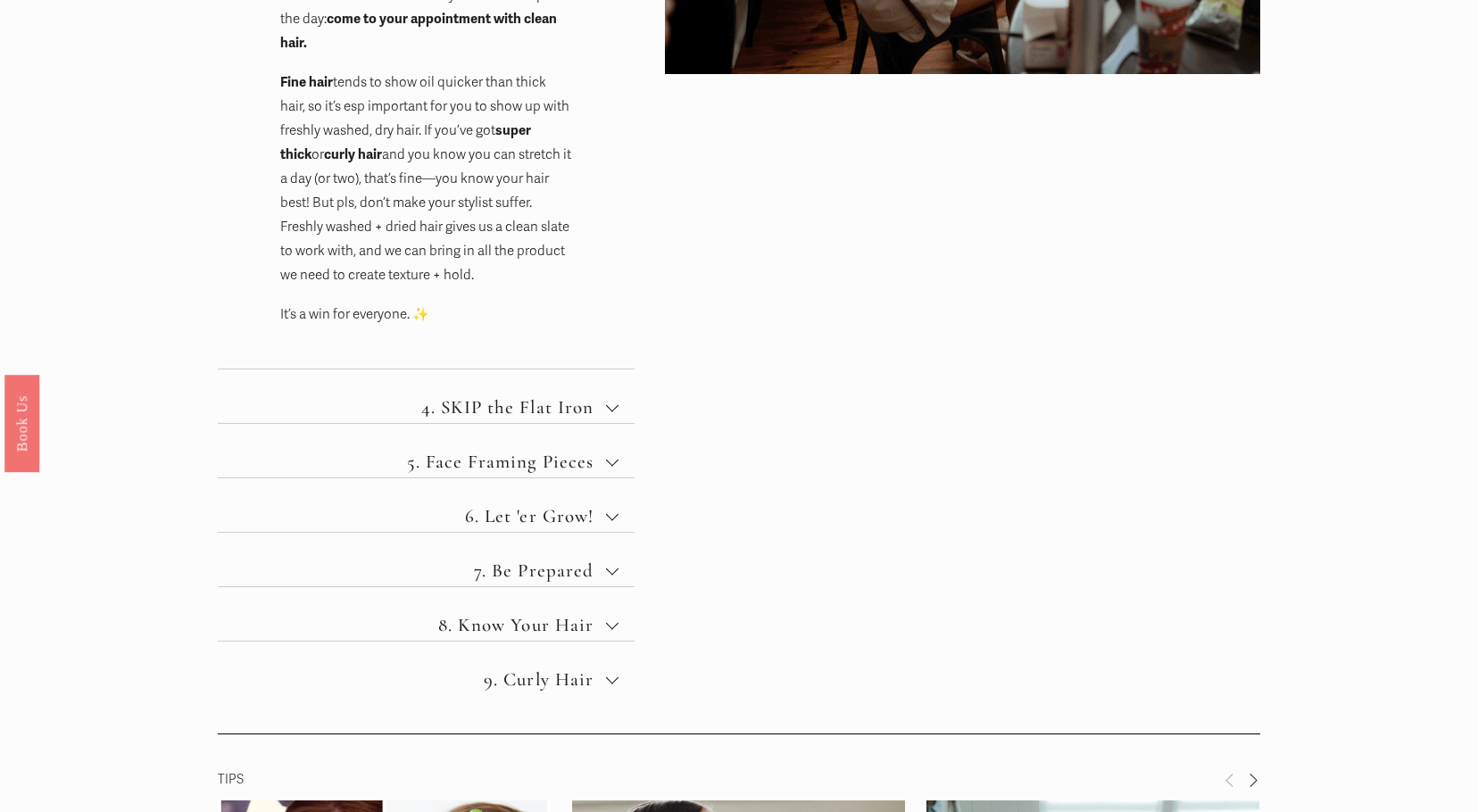
click at [610, 462] on div at bounding box center [612, 460] width 13 height 13
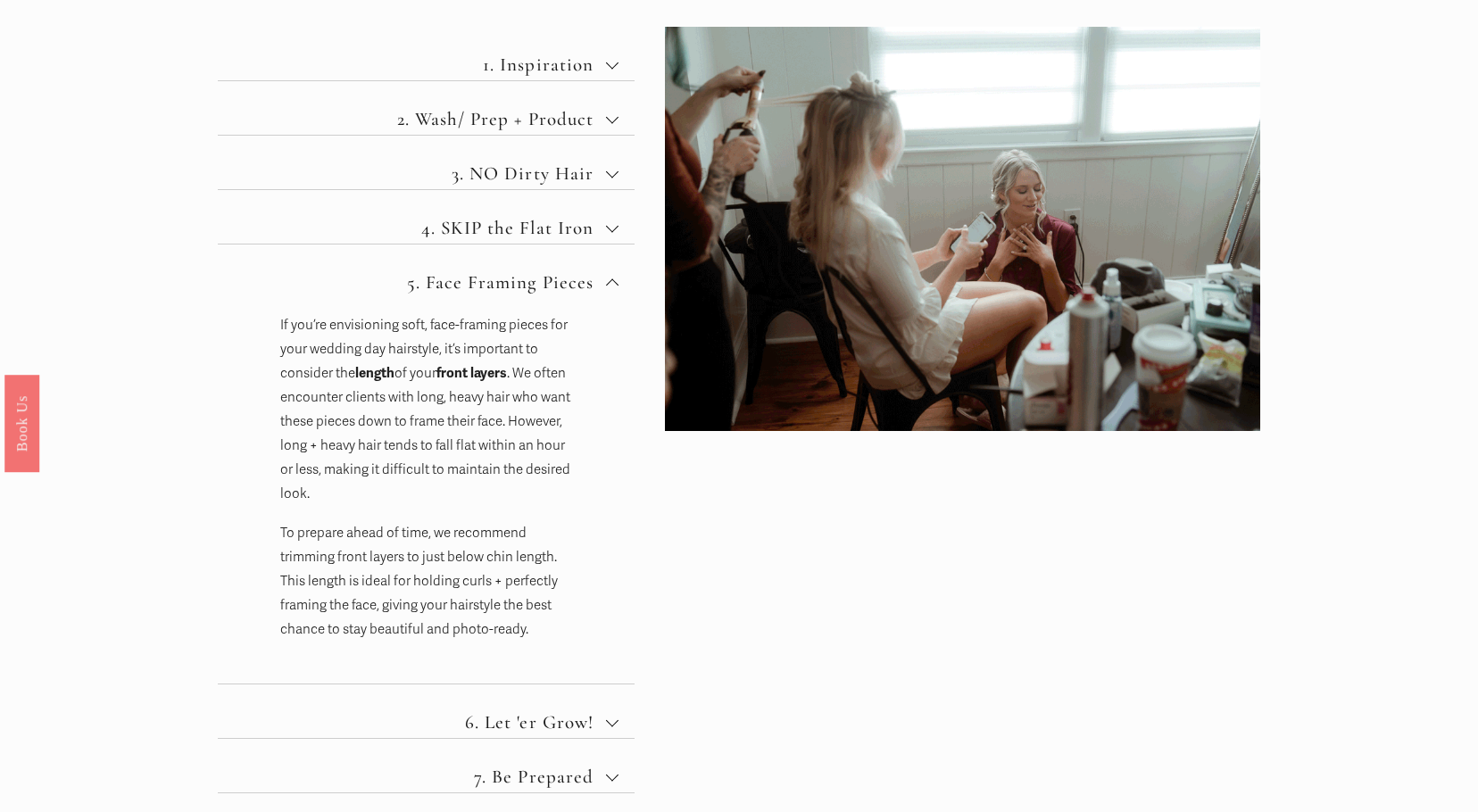
scroll to position [892, 0]
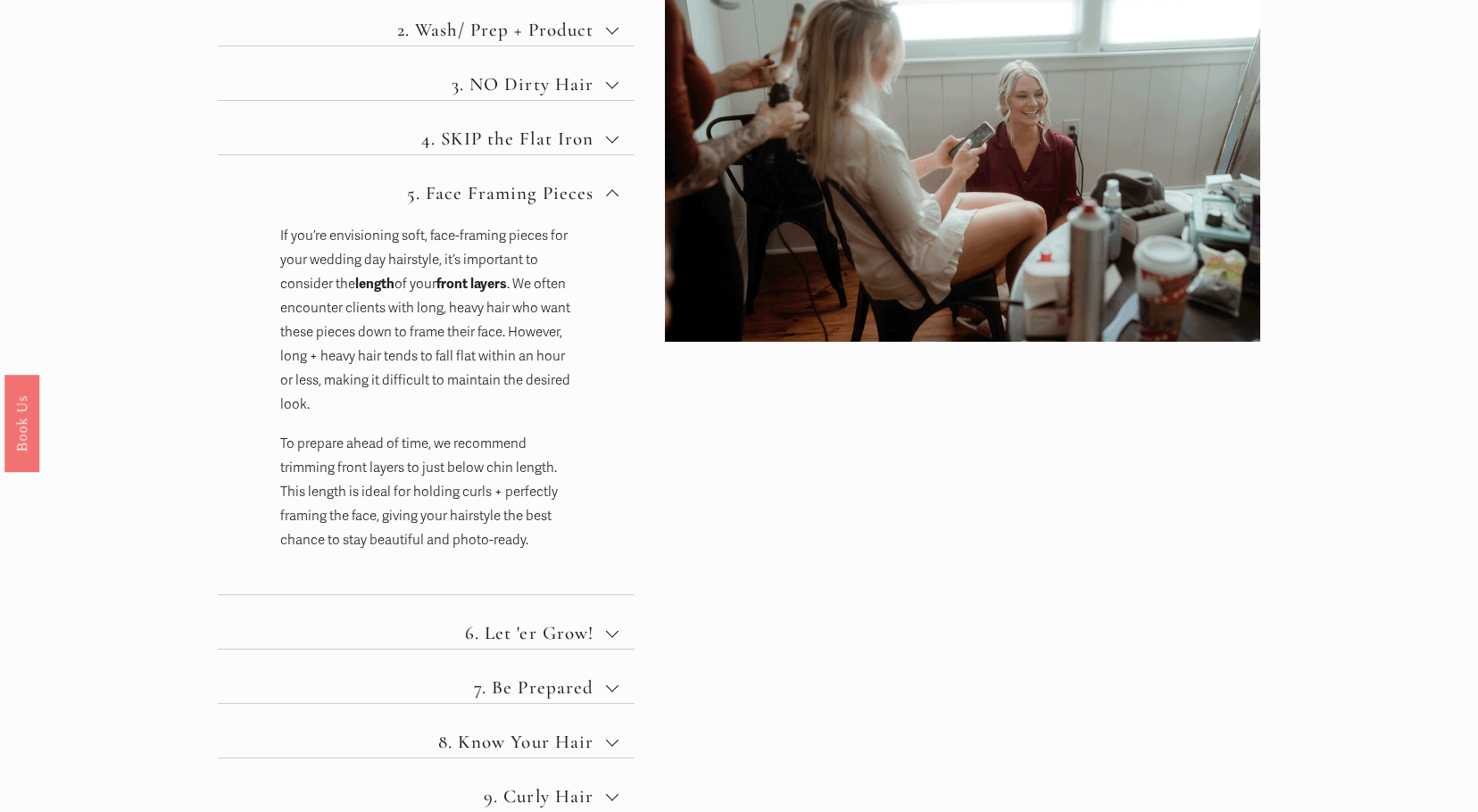
click at [601, 636] on span "6. Let 'er Grow!" at bounding box center [432, 633] width 346 height 22
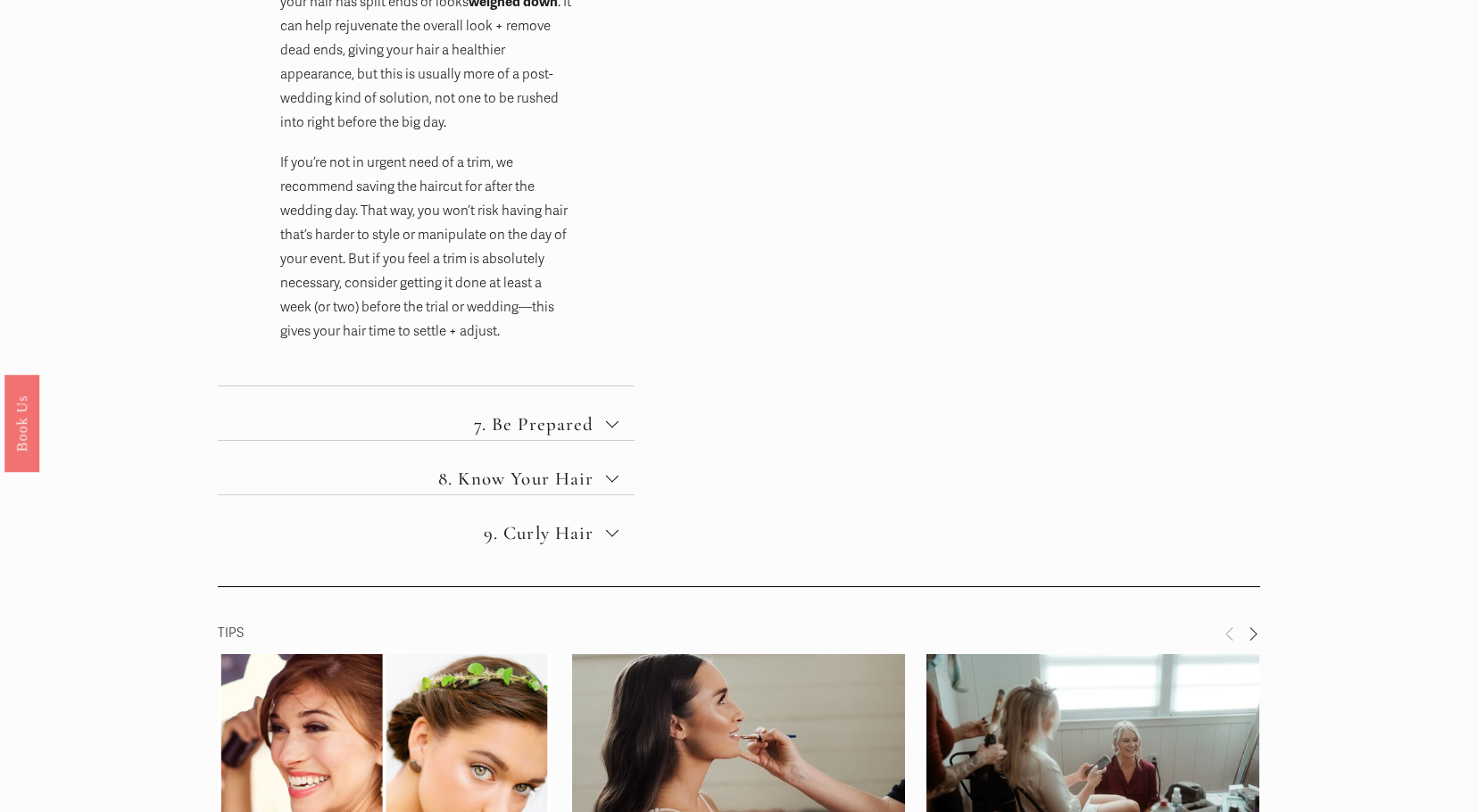
scroll to position [1517, 0]
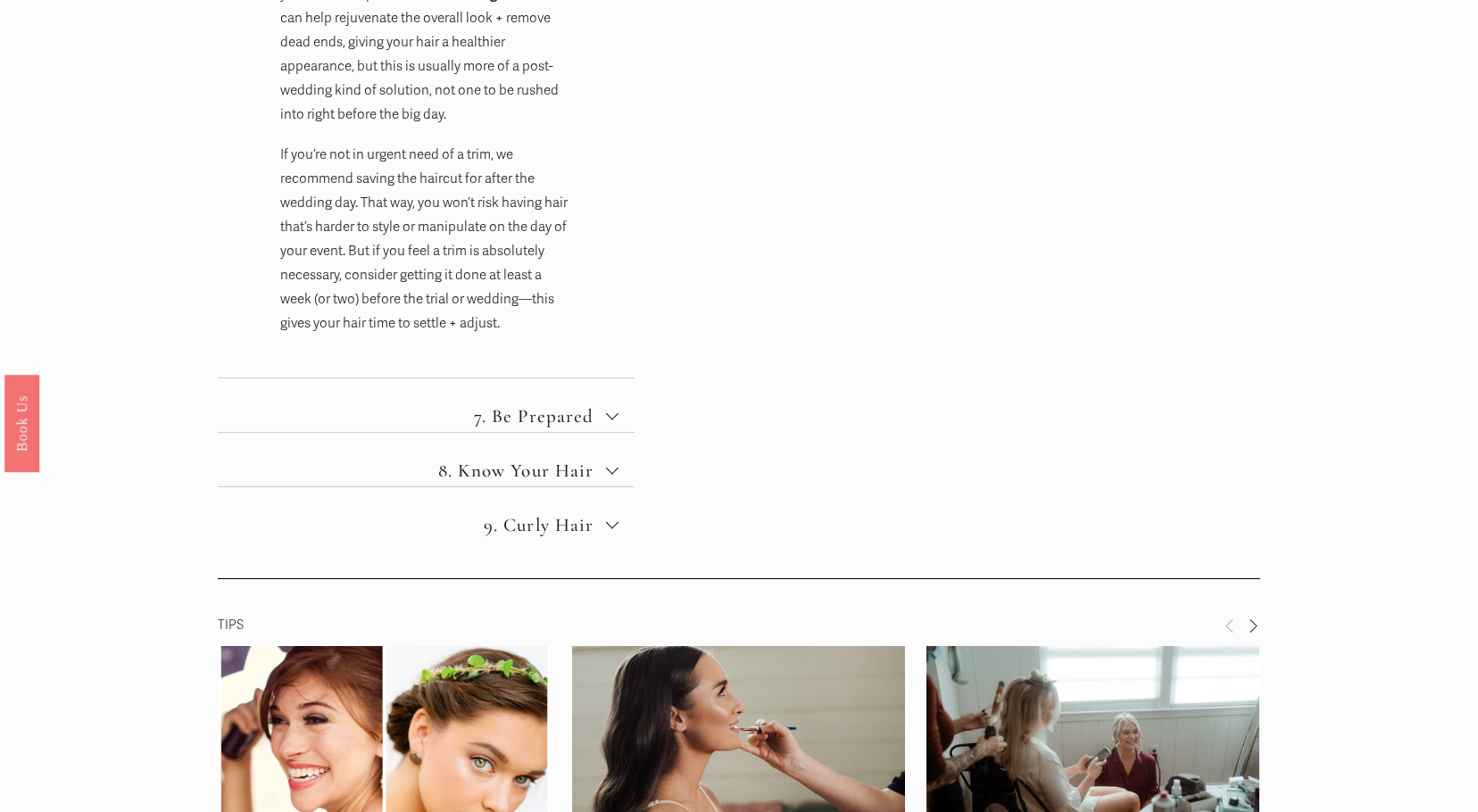
click at [615, 405] on button "7. Be Prepared" at bounding box center [426, 405] width 417 height 54
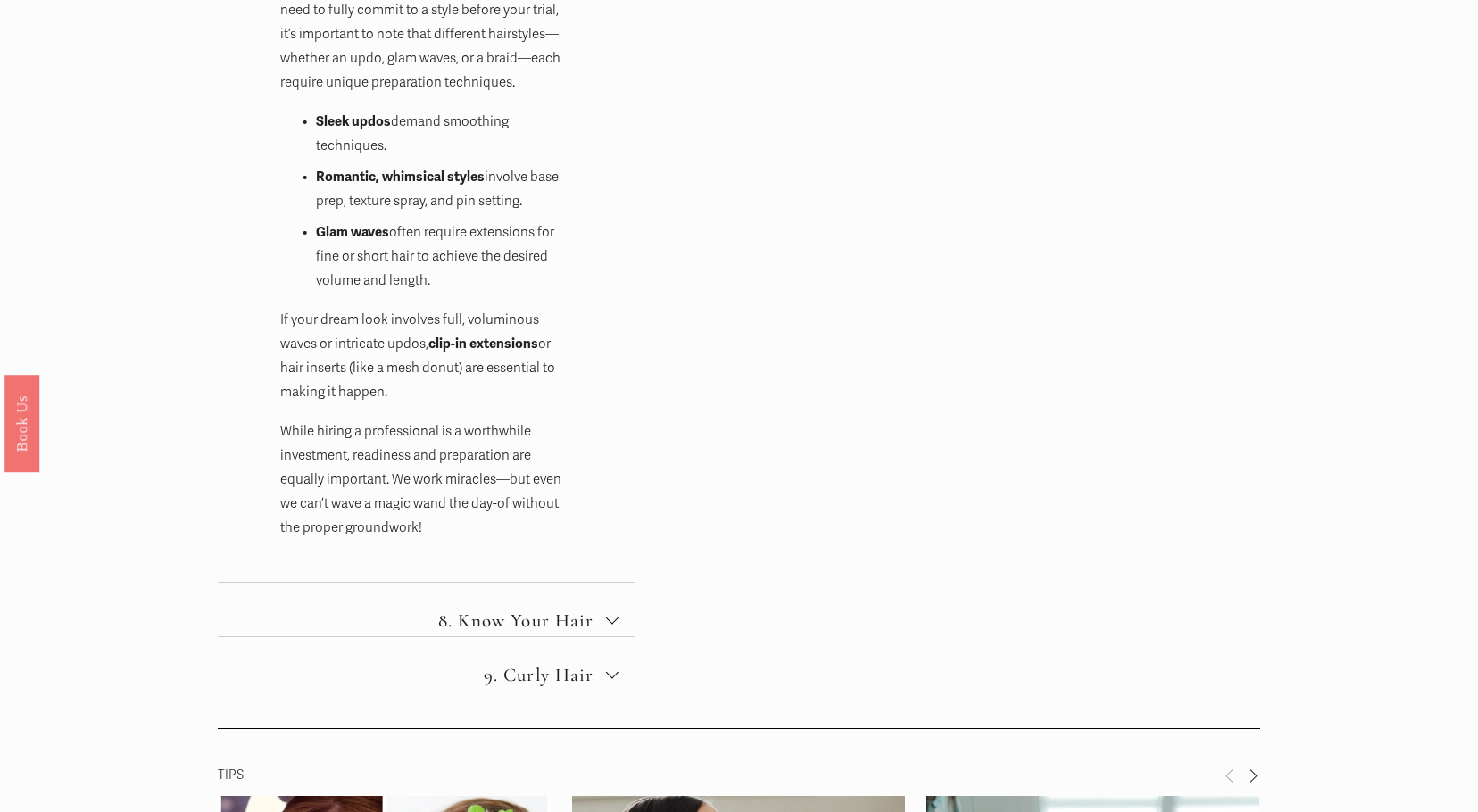
scroll to position [1695, 0]
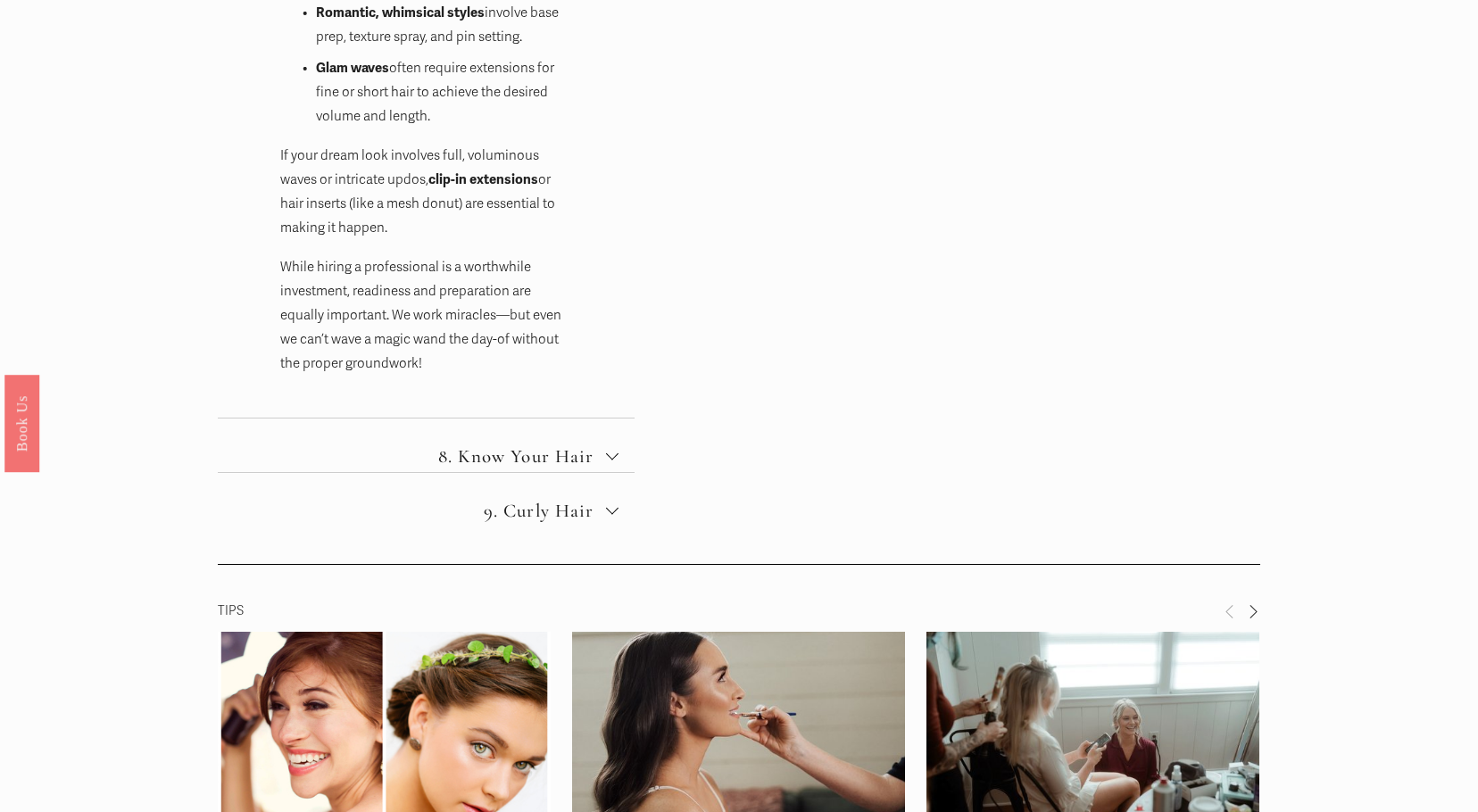
click at [597, 444] on button "8. Know Your Hair" at bounding box center [426, 445] width 417 height 54
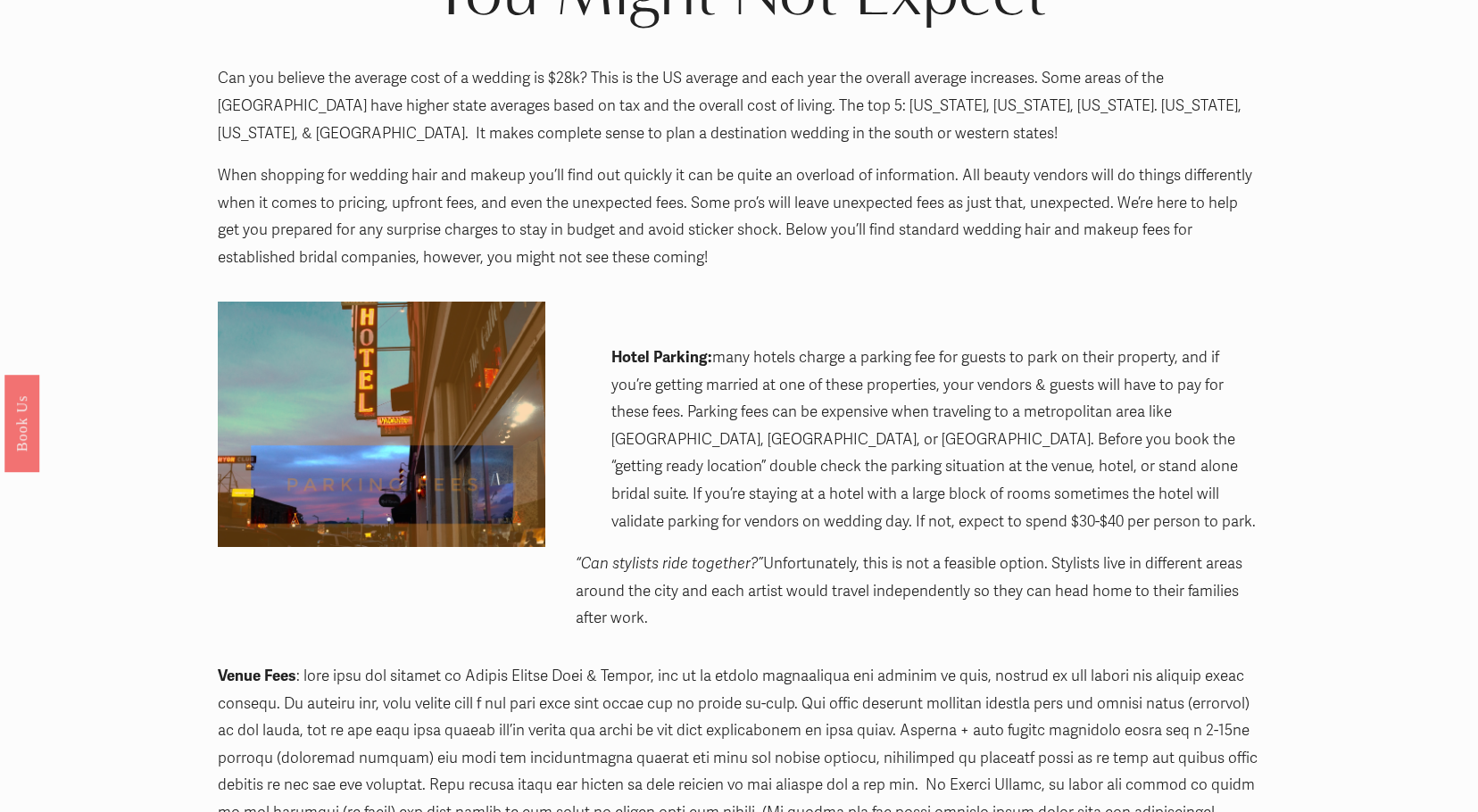
scroll to position [357, 0]
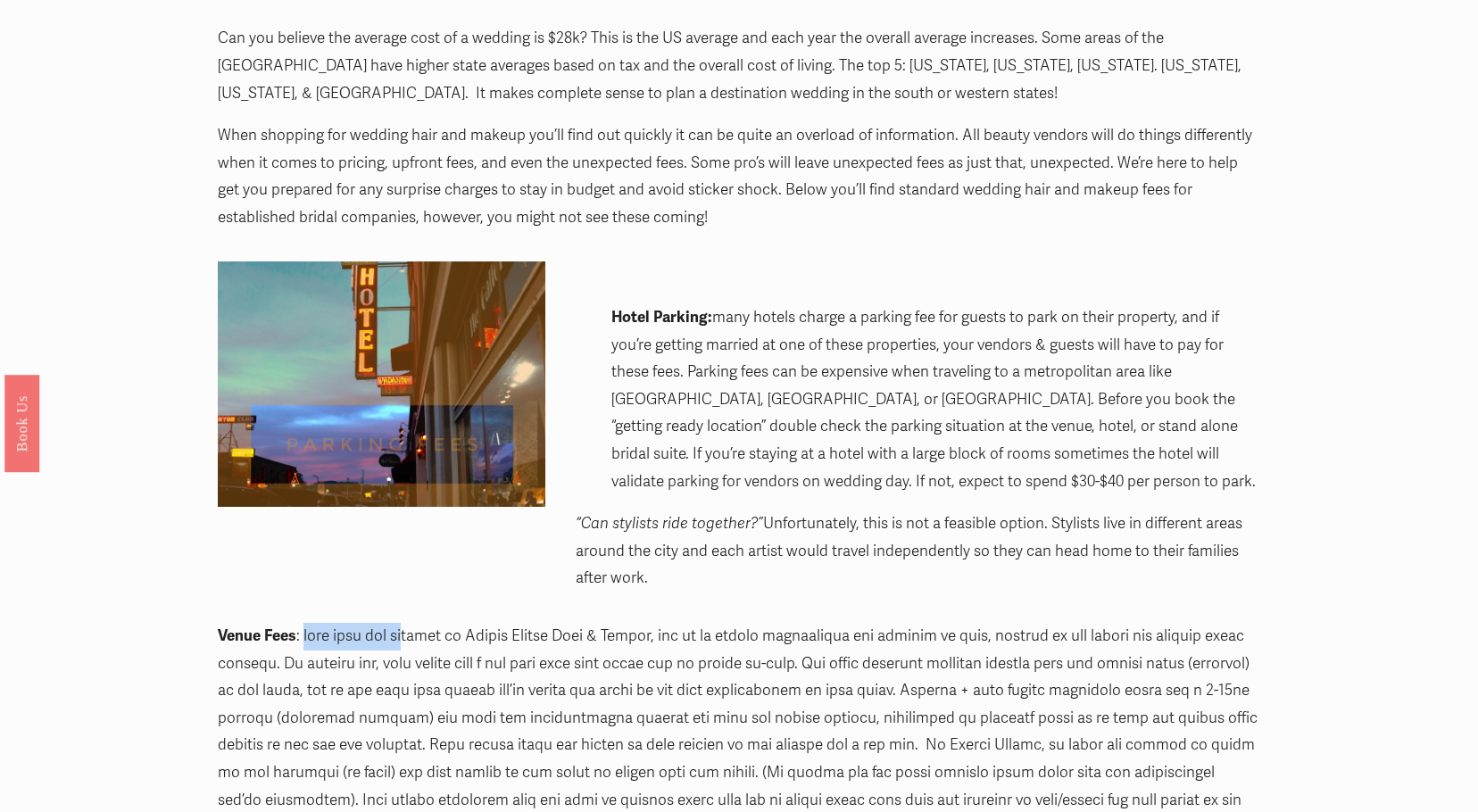
drag, startPoint x: 303, startPoint y: 639, endPoint x: 409, endPoint y: 635, distance: 106.1
click at [409, 635] on p "Venue Fees" at bounding box center [738, 745] width 1041 height 246
click at [278, 667] on p "Venue Fees" at bounding box center [738, 745] width 1041 height 246
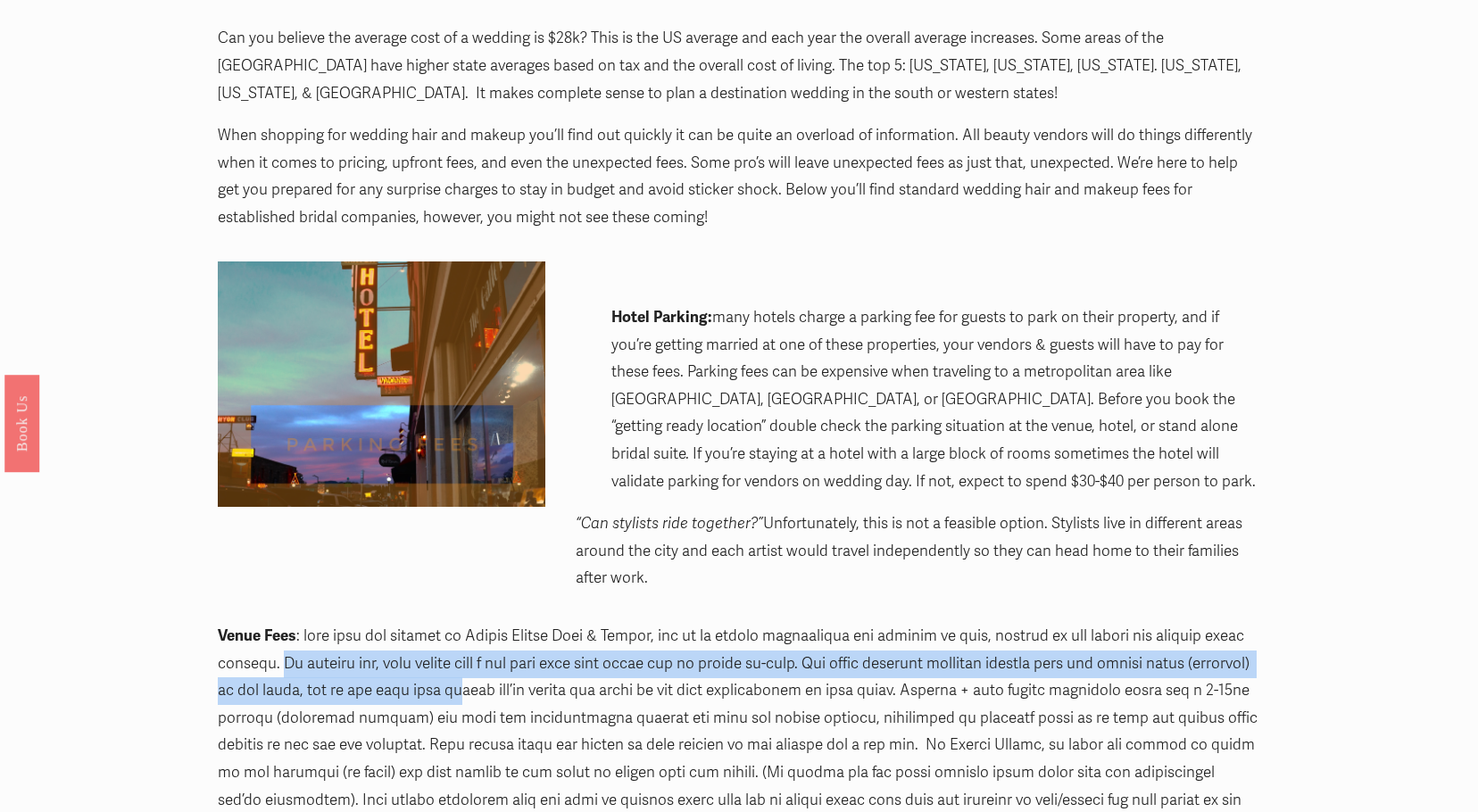
drag, startPoint x: 278, startPoint y: 662, endPoint x: 536, endPoint y: 684, distance: 258.9
click at [536, 684] on p "Venue Fees" at bounding box center [738, 745] width 1041 height 246
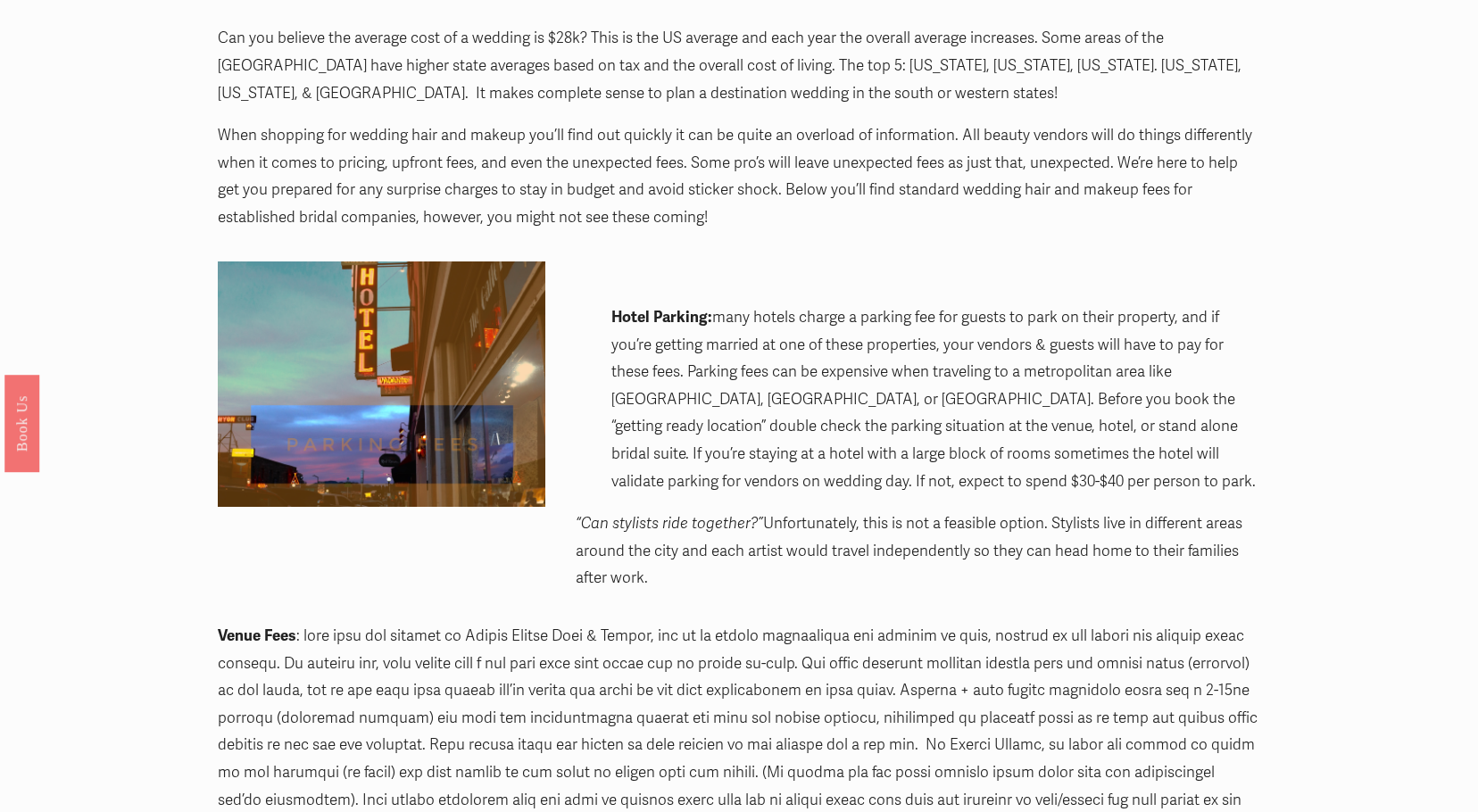
click at [267, 762] on p "Venue Fees" at bounding box center [738, 745] width 1041 height 246
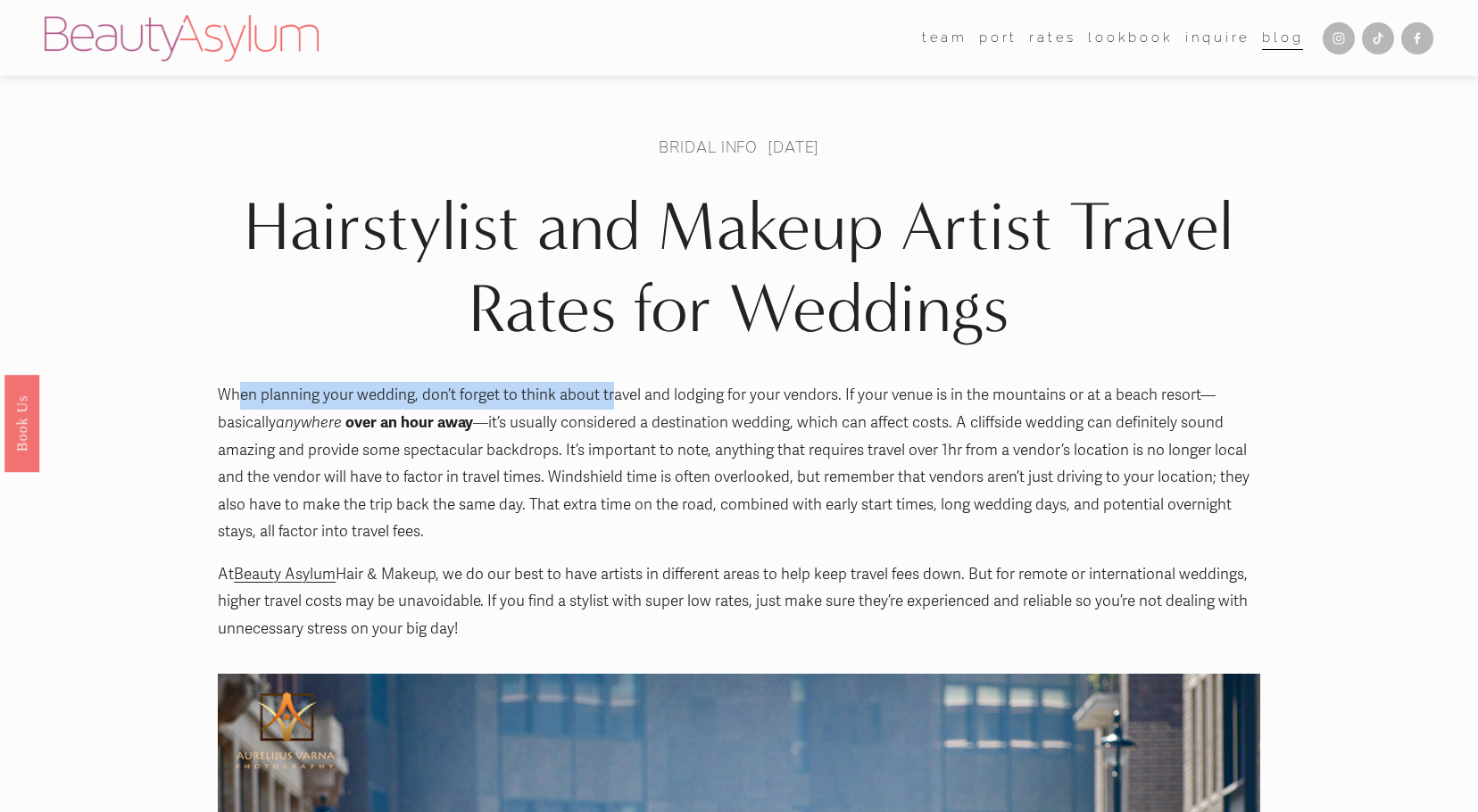
drag, startPoint x: 257, startPoint y: 395, endPoint x: 610, endPoint y: 396, distance: 353.0
click at [610, 396] on p "When planning your wedding, don’t forget to think about travel and lodging for …" at bounding box center [738, 464] width 1041 height 164
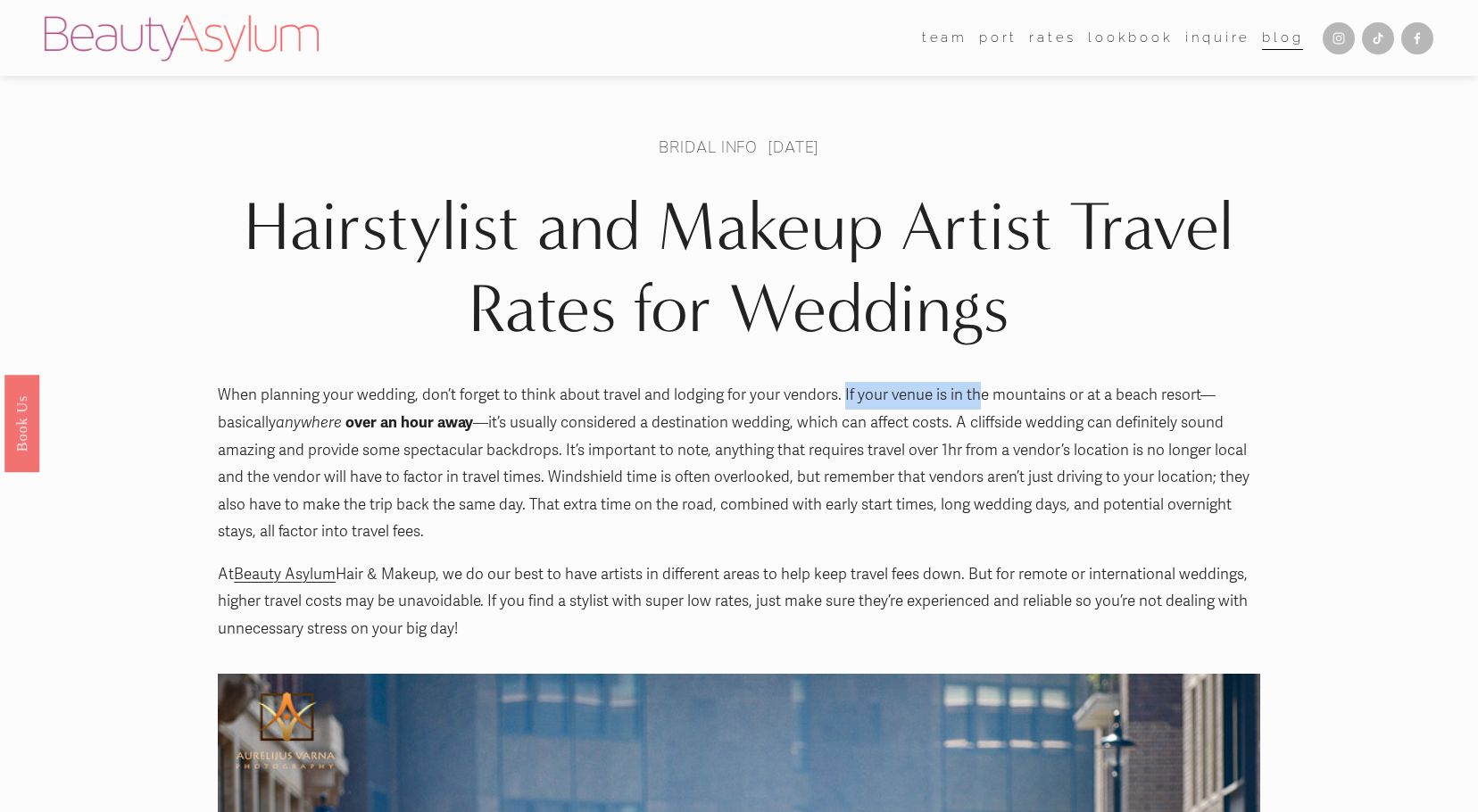
drag, startPoint x: 844, startPoint y: 395, endPoint x: 973, endPoint y: 398, distance: 129.0
click at [973, 398] on p "When planning your wedding, don’t forget to think about travel and lodging for …" at bounding box center [738, 464] width 1041 height 164
drag, startPoint x: 235, startPoint y: 438, endPoint x: 397, endPoint y: 427, distance: 162.4
click at [240, 438] on p "When planning your wedding, don’t forget to think about travel and lodging for …" at bounding box center [738, 464] width 1041 height 164
click at [565, 417] on p "When planning your wedding, don’t forget to think about travel and lodging for …" at bounding box center [738, 464] width 1041 height 164
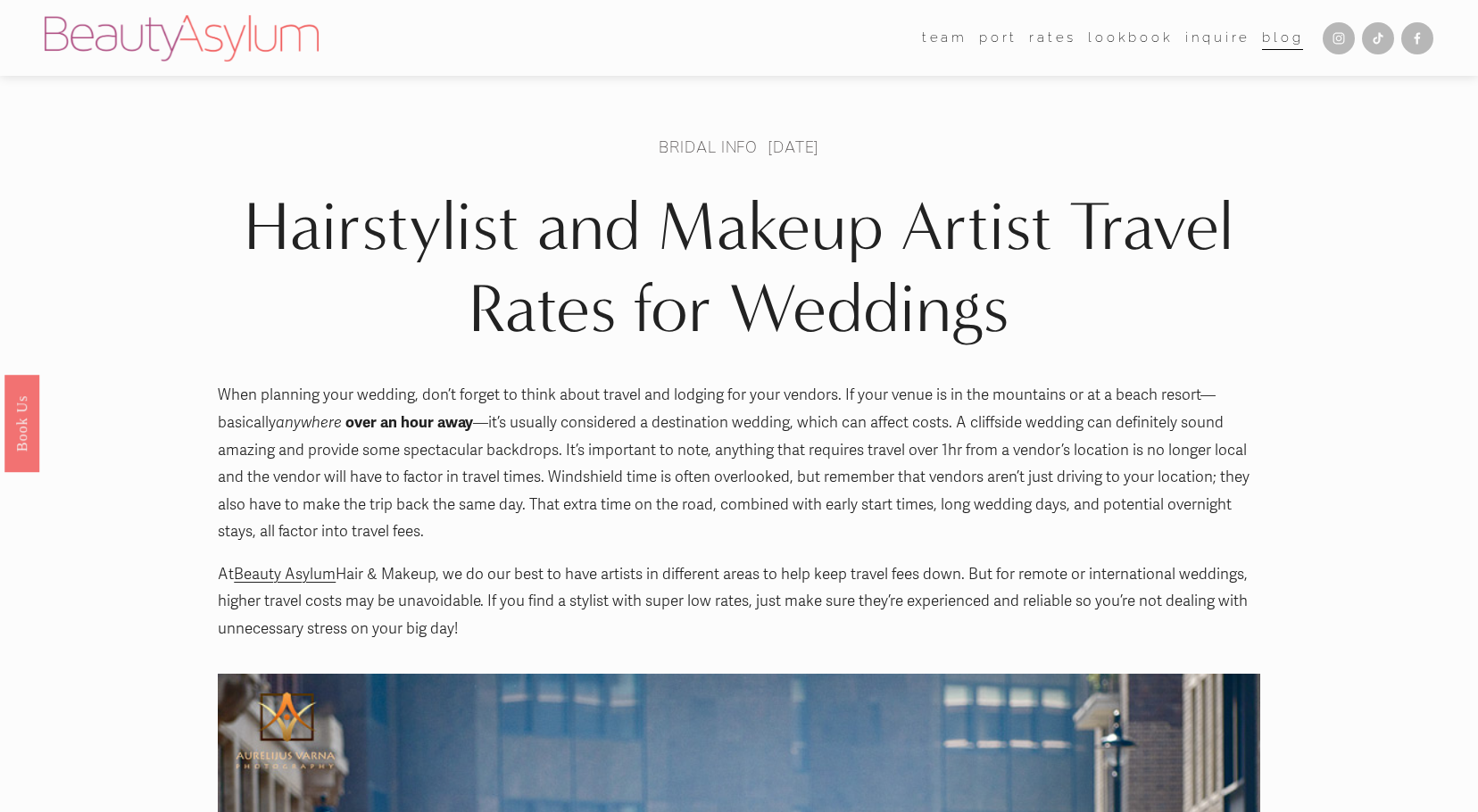
click at [781, 418] on p "When planning your wedding, don’t forget to think about travel and lodging for …" at bounding box center [738, 464] width 1041 height 164
drag, startPoint x: 910, startPoint y: 417, endPoint x: 919, endPoint y: 417, distance: 9.0
click at [911, 417] on p "When planning your wedding, don’t forget to think about travel and lodging for …" at bounding box center [738, 464] width 1041 height 164
click at [1113, 428] on p "When planning your wedding, don’t forget to think about travel and lodging for …" at bounding box center [738, 464] width 1041 height 164
click at [294, 512] on p "When planning your wedding, don’t forget to think about travel and lodging for …" at bounding box center [738, 464] width 1041 height 164
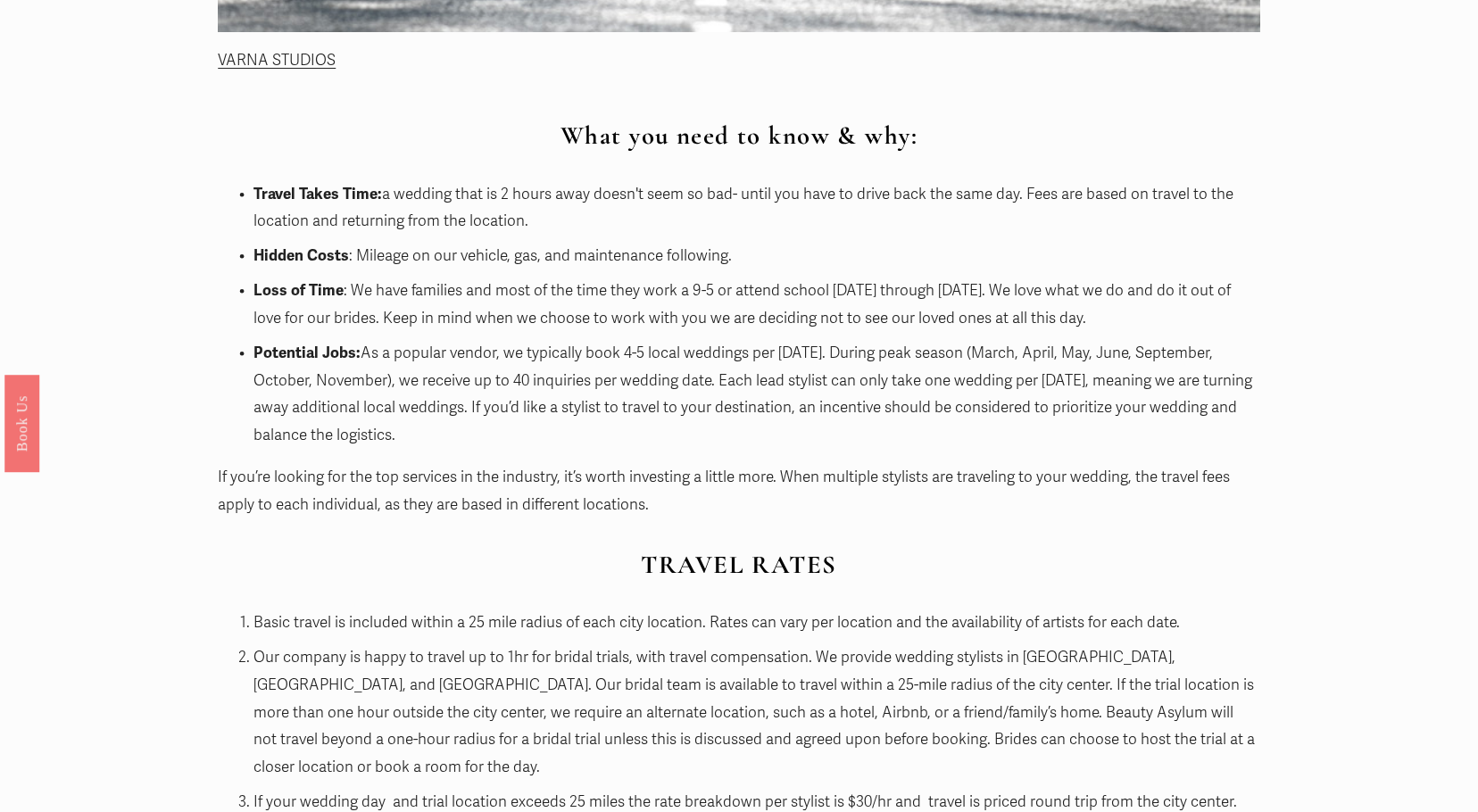
scroll to position [1338, 0]
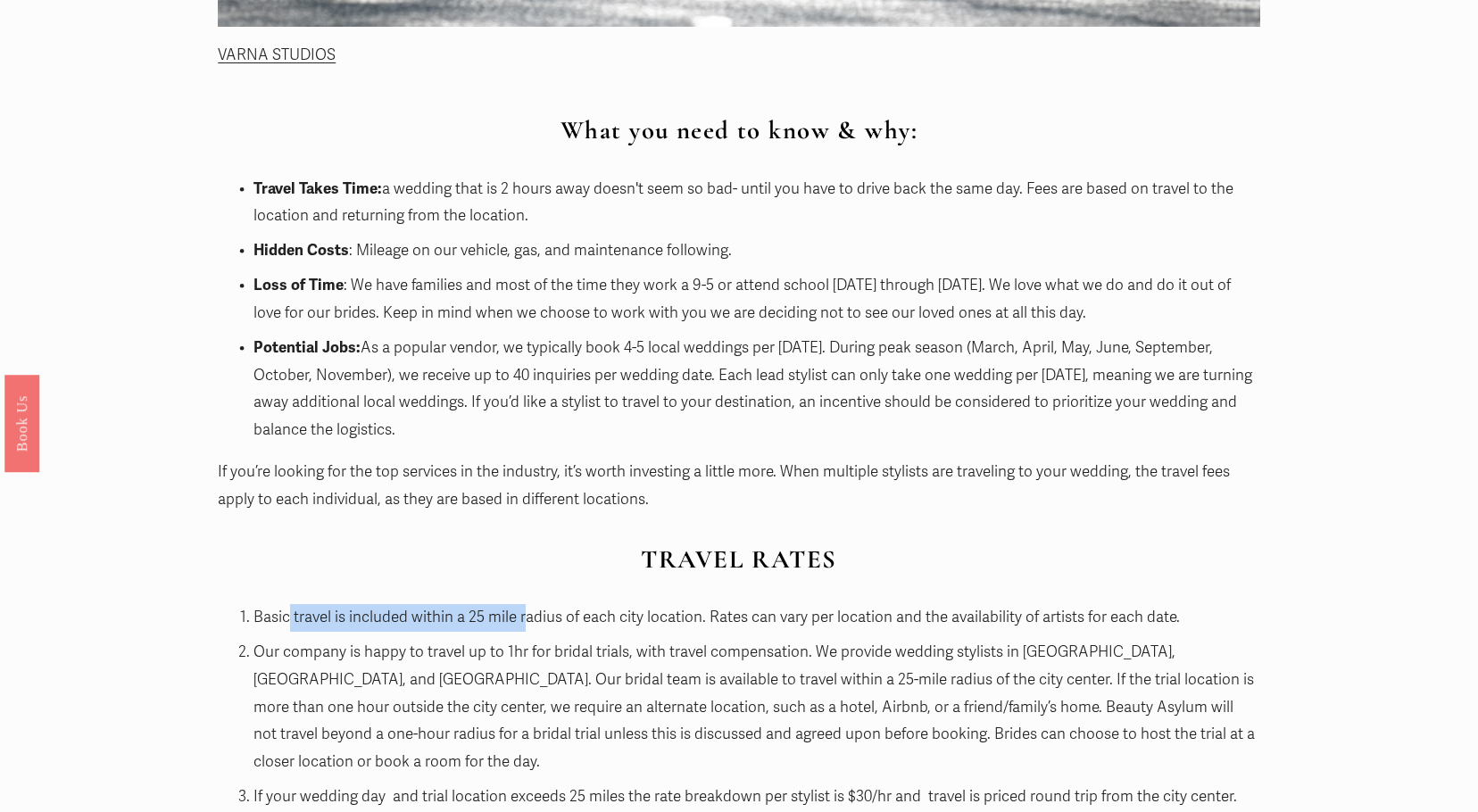
drag, startPoint x: 289, startPoint y: 617, endPoint x: 525, endPoint y: 617, distance: 236.0
click at [525, 617] on p "Basic travel is included within a 25 mile radius of each city location. Rates c…" at bounding box center [755, 617] width 1006 height 27
click at [482, 649] on p "Our company is happy to travel up to 1hr for bridal trials, with travel compens…" at bounding box center [755, 707] width 1006 height 136
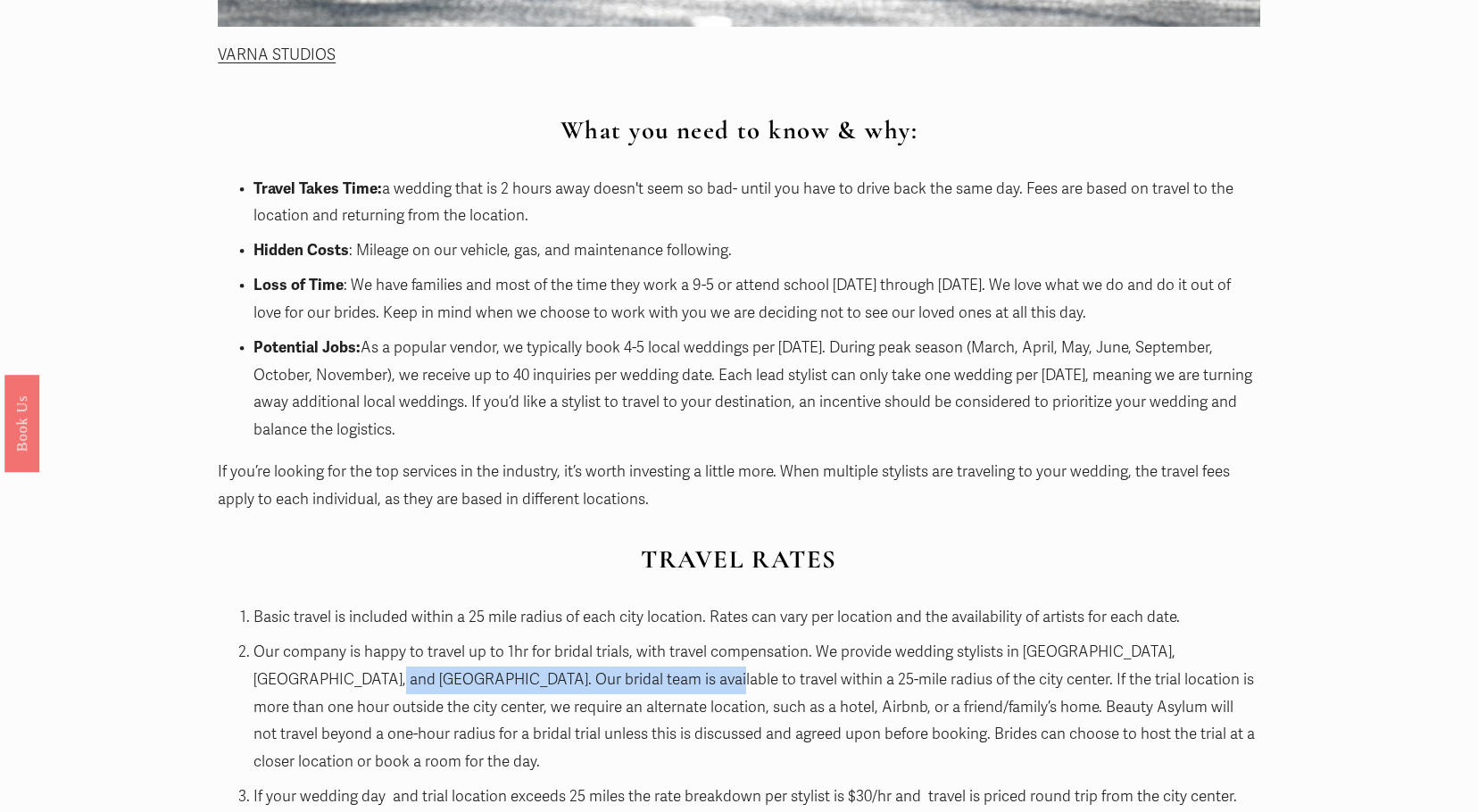
drag, startPoint x: 255, startPoint y: 685, endPoint x: 554, endPoint y: 674, distance: 299.2
click at [554, 674] on p "Our company is happy to travel up to 1hr for bridal trials, with travel compens…" at bounding box center [755, 707] width 1006 height 136
click at [765, 690] on p "Our company is happy to travel up to 1hr for bridal trials, with travel compens…" at bounding box center [755, 707] width 1006 height 136
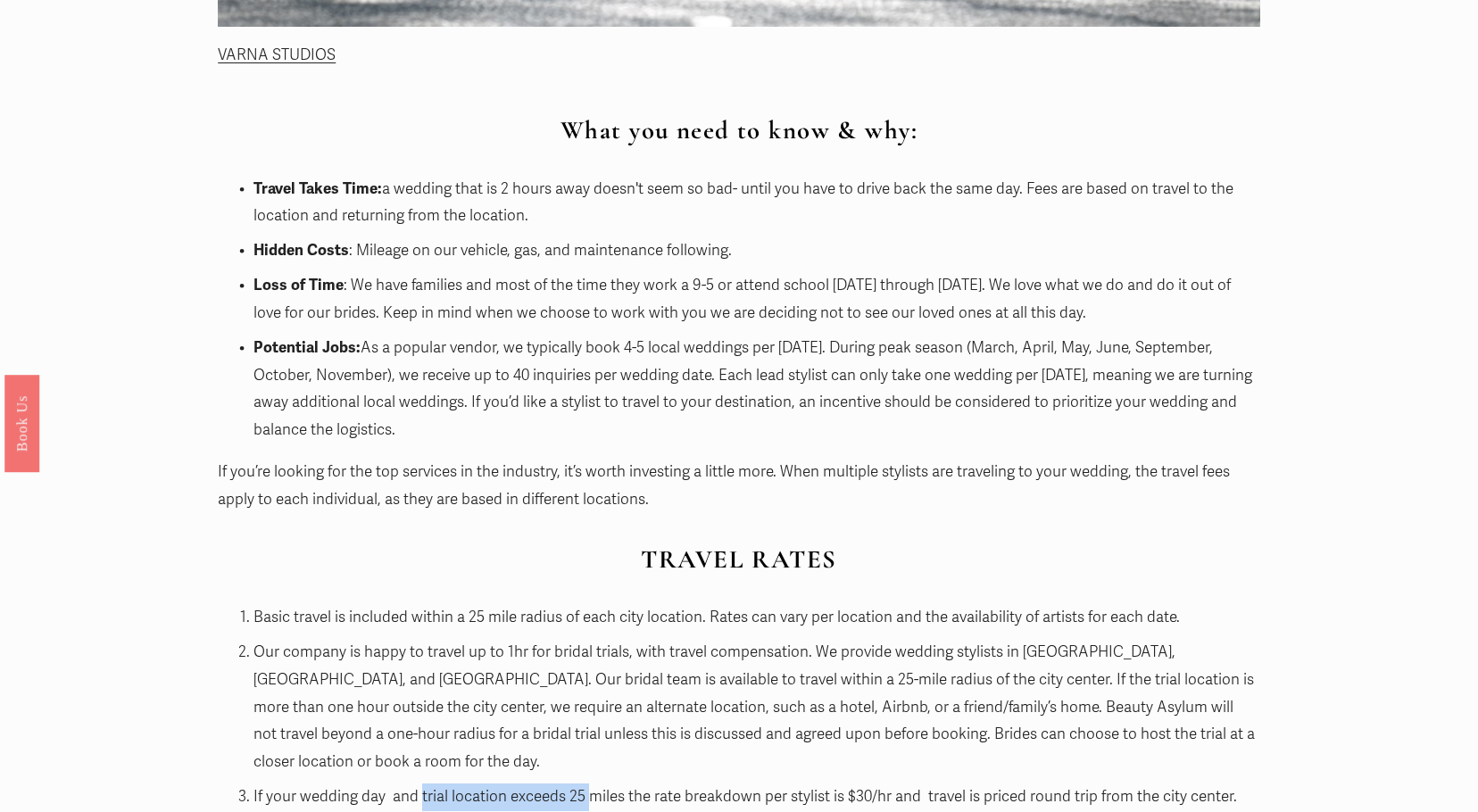
drag, startPoint x: 434, startPoint y: 767, endPoint x: 587, endPoint y: 756, distance: 153.4
click at [587, 784] on p "If your wedding day and trial location exceeds 25 miles the rate breakdown per …" at bounding box center [755, 797] width 1006 height 27
drag, startPoint x: 767, startPoint y: 748, endPoint x: 845, endPoint y: 727, distance: 80.8
click at [769, 748] on p "Our company is happy to travel up to 1hr for bridal trials, with travel compens…" at bounding box center [755, 707] width 1006 height 136
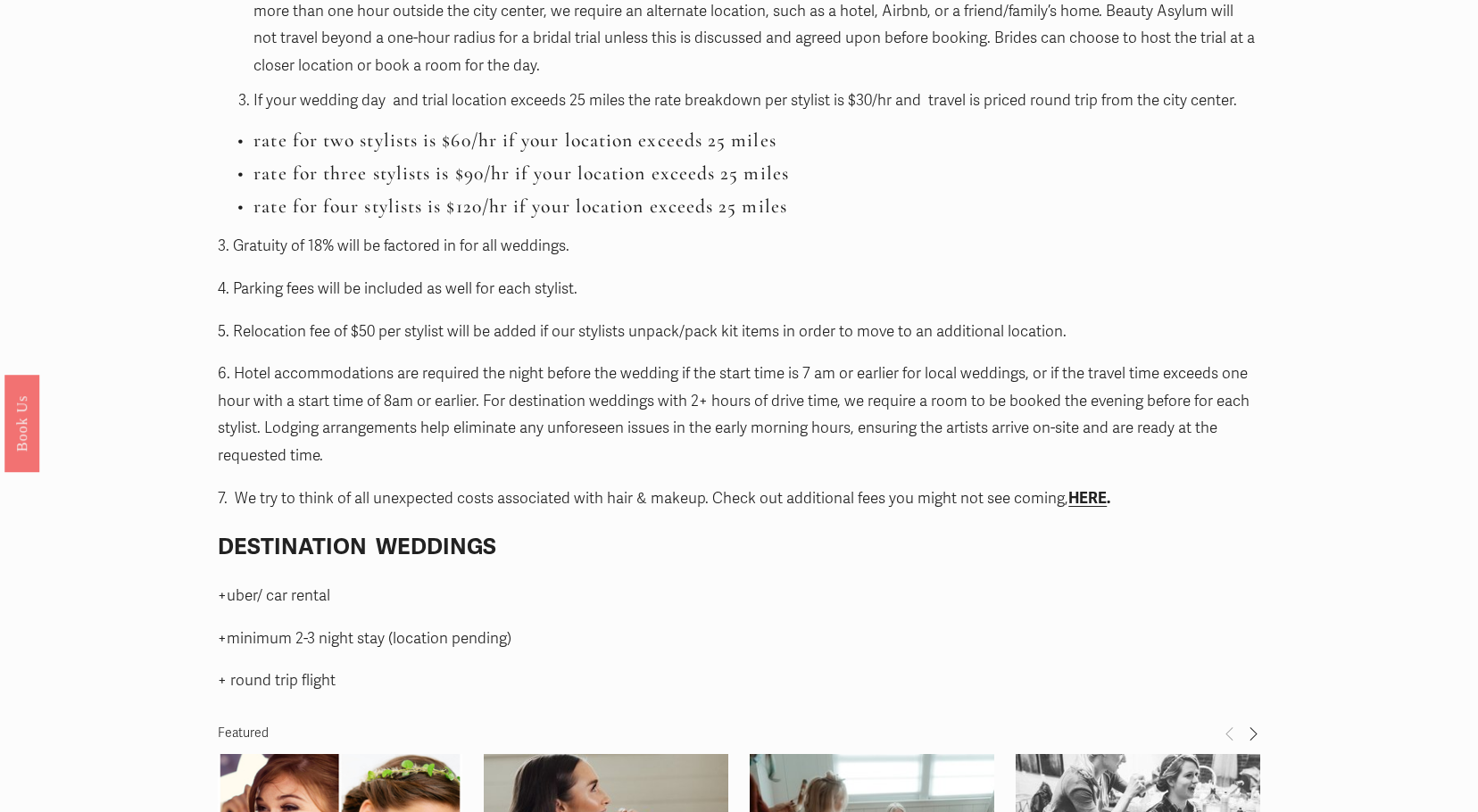
scroll to position [2052, 0]
